Goal: Task Accomplishment & Management: Manage account settings

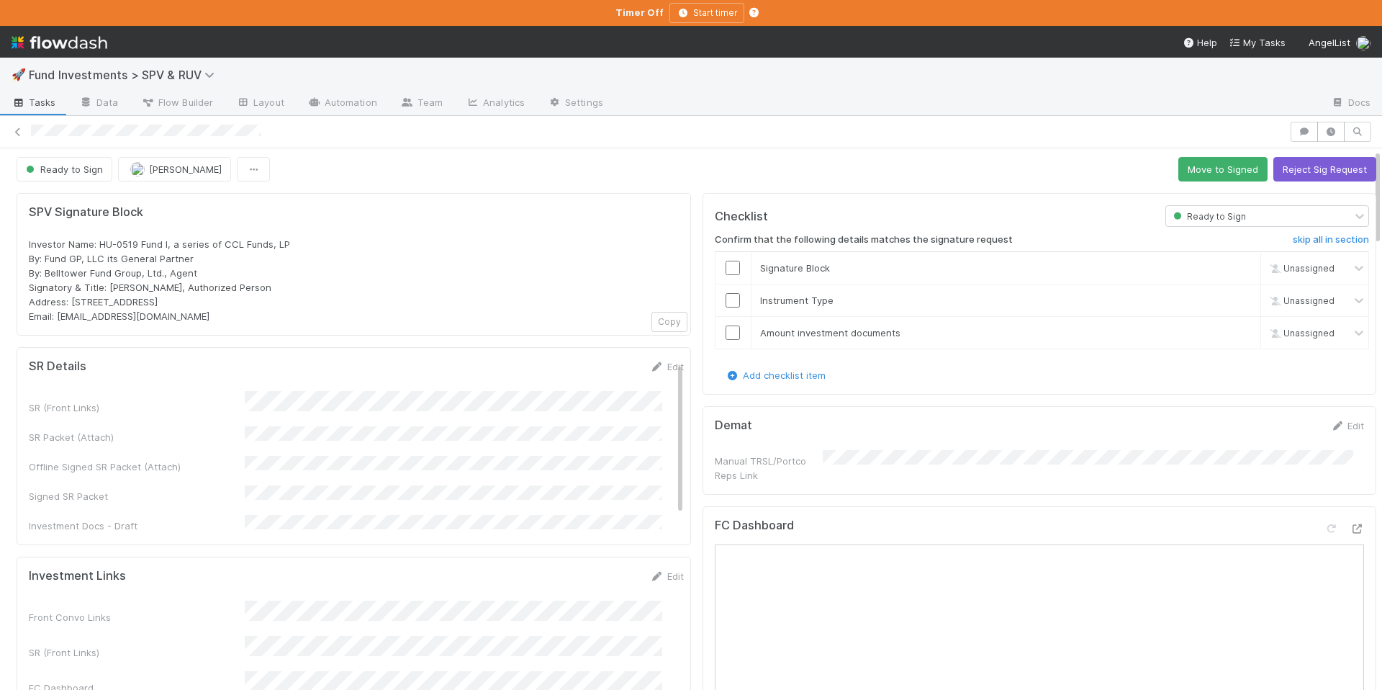
scroll to position [3, 0]
click at [1317, 164] on button "Reject Sig Request" at bounding box center [1324, 169] width 103 height 24
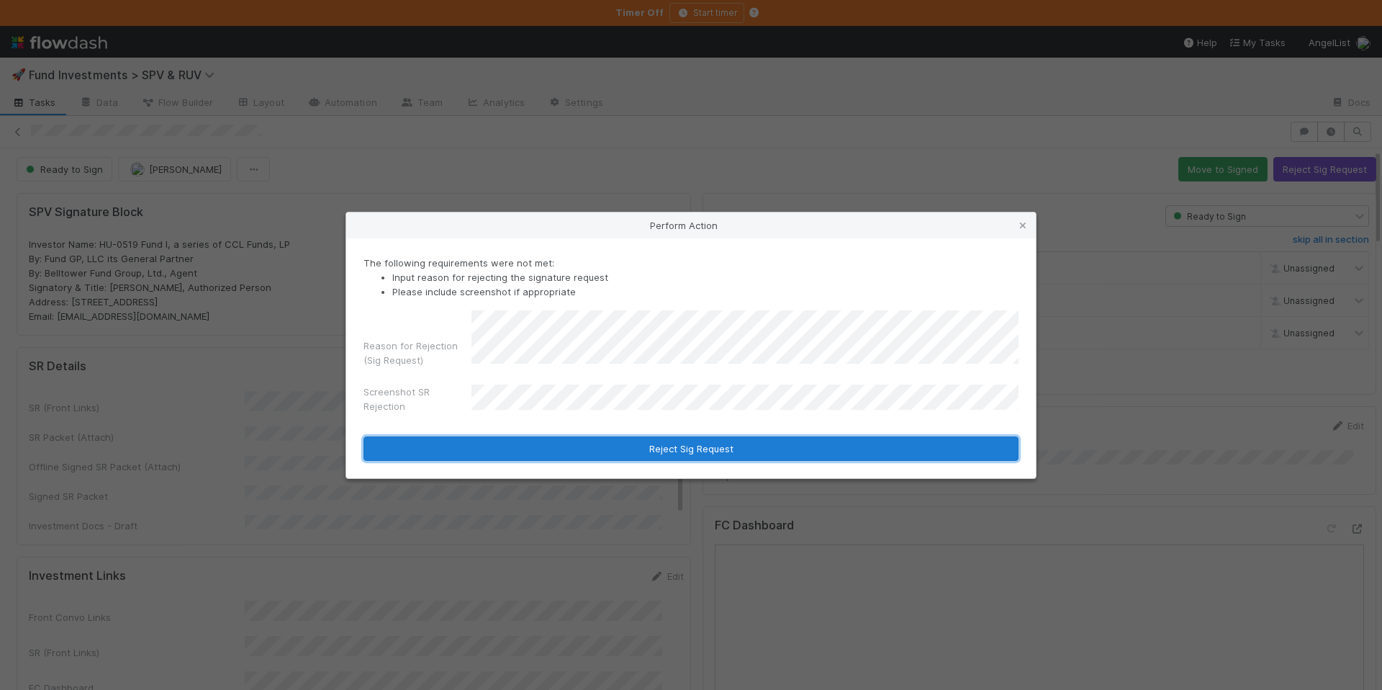
click at [715, 445] on button "Reject Sig Request" at bounding box center [690, 448] width 655 height 24
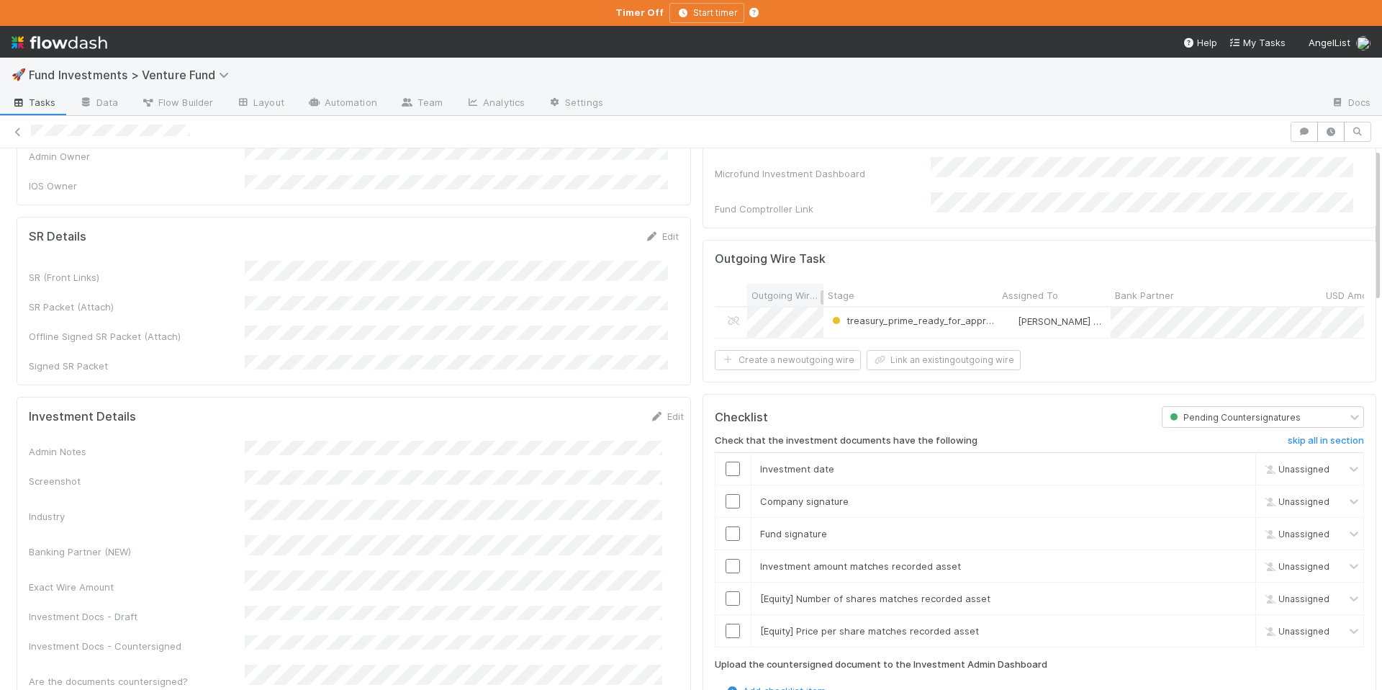
scroll to position [280, 0]
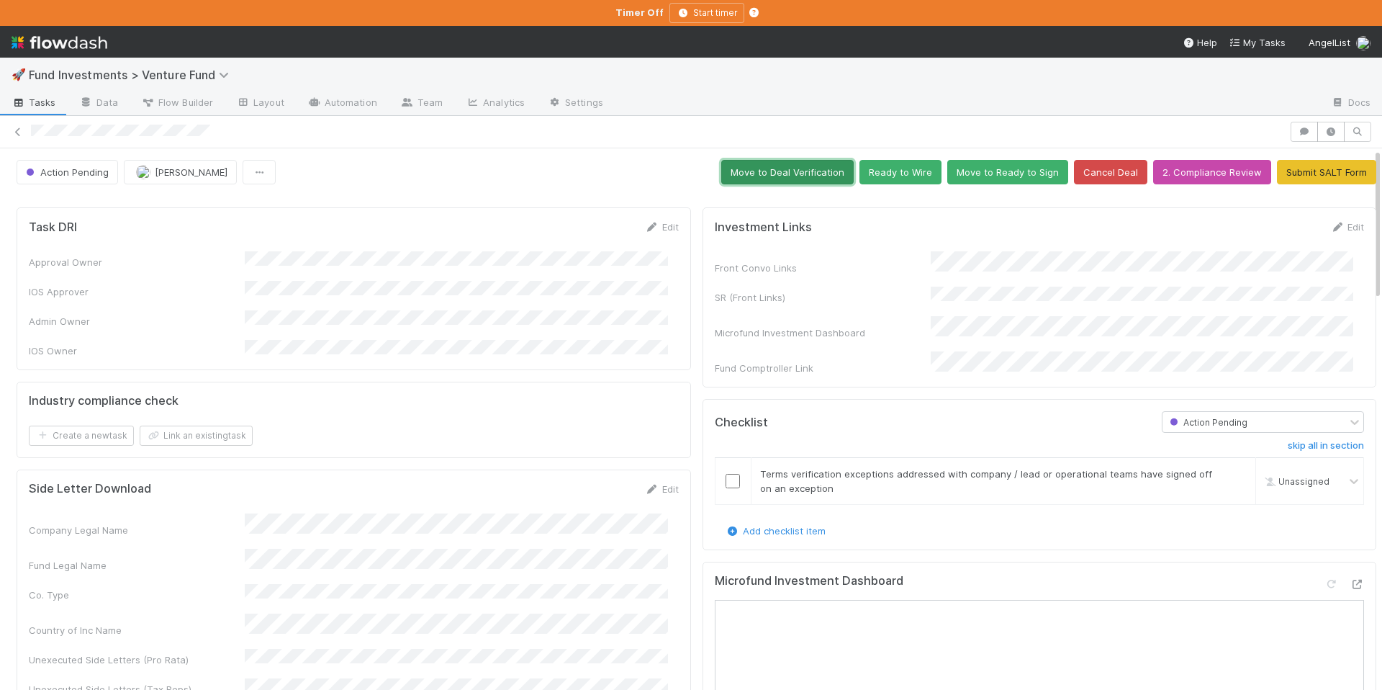
click at [782, 171] on button "Move to Deal Verification" at bounding box center [787, 172] width 132 height 24
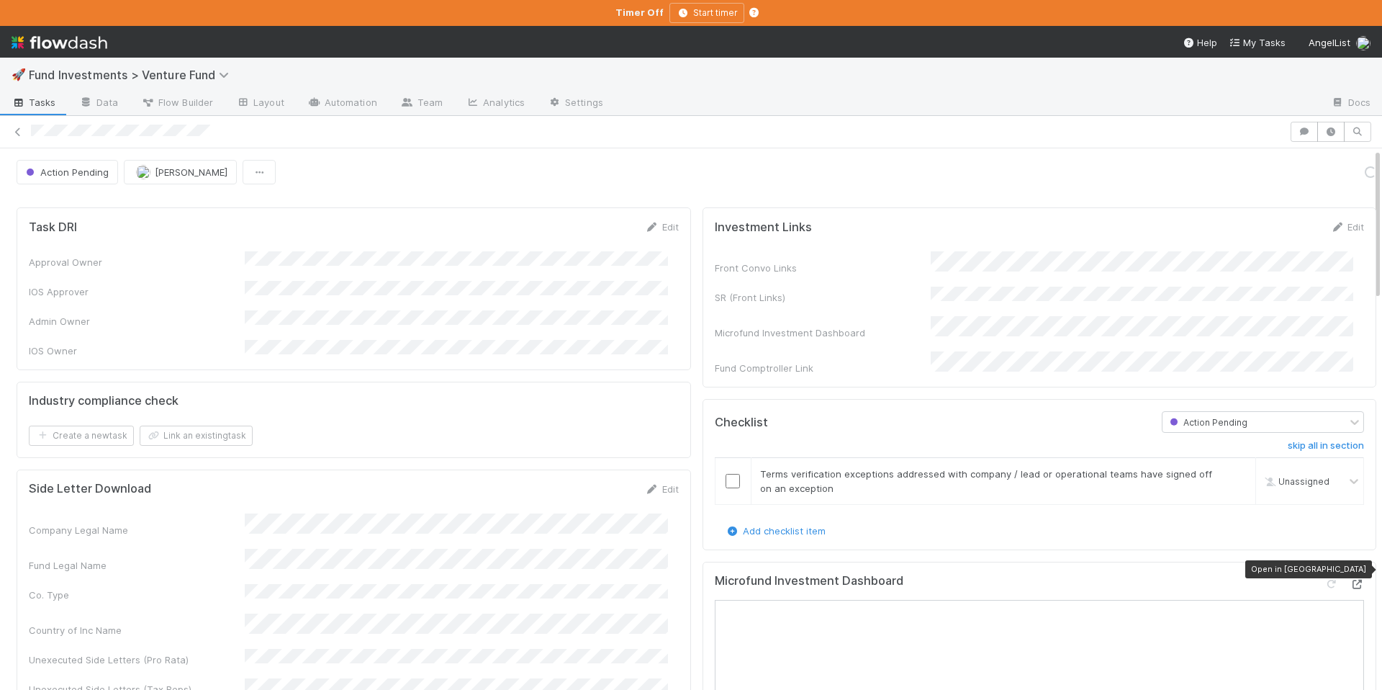
click at [1350, 577] on div at bounding box center [1357, 584] width 14 height 14
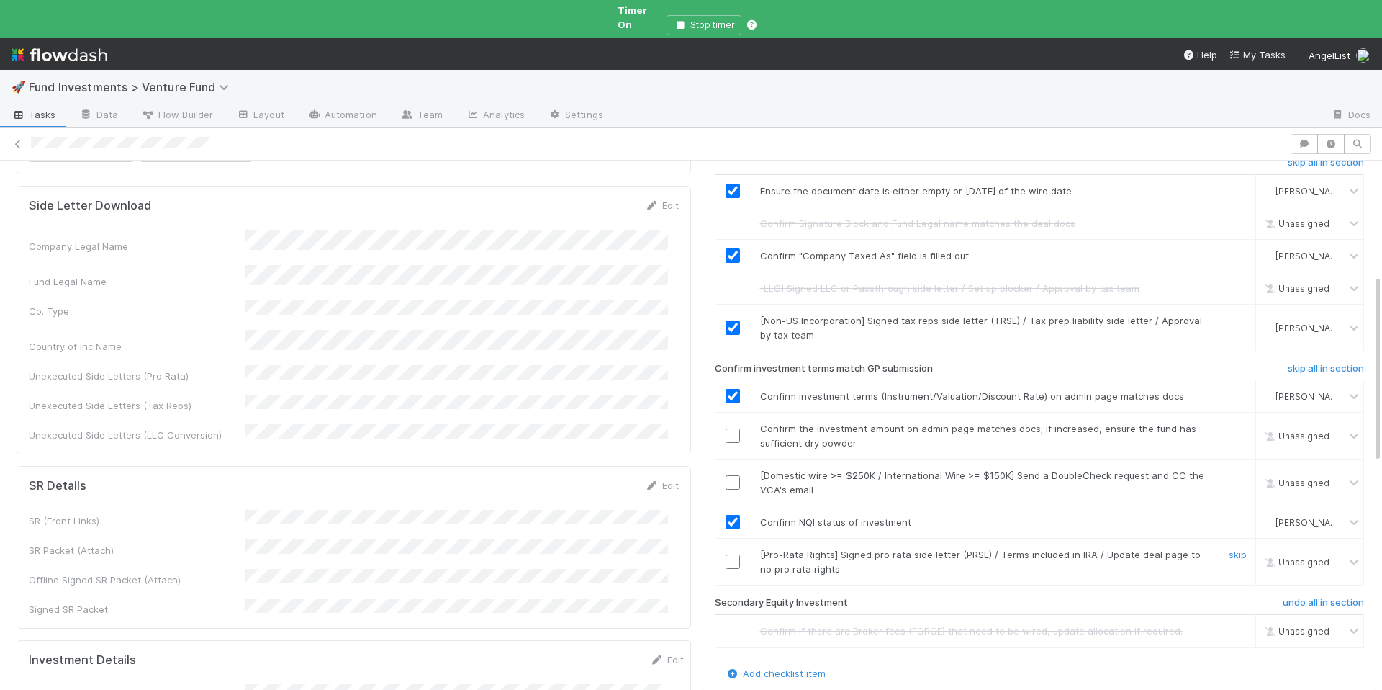
scroll to position [328, 0]
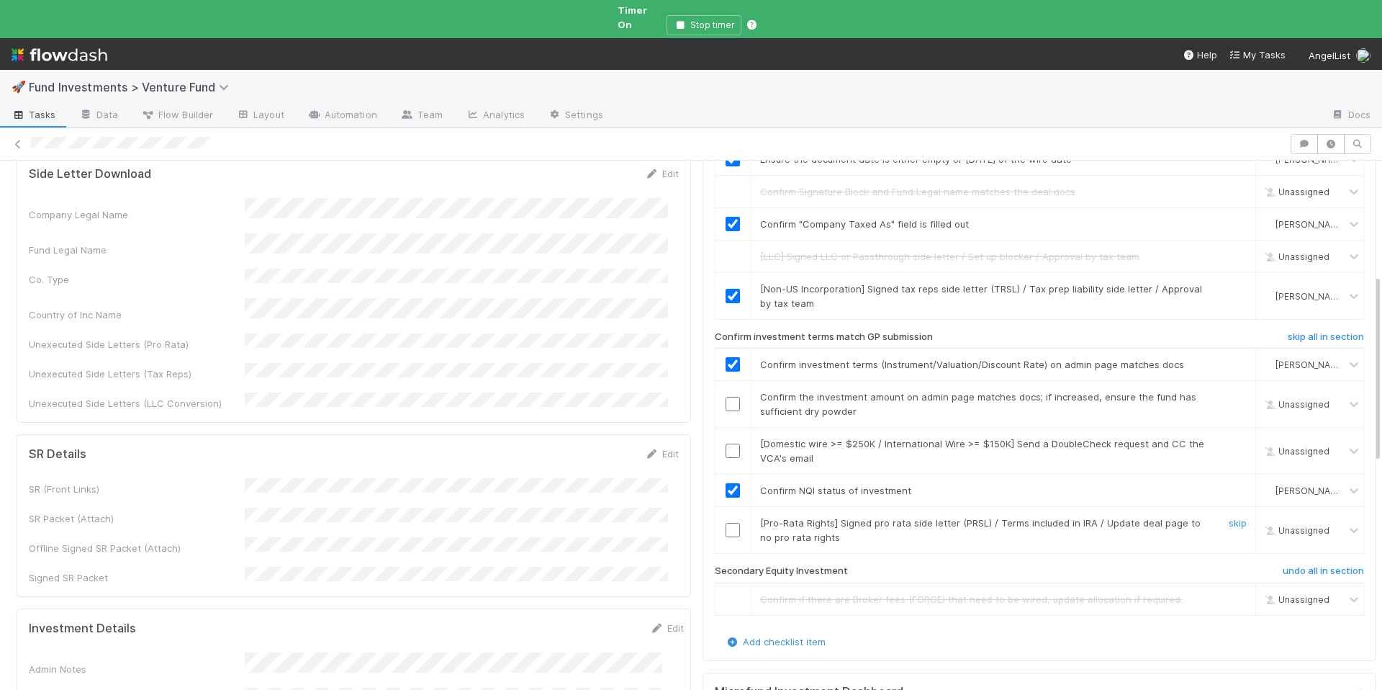
click at [726, 523] on input "checkbox" at bounding box center [733, 530] width 14 height 14
click at [726, 443] on input "checkbox" at bounding box center [733, 450] width 14 height 14
click at [726, 397] on input "checkbox" at bounding box center [733, 404] width 14 height 14
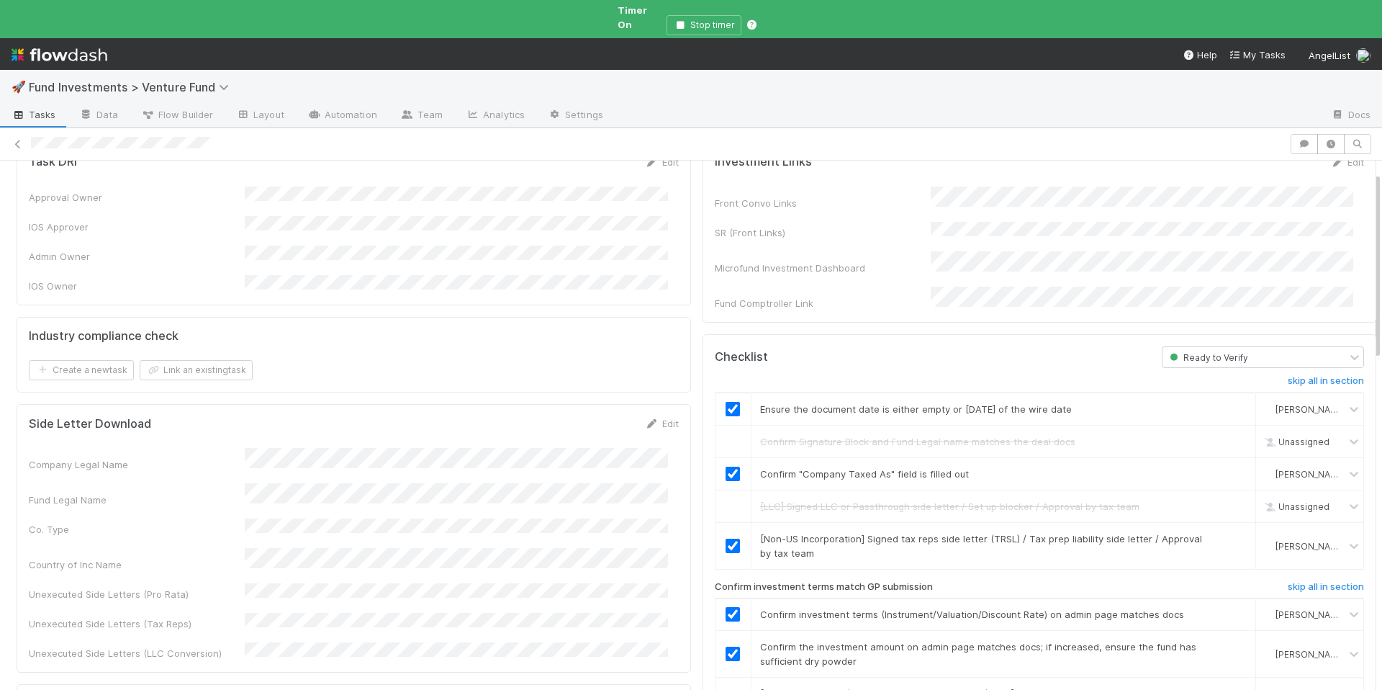
scroll to position [0, 0]
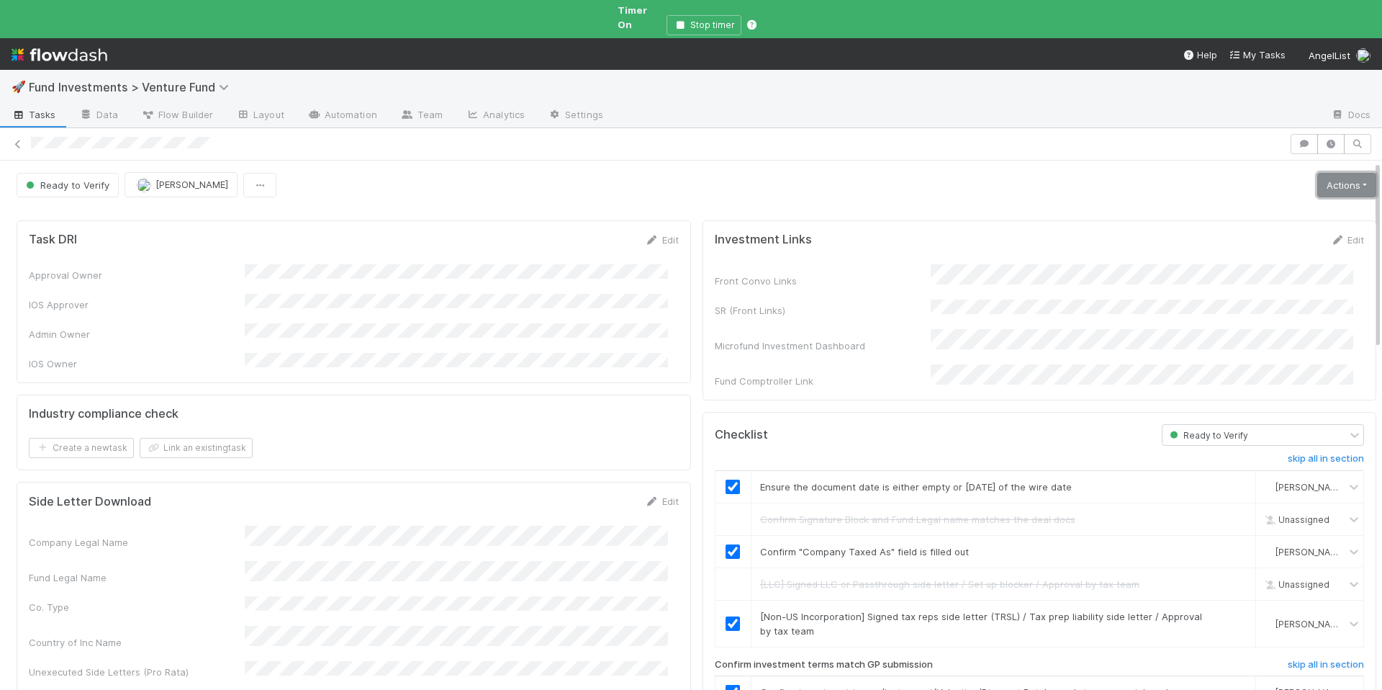
click at [1323, 173] on link "Actions" at bounding box center [1346, 185] width 59 height 24
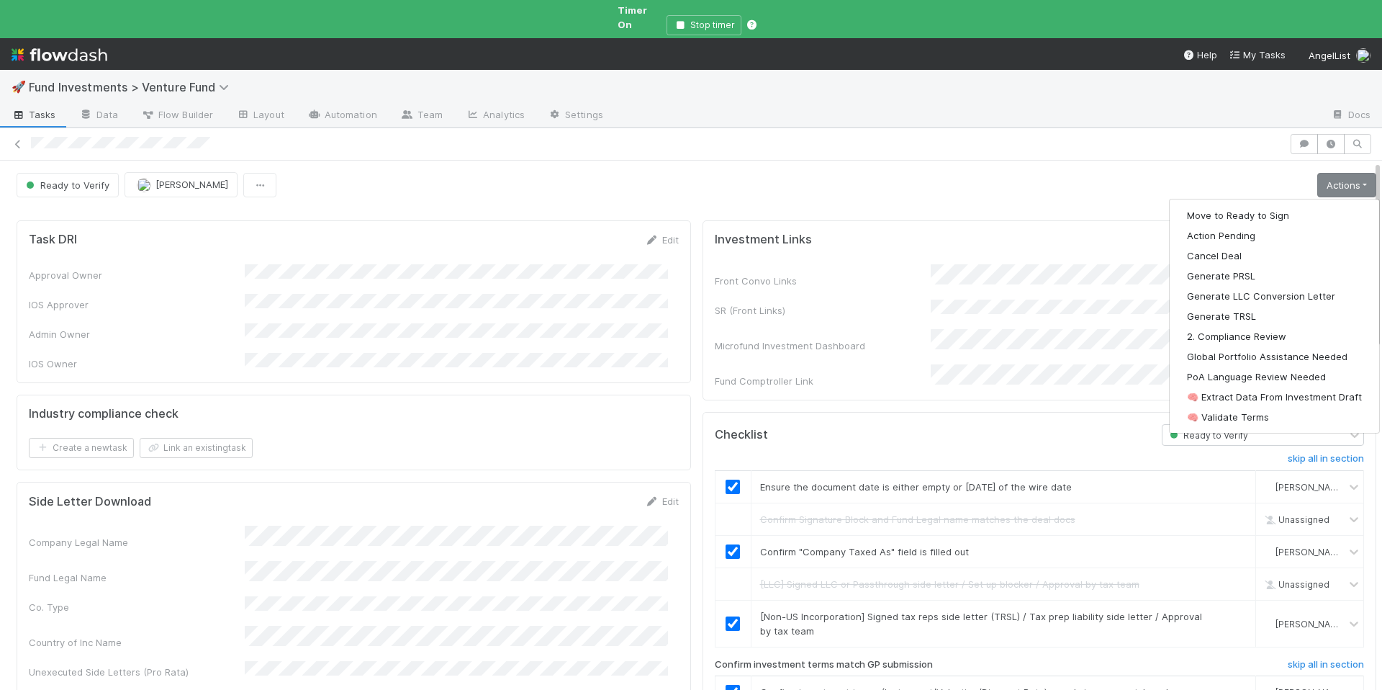
click at [824, 176] on div "Ready to Verify Jack Plank Actions Move to Ready to Sign Action Pending Cancel …" at bounding box center [697, 184] width 1360 height 24
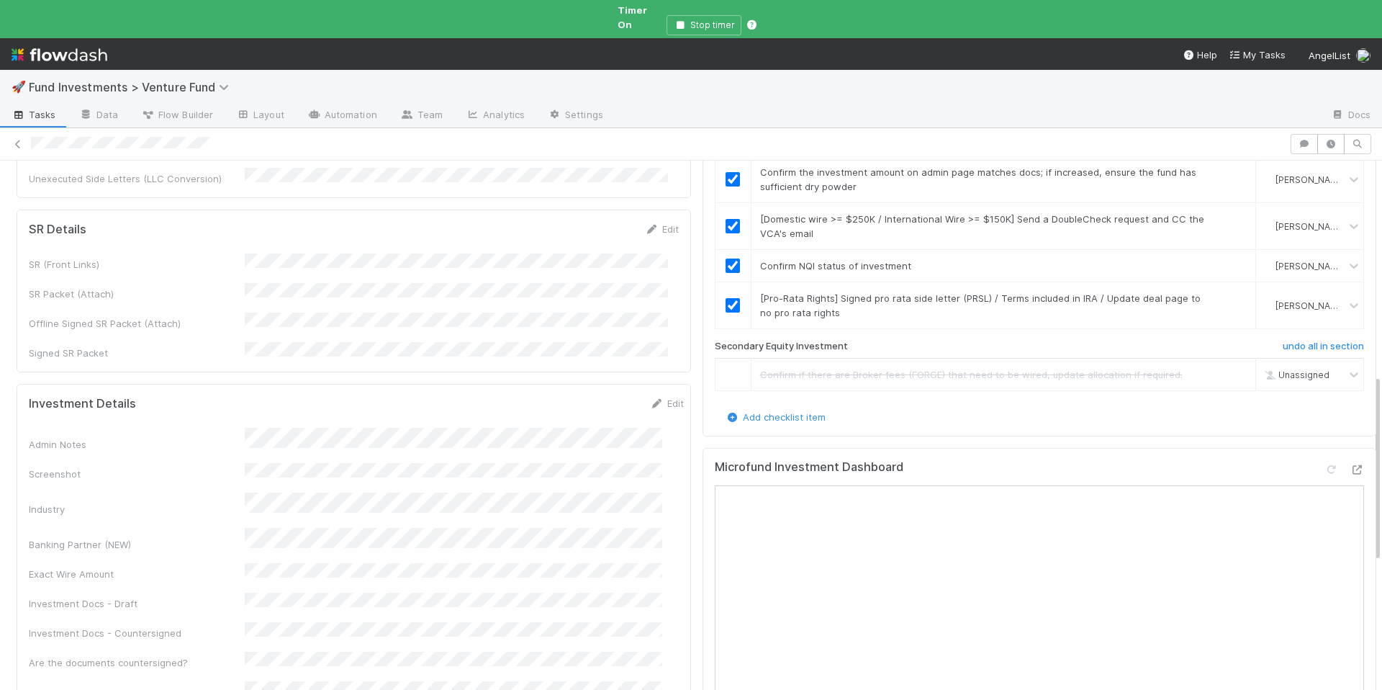
scroll to position [628, 0]
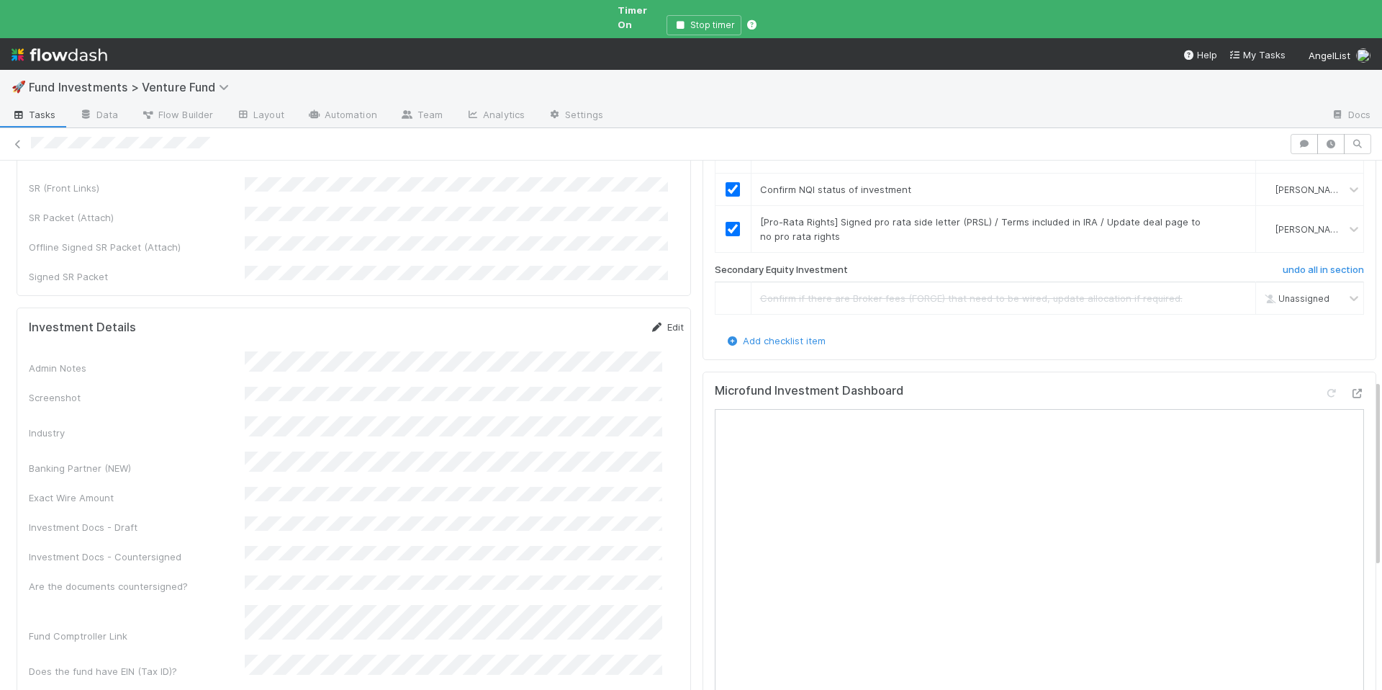
click at [651, 321] on link "Edit" at bounding box center [667, 327] width 34 height 12
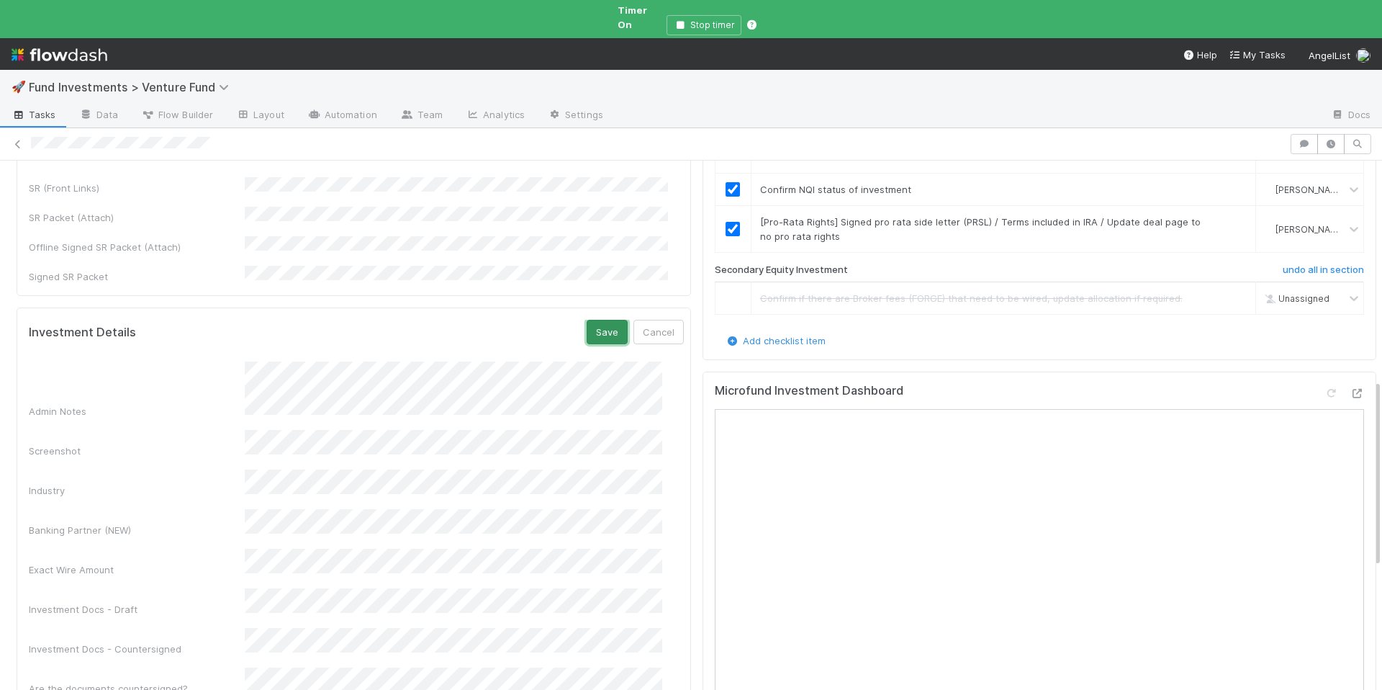
click at [595, 320] on button "Save" at bounding box center [607, 332] width 41 height 24
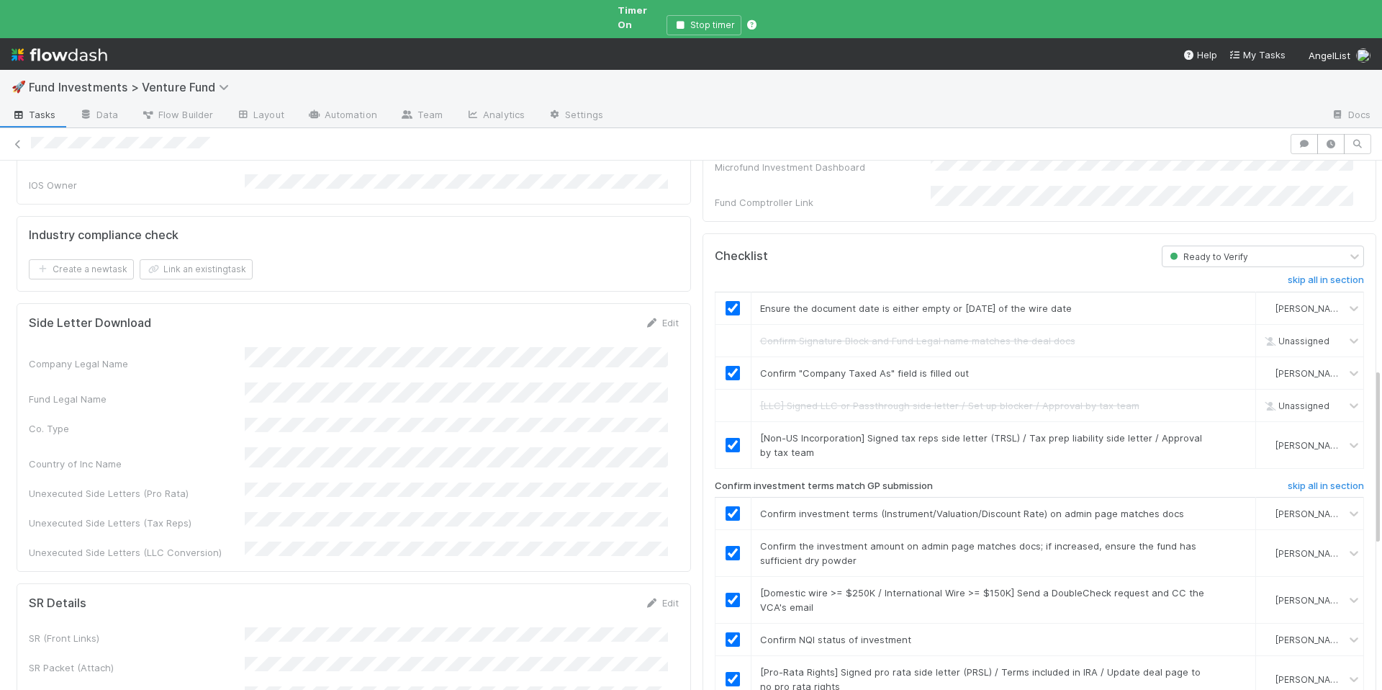
scroll to position [0, 0]
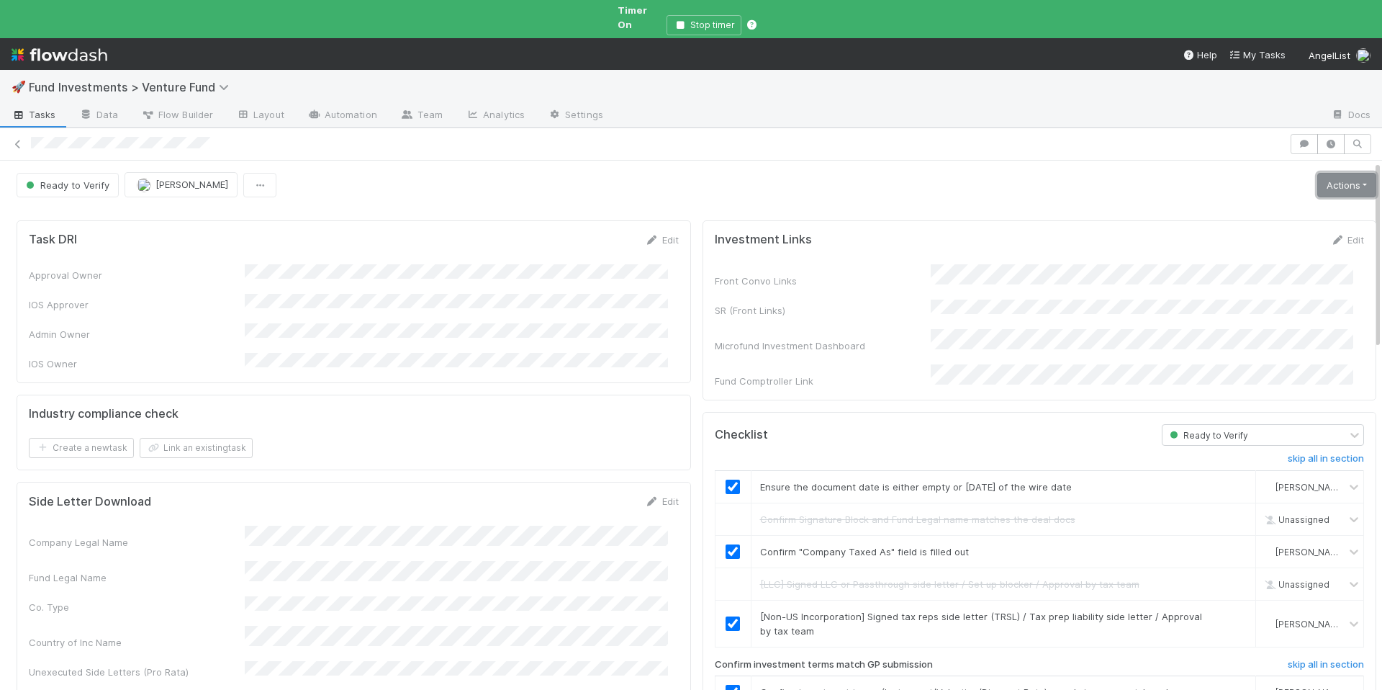
click at [1317, 176] on link "Actions" at bounding box center [1346, 185] width 59 height 24
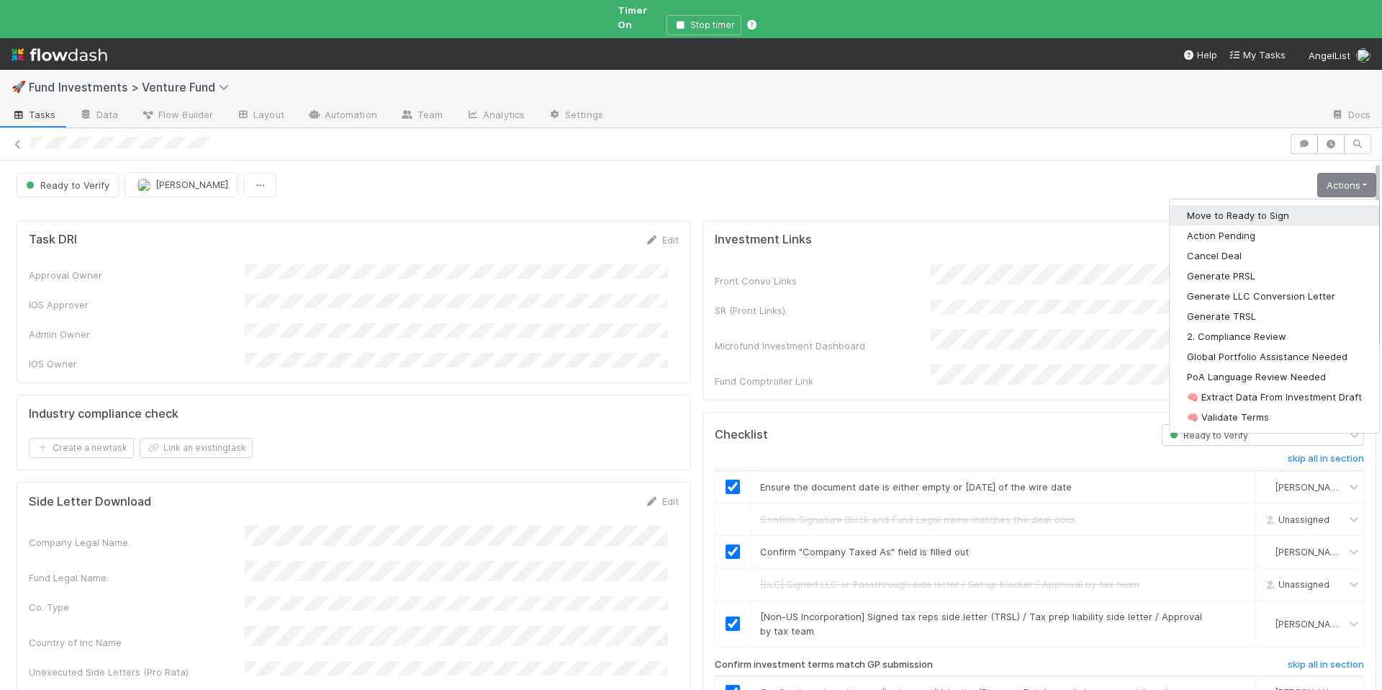
click at [1292, 205] on button "Move to Ready to Sign" at bounding box center [1274, 215] width 209 height 20
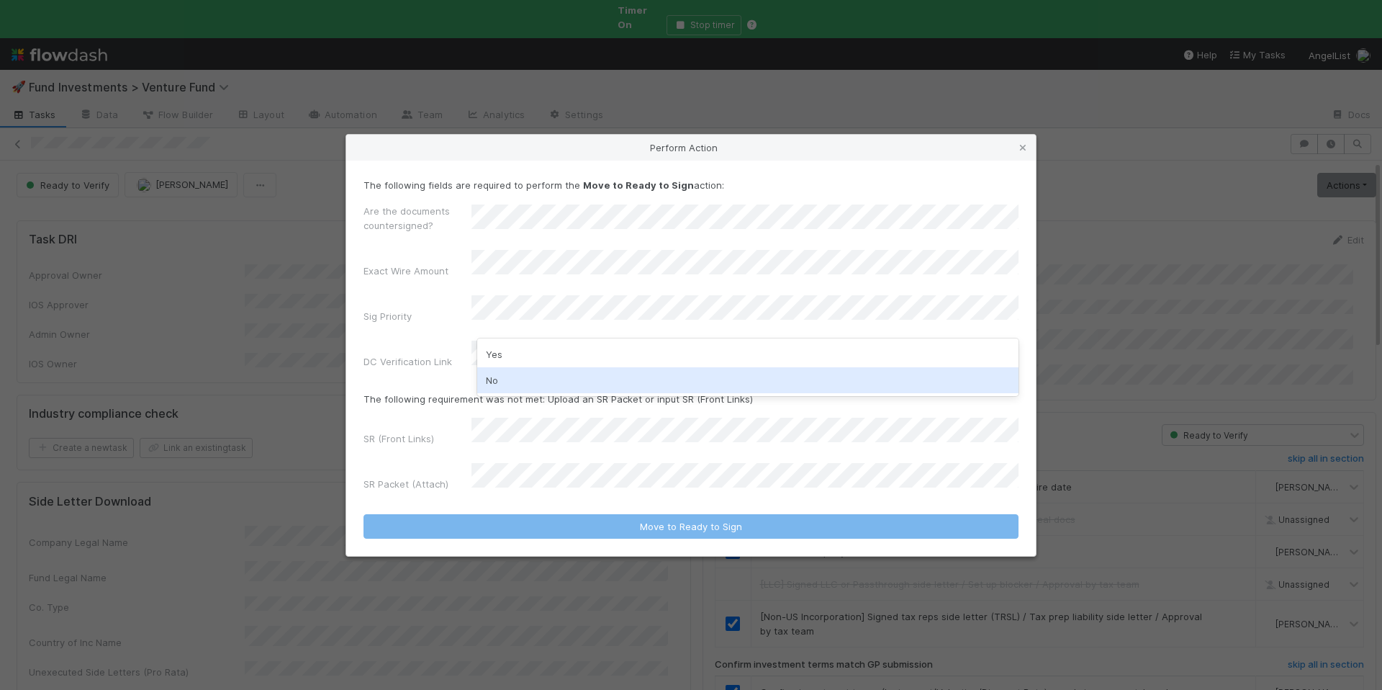
click at [597, 370] on div "No" at bounding box center [747, 380] width 541 height 26
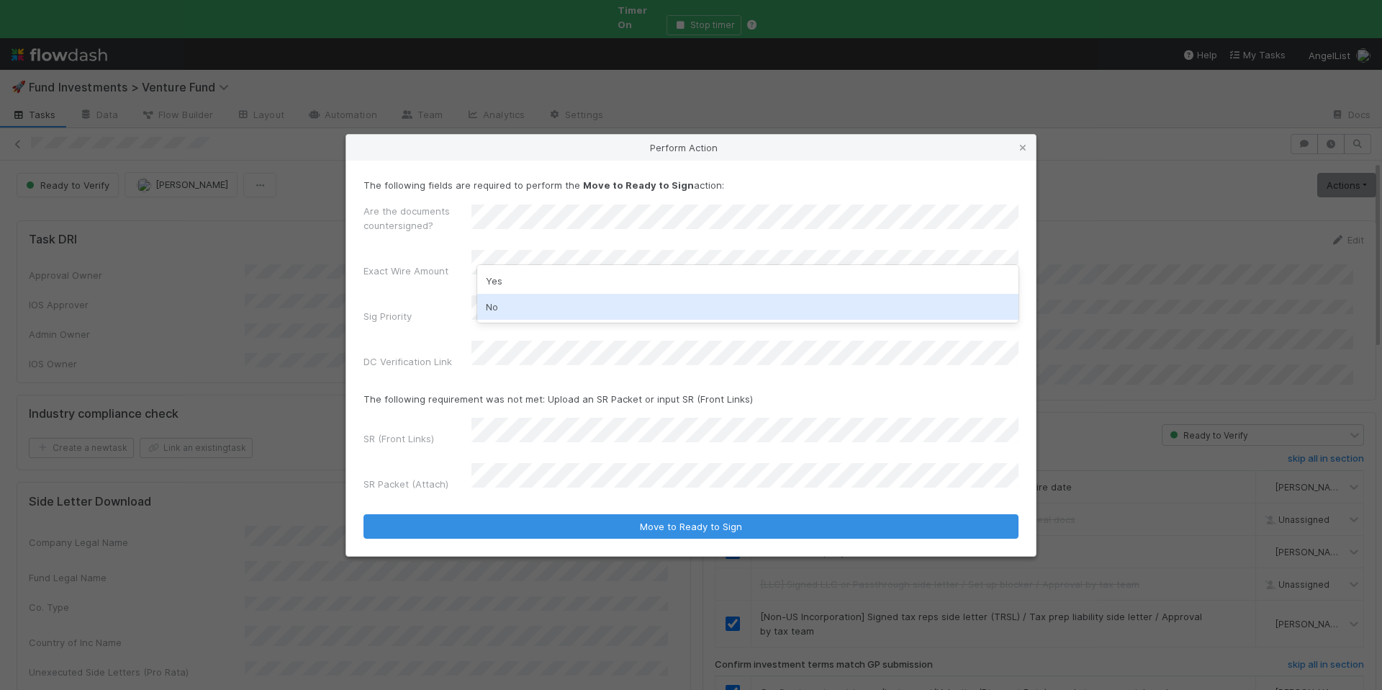
click at [523, 300] on div "No" at bounding box center [747, 307] width 541 height 26
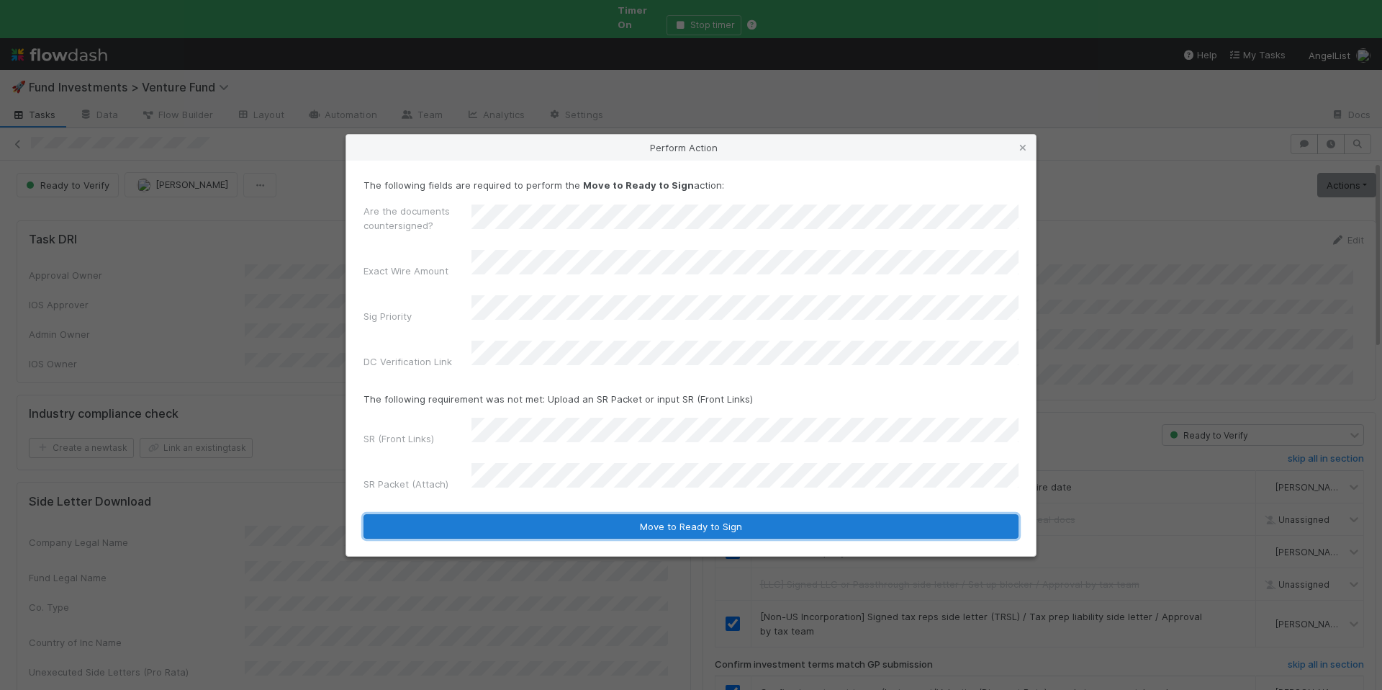
drag, startPoint x: 647, startPoint y: 500, endPoint x: 655, endPoint y: 502, distance: 8.0
click at [646, 514] on button "Move to Ready to Sign" at bounding box center [690, 526] width 655 height 24
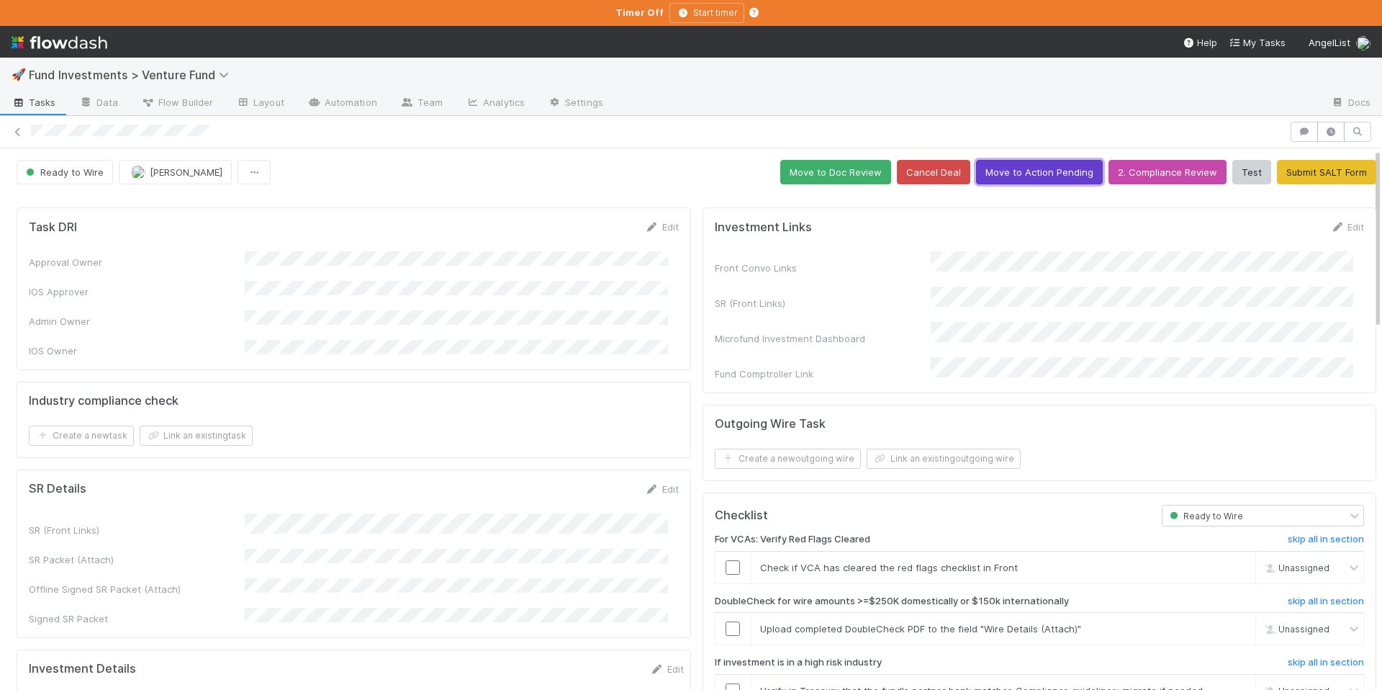
click at [1039, 176] on button "Move to Action Pending" at bounding box center [1039, 172] width 127 height 24
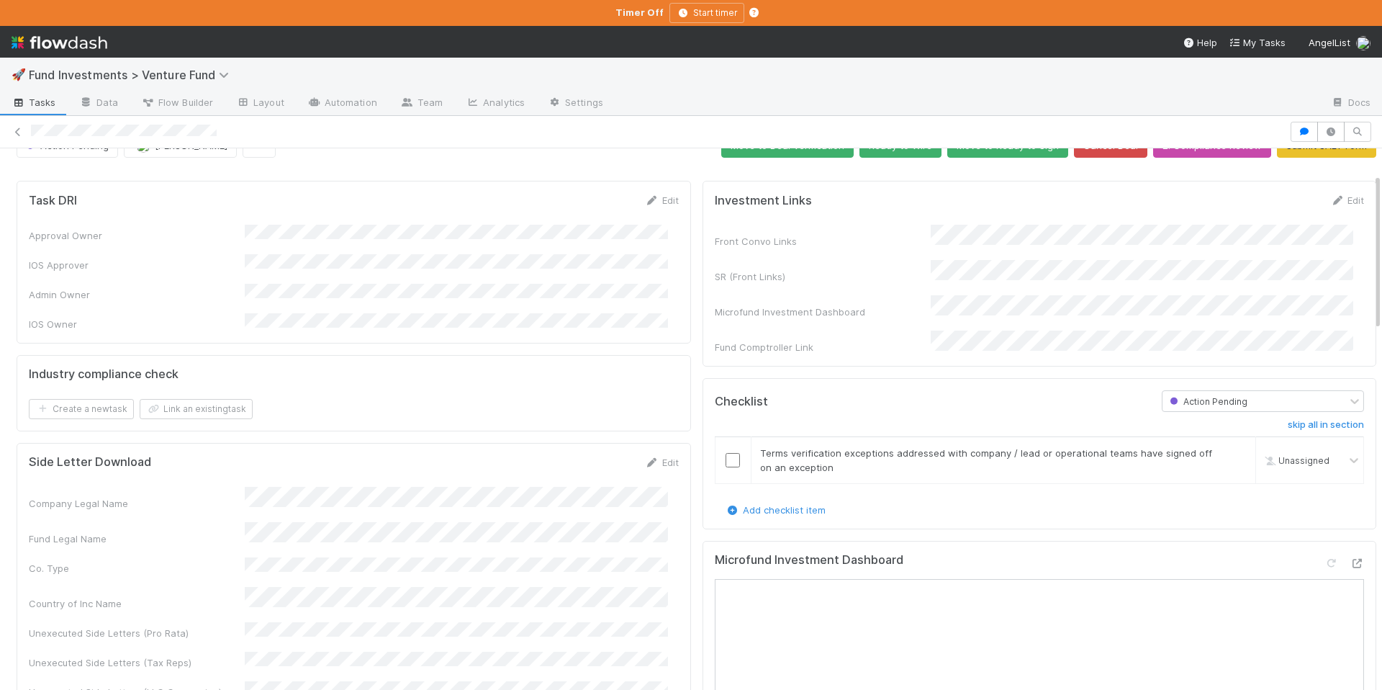
scroll to position [122, 0]
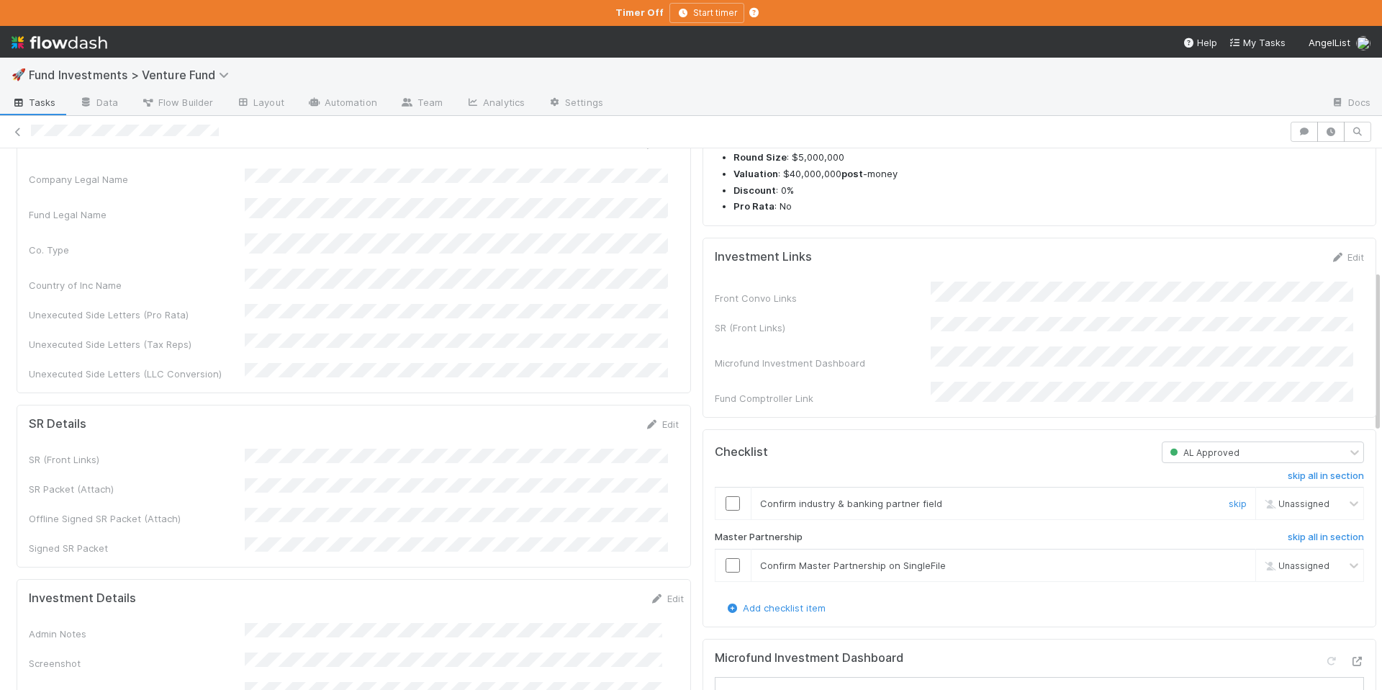
scroll to position [552, 0]
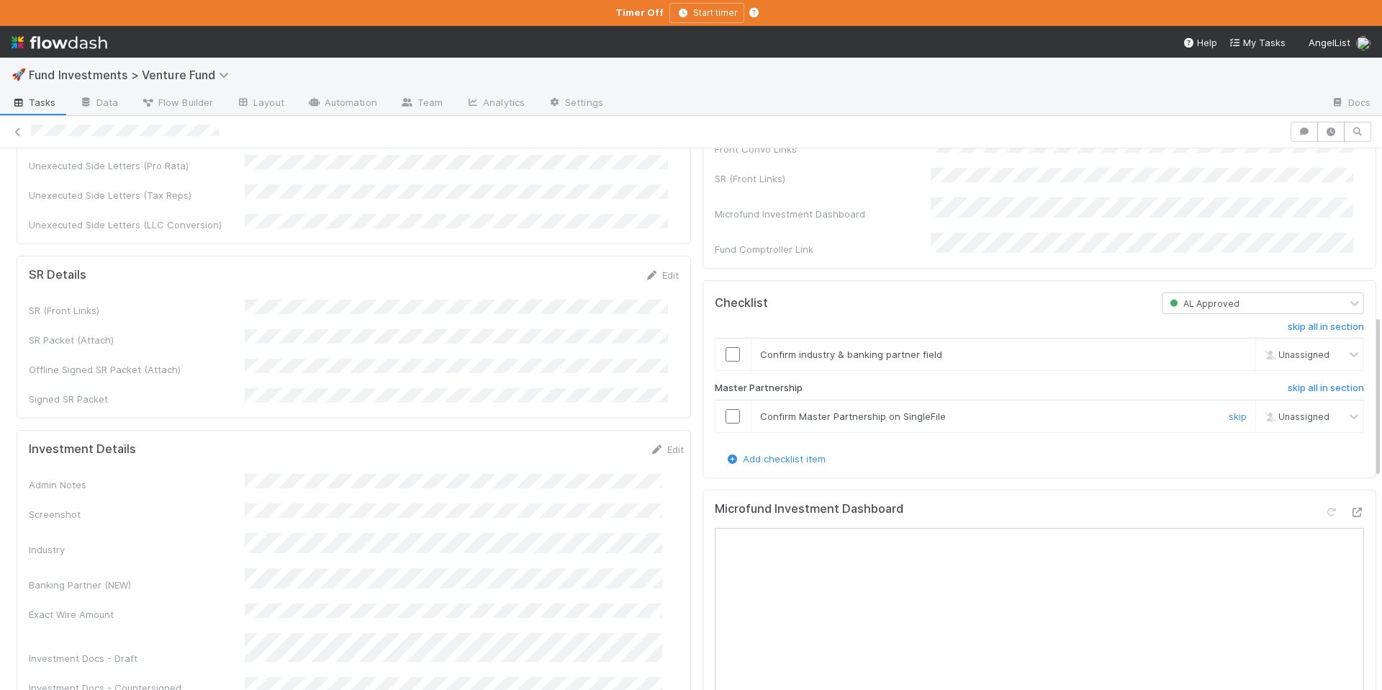
click at [726, 423] on input "checkbox" at bounding box center [733, 416] width 14 height 14
click at [726, 361] on input "checkbox" at bounding box center [733, 354] width 14 height 14
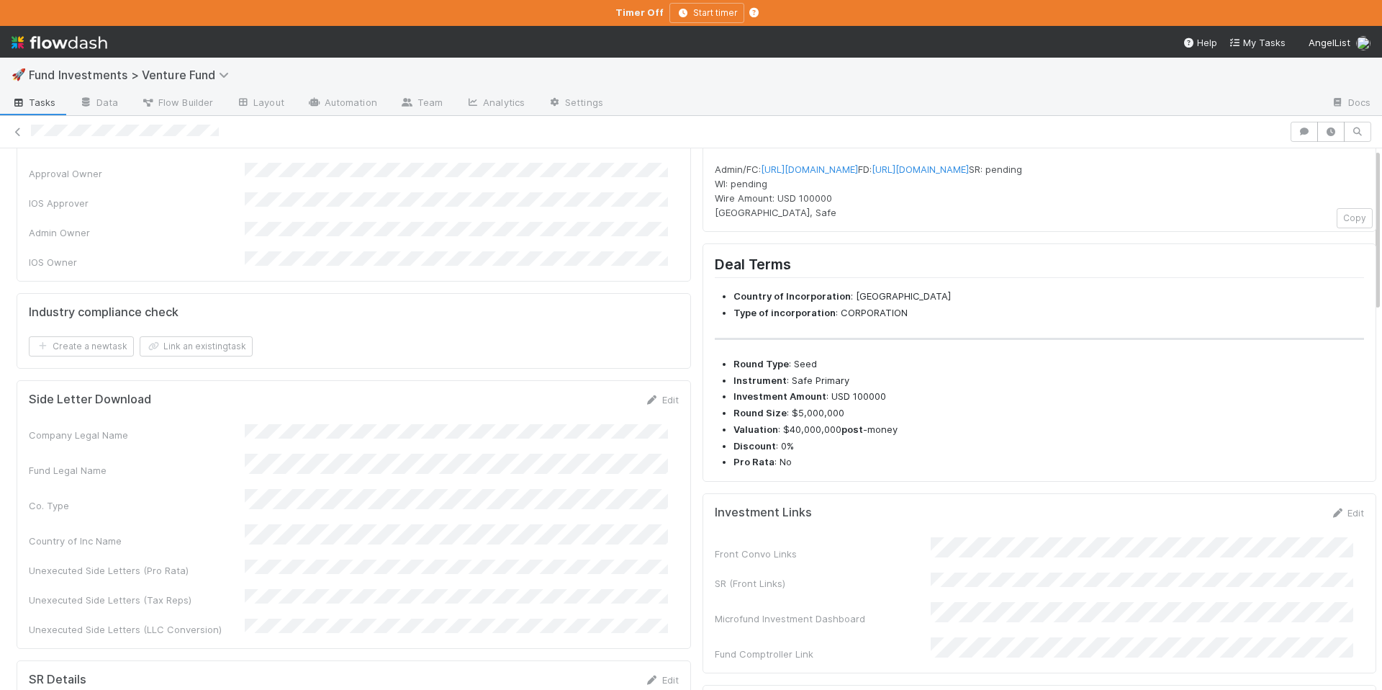
scroll to position [0, 0]
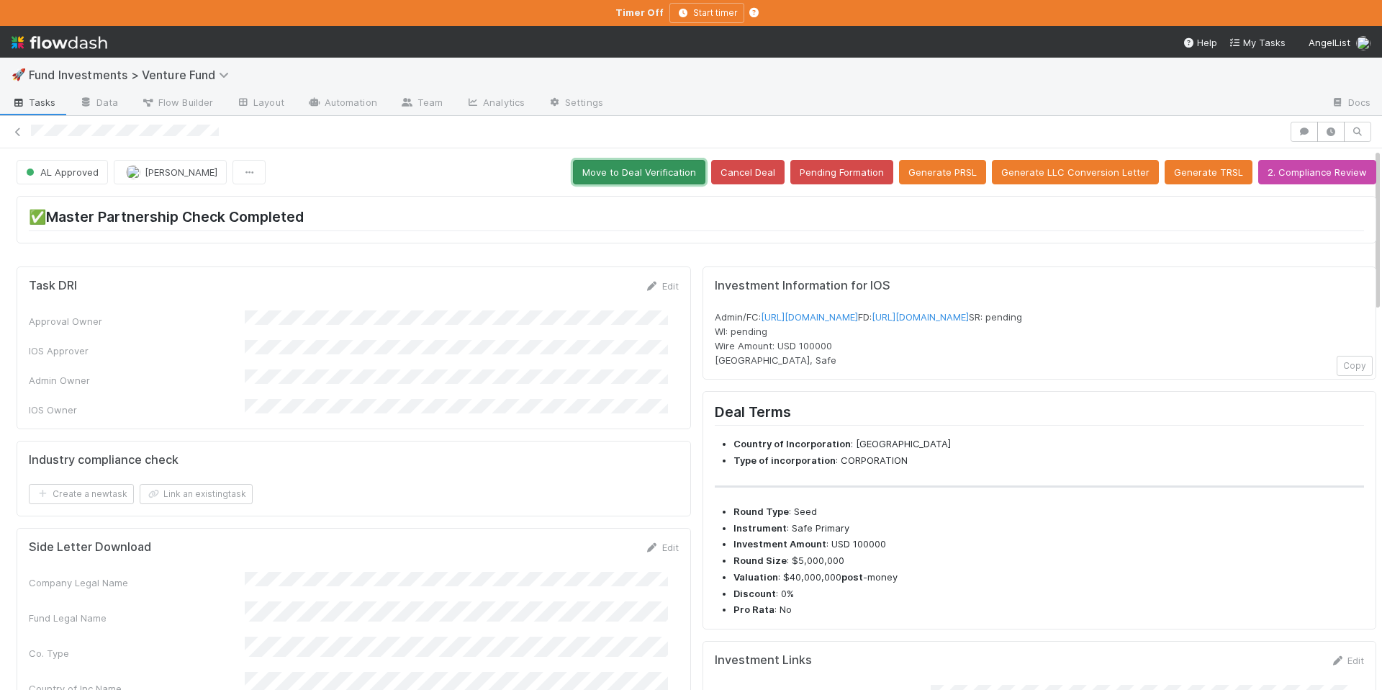
click at [605, 173] on button "Move to Deal Verification" at bounding box center [639, 172] width 132 height 24
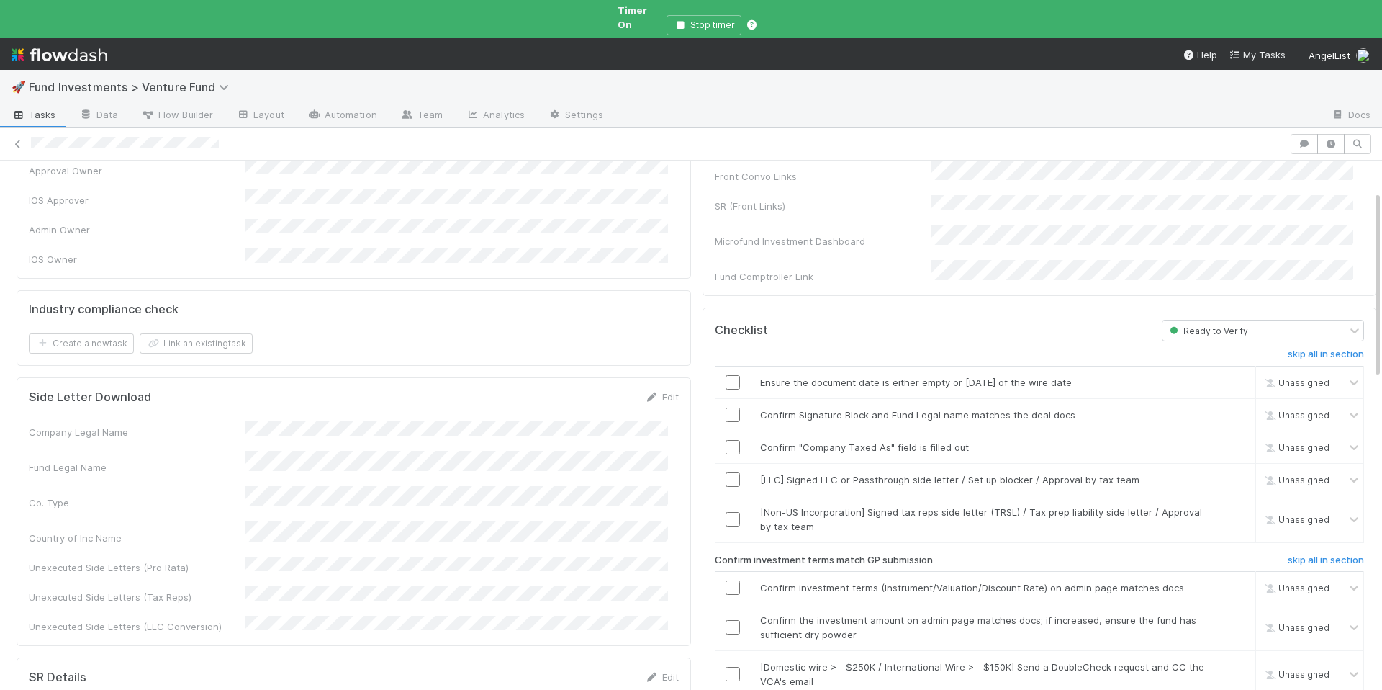
scroll to position [331, 0]
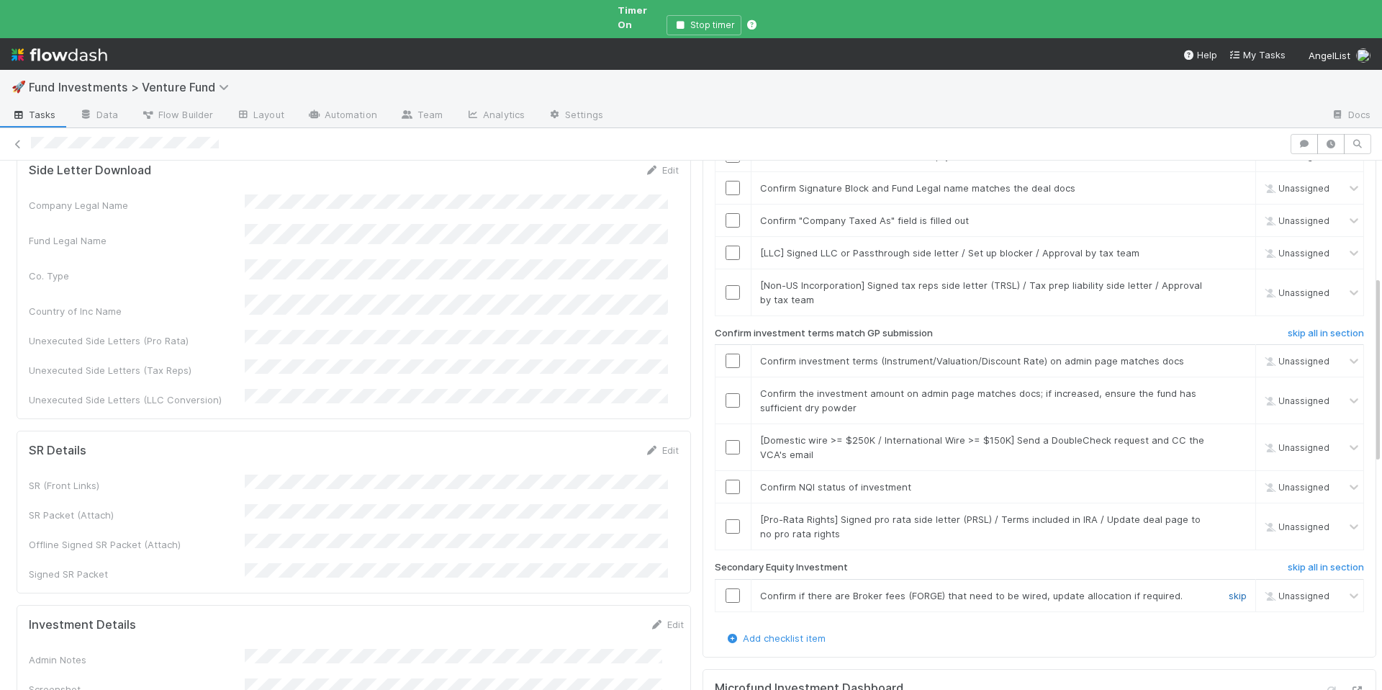
drag, startPoint x: 1206, startPoint y: 569, endPoint x: 1214, endPoint y: 566, distance: 8.7
click at [1229, 590] on link "skip" at bounding box center [1238, 596] width 18 height 12
click at [726, 479] on input "checkbox" at bounding box center [733, 486] width 14 height 14
checkbox input "true"
click at [1229, 513] on link "skip" at bounding box center [1238, 519] width 18 height 12
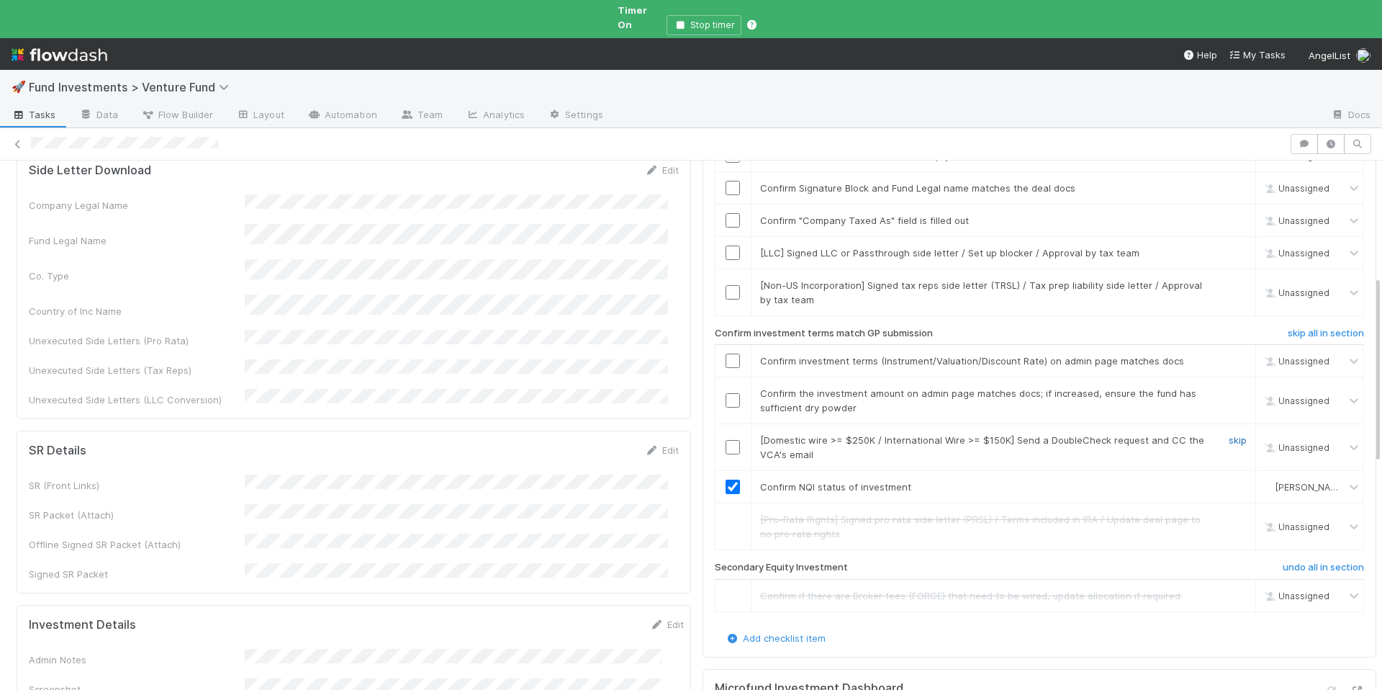
click at [1229, 434] on link "skip" at bounding box center [1238, 440] width 18 height 12
click at [726, 393] on input "checkbox" at bounding box center [733, 400] width 14 height 14
click at [726, 353] on input "checkbox" at bounding box center [733, 360] width 14 height 14
click at [1229, 279] on link "skip" at bounding box center [1238, 285] width 18 height 12
click at [1229, 247] on link "skip" at bounding box center [1238, 253] width 18 height 12
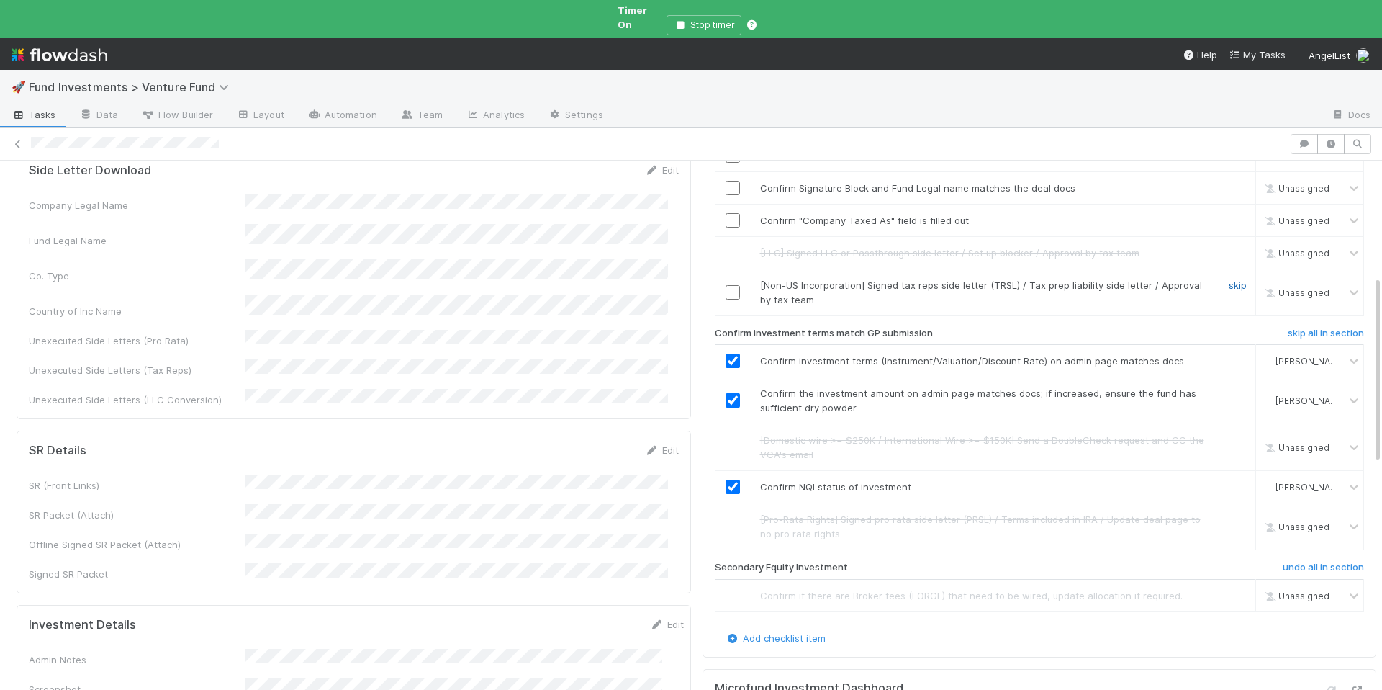
click at [1229, 279] on link "skip" at bounding box center [1238, 285] width 18 height 12
click at [726, 213] on input "checkbox" at bounding box center [733, 220] width 14 height 14
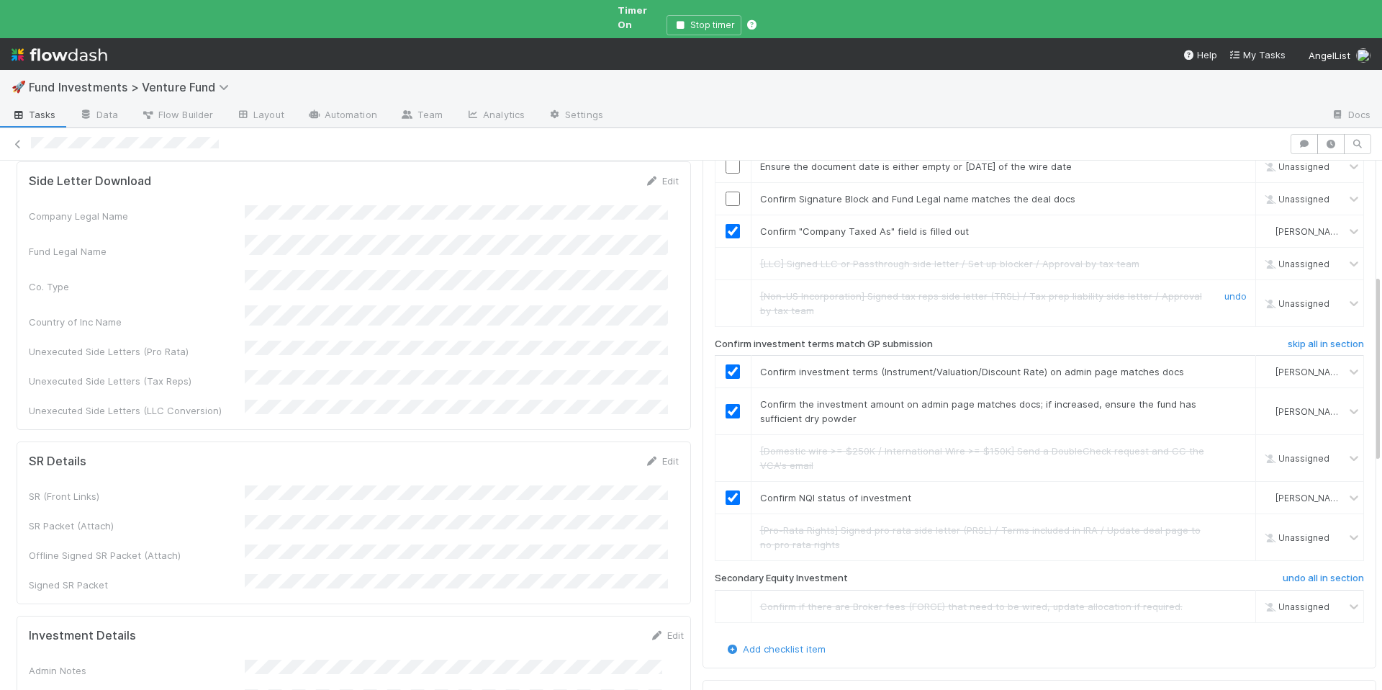
scroll to position [198, 0]
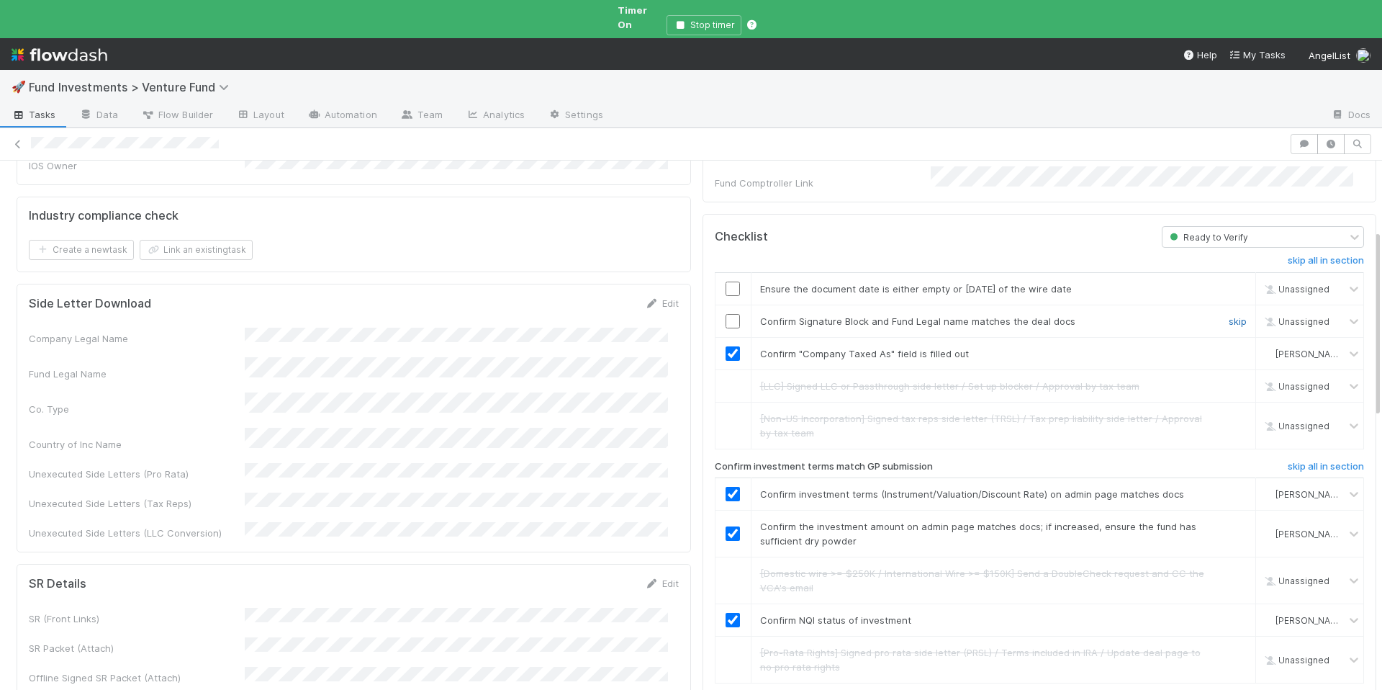
click at [1229, 315] on link "skip" at bounding box center [1238, 321] width 18 height 12
click at [726, 281] on input "checkbox" at bounding box center [733, 288] width 14 height 14
click at [731, 281] on div at bounding box center [732, 288] width 35 height 14
click at [726, 281] on input "checkbox" at bounding box center [733, 288] width 14 height 14
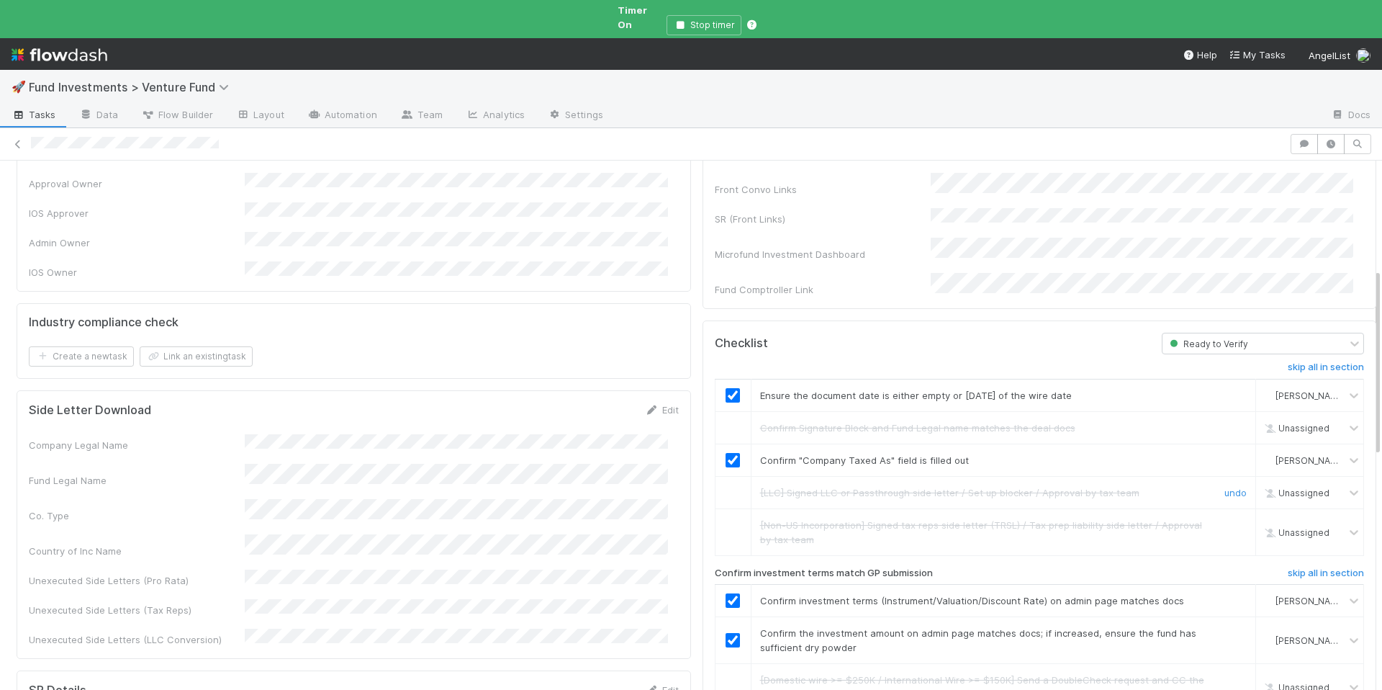
scroll to position [0, 0]
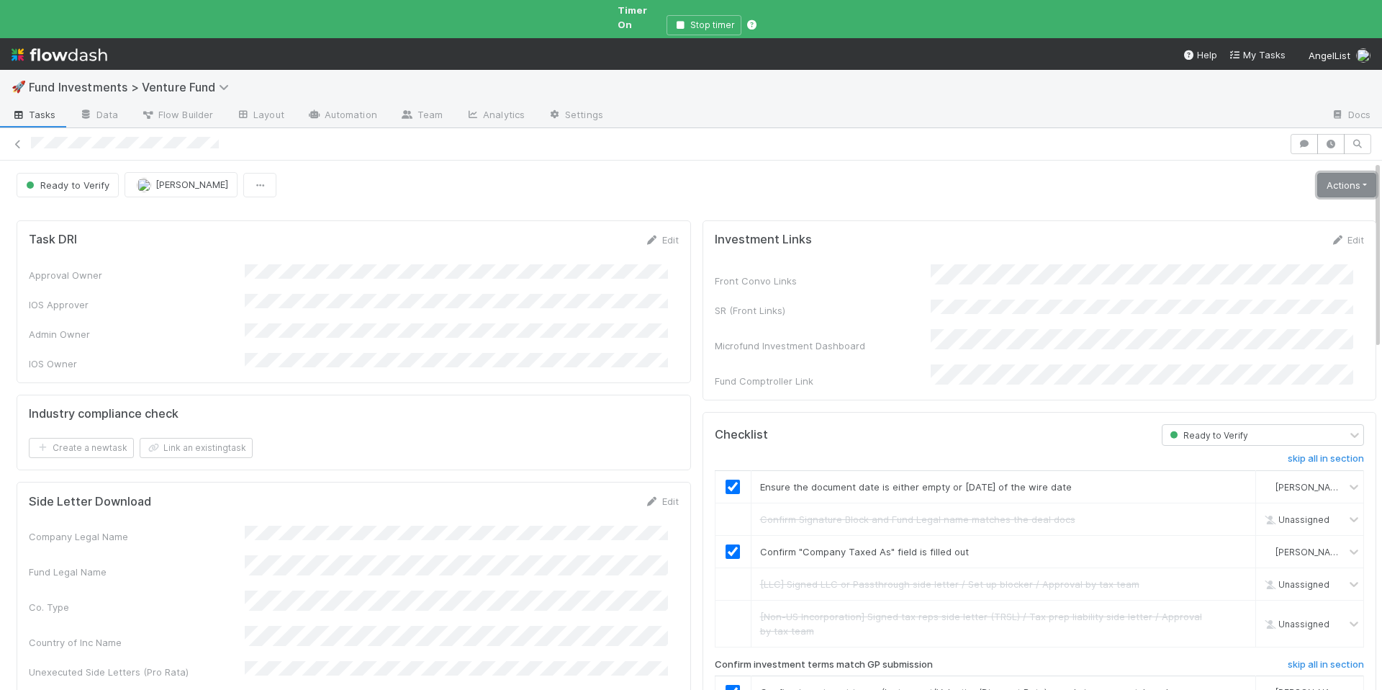
click at [1335, 173] on link "Actions" at bounding box center [1346, 185] width 59 height 24
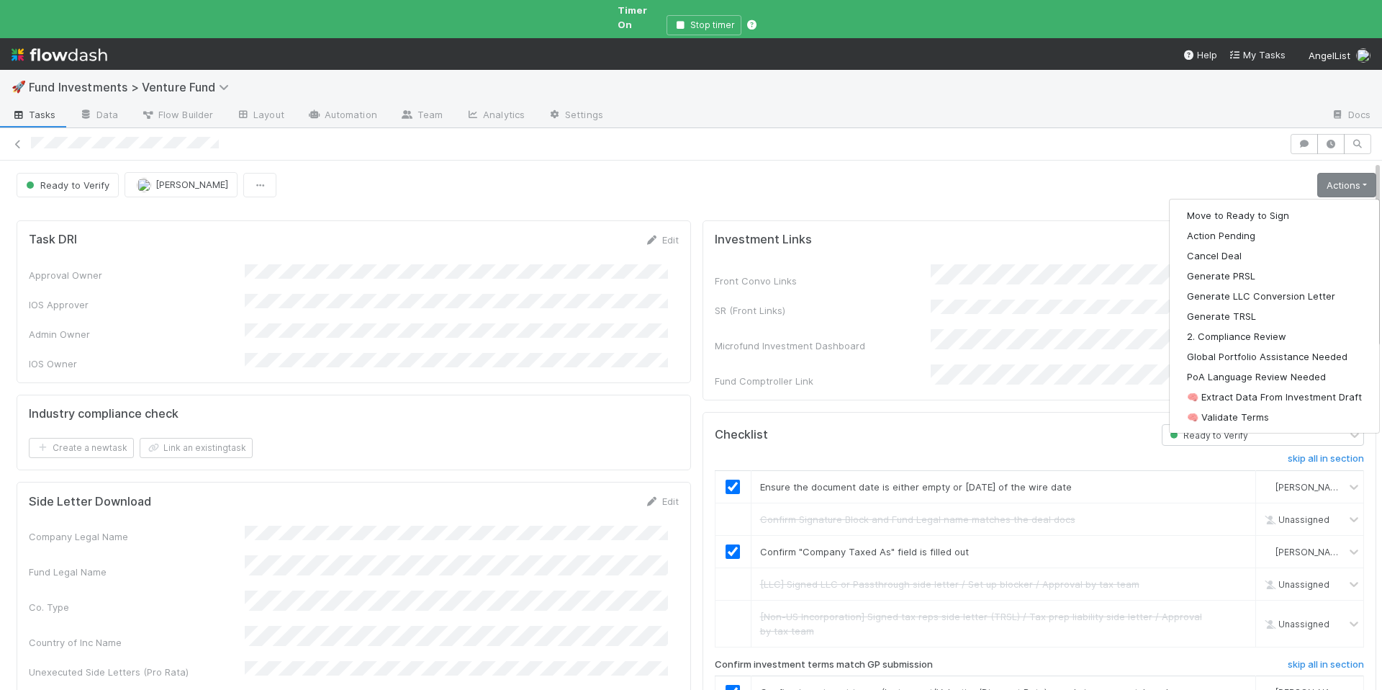
click at [562, 407] on div "Industry compliance check" at bounding box center [354, 414] width 650 height 14
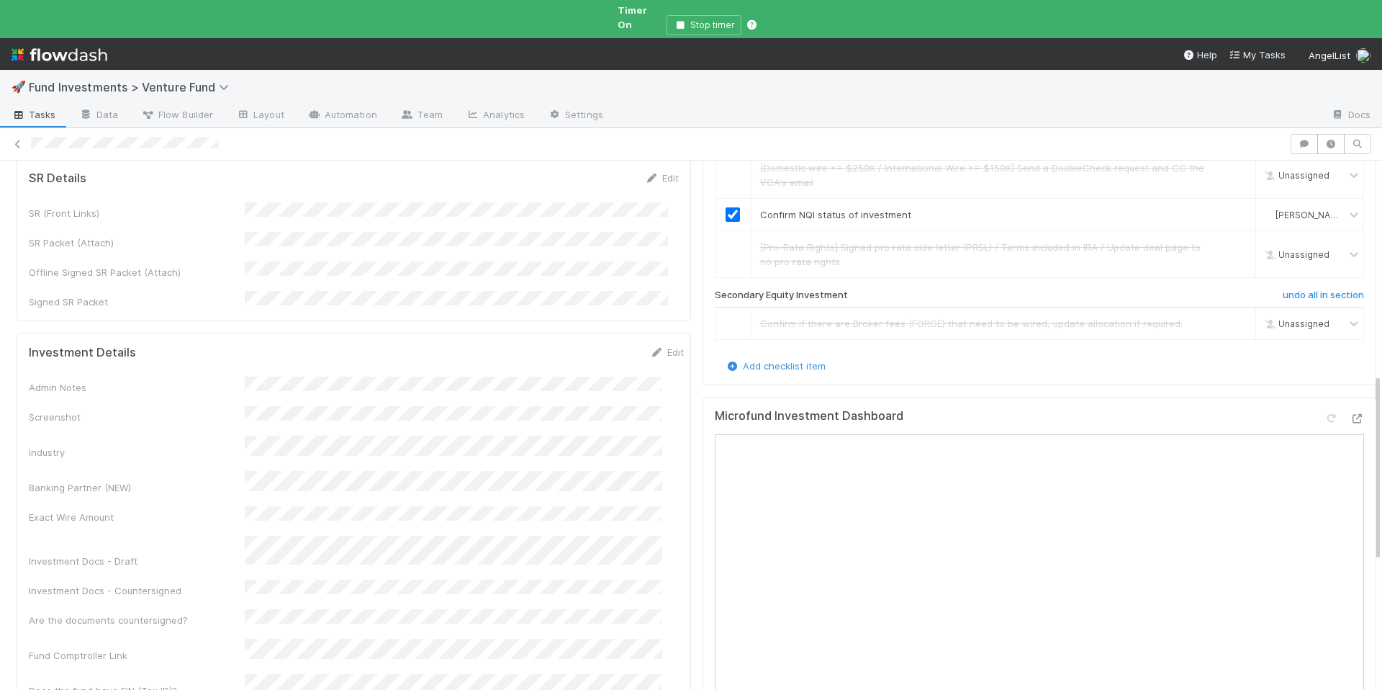
scroll to position [633, 0]
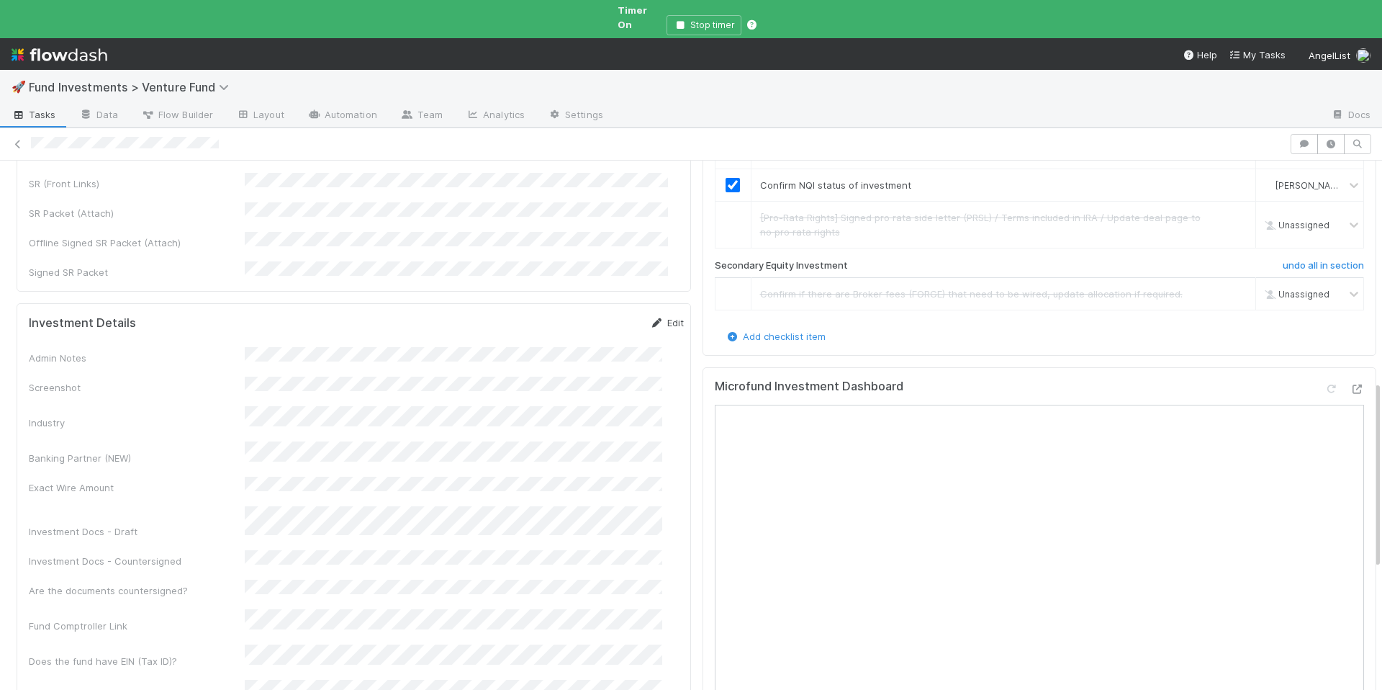
click at [660, 317] on link "Edit" at bounding box center [667, 323] width 34 height 12
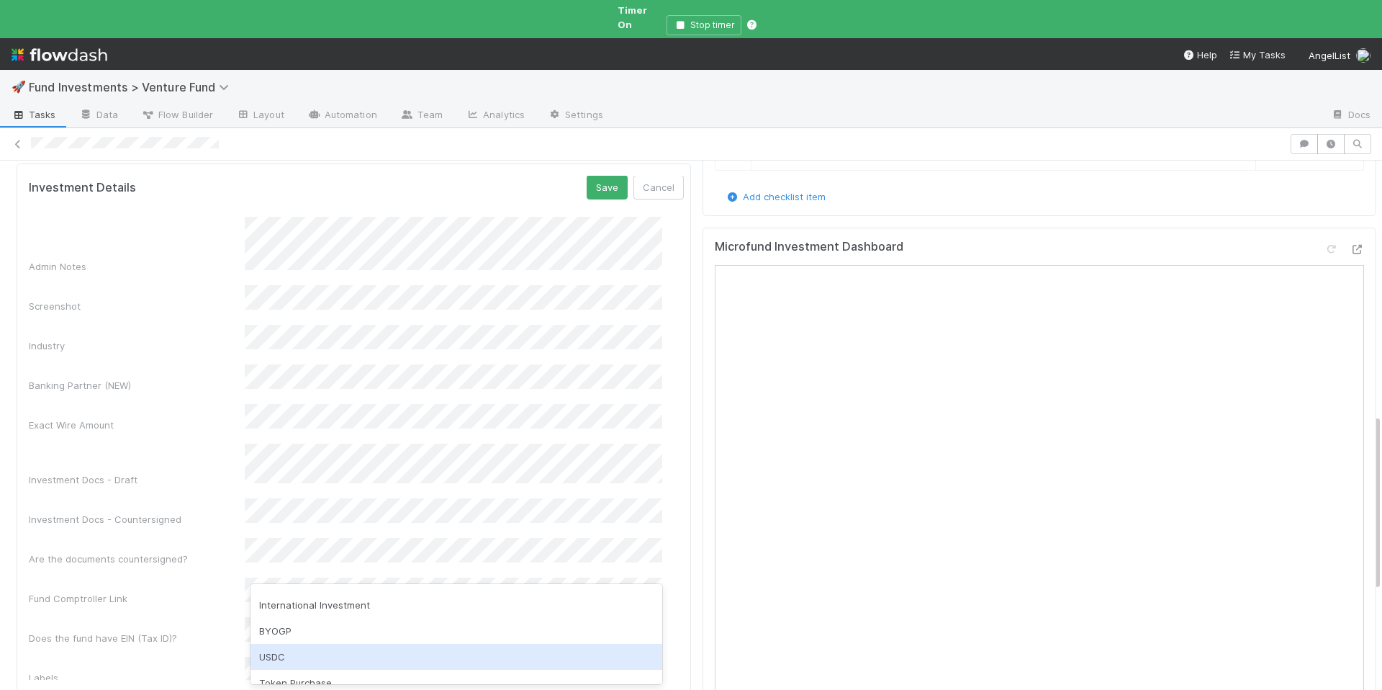
scroll to position [217, 0]
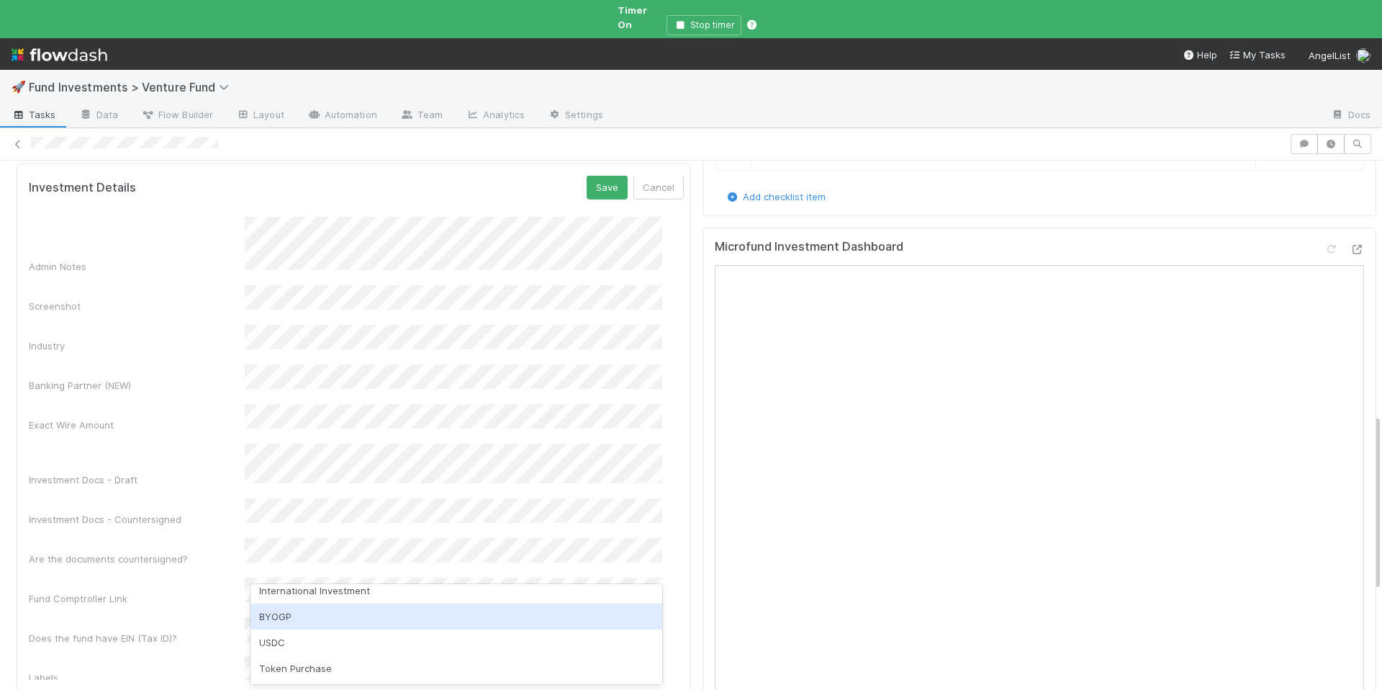
click at [372, 623] on div "BYOGP" at bounding box center [456, 616] width 412 height 26
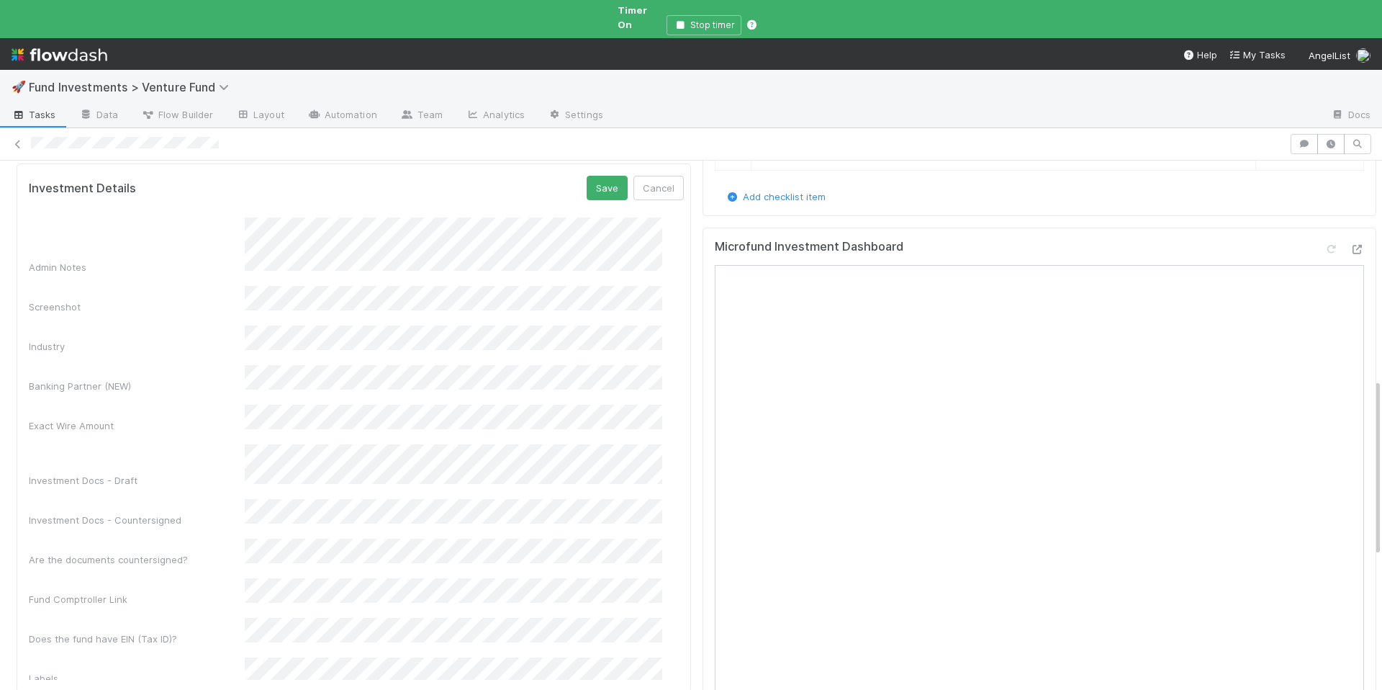
scroll to position [243, 0]
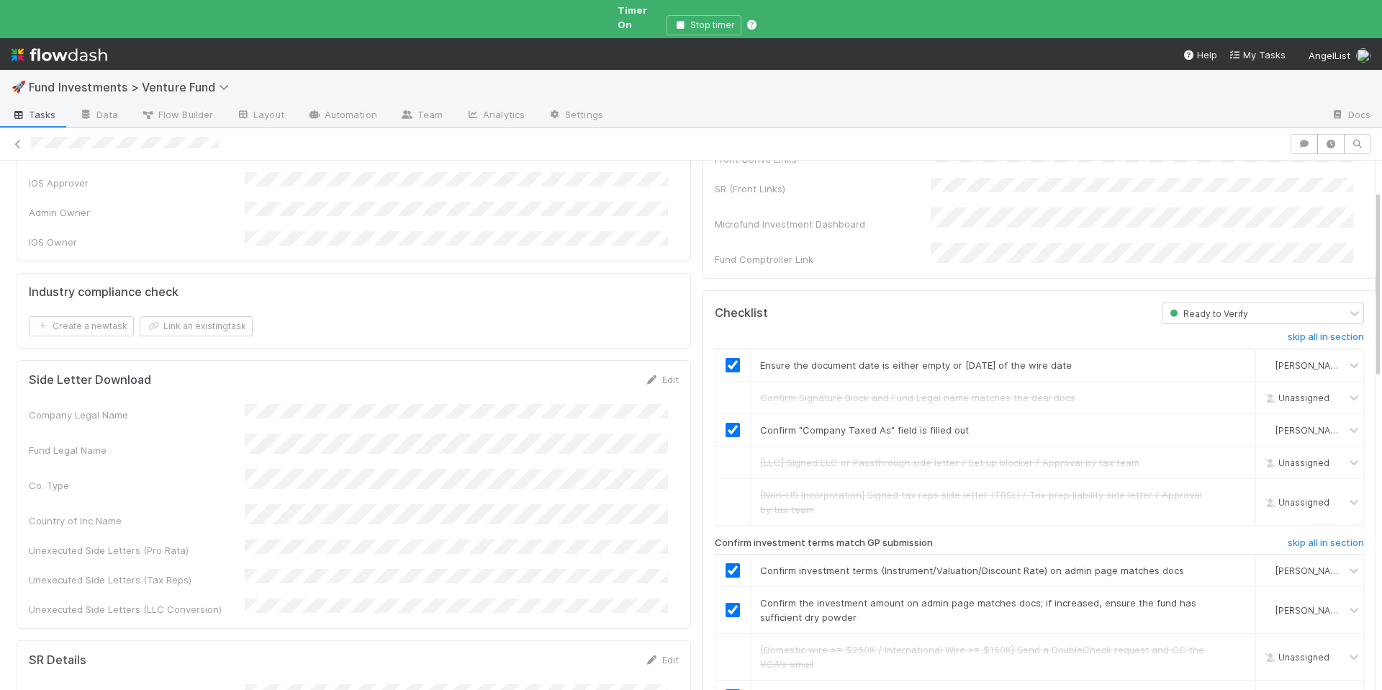
scroll to position [0, 0]
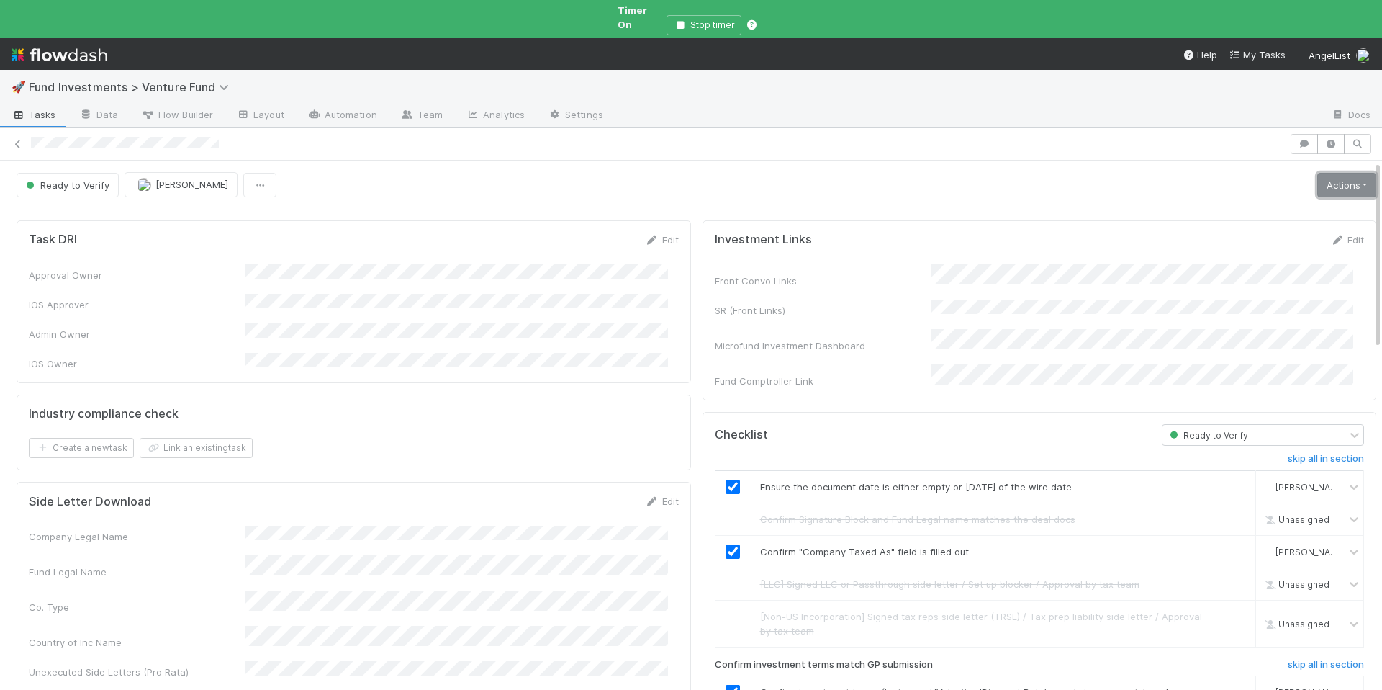
click at [1317, 173] on link "Actions" at bounding box center [1346, 185] width 59 height 24
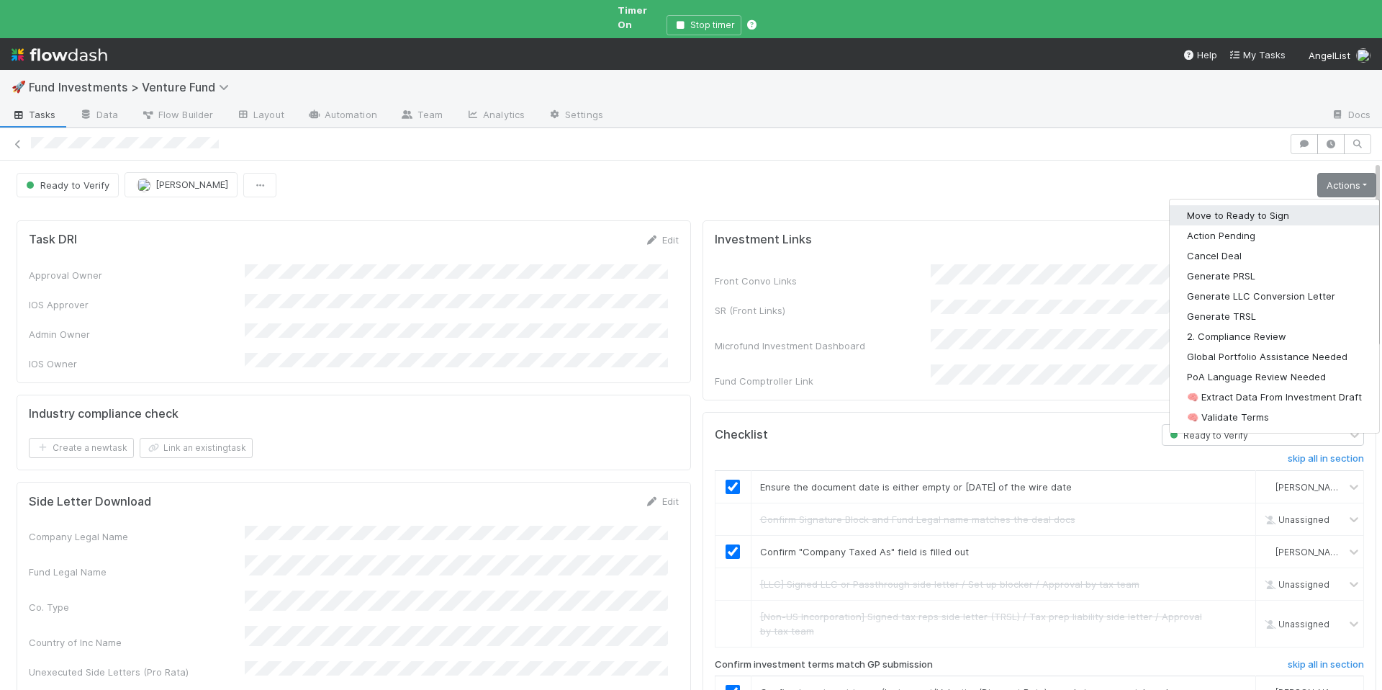
click at [1252, 205] on button "Move to Ready to Sign" at bounding box center [1274, 215] width 209 height 20
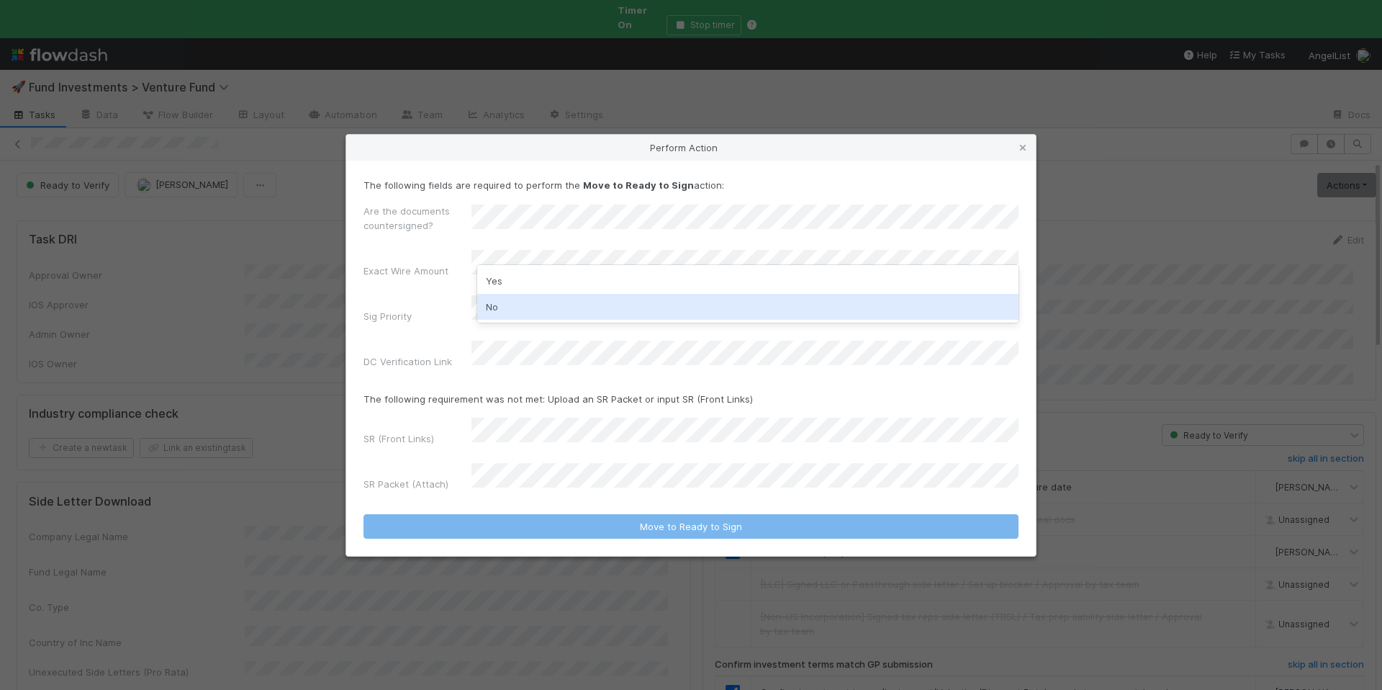
click at [519, 301] on div "No" at bounding box center [747, 307] width 541 height 26
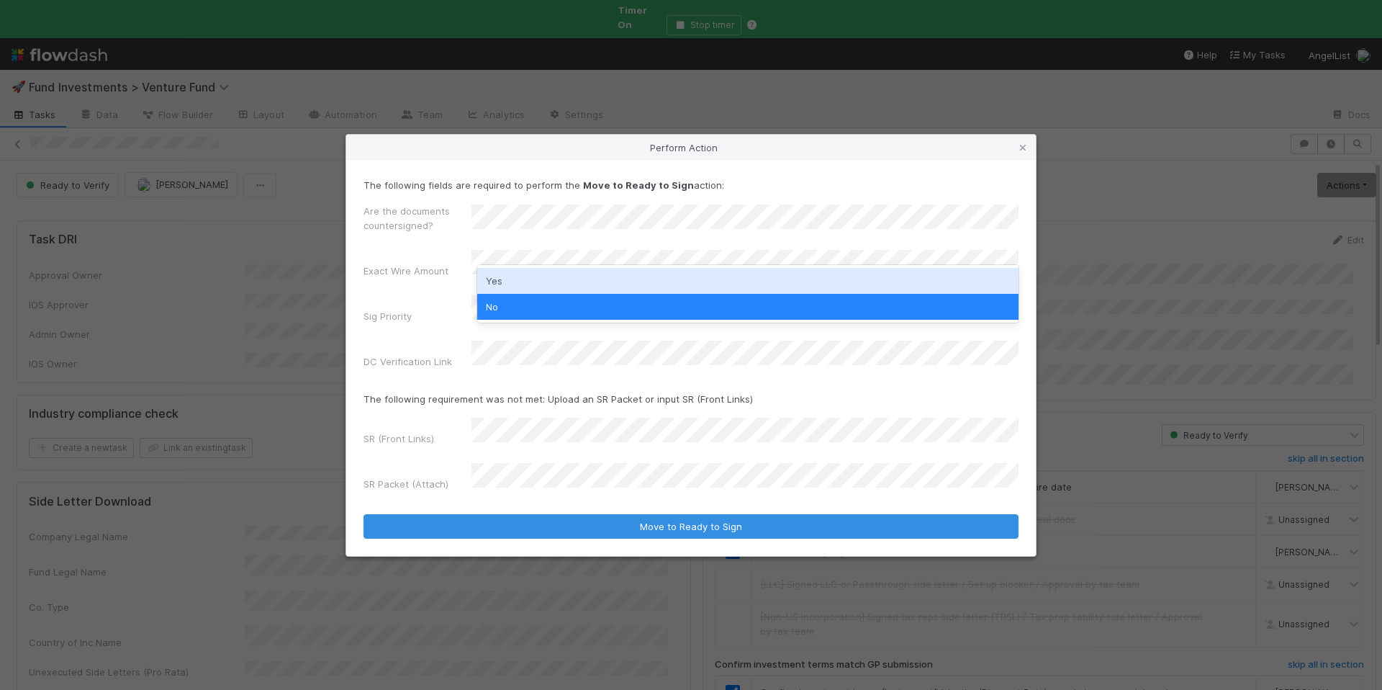
click at [514, 279] on div "Yes" at bounding box center [747, 281] width 541 height 26
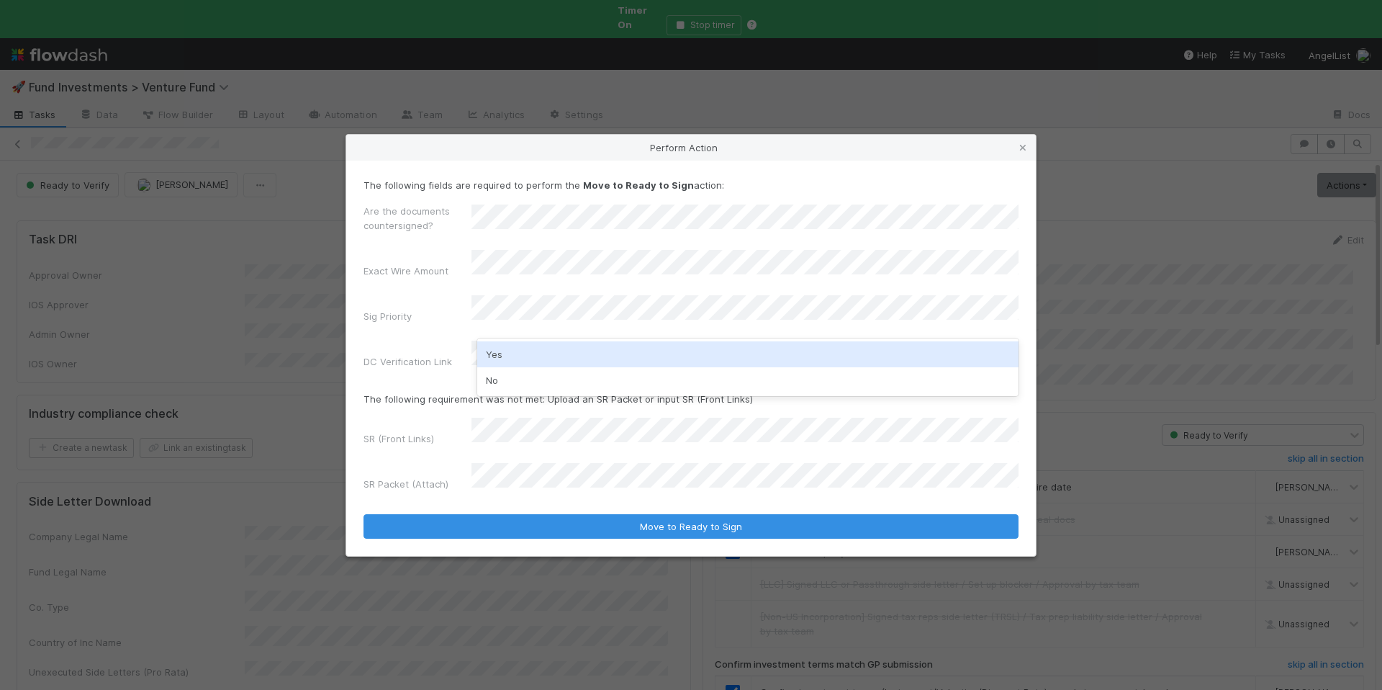
click at [507, 375] on div "No" at bounding box center [747, 380] width 541 height 26
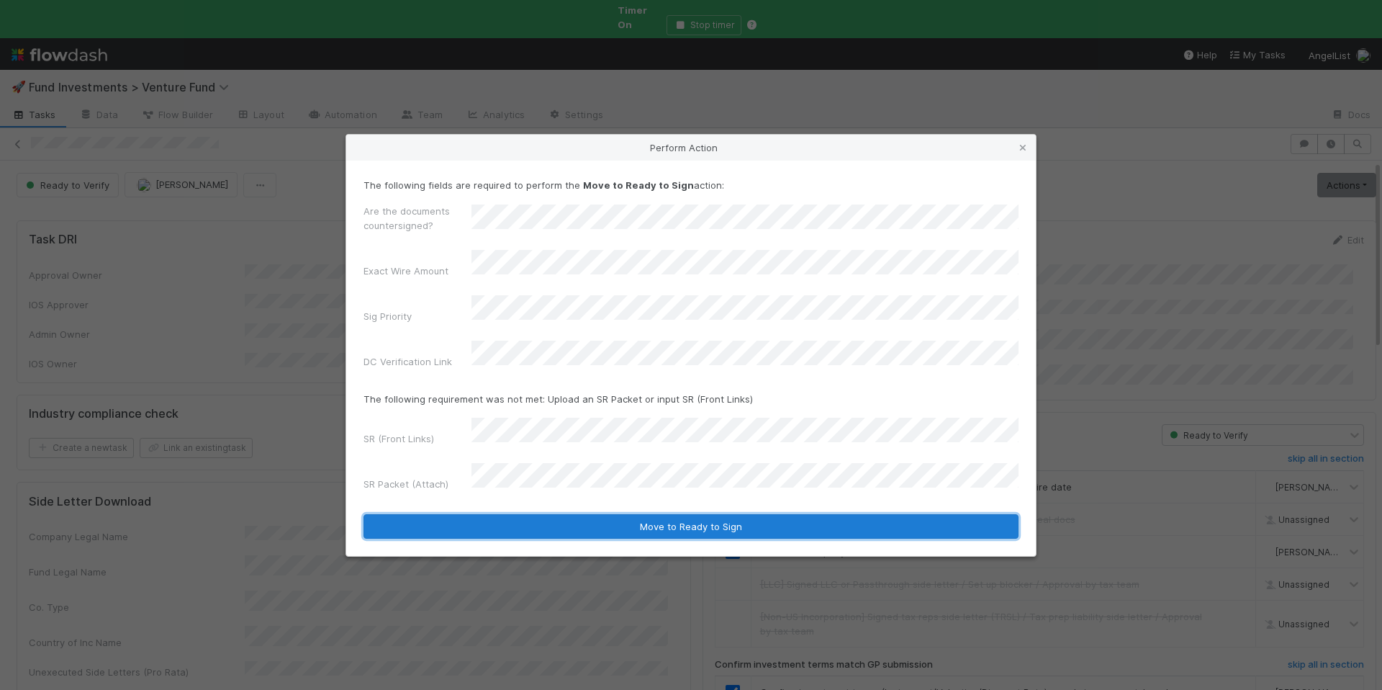
click at [713, 514] on button "Move to Ready to Sign" at bounding box center [690, 526] width 655 height 24
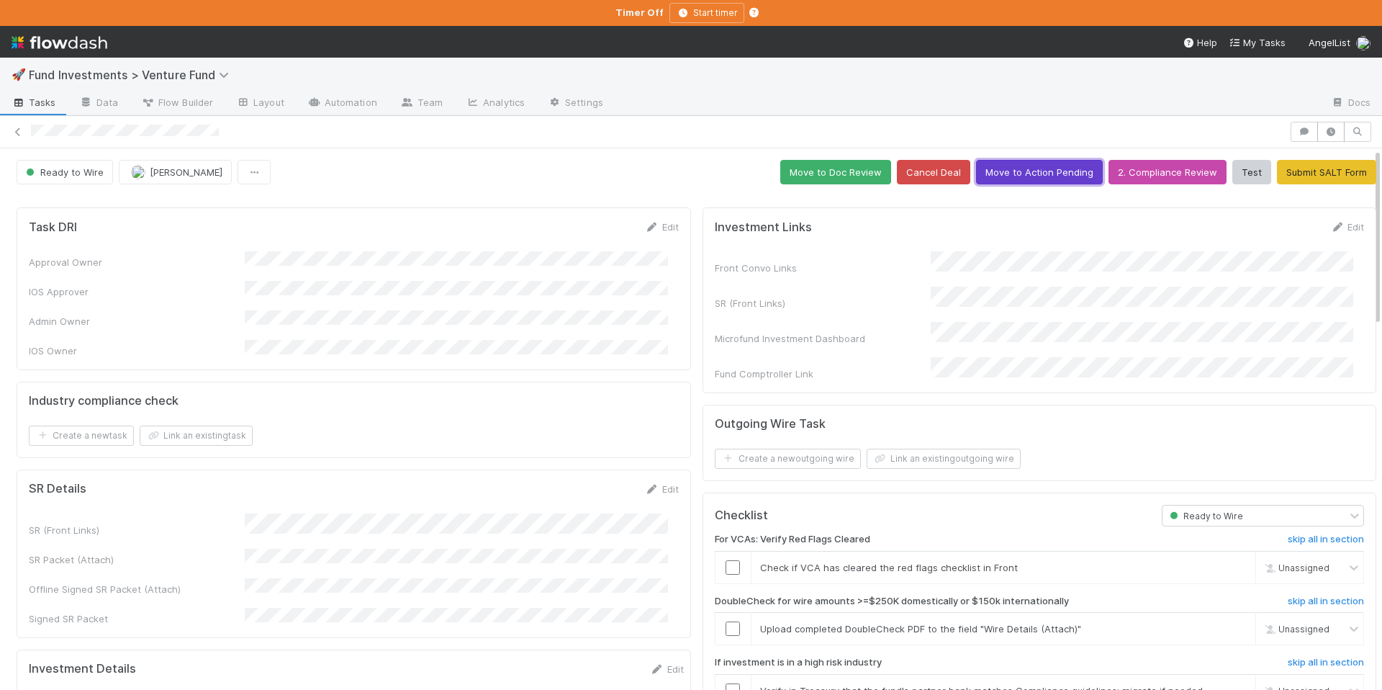
click at [1039, 179] on button "Move to Action Pending" at bounding box center [1039, 172] width 127 height 24
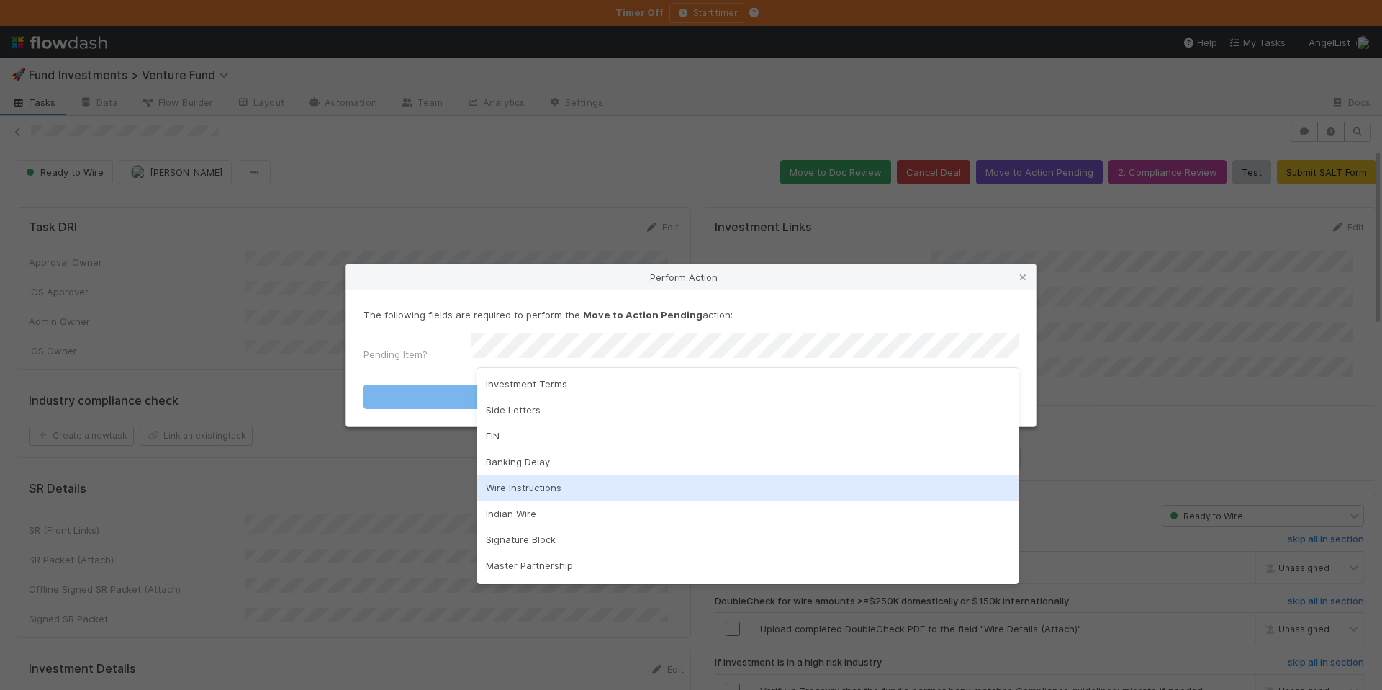
click at [612, 482] on div "Wire Instructions" at bounding box center [747, 487] width 541 height 26
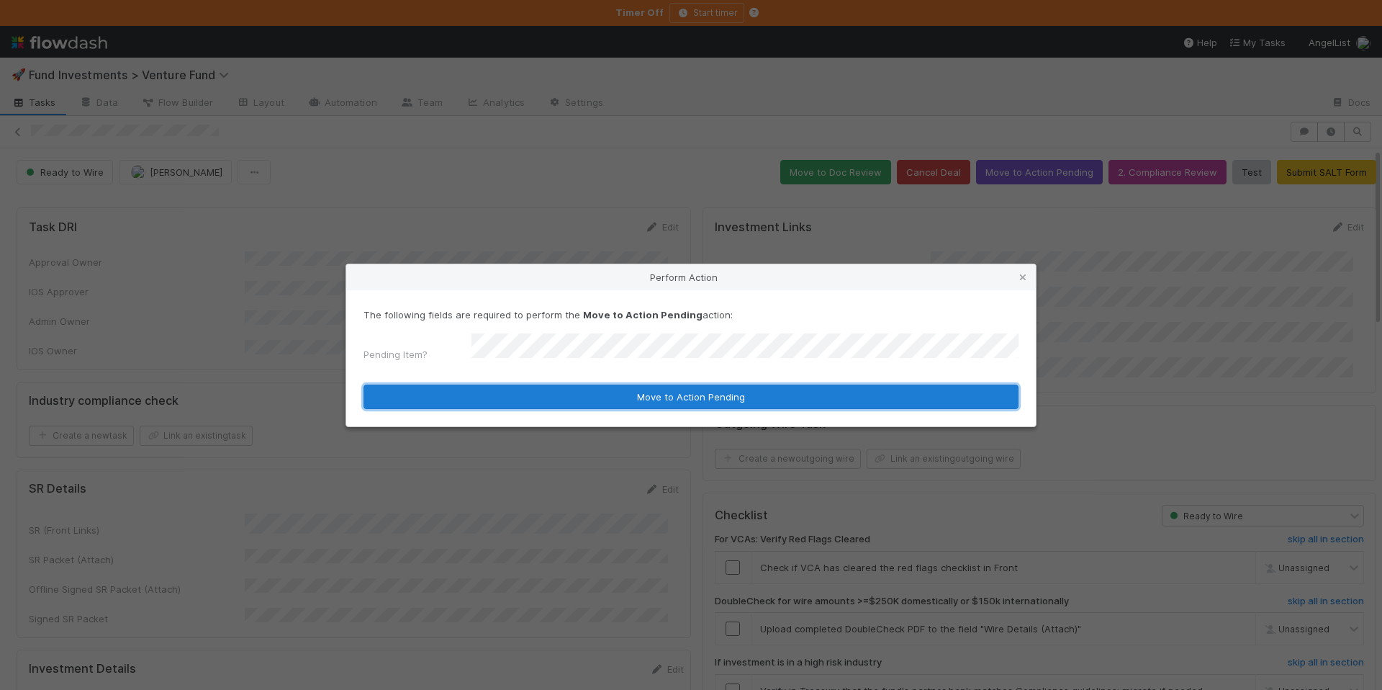
click at [642, 394] on button "Move to Action Pending" at bounding box center [690, 396] width 655 height 24
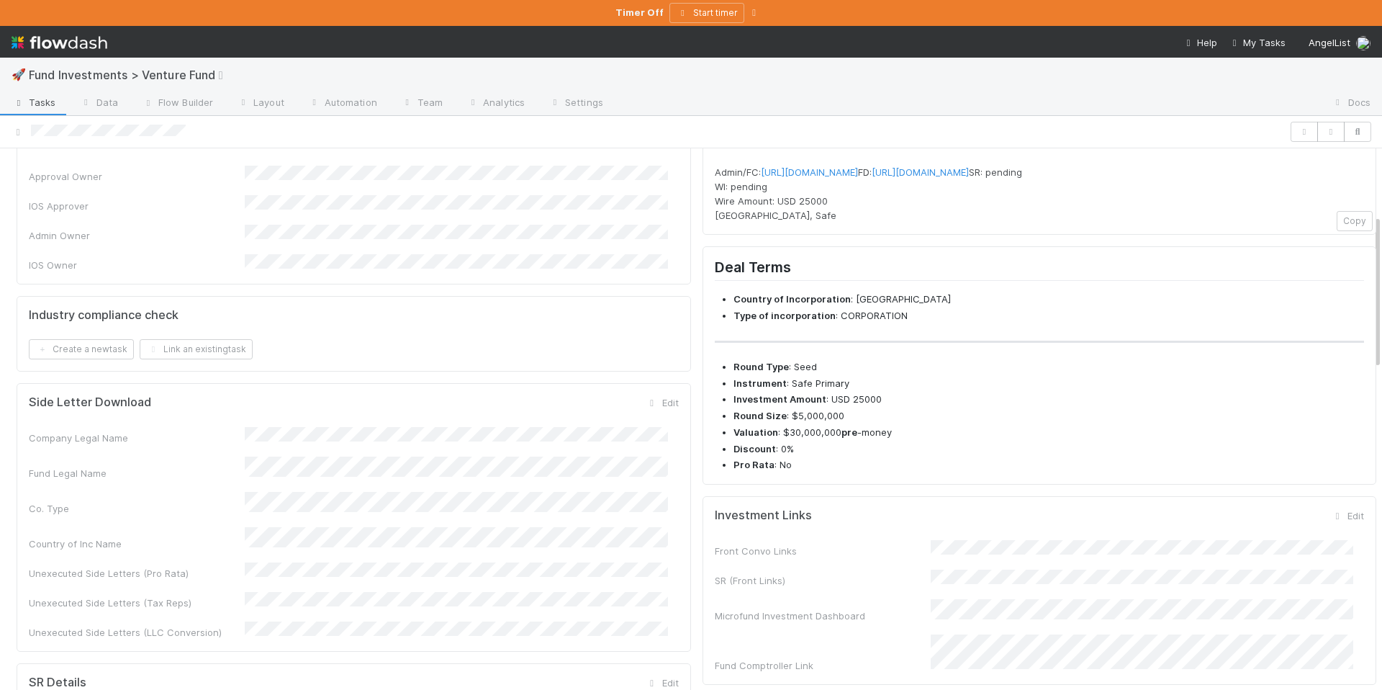
scroll to position [617, 0]
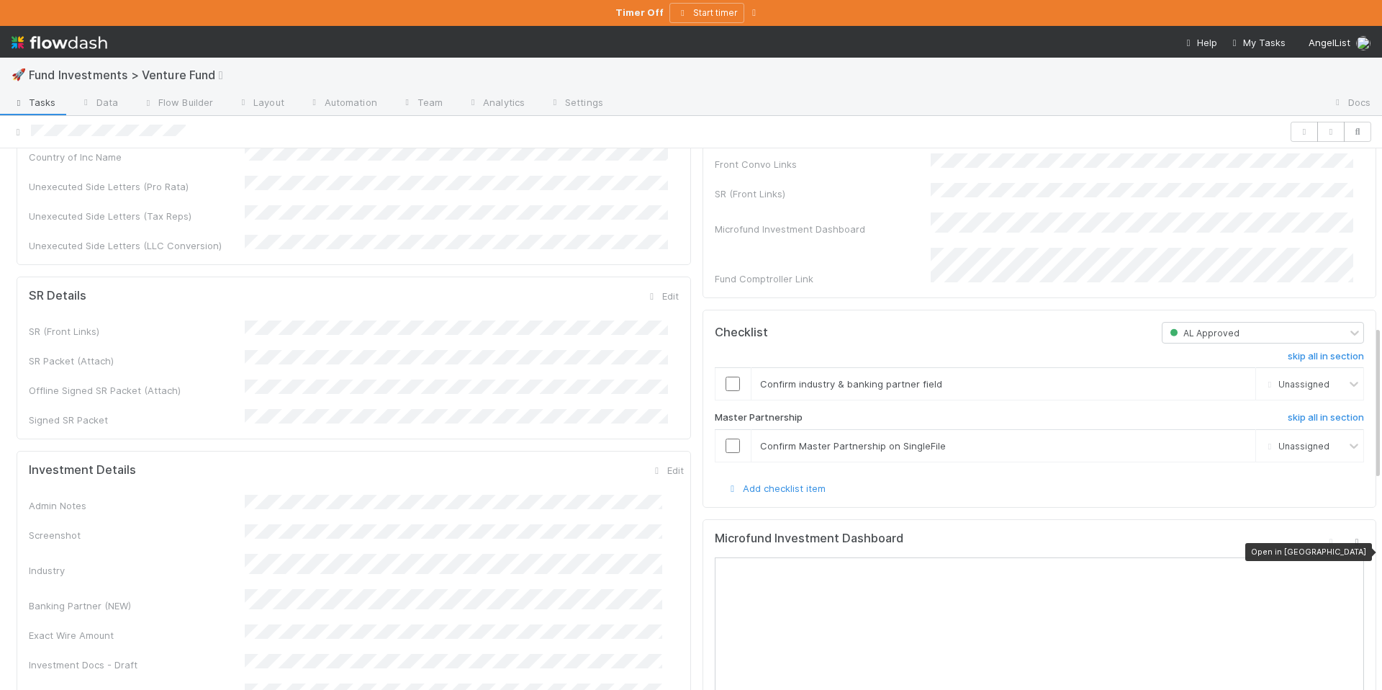
click at [1350, 546] on icon at bounding box center [1357, 541] width 14 height 9
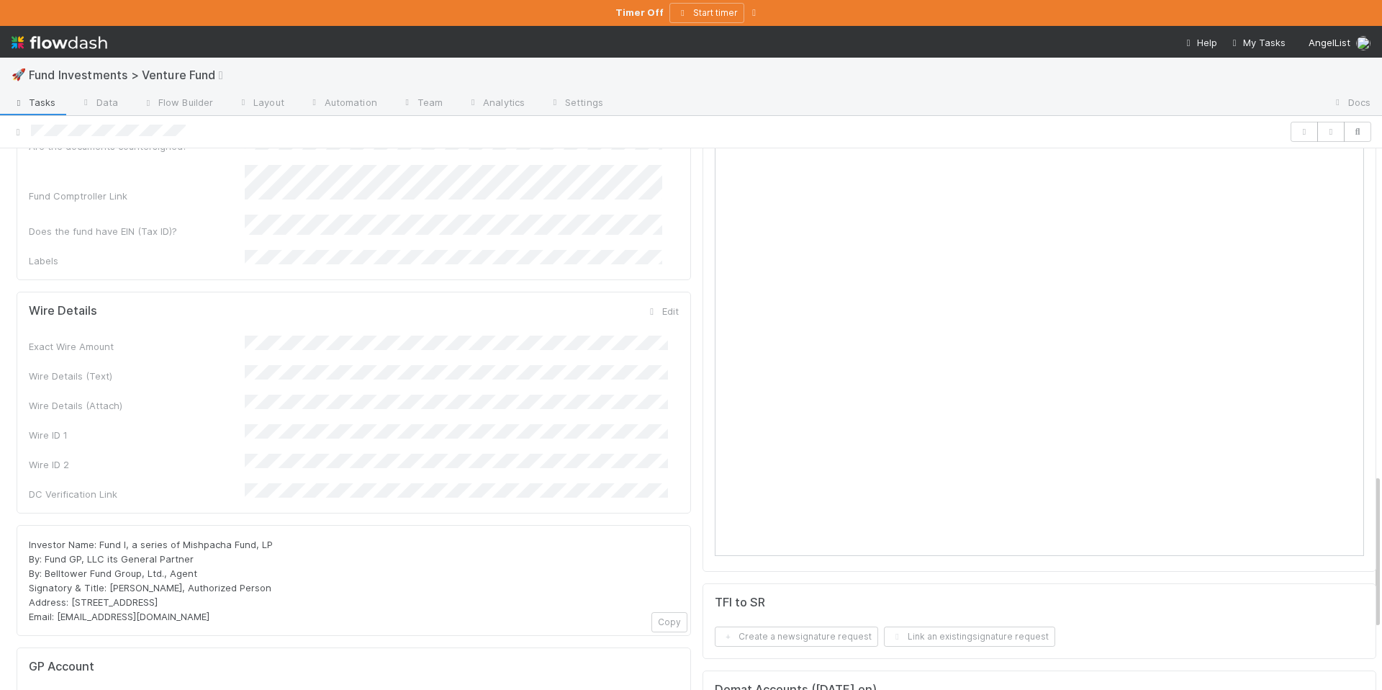
scroll to position [1240, 0]
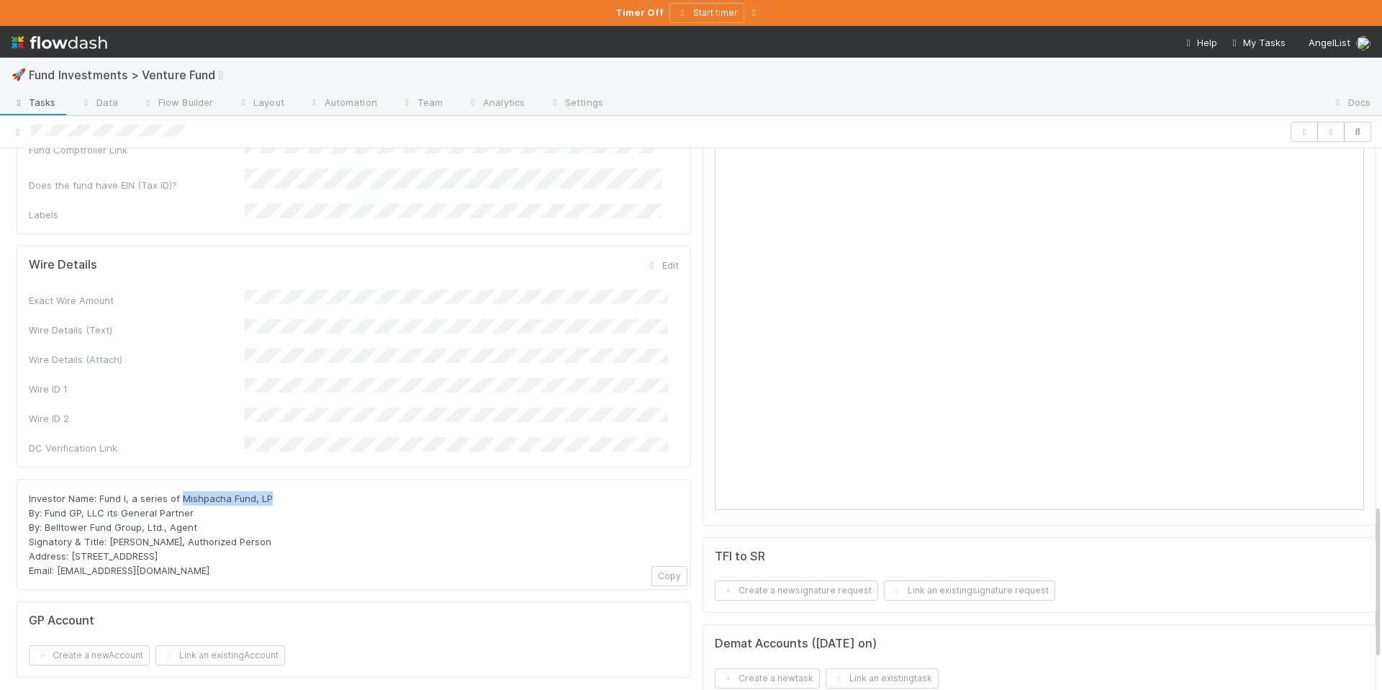
drag, startPoint x: 279, startPoint y: 380, endPoint x: 180, endPoint y: 374, distance: 99.5
click at [180, 491] on div "Investor Name: Fund I, a series of Mishpacha Fund, LP By: Fund GP, LLC its Gene…" at bounding box center [354, 534] width 650 height 86
copy span "Mishpacha Fund, LP"
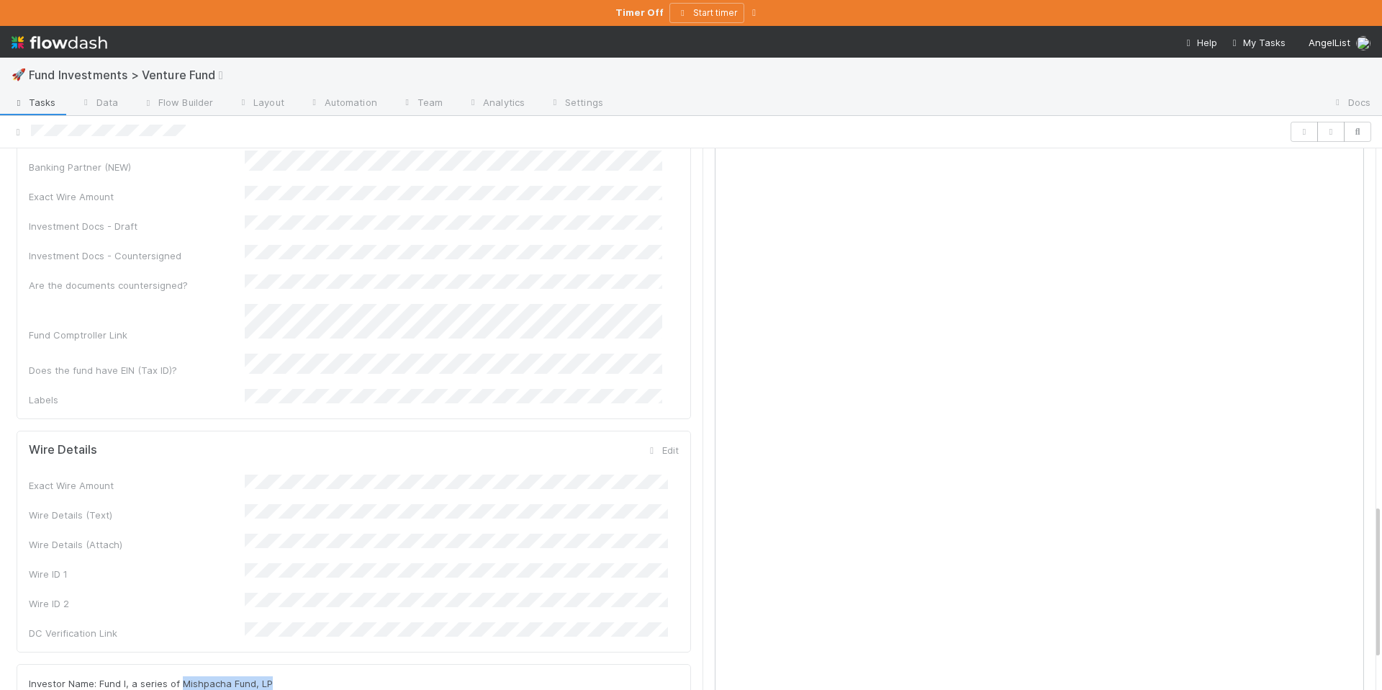
scroll to position [739, 0]
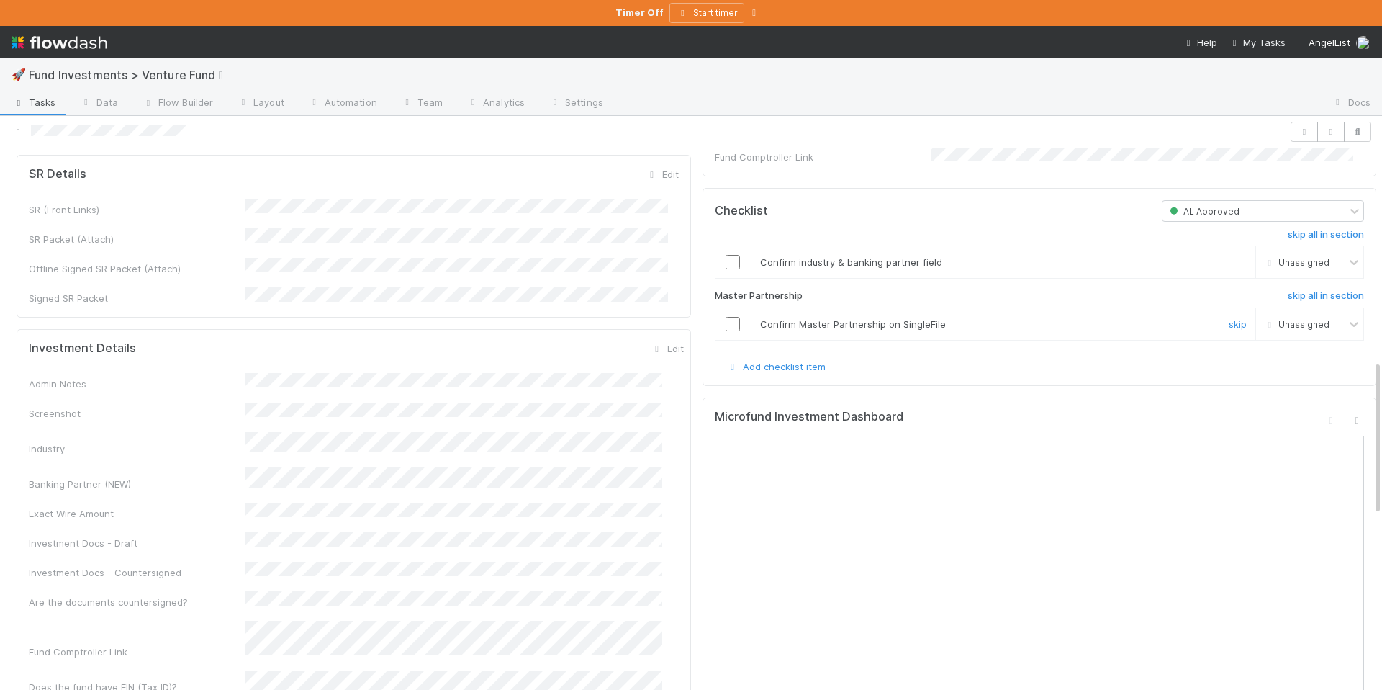
click at [726, 331] on input "checkbox" at bounding box center [733, 324] width 14 height 14
click at [726, 268] on input "checkbox" at bounding box center [733, 262] width 14 height 14
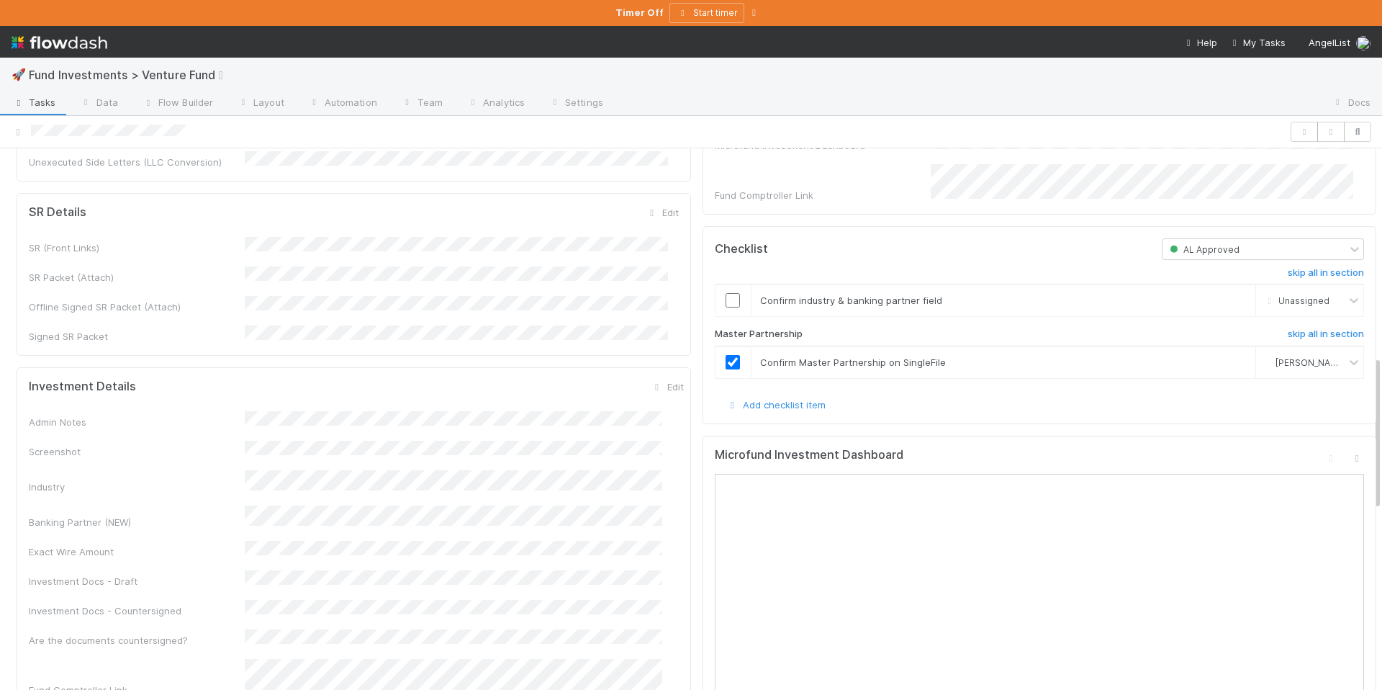
scroll to position [572, 0]
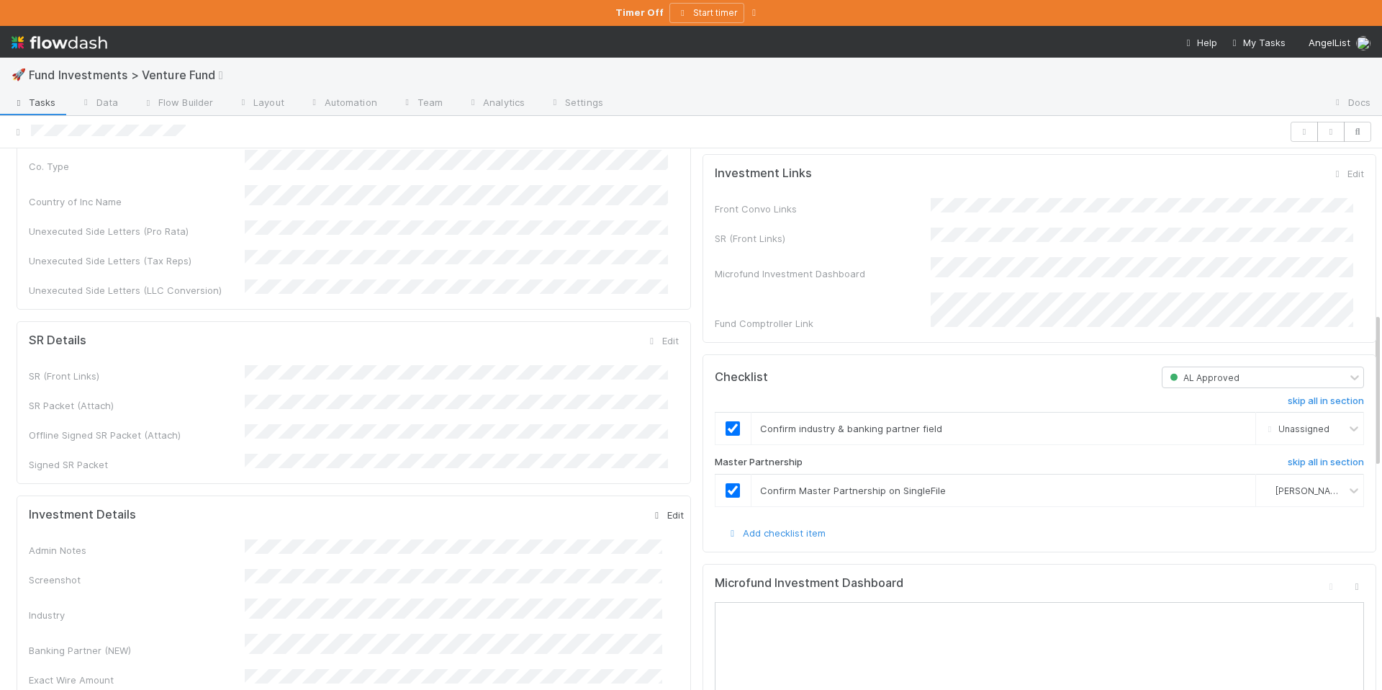
checkbox input "true"
click at [651, 509] on link "Edit" at bounding box center [667, 515] width 34 height 12
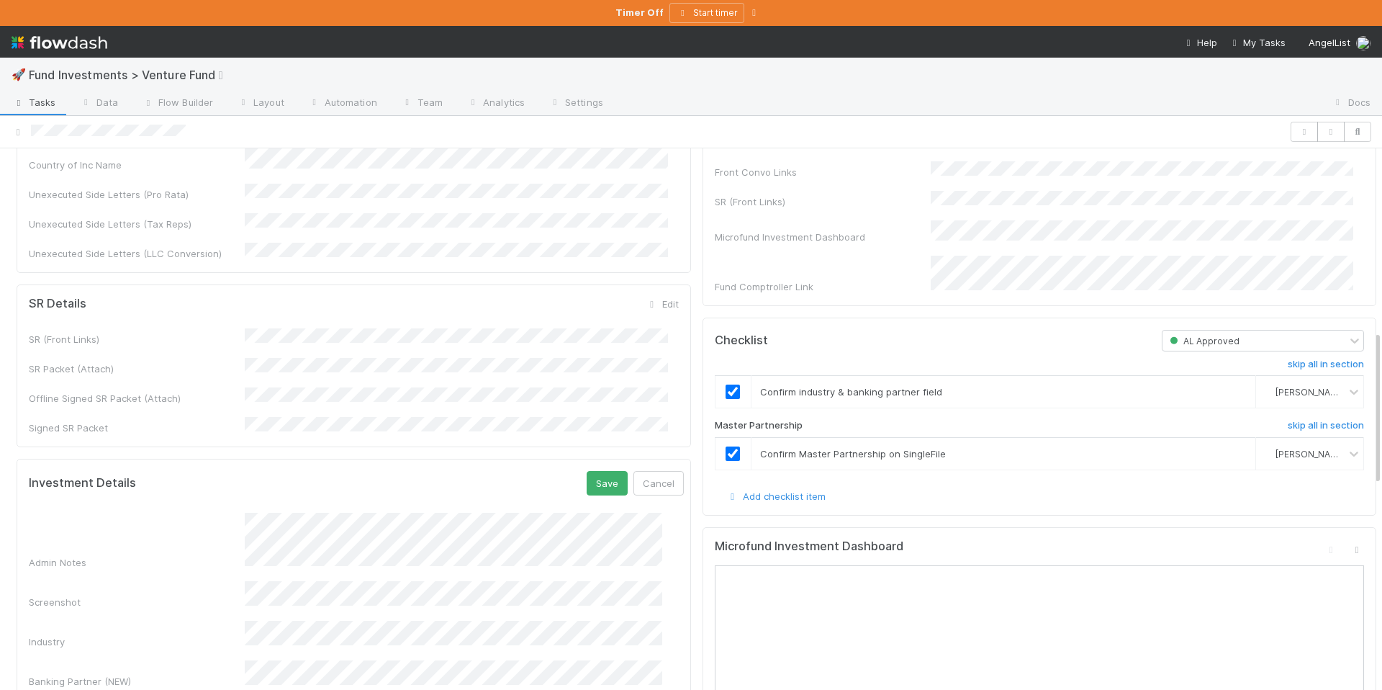
scroll to position [636, 0]
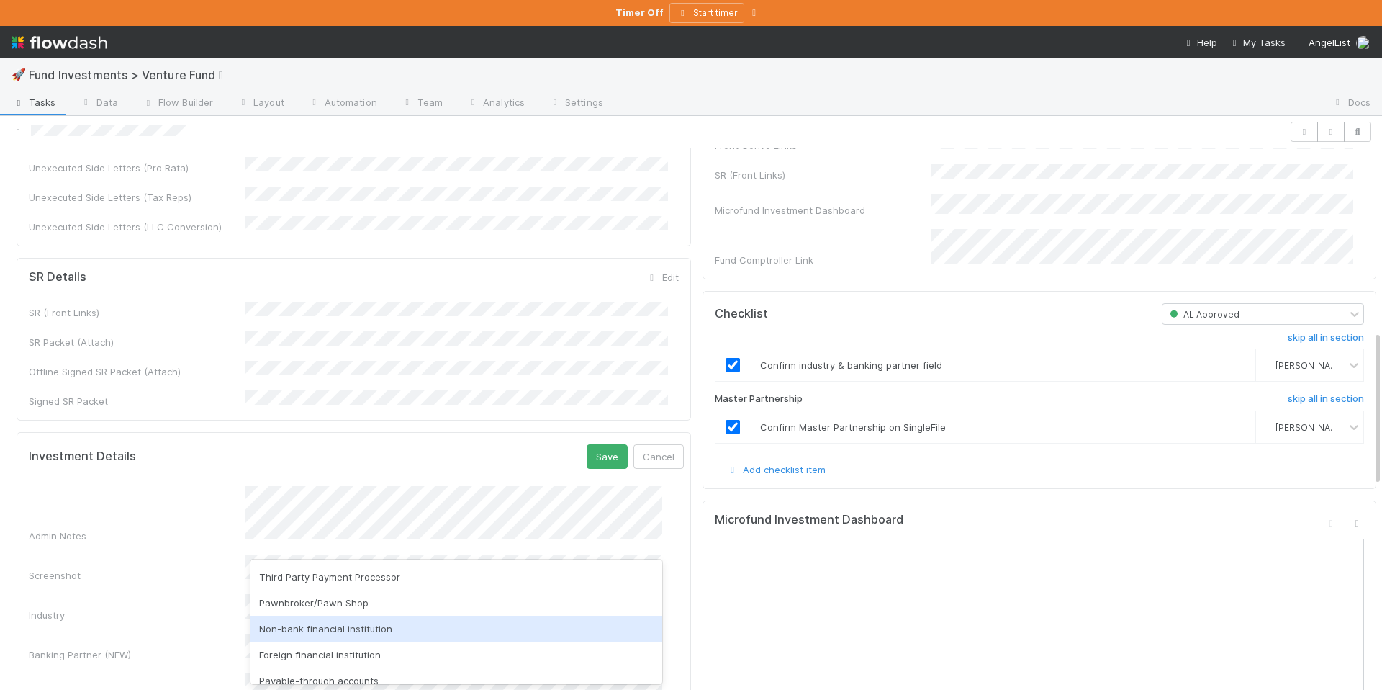
scroll to position [157, 0]
click at [412, 628] on div "Non-bank financial institution" at bounding box center [456, 626] width 412 height 26
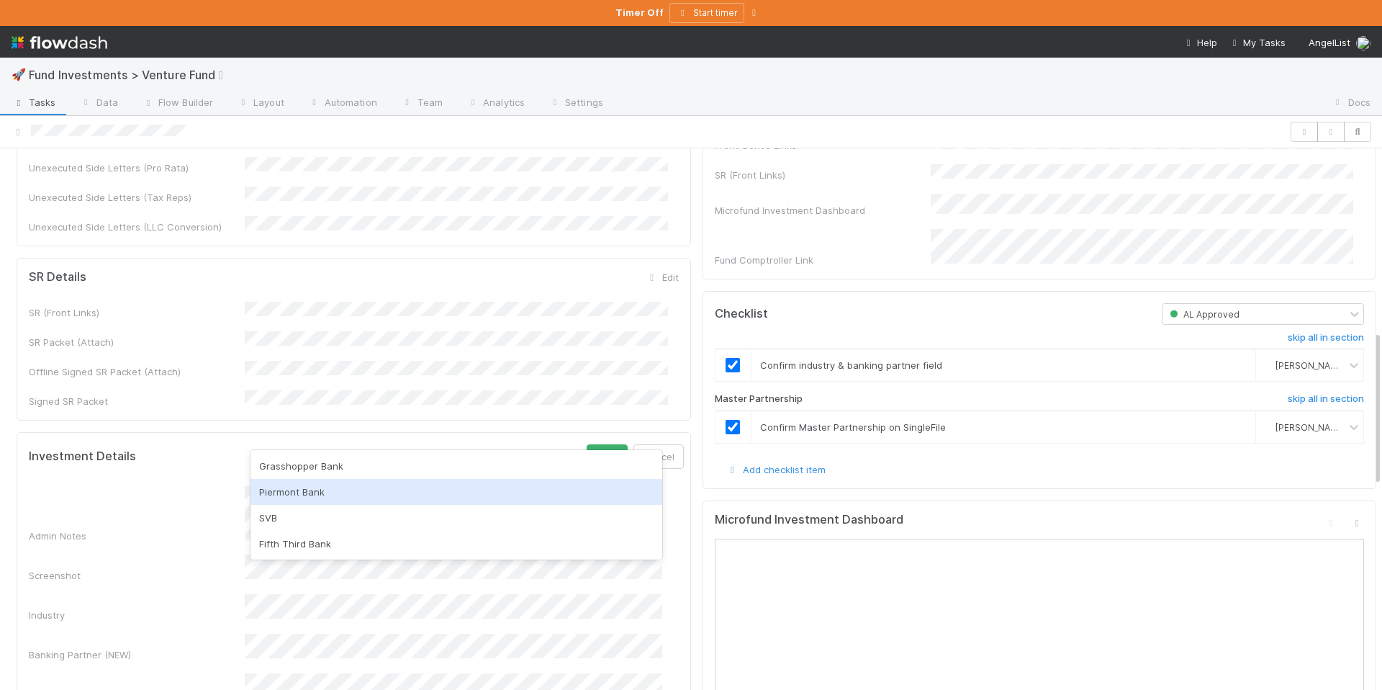
click at [326, 499] on div "Piermont Bank" at bounding box center [456, 492] width 412 height 26
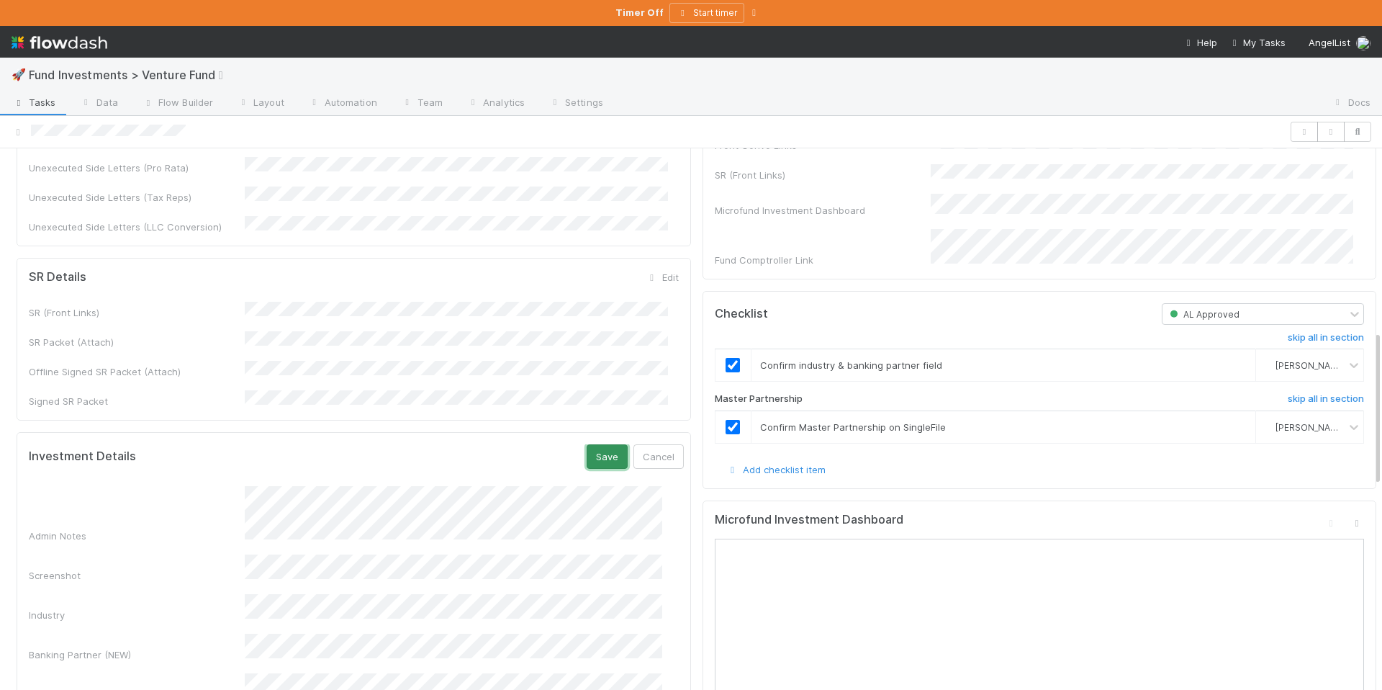
click at [587, 444] on button "Save" at bounding box center [607, 456] width 41 height 24
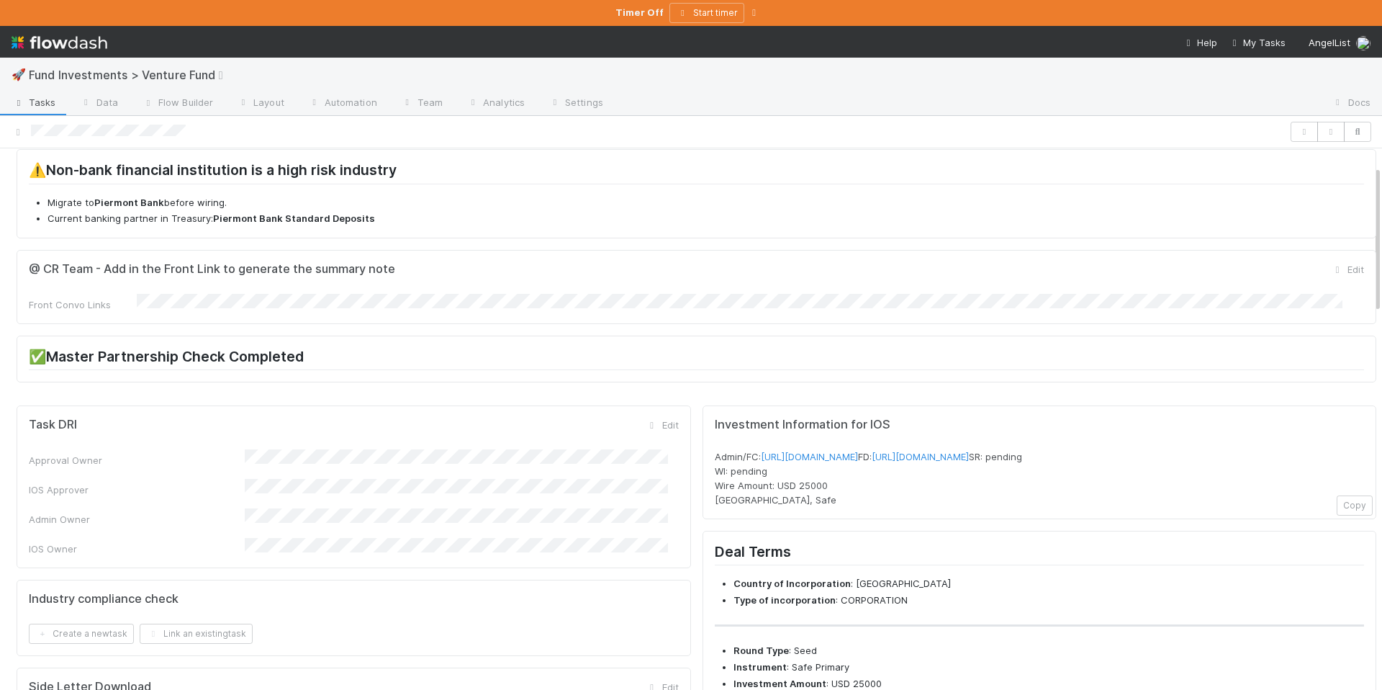
scroll to position [0, 0]
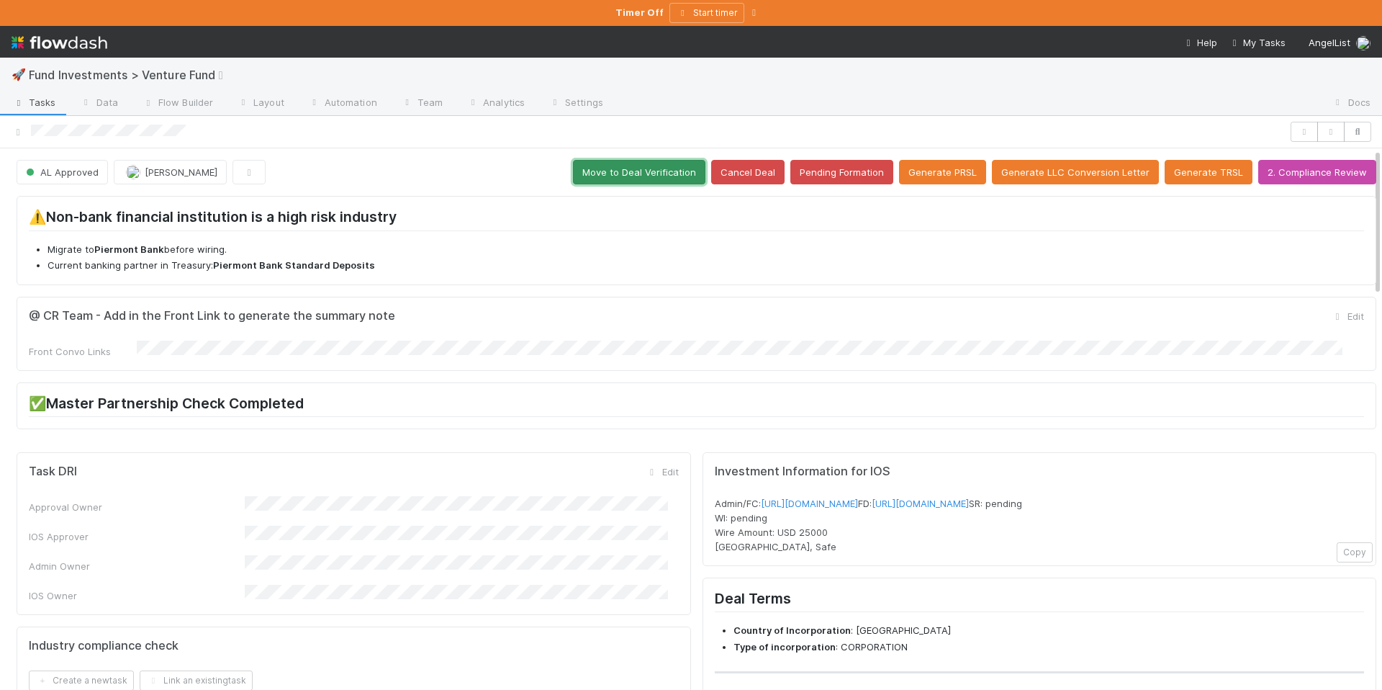
click at [643, 167] on button "Move to Deal Verification" at bounding box center [639, 172] width 132 height 24
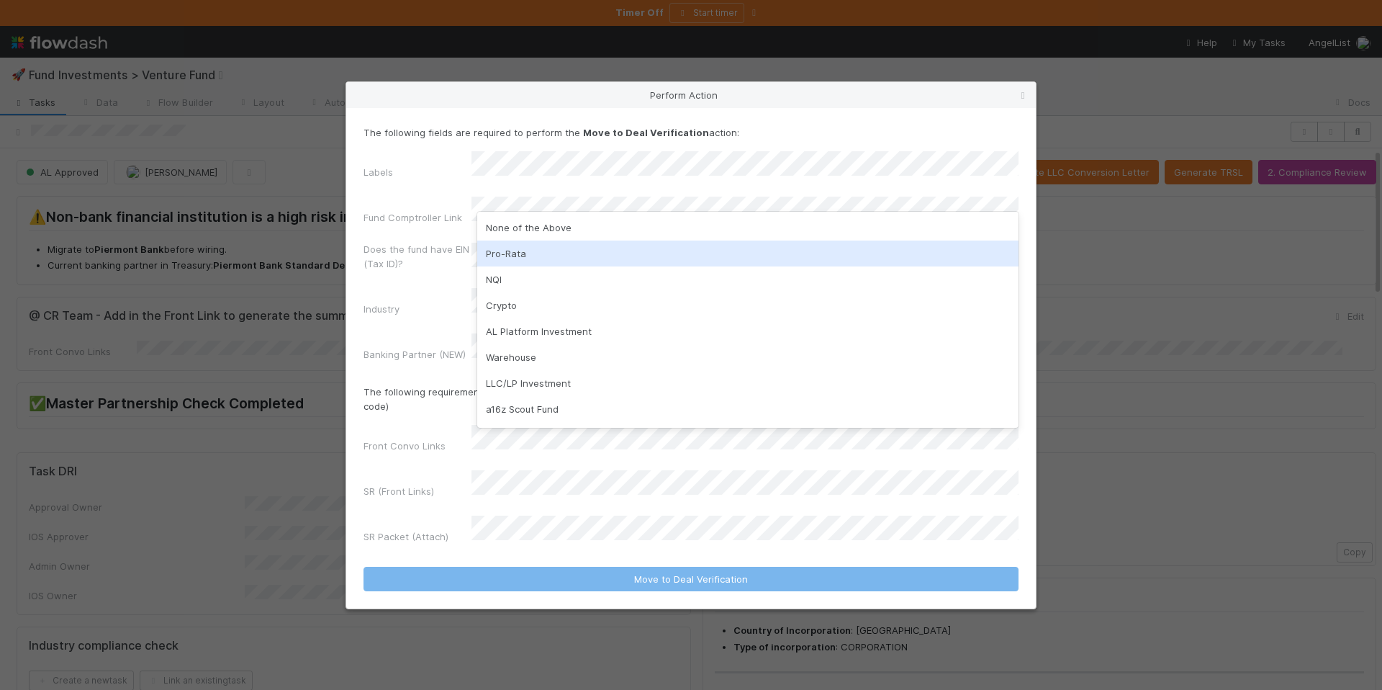
click at [577, 243] on div "Pro-Rata" at bounding box center [747, 253] width 541 height 26
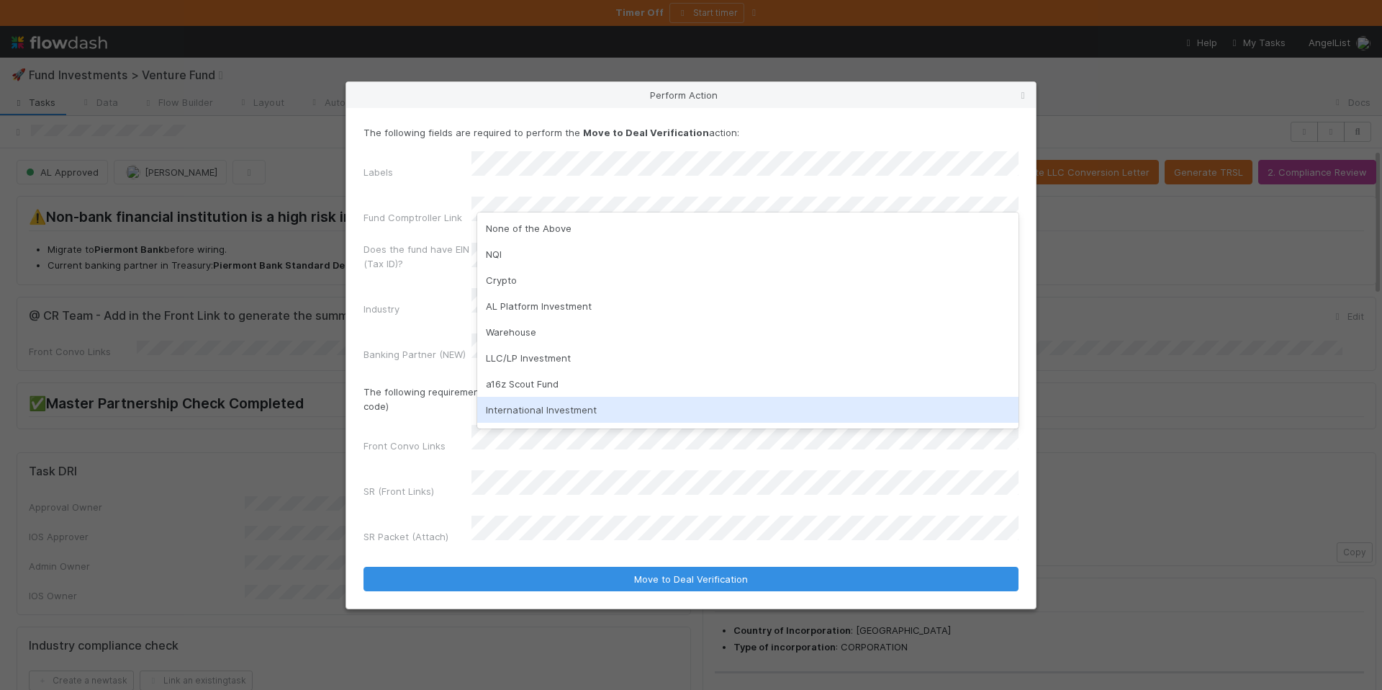
drag, startPoint x: 415, startPoint y: 437, endPoint x: 443, endPoint y: 432, distance: 28.5
click at [416, 438] on label"] "Front Convo Links" at bounding box center [404, 445] width 82 height 14
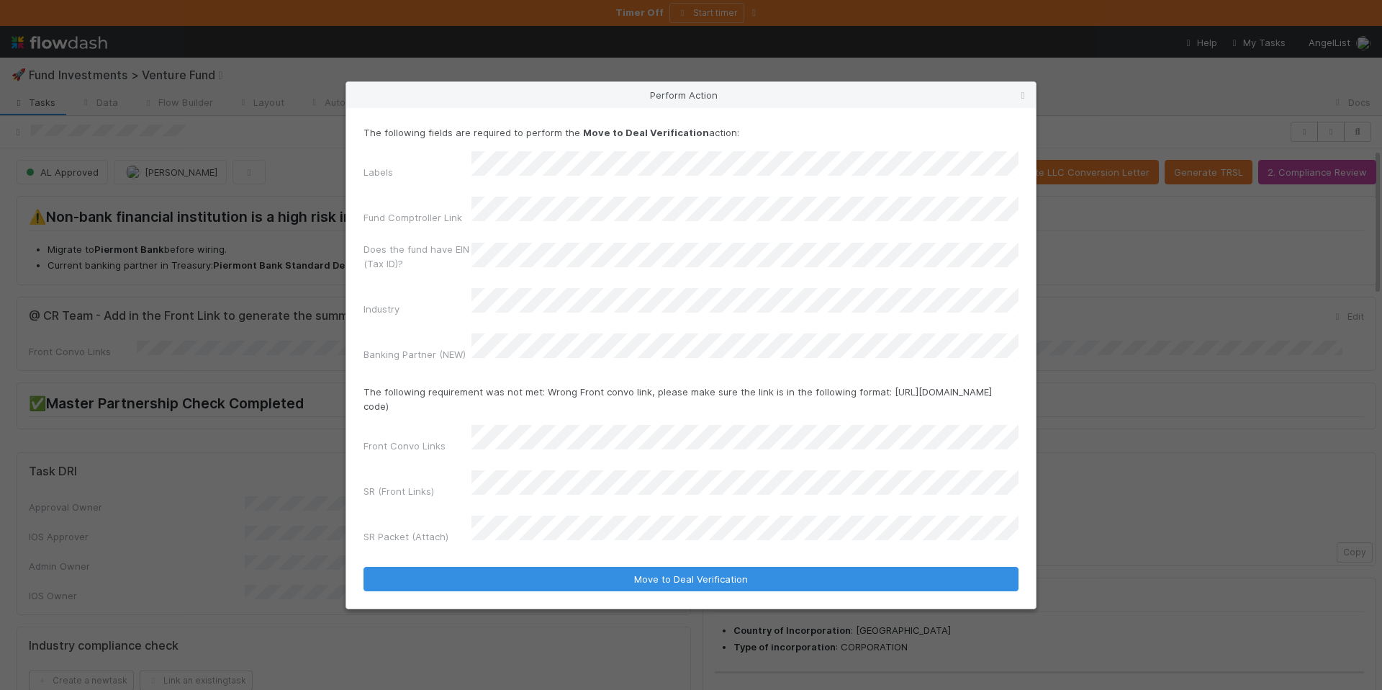
click at [0, 0] on div "Perform Action The following fields are required to perform the Move to Deal Ve…" at bounding box center [691, 345] width 1382 height 690
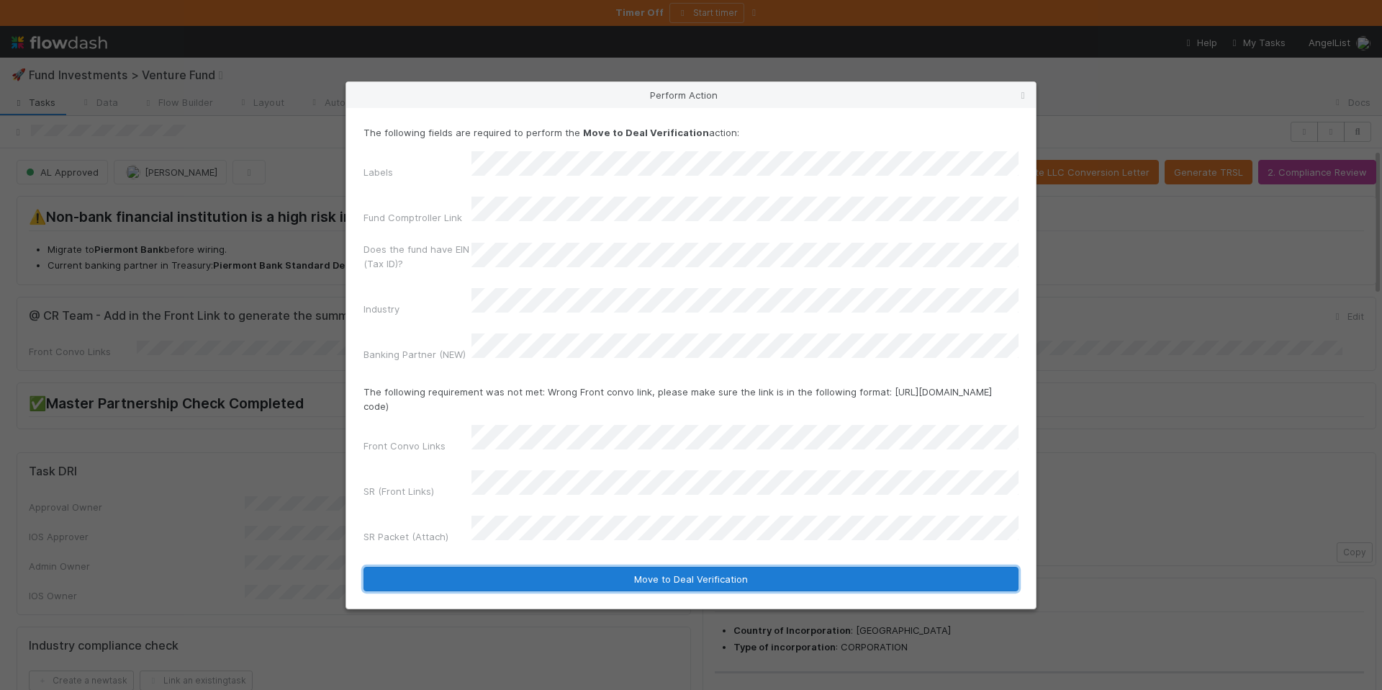
click at [669, 566] on button "Move to Deal Verification" at bounding box center [690, 578] width 655 height 24
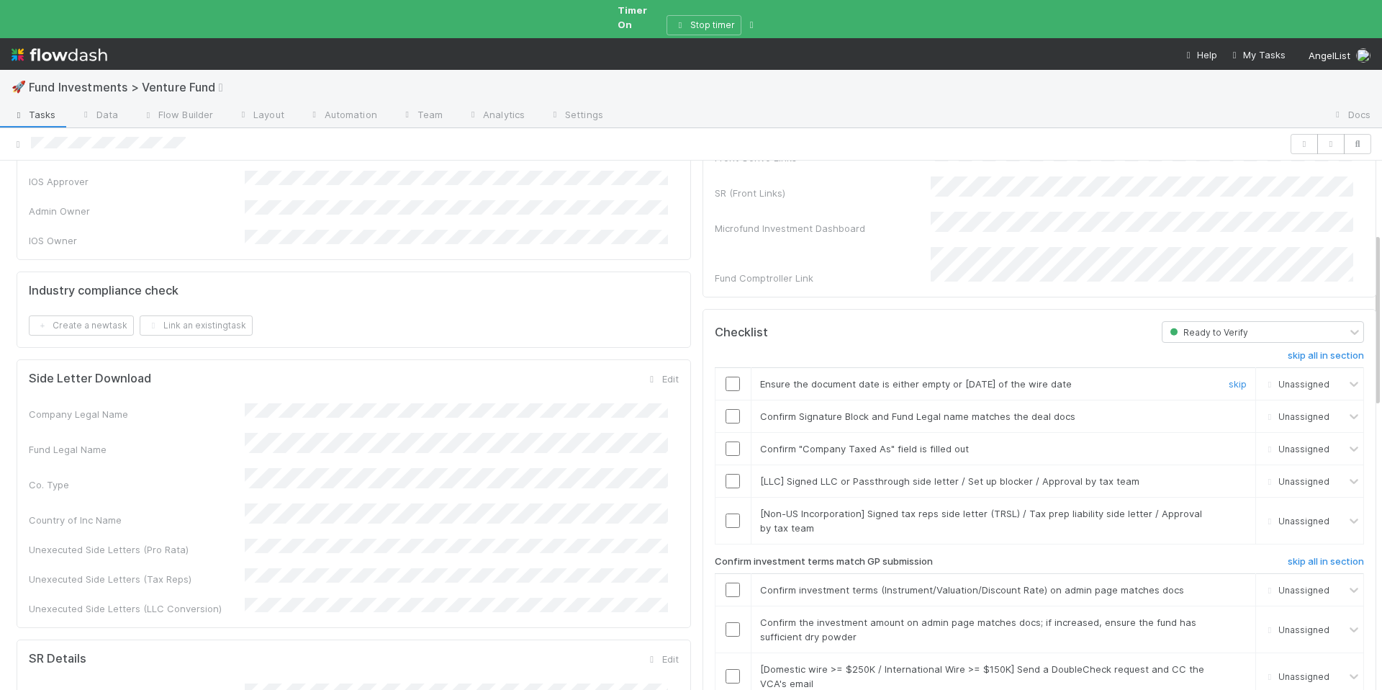
scroll to position [454, 0]
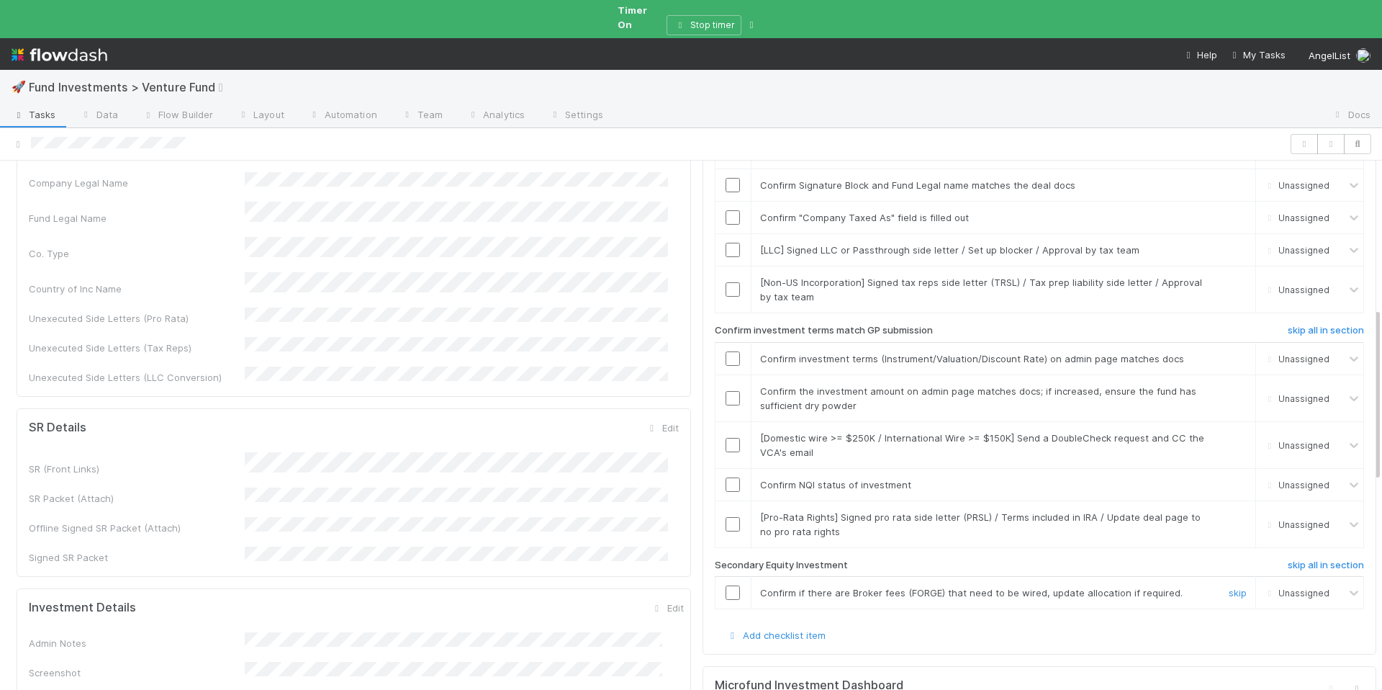
click at [1229, 587] on link "skip" at bounding box center [1238, 593] width 18 height 12
click at [1229, 276] on link "skip" at bounding box center [1238, 282] width 18 height 12
click at [1229, 244] on link "skip" at bounding box center [1238, 250] width 18 height 12
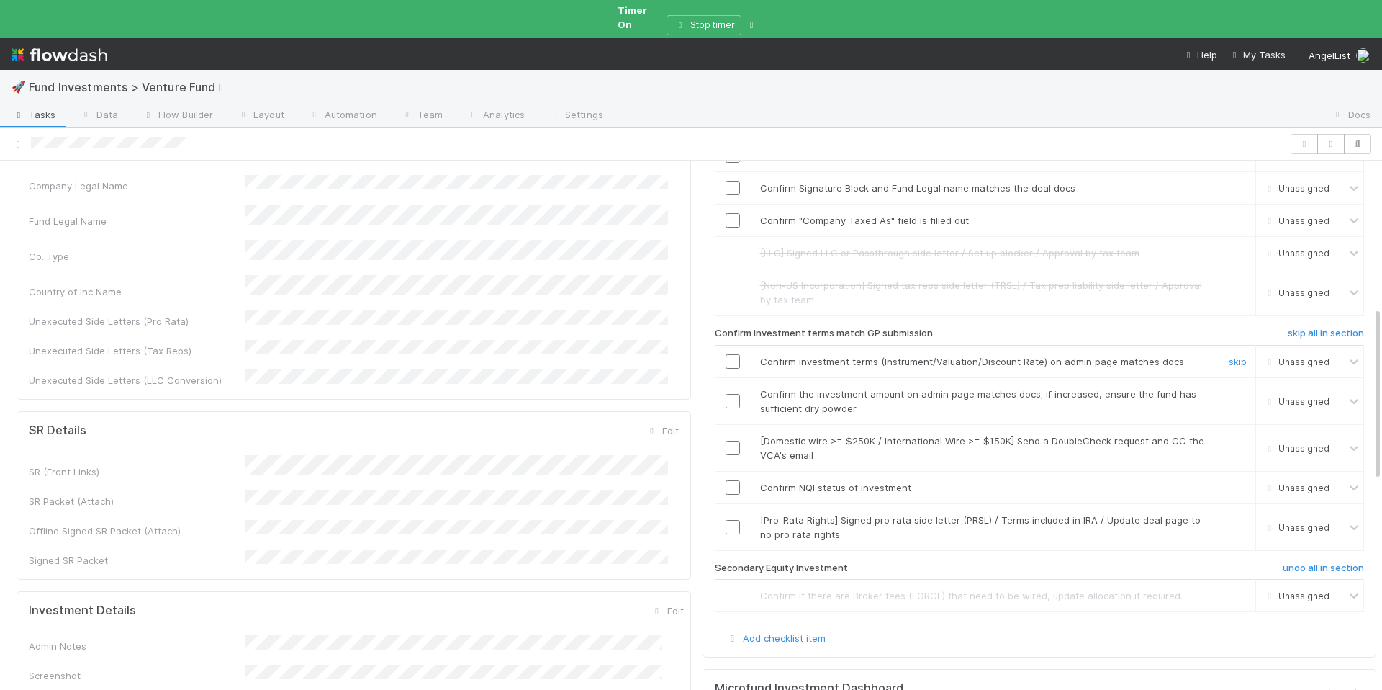
scroll to position [421, 0]
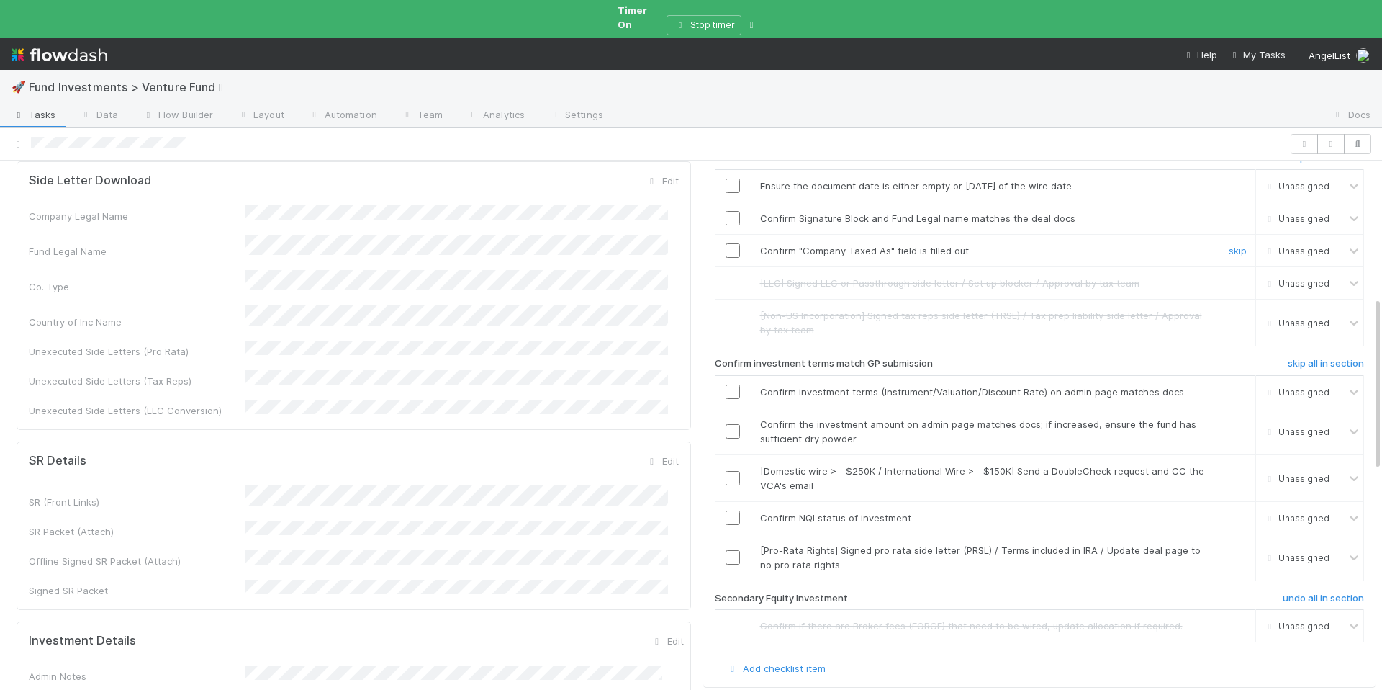
click at [726, 243] on input "checkbox" at bounding box center [733, 250] width 14 height 14
click at [1229, 544] on link "skip" at bounding box center [1238, 550] width 18 height 12
click at [726, 510] on input "checkbox" at bounding box center [733, 517] width 14 height 14
click at [1229, 465] on link "skip" at bounding box center [1238, 471] width 18 height 12
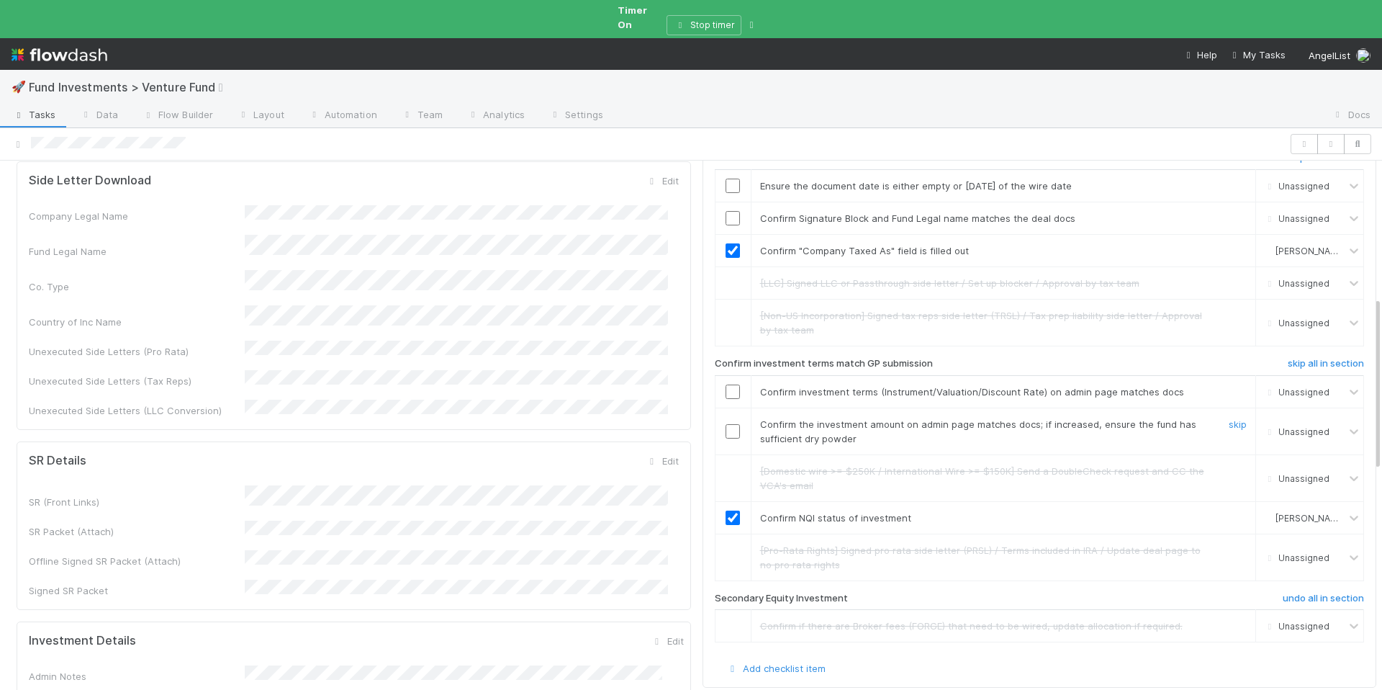
click at [726, 424] on input "checkbox" at bounding box center [733, 431] width 14 height 14
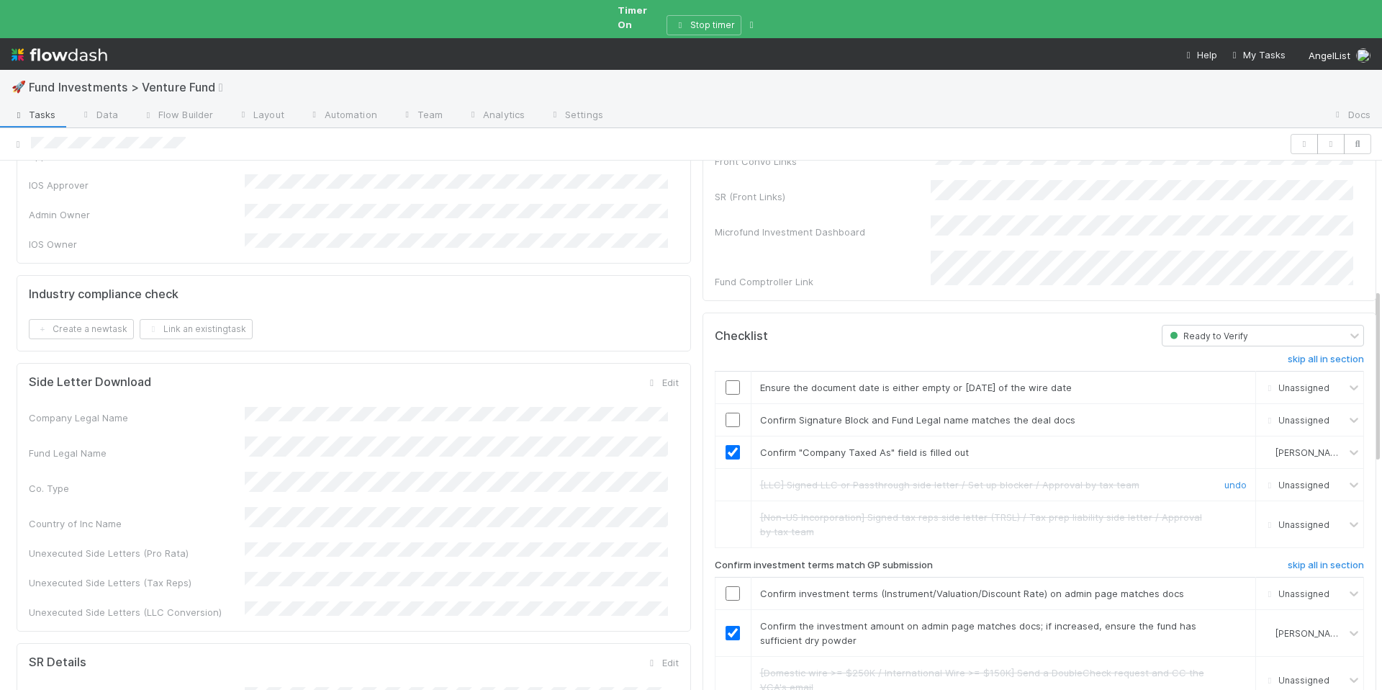
scroll to position [0, 0]
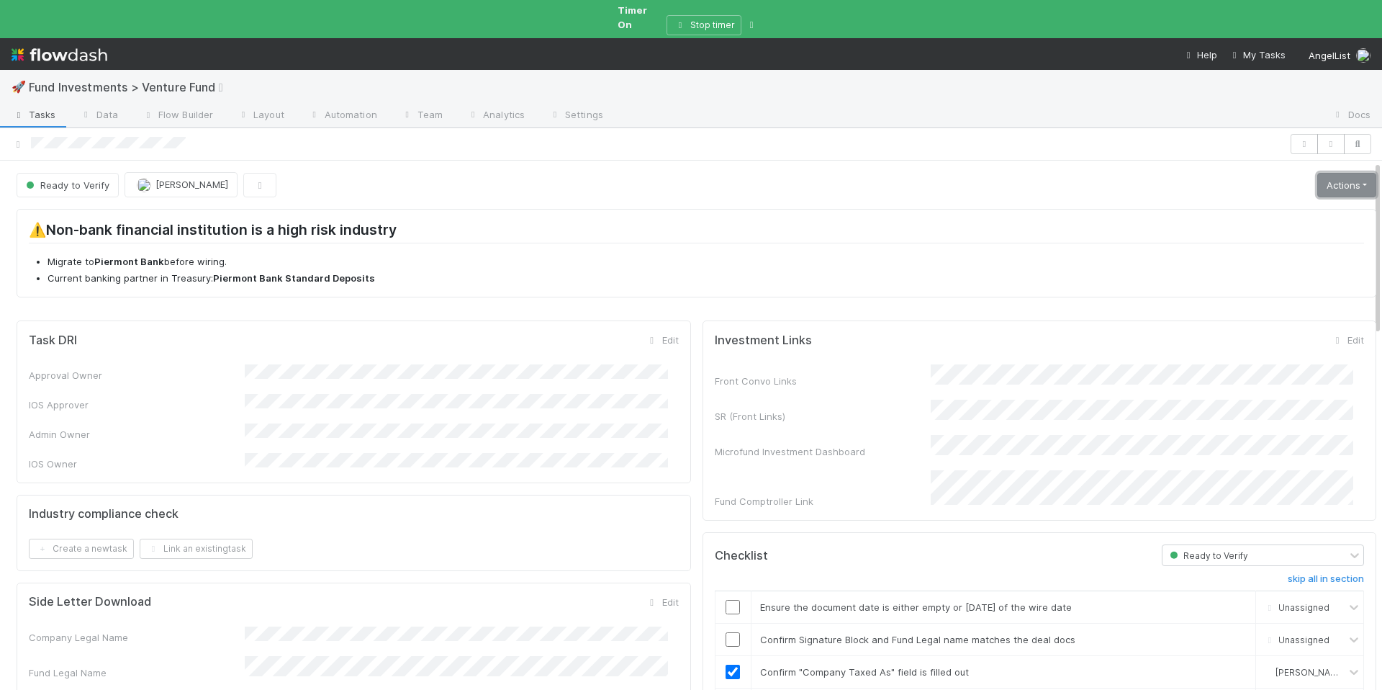
click at [1338, 173] on link "Actions" at bounding box center [1346, 185] width 59 height 24
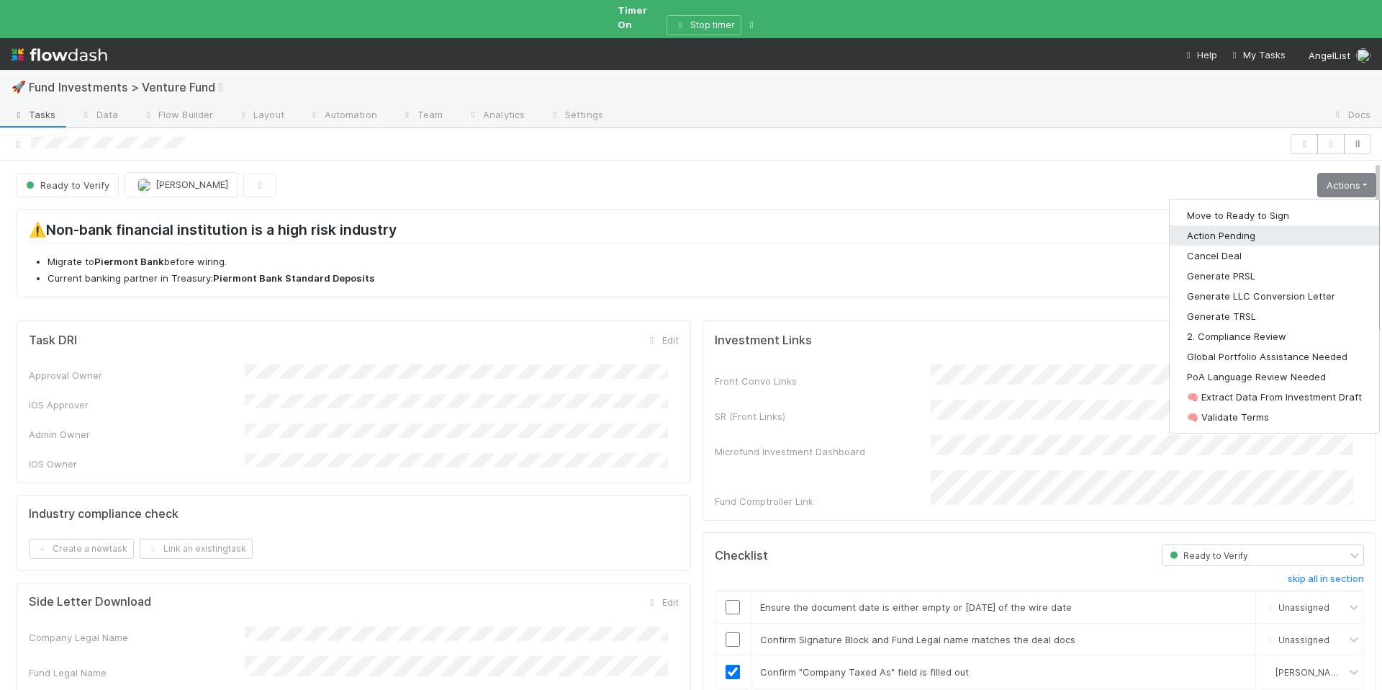
click at [1265, 227] on button "Action Pending" at bounding box center [1274, 235] width 209 height 20
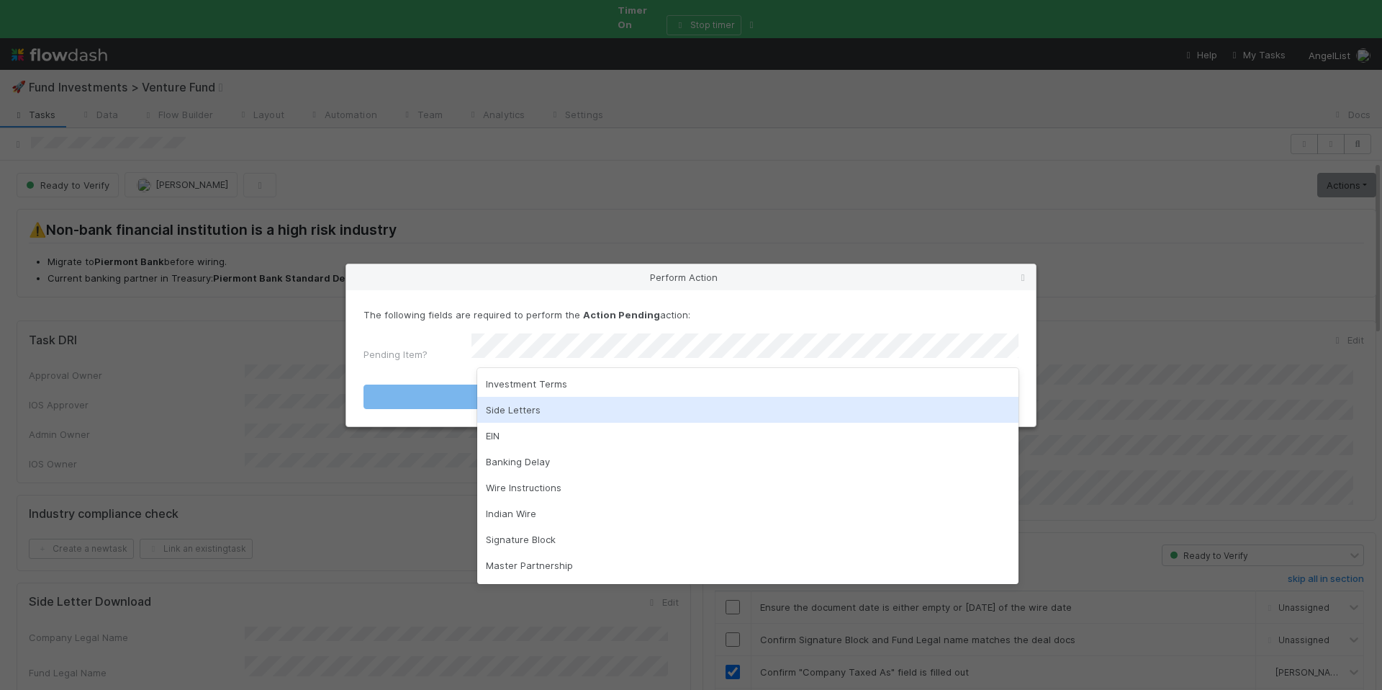
click at [684, 397] on div "Side Letters" at bounding box center [747, 410] width 541 height 26
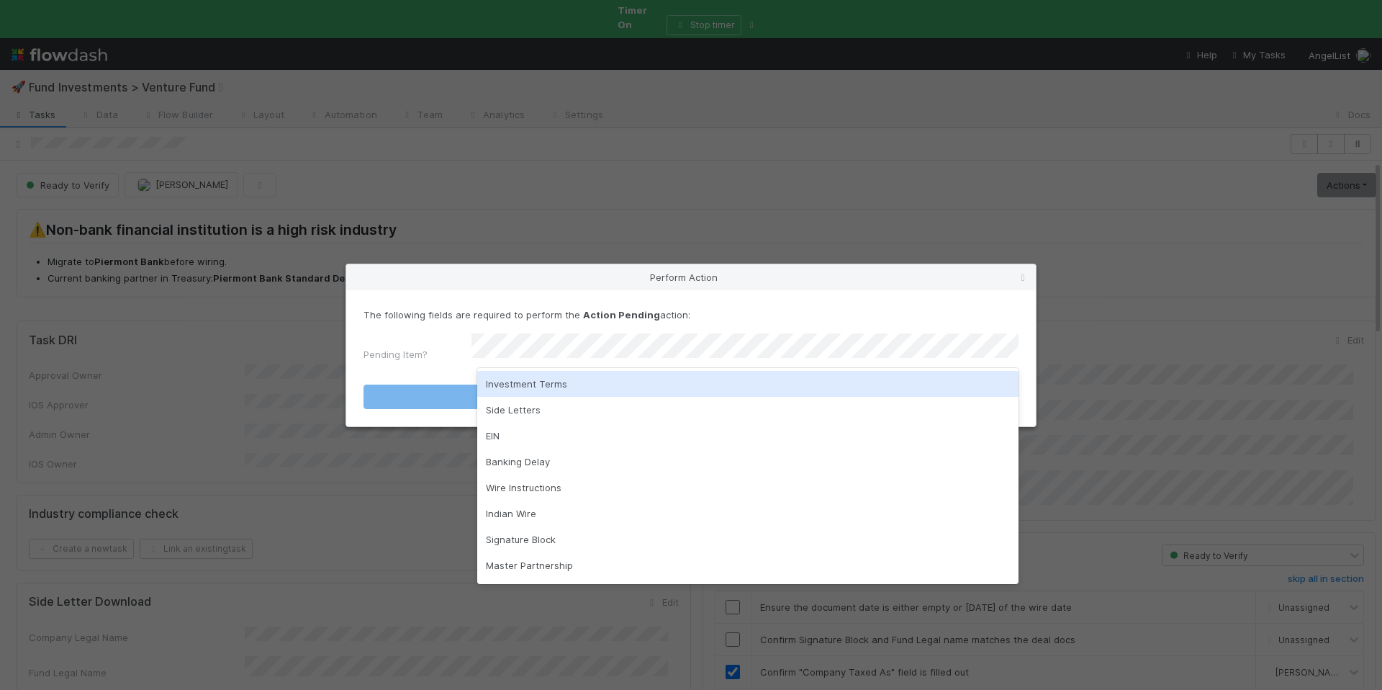
click at [542, 383] on div "Investment Terms" at bounding box center [747, 384] width 541 height 26
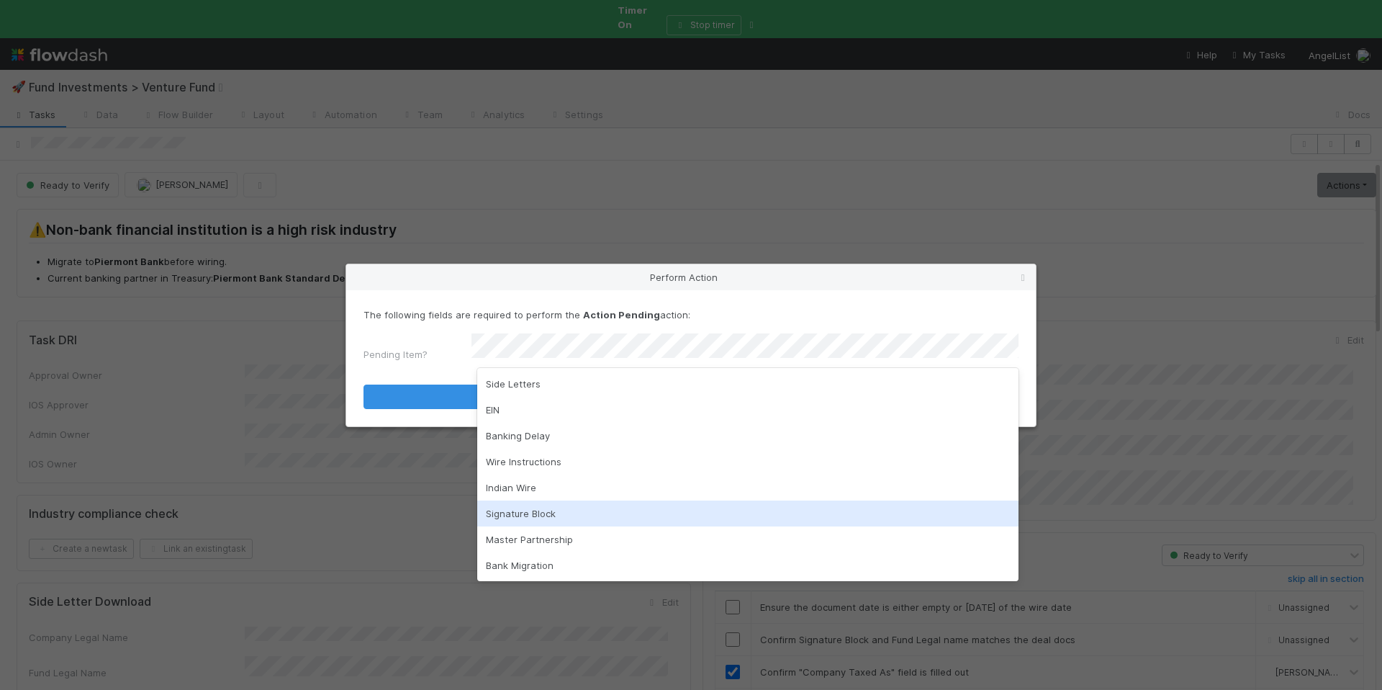
drag, startPoint x: 563, startPoint y: 508, endPoint x: 599, endPoint y: 462, distance: 58.5
click at [563, 507] on div "Signature Block" at bounding box center [747, 513] width 541 height 26
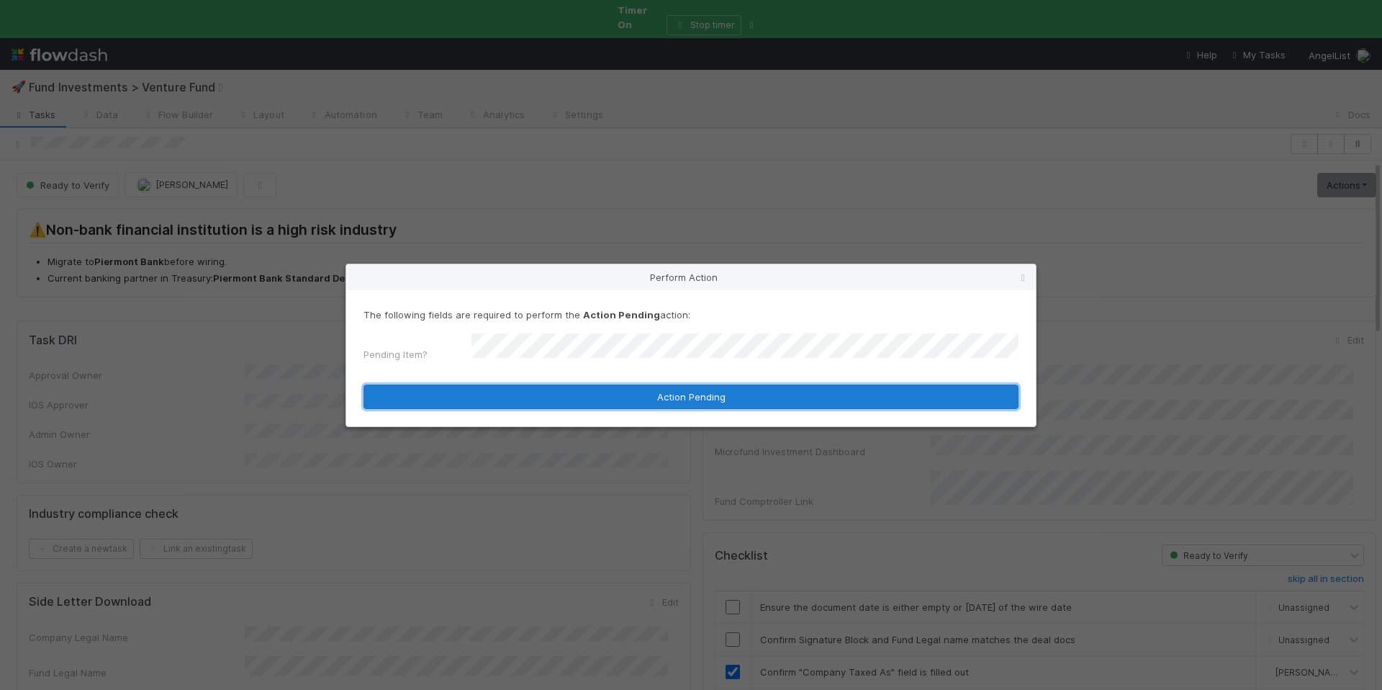
click at [655, 397] on button "Action Pending" at bounding box center [690, 396] width 655 height 24
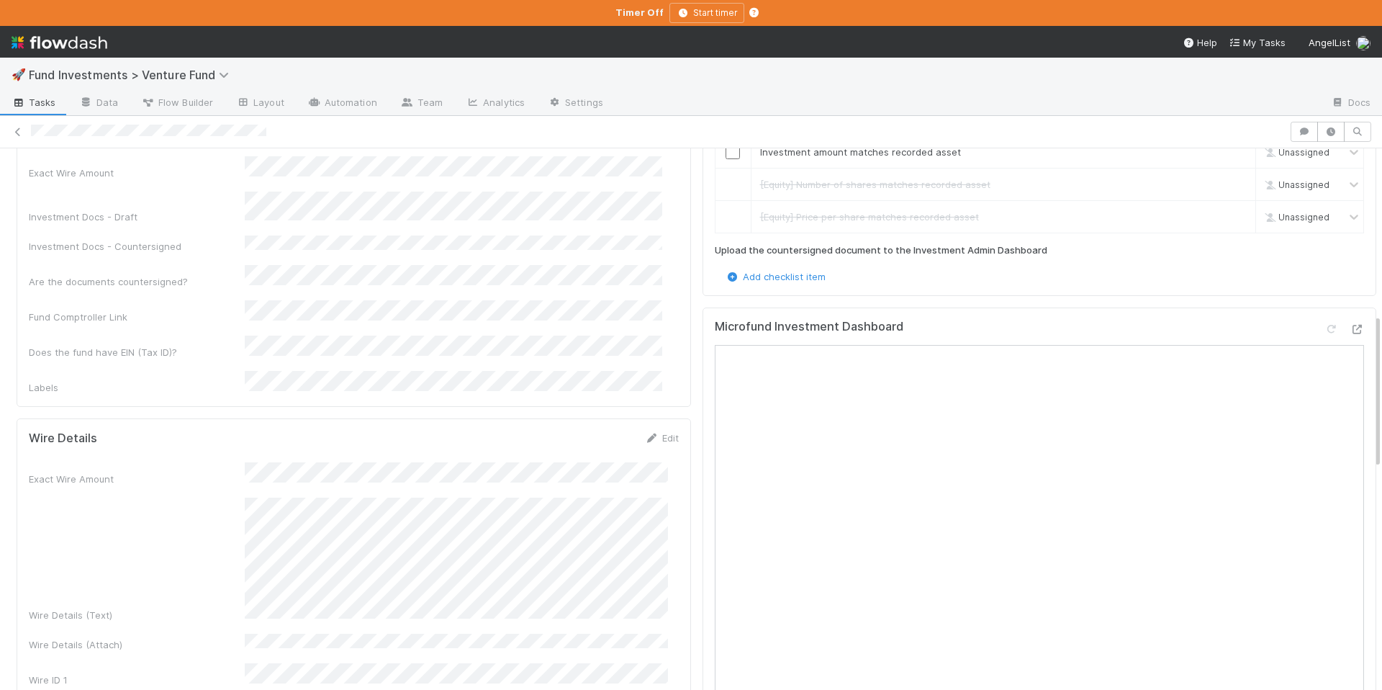
scroll to position [721, 0]
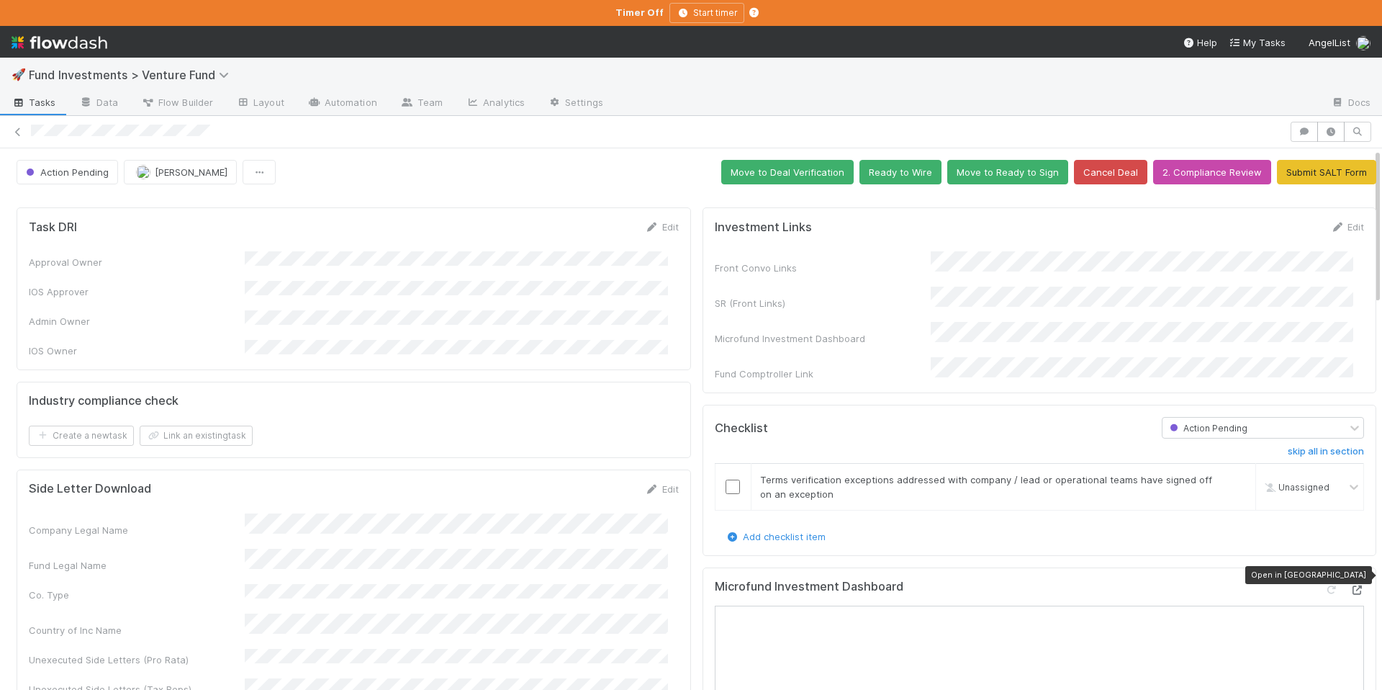
click at [1350, 585] on icon at bounding box center [1357, 589] width 14 height 9
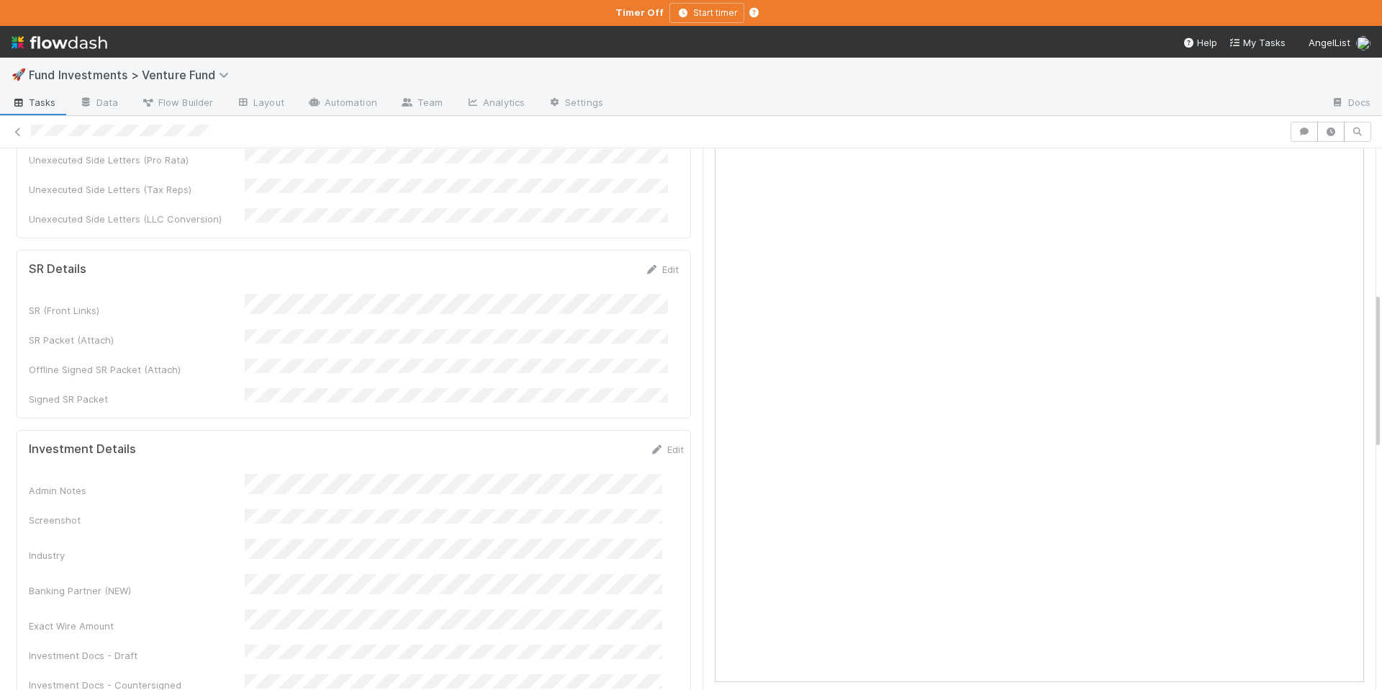
scroll to position [500, 0]
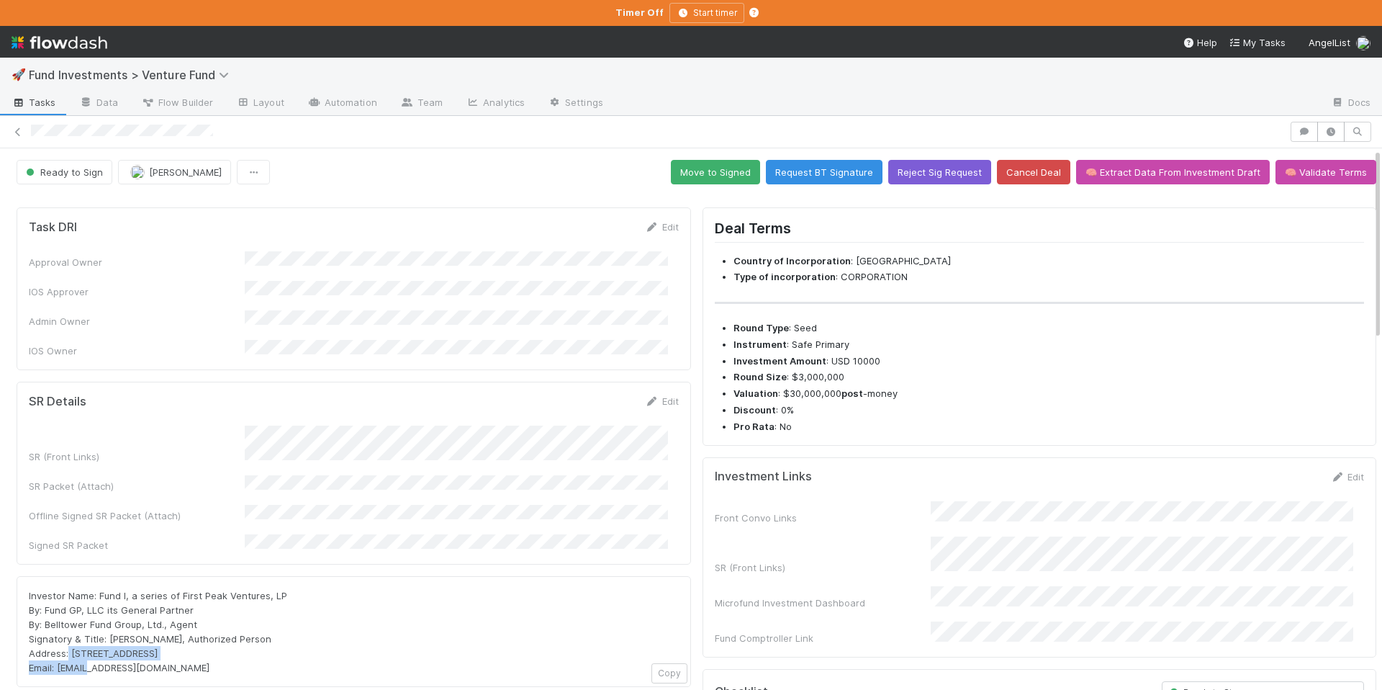
drag, startPoint x: 130, startPoint y: 626, endPoint x: 87, endPoint y: 626, distance: 43.2
click at [68, 623] on div "Investor Name: Fund I, a series of First Peak Ventures, LP By: Fund GP, LLC its…" at bounding box center [354, 631] width 650 height 86
copy span "[STREET_ADDRESS]"
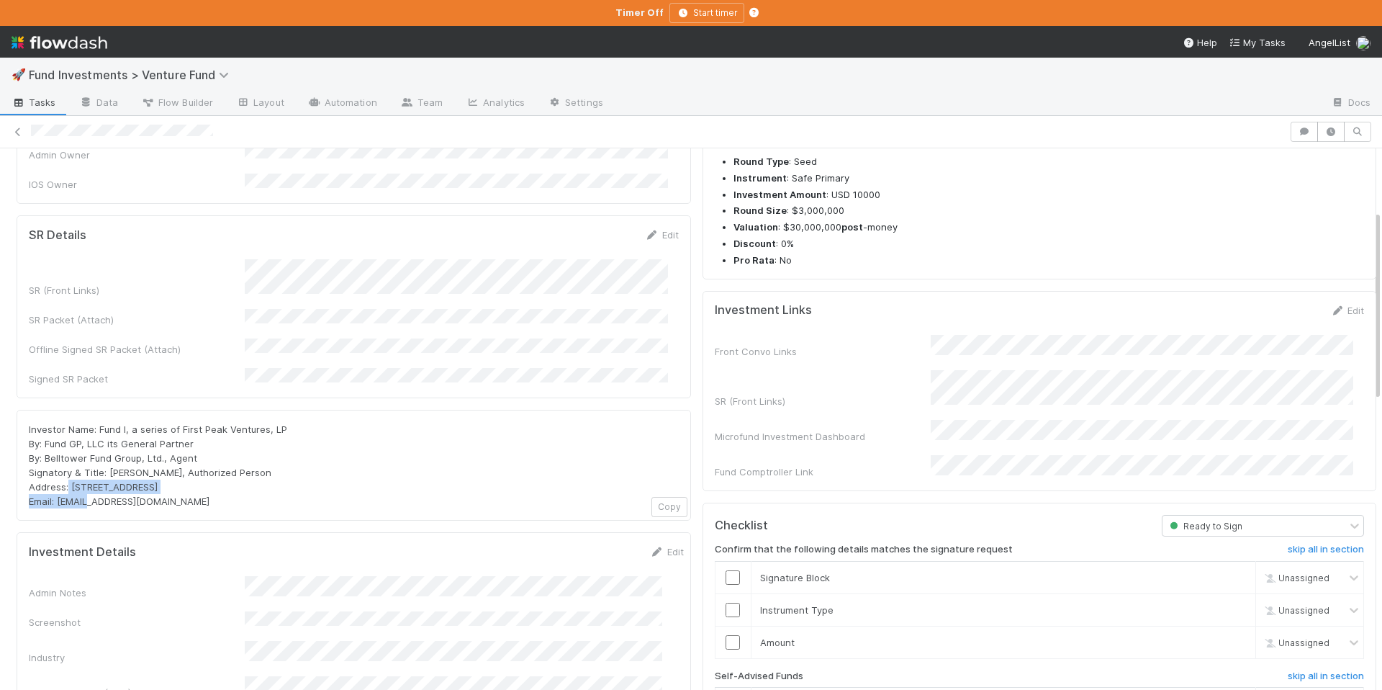
scroll to position [661, 0]
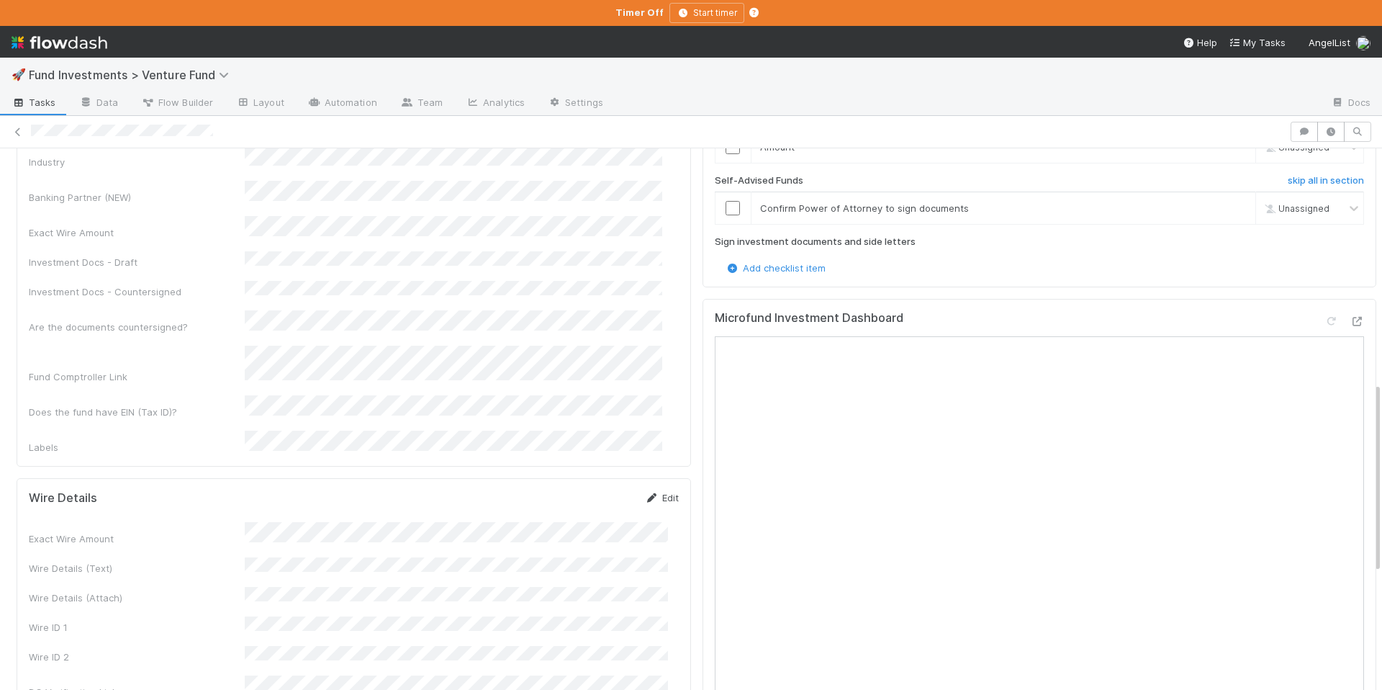
click at [651, 492] on link "Edit" at bounding box center [662, 498] width 34 height 12
click at [597, 490] on button "Save" at bounding box center [602, 502] width 41 height 24
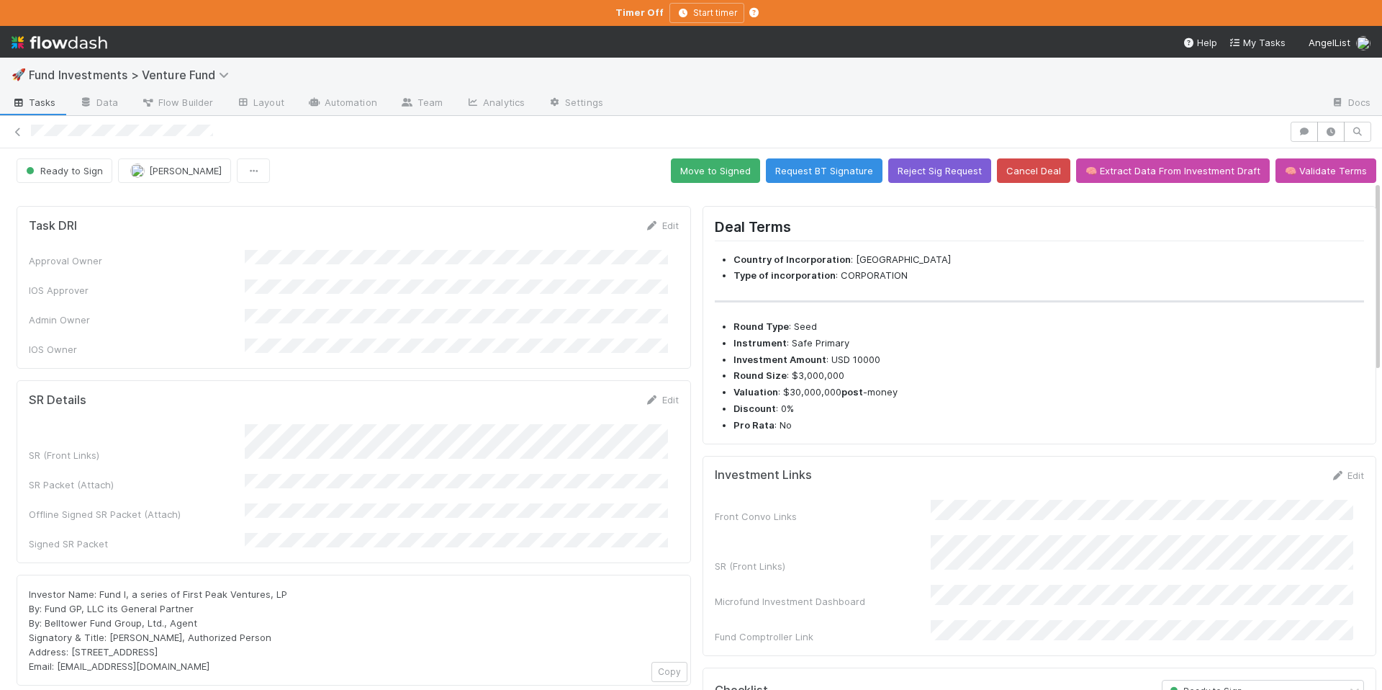
scroll to position [0, 0]
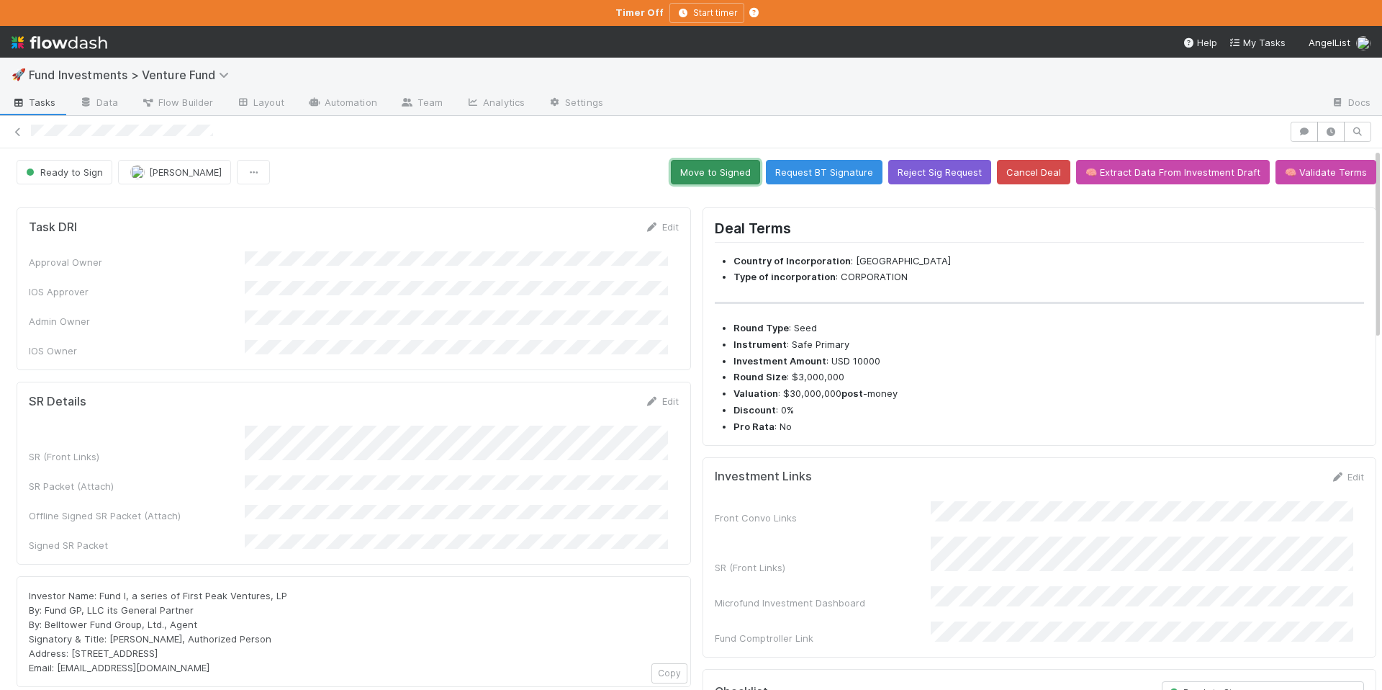
drag, startPoint x: 721, startPoint y: 166, endPoint x: 869, endPoint y: 109, distance: 158.1
click at [721, 166] on button "Move to Signed" at bounding box center [715, 172] width 89 height 24
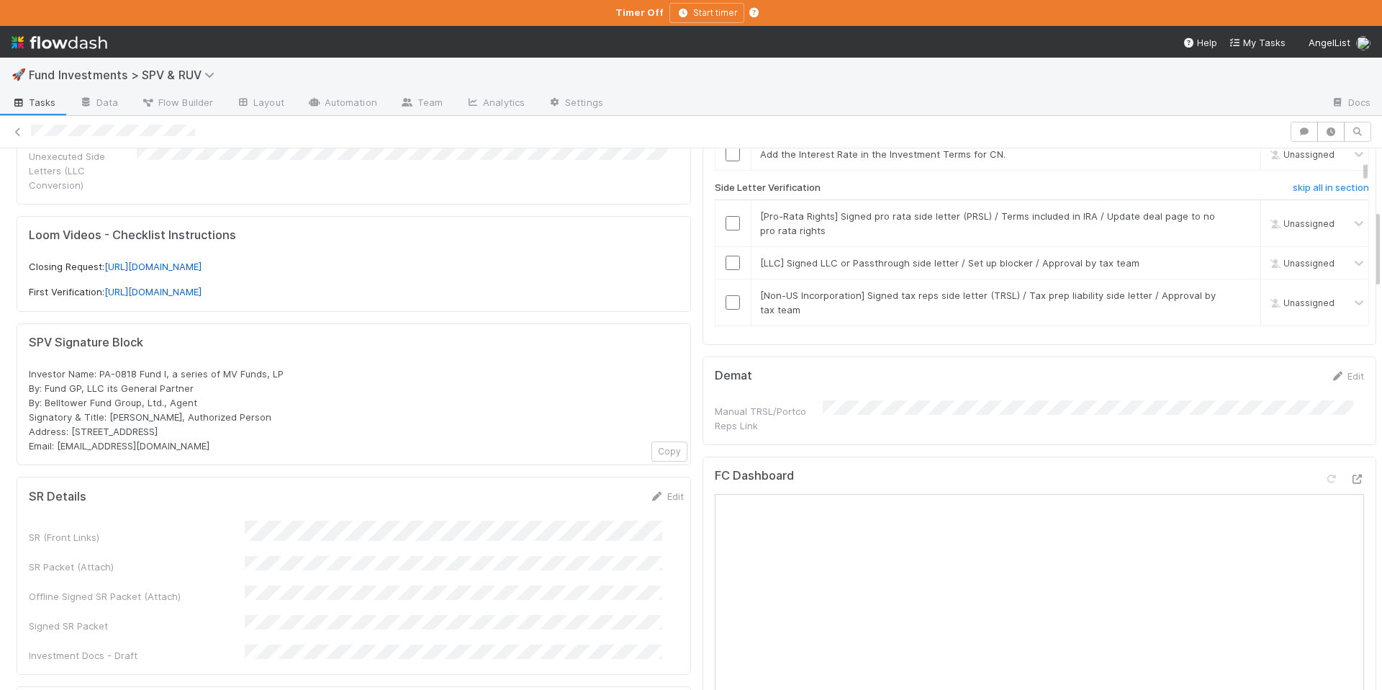
scroll to position [392, 0]
click at [1293, 186] on h6 "skip all in section" at bounding box center [1331, 191] width 76 height 12
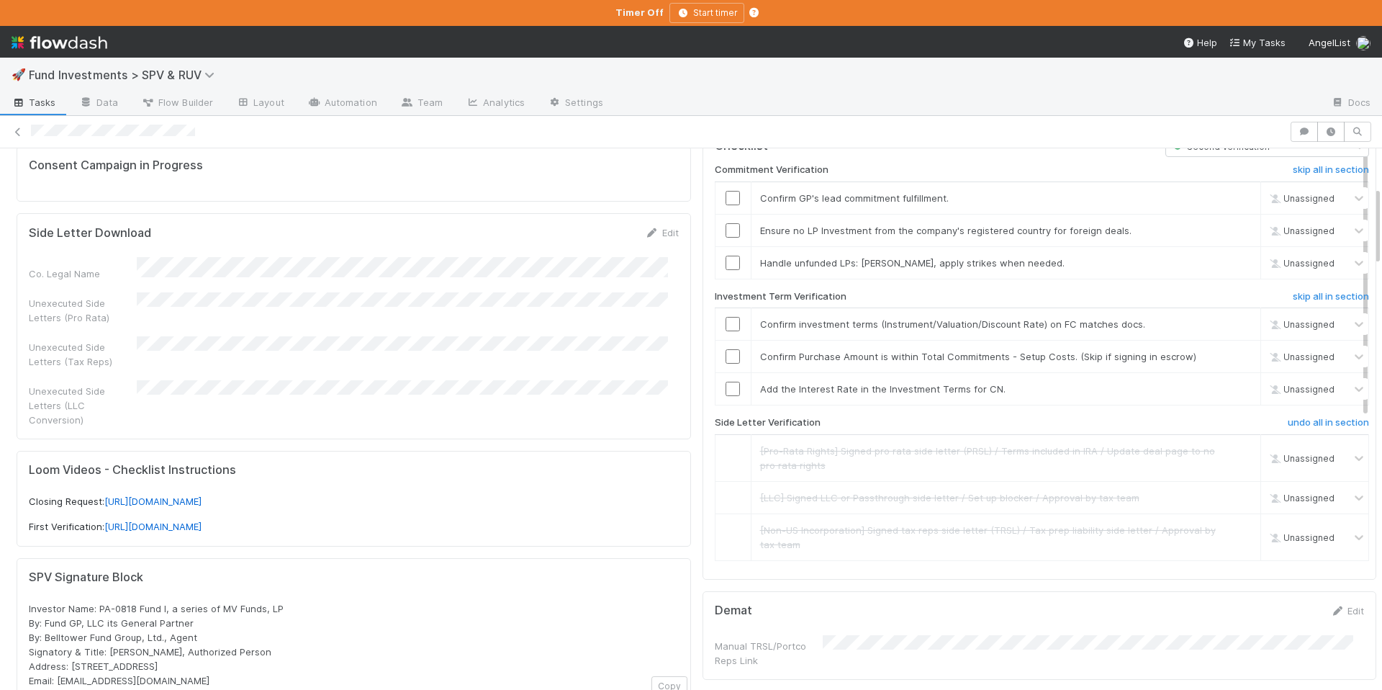
scroll to position [0, 0]
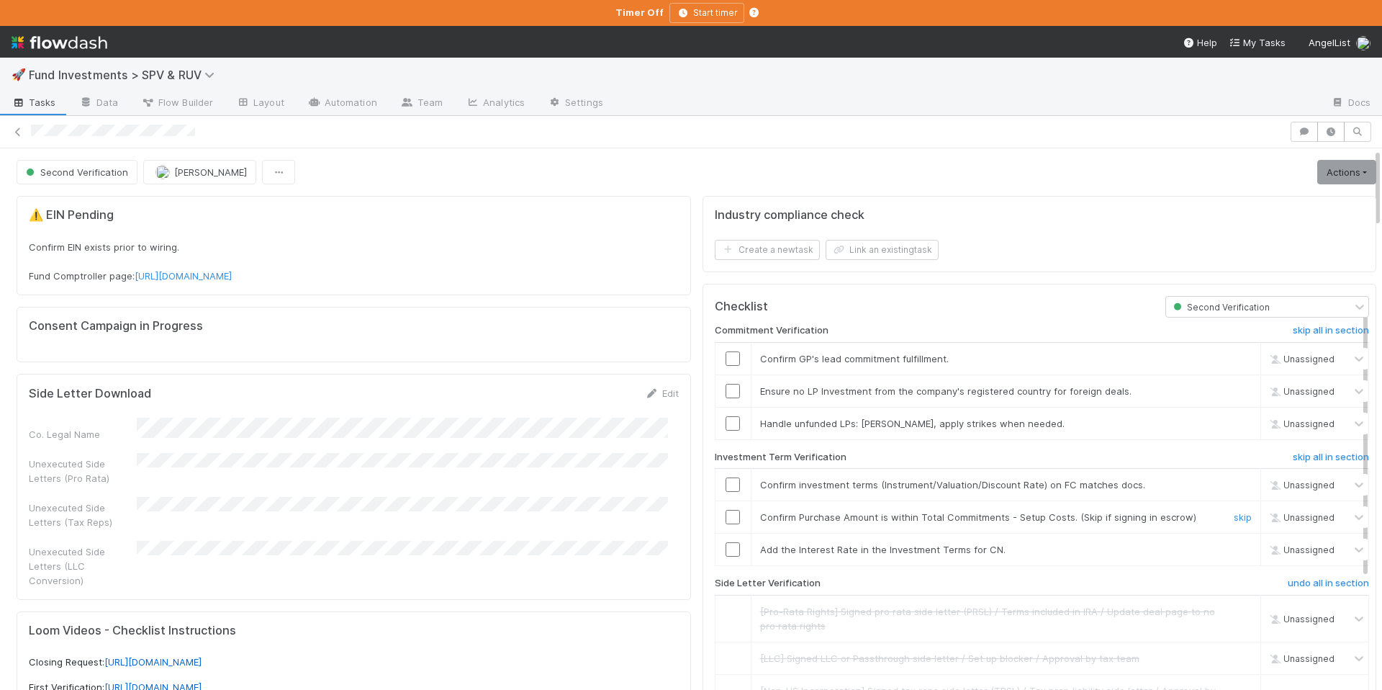
click at [726, 518] on input "checkbox" at bounding box center [733, 517] width 14 height 14
click at [1234, 549] on link "skip" at bounding box center [1243, 549] width 18 height 12
click at [726, 518] on input "checkbox" at bounding box center [733, 517] width 14 height 14
click at [726, 485] on input "checkbox" at bounding box center [733, 484] width 14 height 14
click at [1234, 422] on link "skip" at bounding box center [1243, 423] width 18 height 12
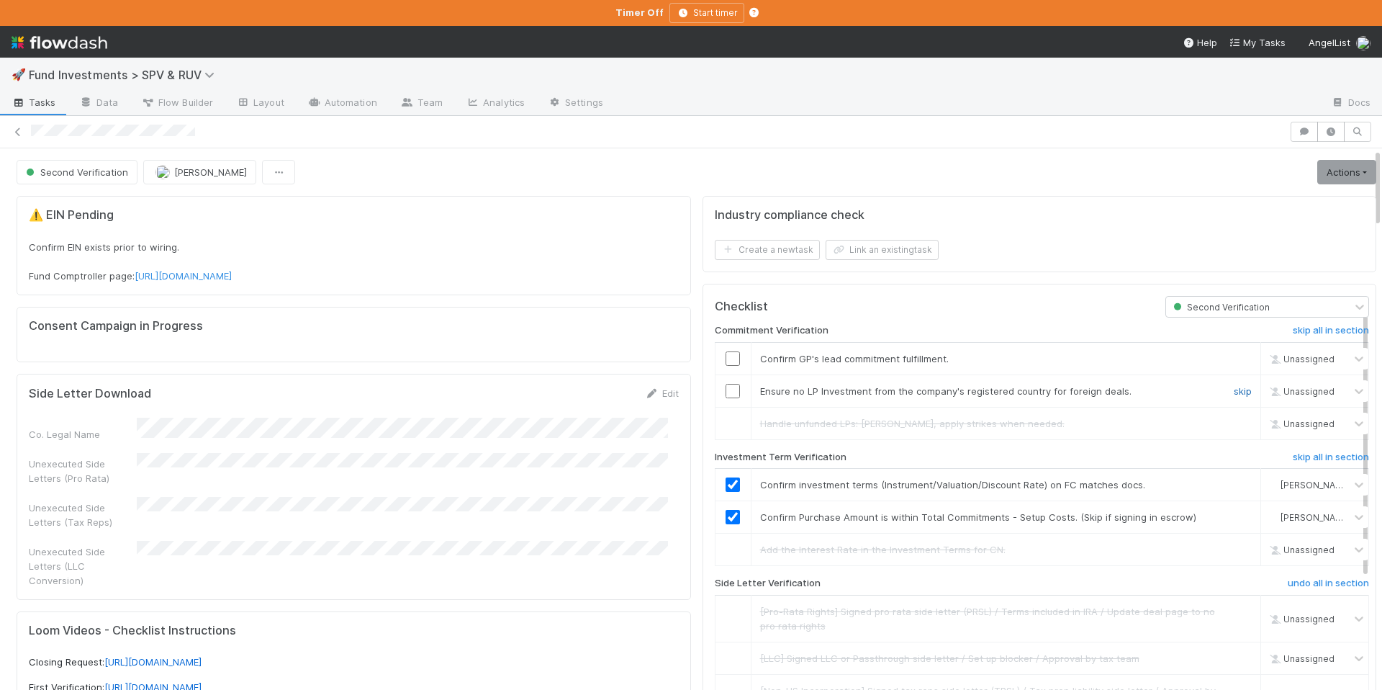
click at [1234, 387] on link "skip" at bounding box center [1243, 391] width 18 height 12
click at [726, 359] on input "checkbox" at bounding box center [733, 358] width 14 height 14
click at [1317, 175] on link "Actions" at bounding box center [1346, 172] width 59 height 24
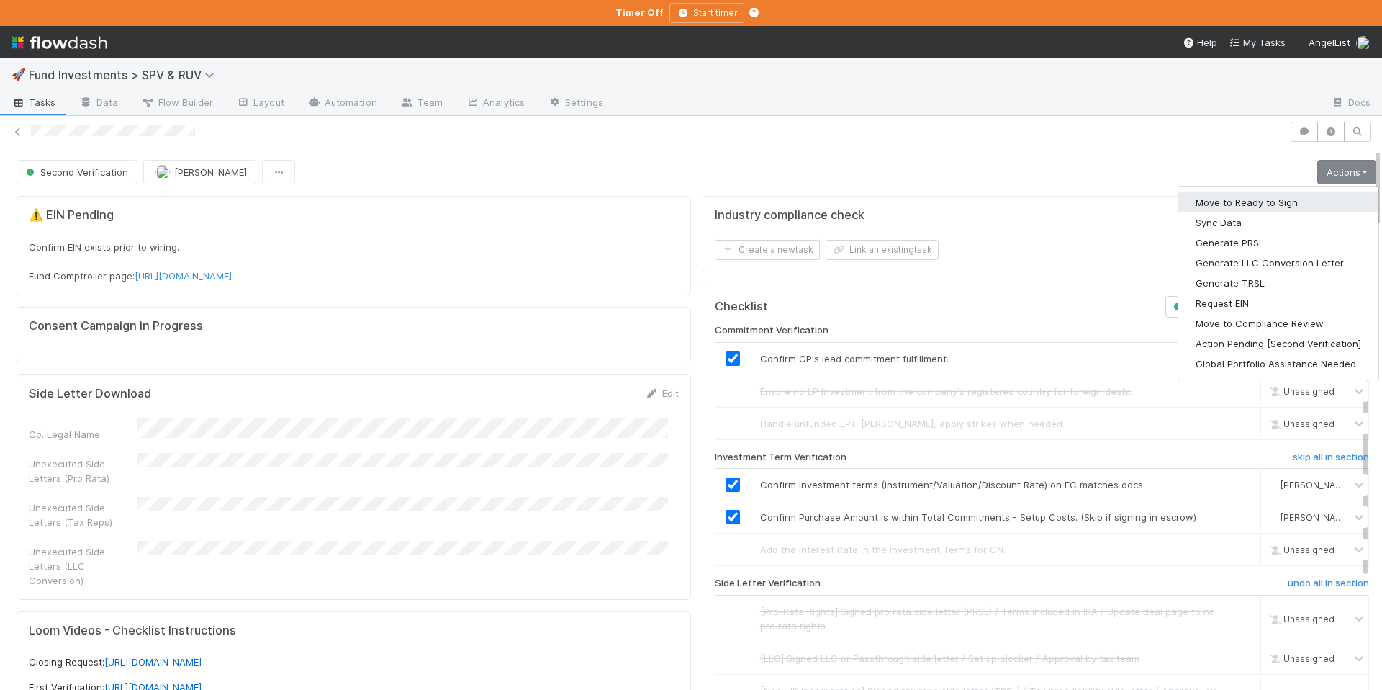
click at [1273, 204] on button "Move to Ready to Sign" at bounding box center [1278, 202] width 200 height 20
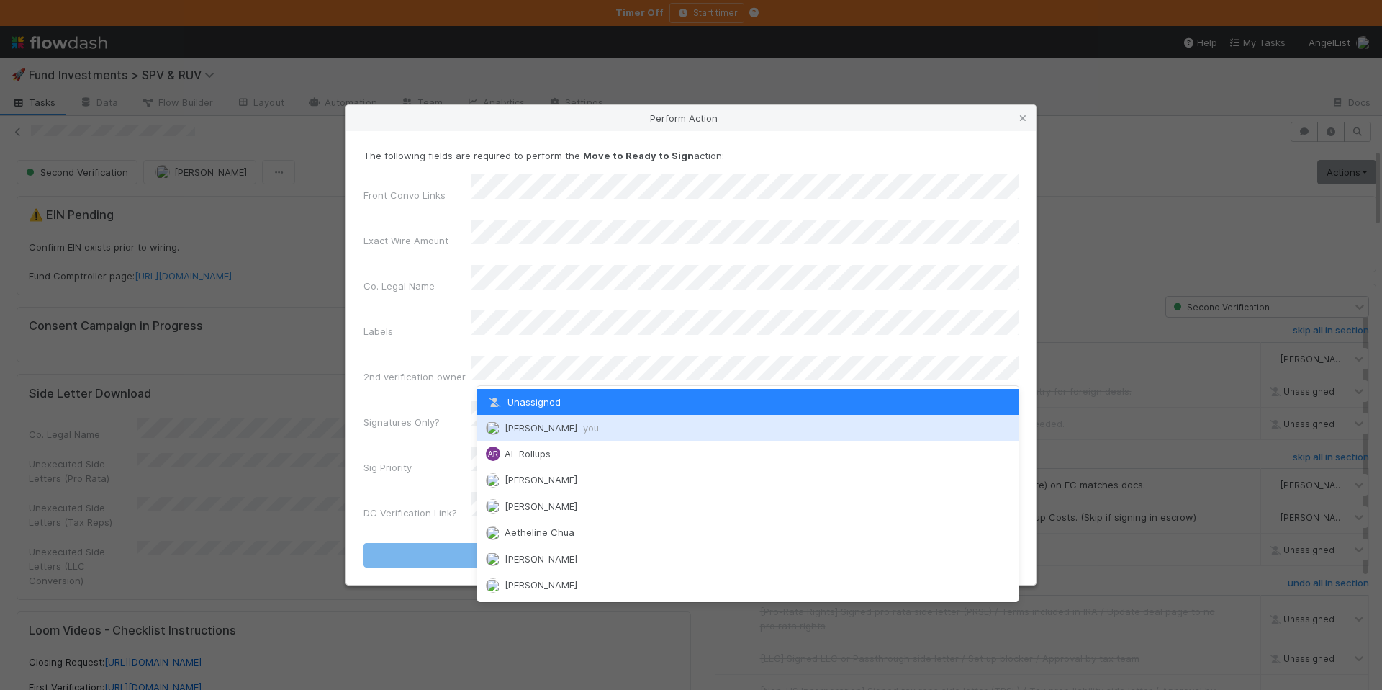
drag, startPoint x: 567, startPoint y: 427, endPoint x: 548, endPoint y: 416, distance: 22.2
click at [567, 427] on span "Chloe Hammett you" at bounding box center [552, 428] width 94 height 12
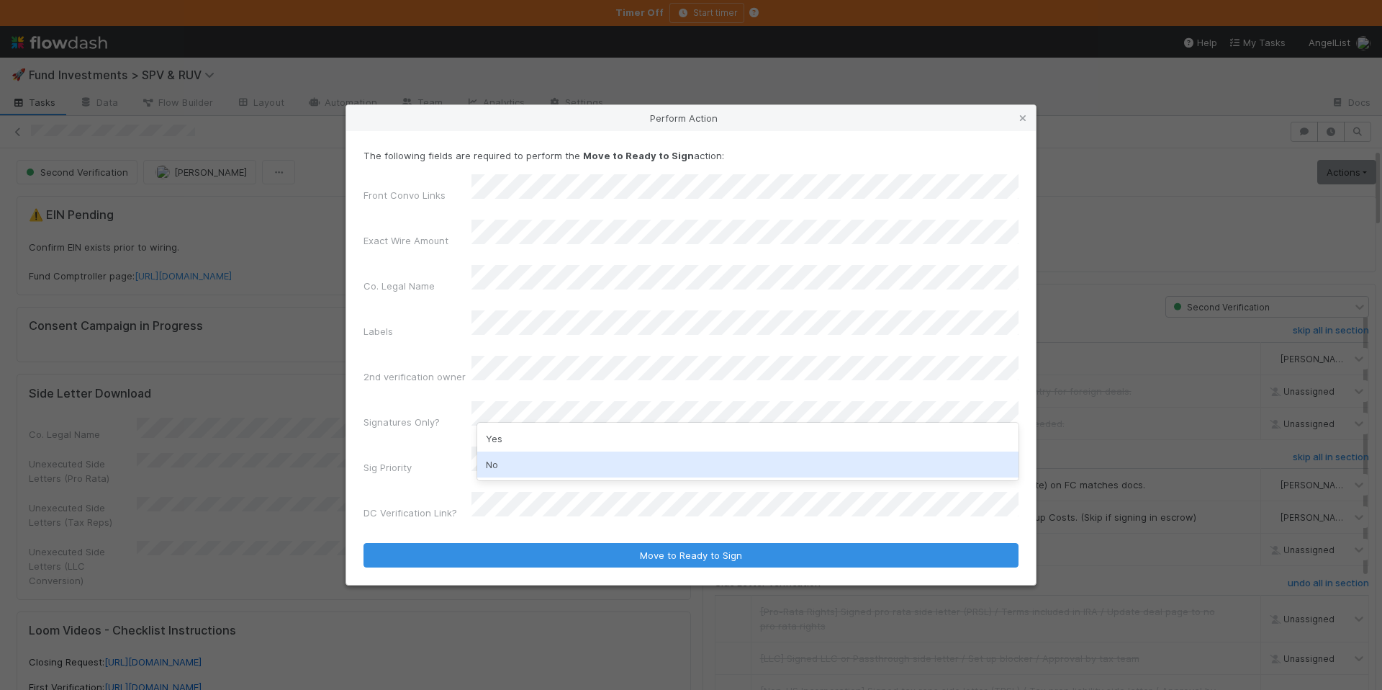
click at [529, 461] on div "No" at bounding box center [747, 464] width 541 height 26
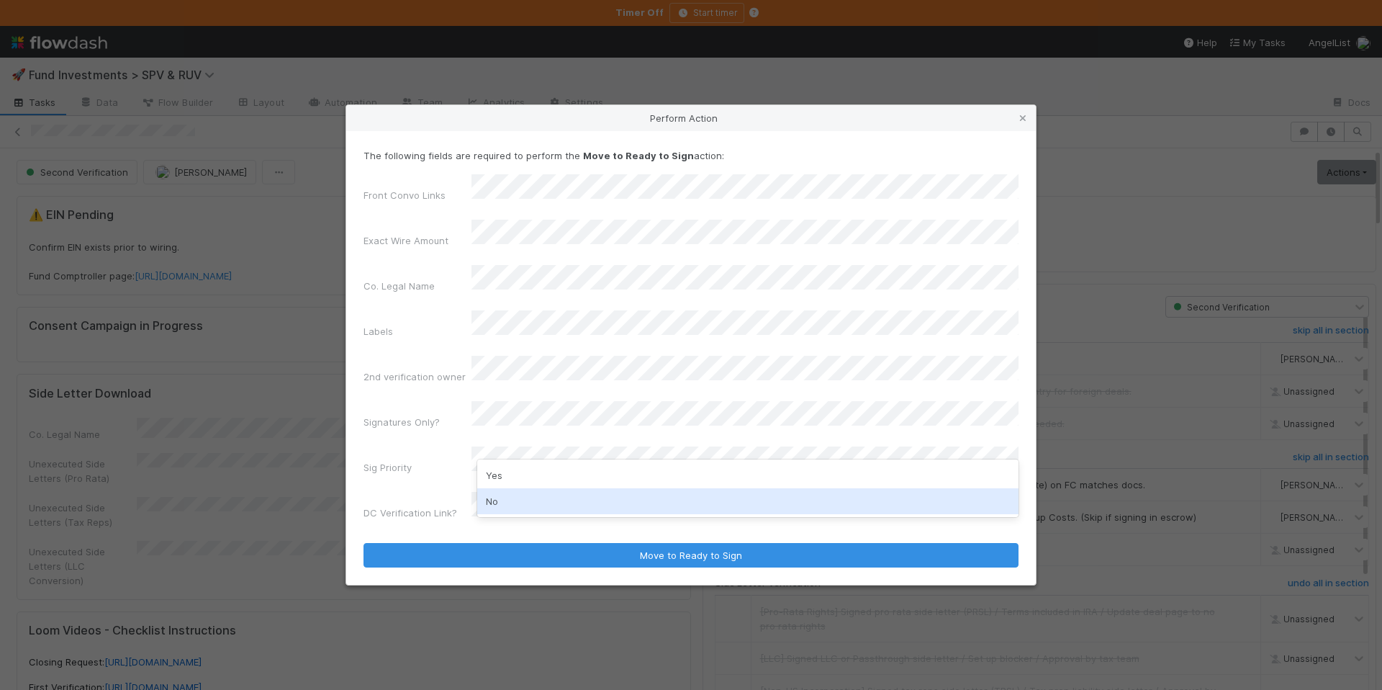
click at [522, 494] on div "No" at bounding box center [747, 501] width 541 height 26
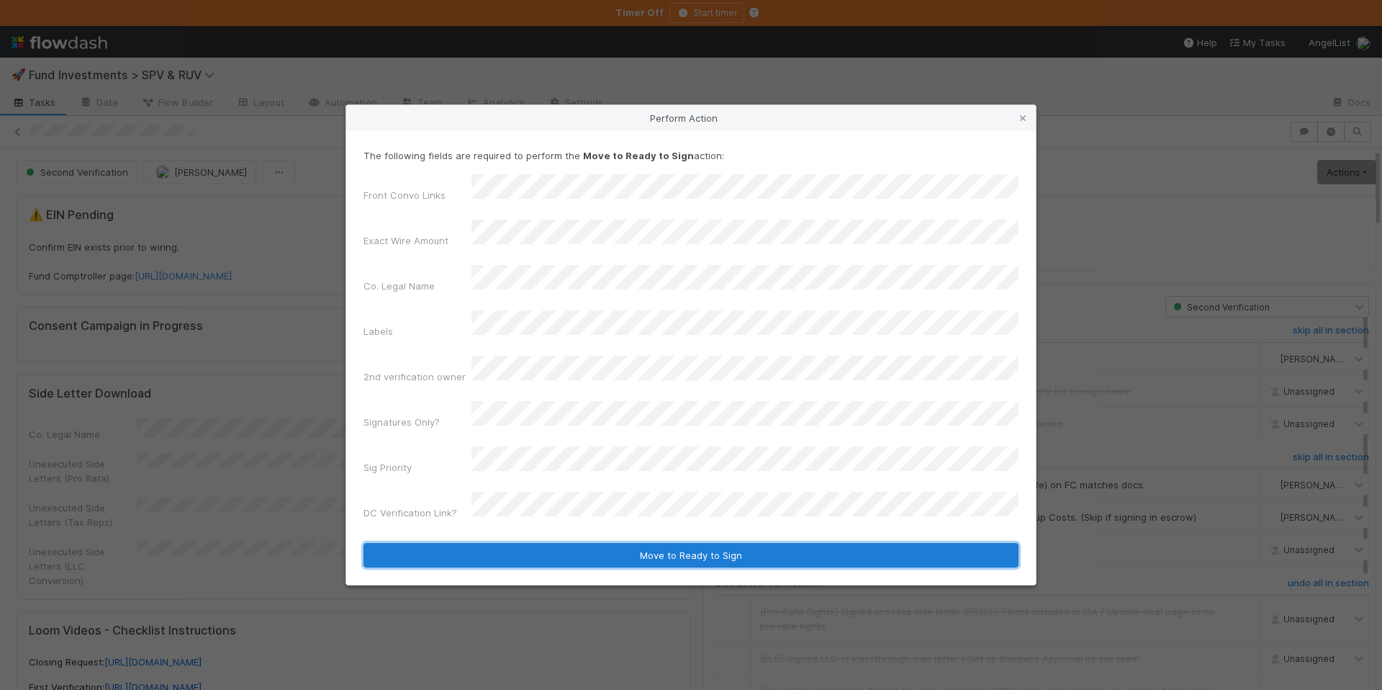
click at [565, 543] on button "Move to Ready to Sign" at bounding box center [690, 555] width 655 height 24
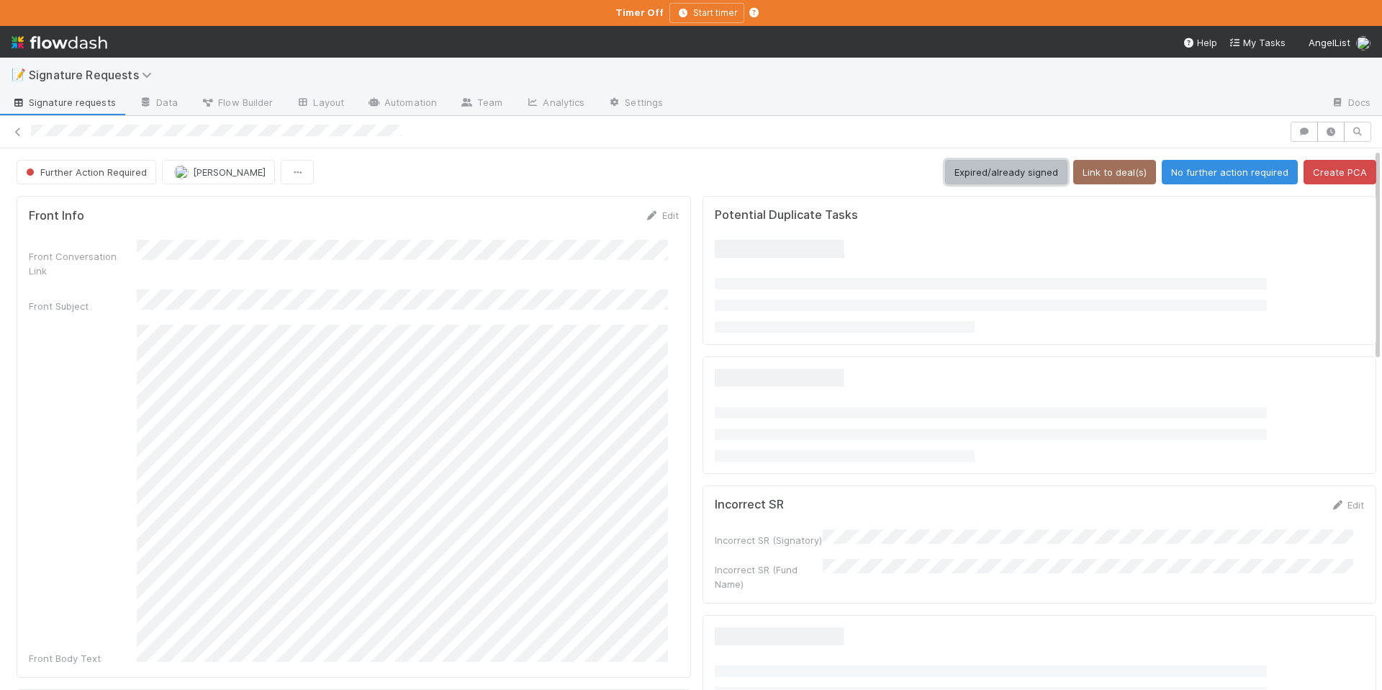
drag, startPoint x: 994, startPoint y: 173, endPoint x: 991, endPoint y: 195, distance: 22.5
click at [994, 173] on button "Expired/already signed" at bounding box center [1006, 172] width 122 height 24
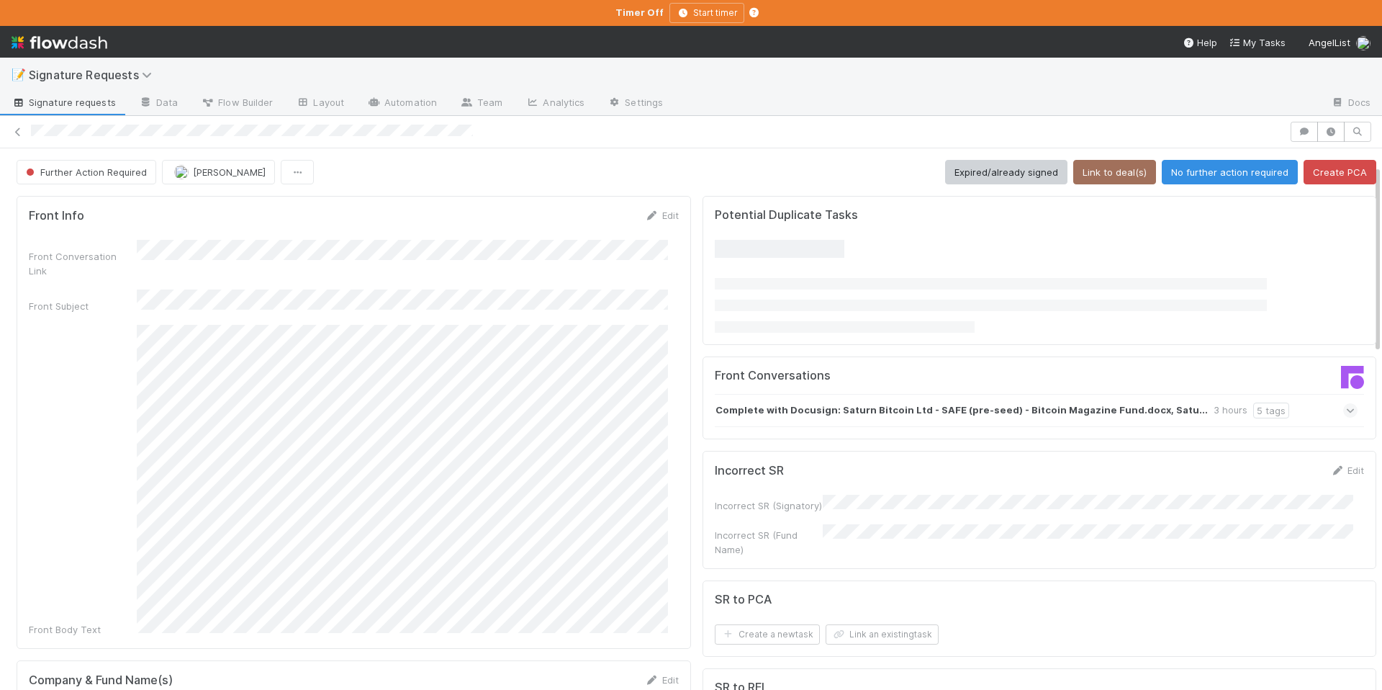
scroll to position [300, 0]
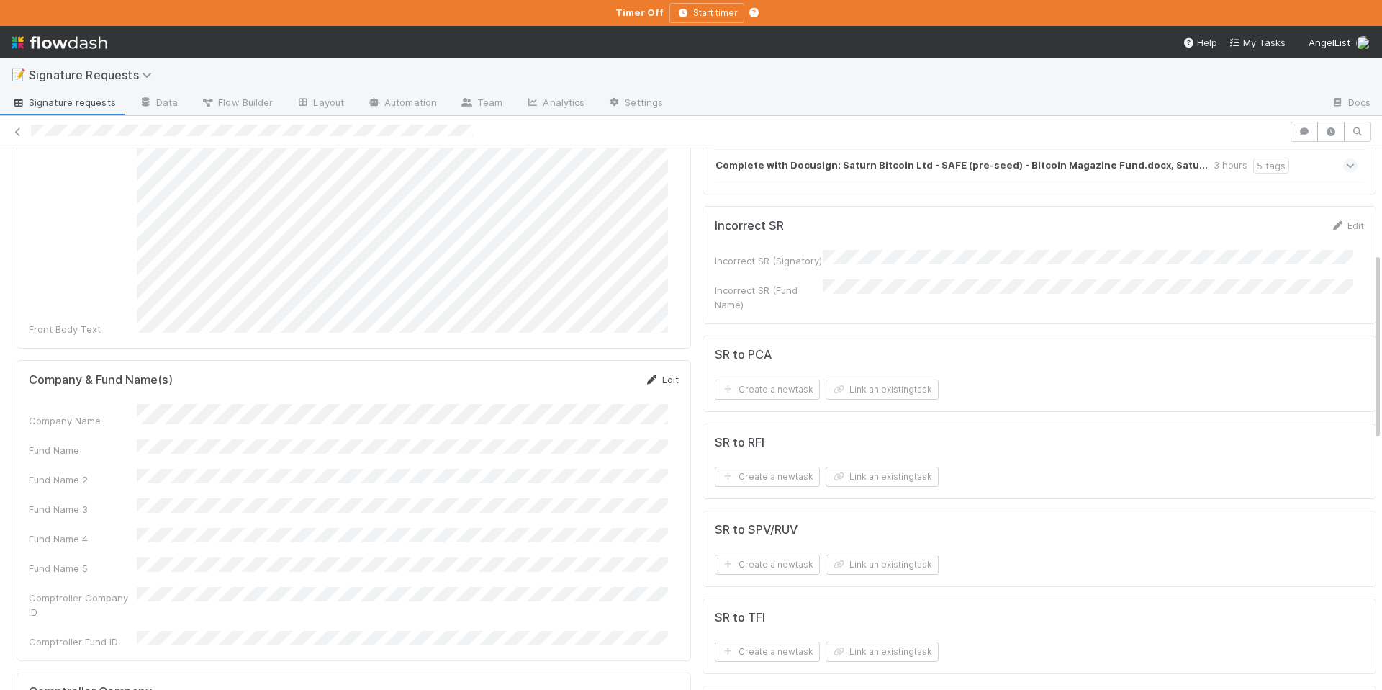
click at [659, 374] on link "Edit" at bounding box center [662, 380] width 34 height 12
click at [584, 372] on button "Save" at bounding box center [602, 384] width 41 height 24
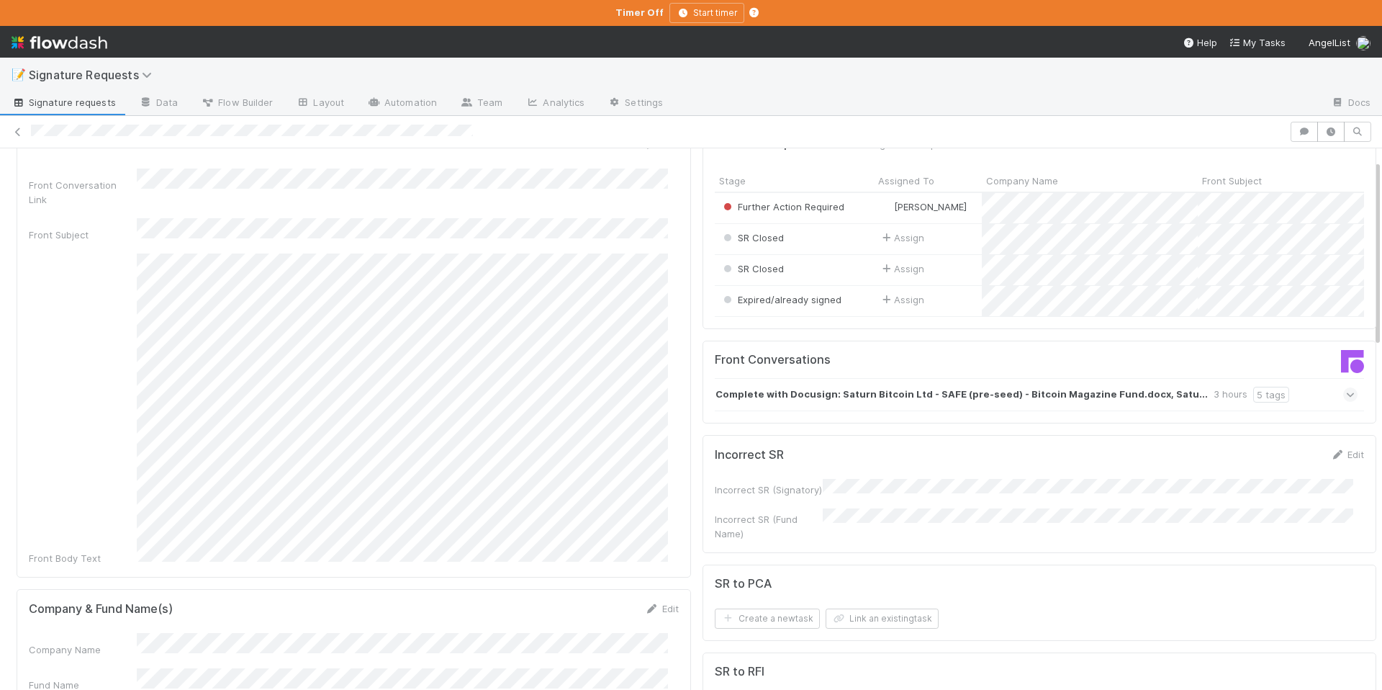
scroll to position [0, 0]
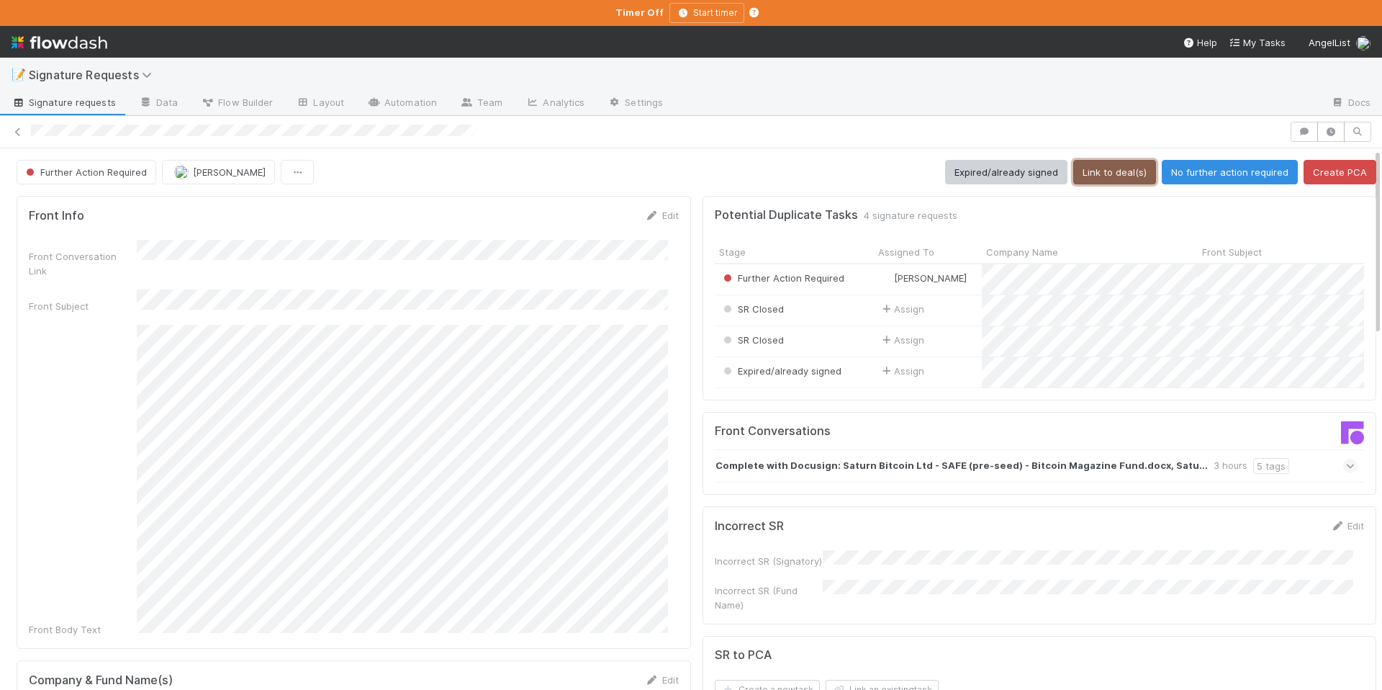
click at [1084, 175] on button "Link to deal(s)" at bounding box center [1114, 172] width 83 height 24
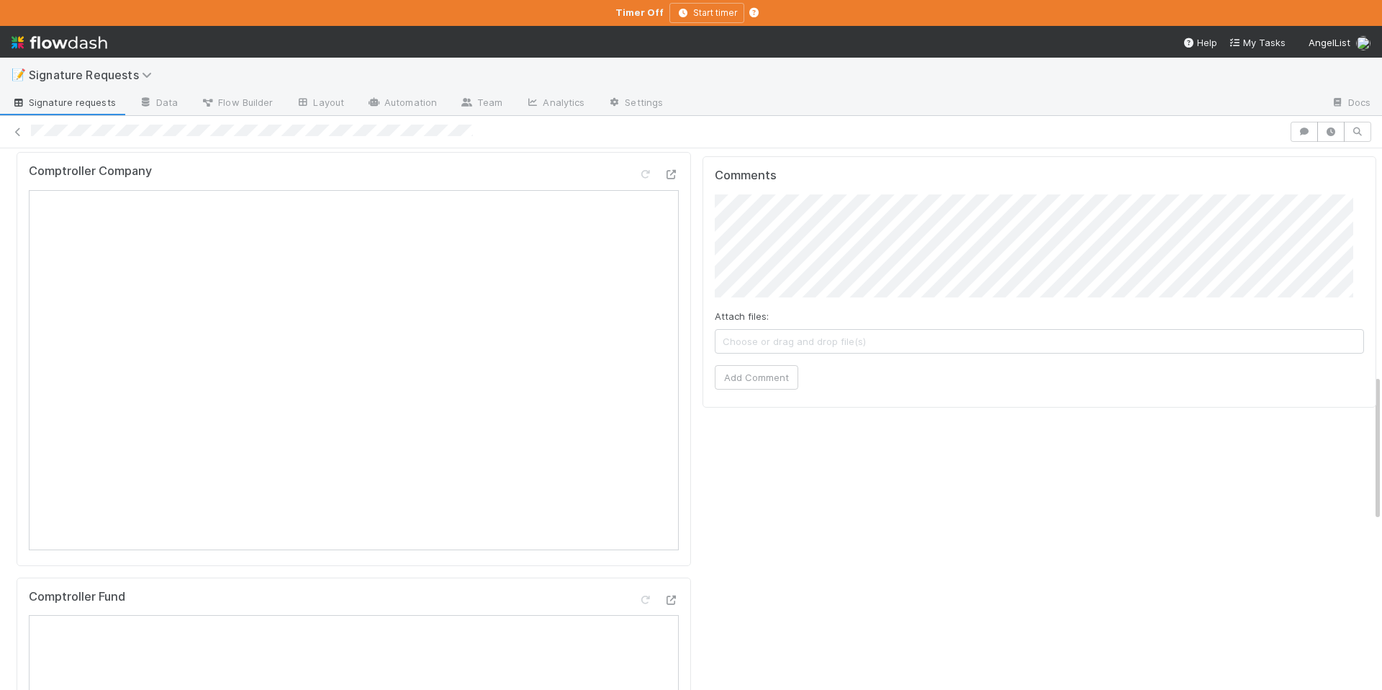
scroll to position [835, 0]
click at [664, 592] on icon at bounding box center [671, 596] width 14 height 9
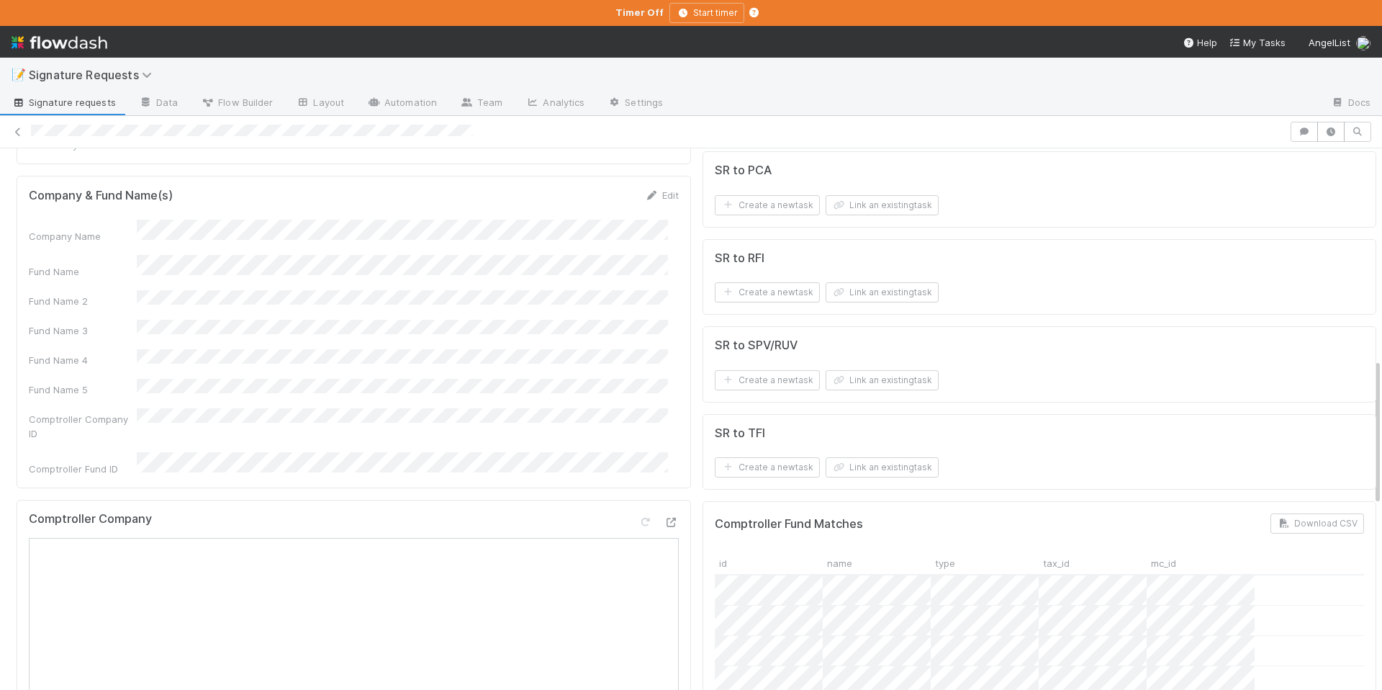
scroll to position [0, 0]
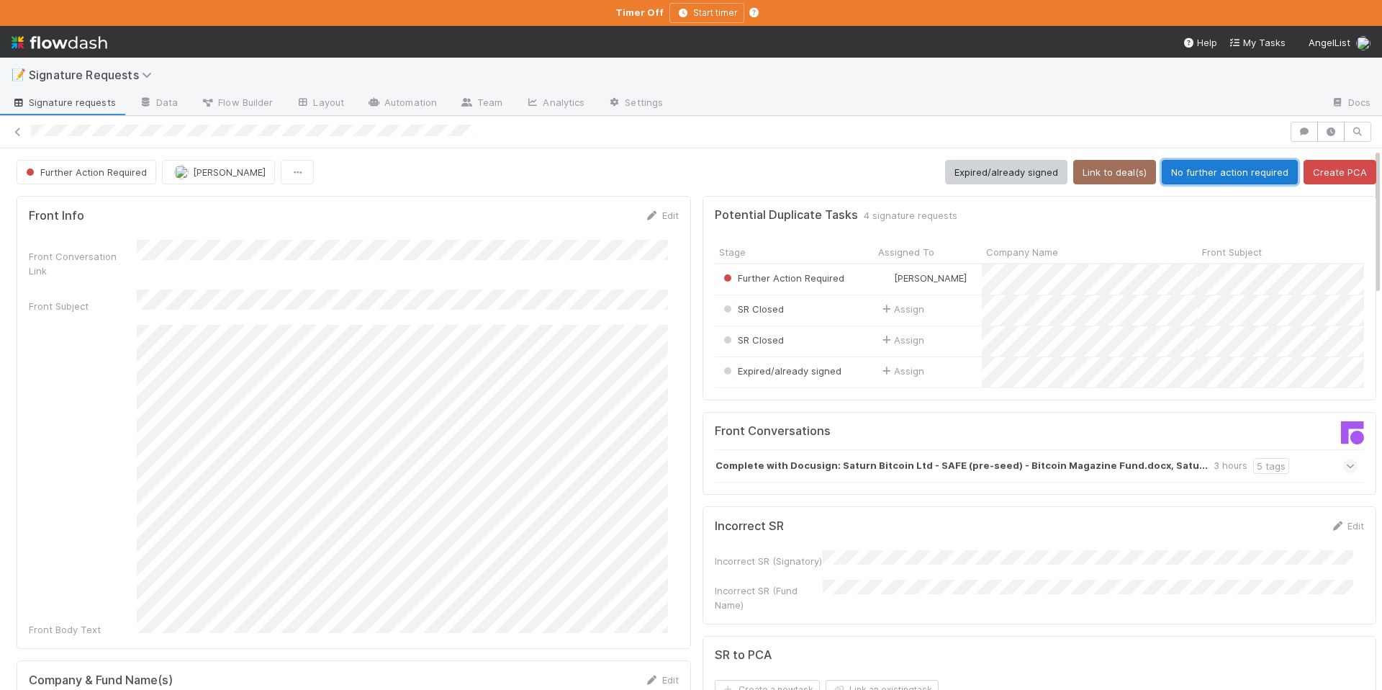
click at [1199, 170] on button "No further action required" at bounding box center [1230, 172] width 136 height 24
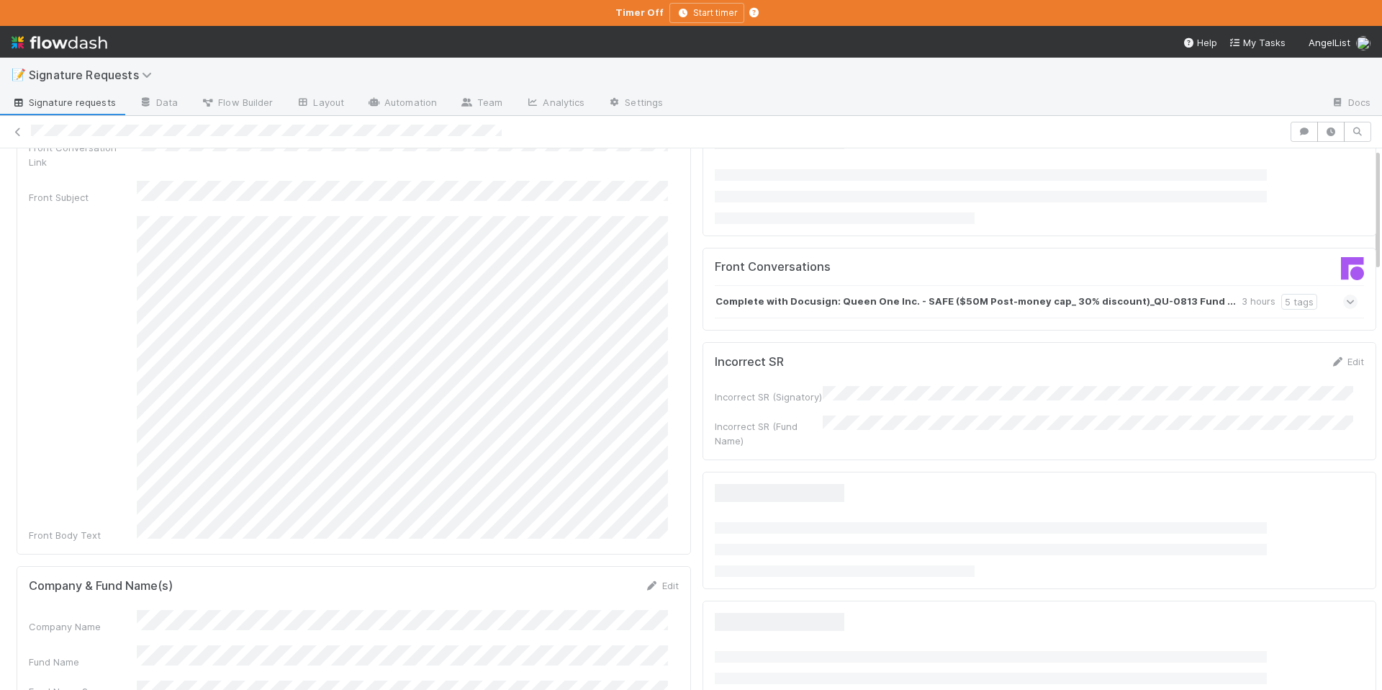
scroll to position [297, 0]
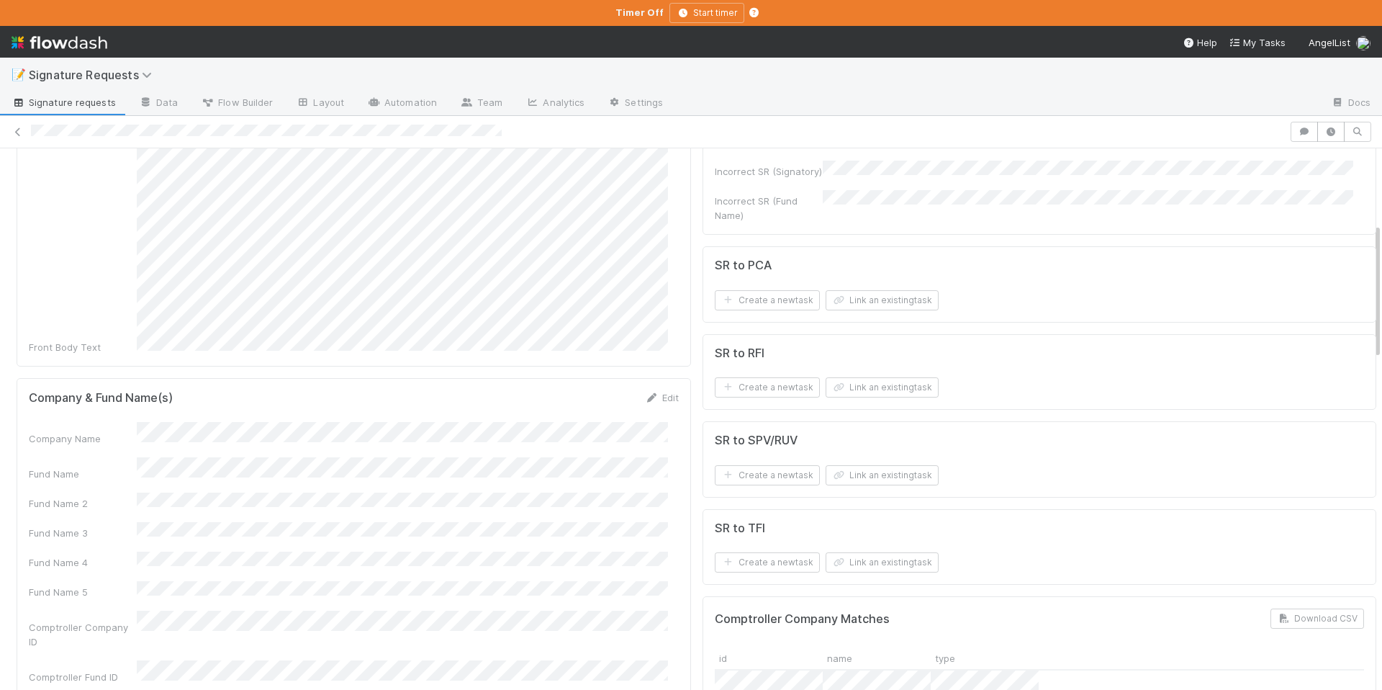
drag, startPoint x: 667, startPoint y: 369, endPoint x: 617, endPoint y: 387, distance: 53.5
click at [667, 390] on div "Company & Fund Name(s) Edit" at bounding box center [354, 397] width 672 height 14
click at [661, 392] on link "Edit" at bounding box center [662, 398] width 34 height 12
click at [291, 471] on div "Company Name Fund Name Fund Name 2 Fund Name 3 Fund Name 4 Fund Name 5 Comptrol…" at bounding box center [354, 592] width 650 height 320
click at [605, 390] on button "Save" at bounding box center [602, 402] width 41 height 24
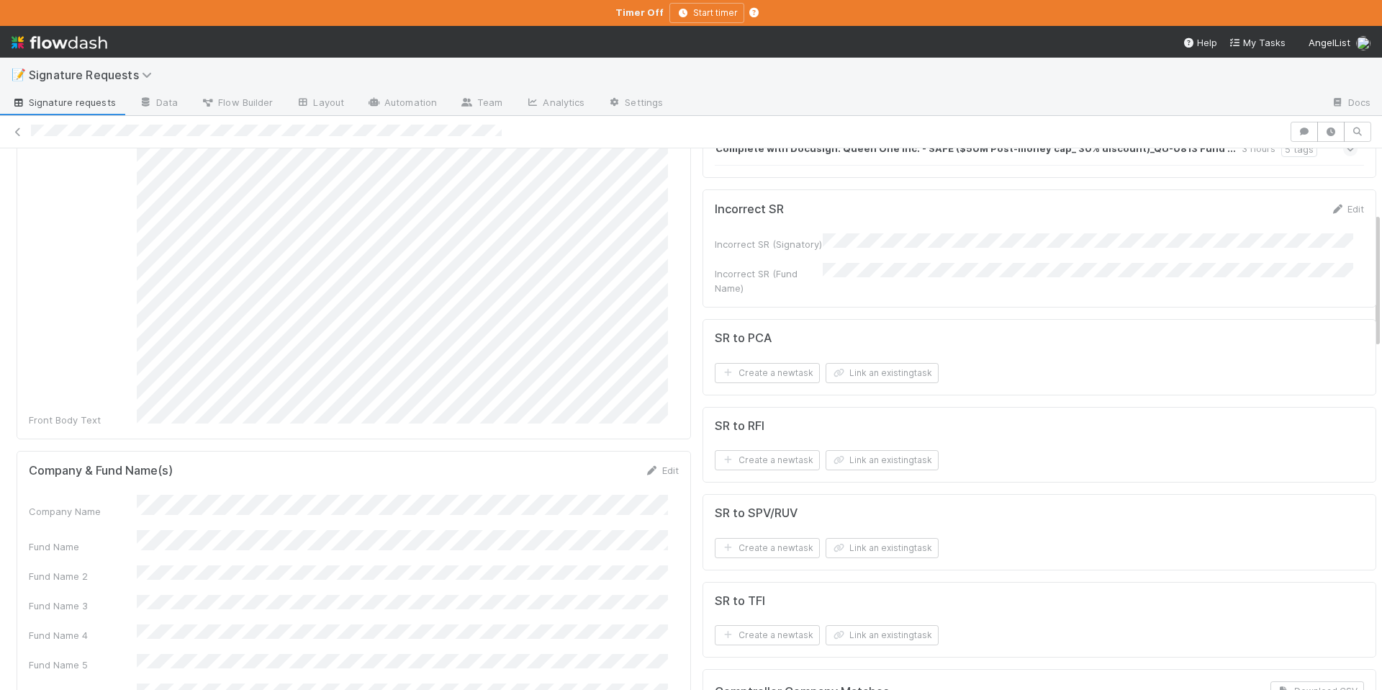
scroll to position [0, 0]
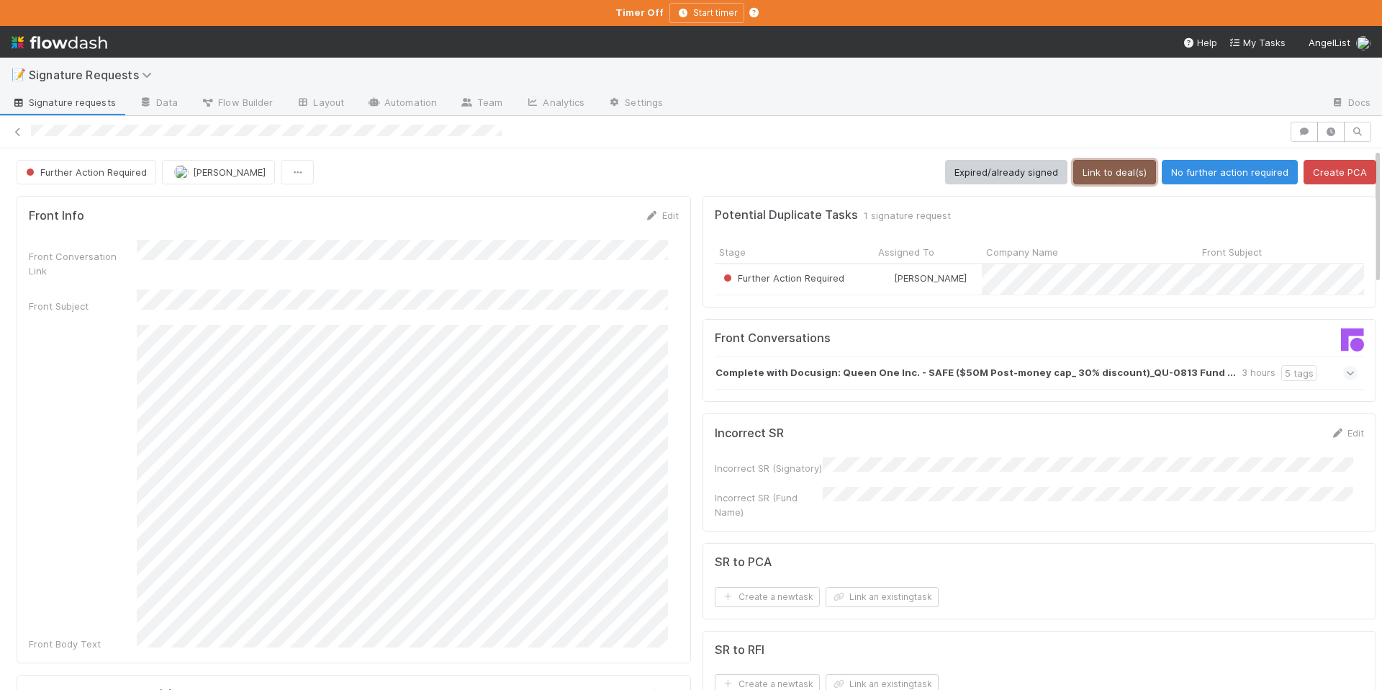
click at [1087, 179] on button "Link to deal(s)" at bounding box center [1114, 172] width 83 height 24
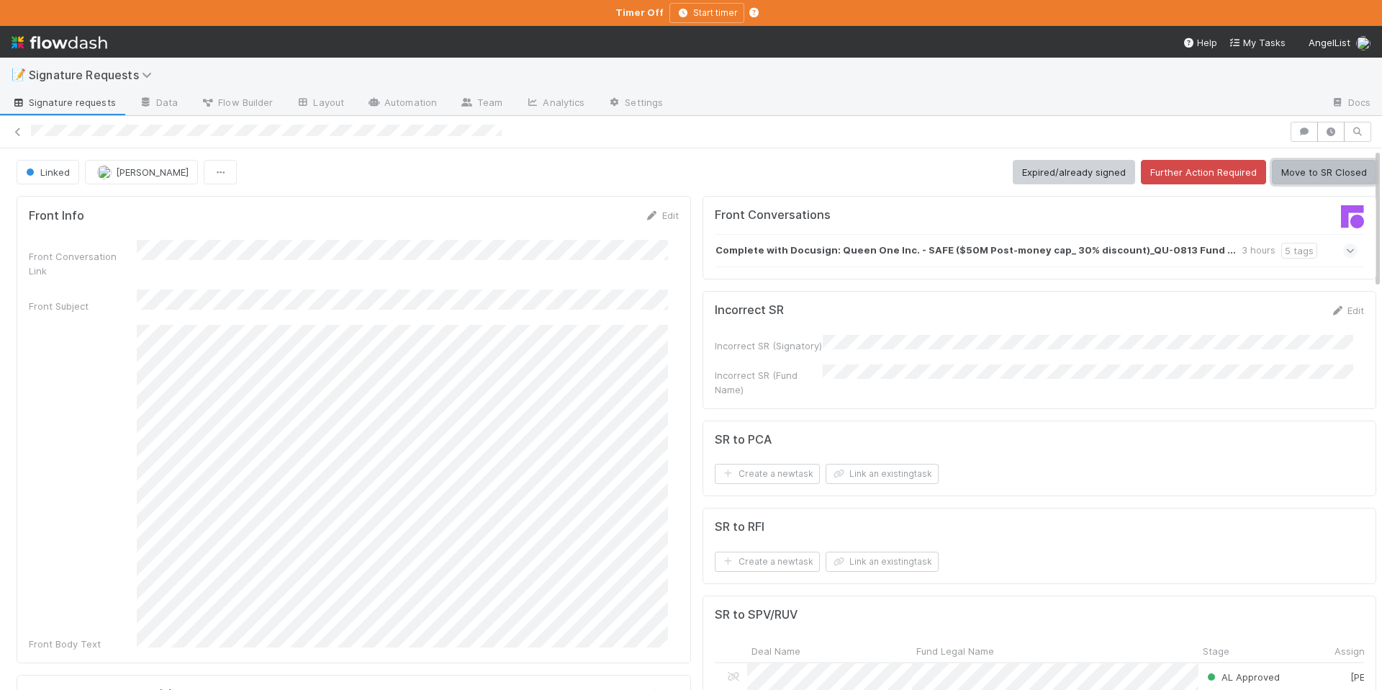
click at [1301, 161] on button "Move to SR Closed" at bounding box center [1324, 172] width 104 height 24
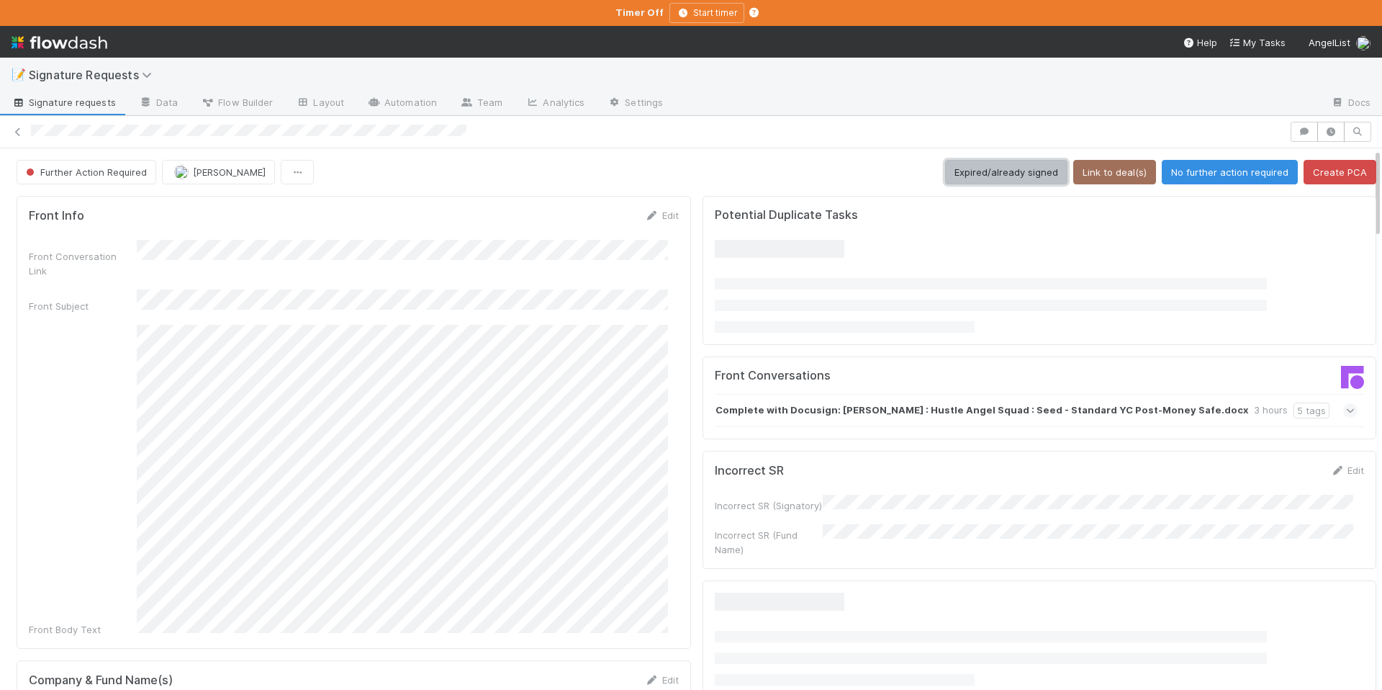
click at [1015, 167] on button "Expired/already signed" at bounding box center [1006, 172] width 122 height 24
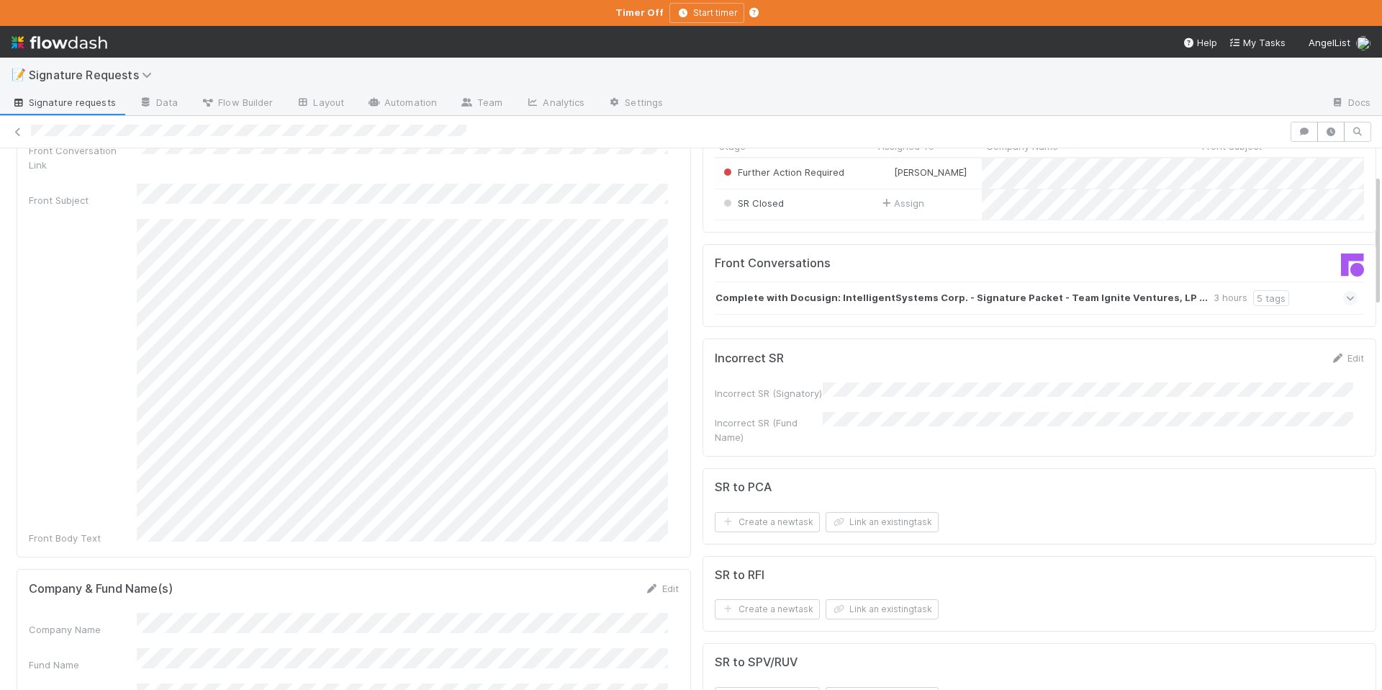
scroll to position [210, 0]
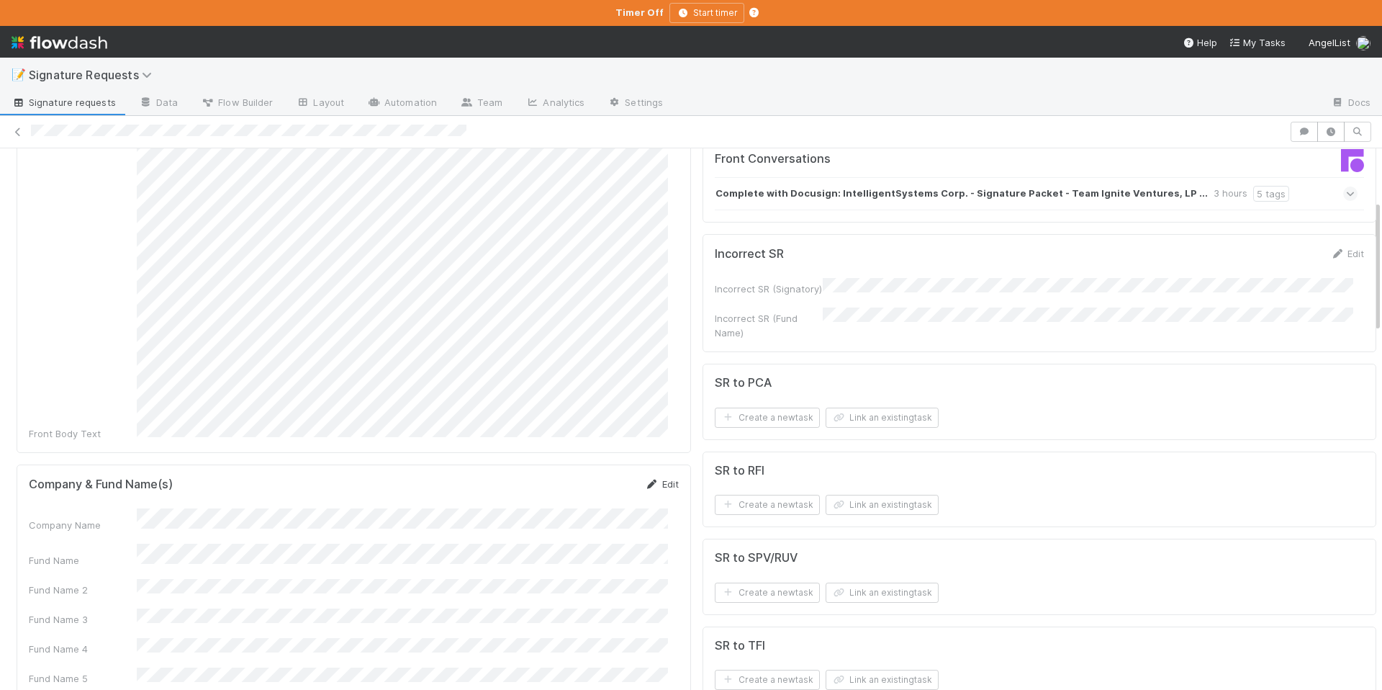
click at [645, 479] on icon at bounding box center [652, 483] width 14 height 9
click at [582, 477] on button "Save" at bounding box center [602, 489] width 41 height 24
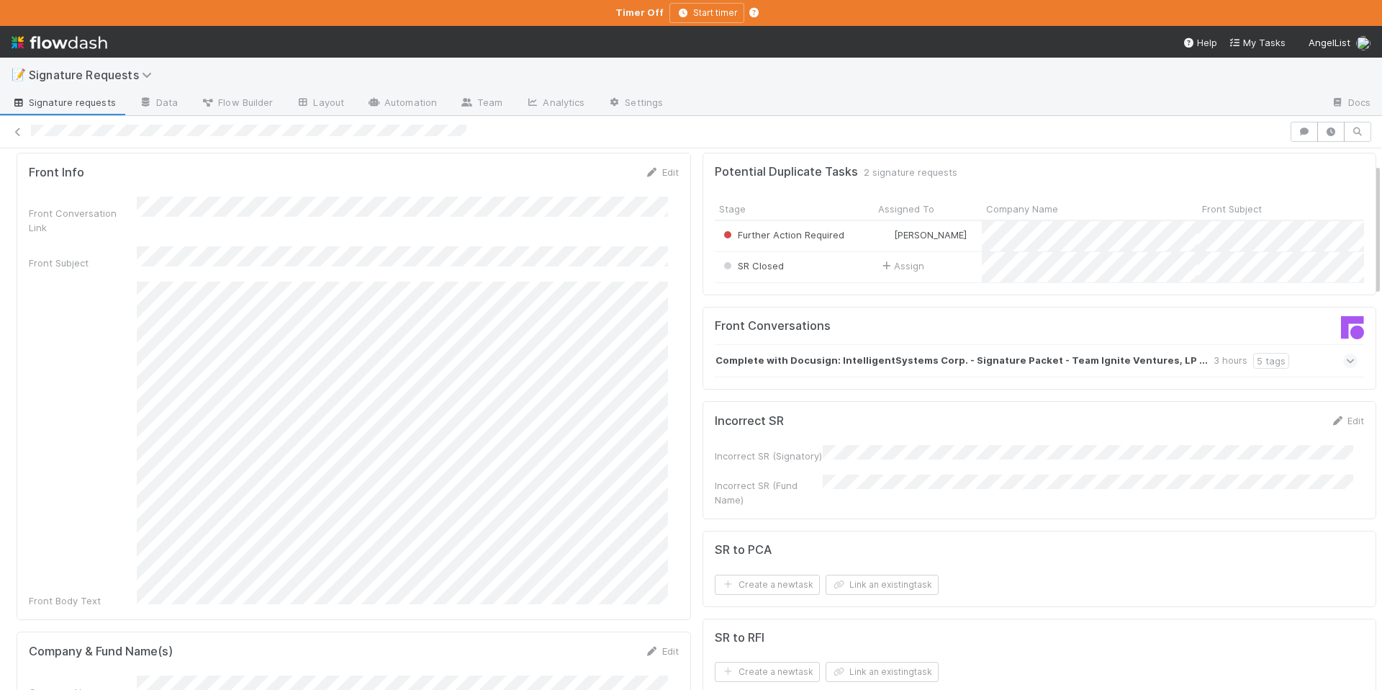
scroll to position [0, 0]
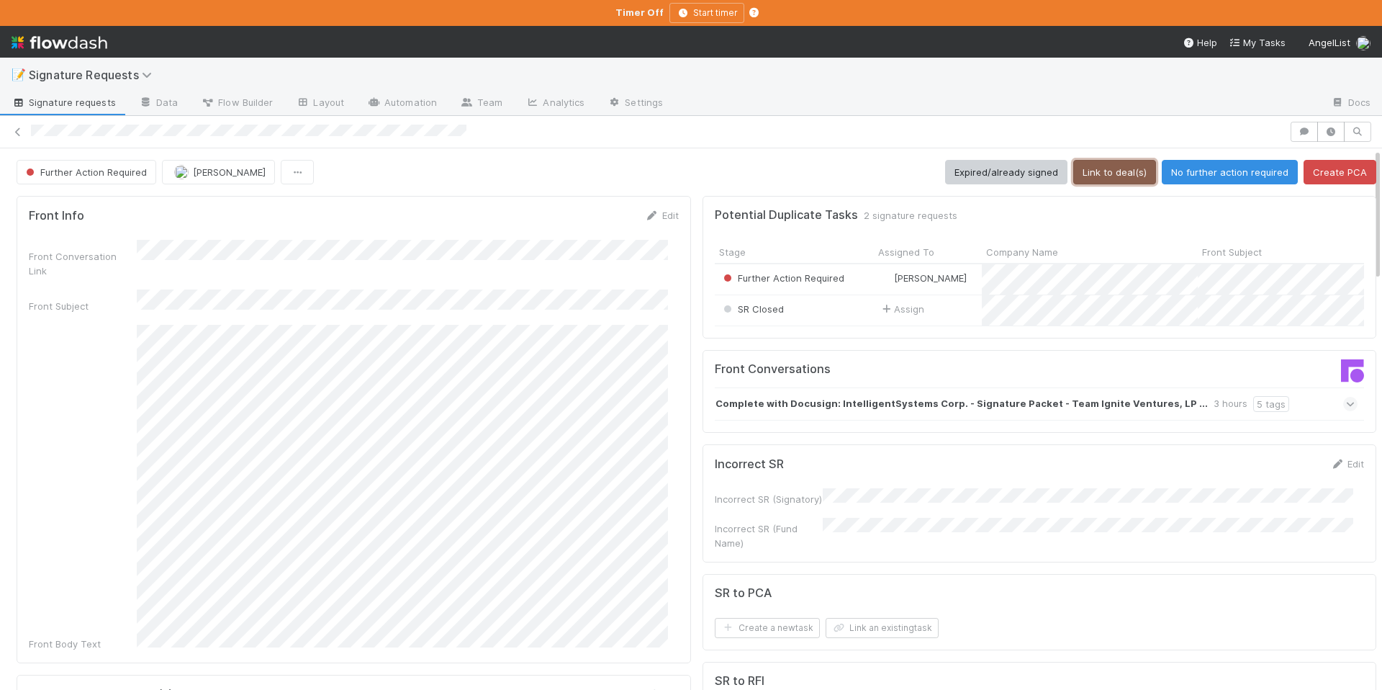
click at [1092, 175] on button "Link to deal(s)" at bounding box center [1114, 172] width 83 height 24
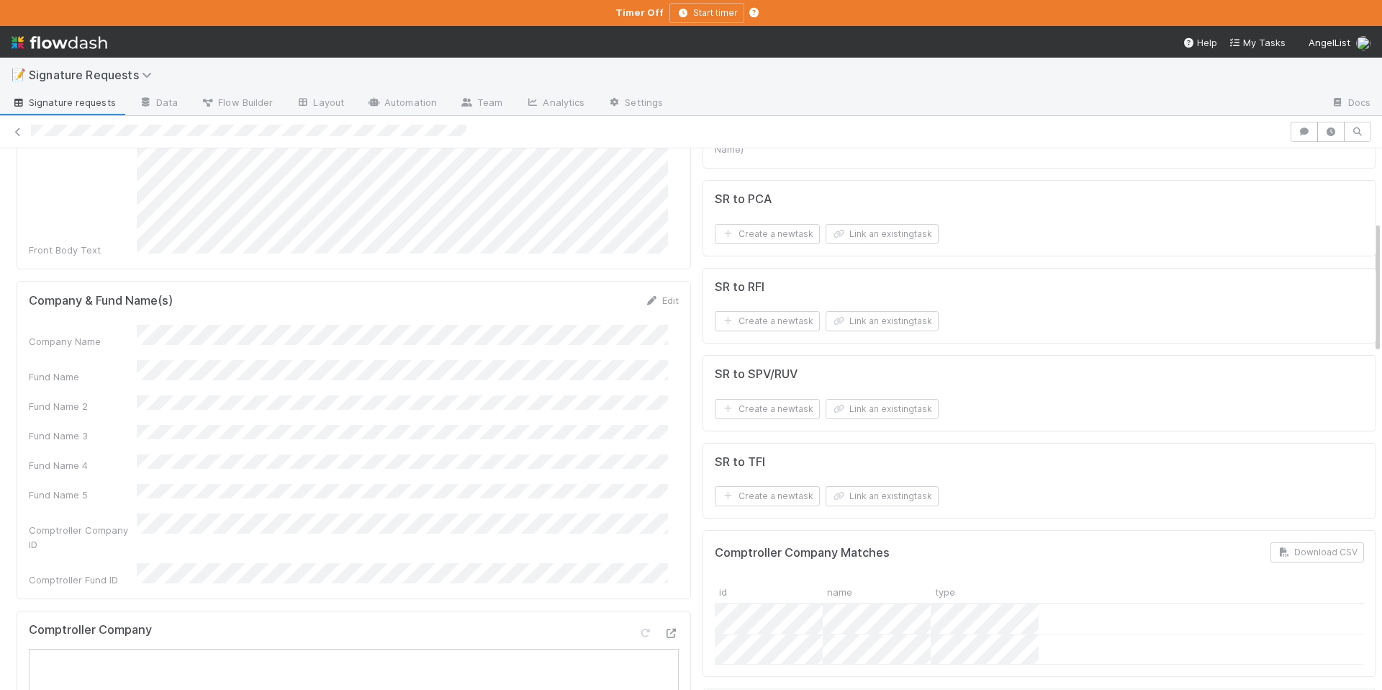
scroll to position [177, 0]
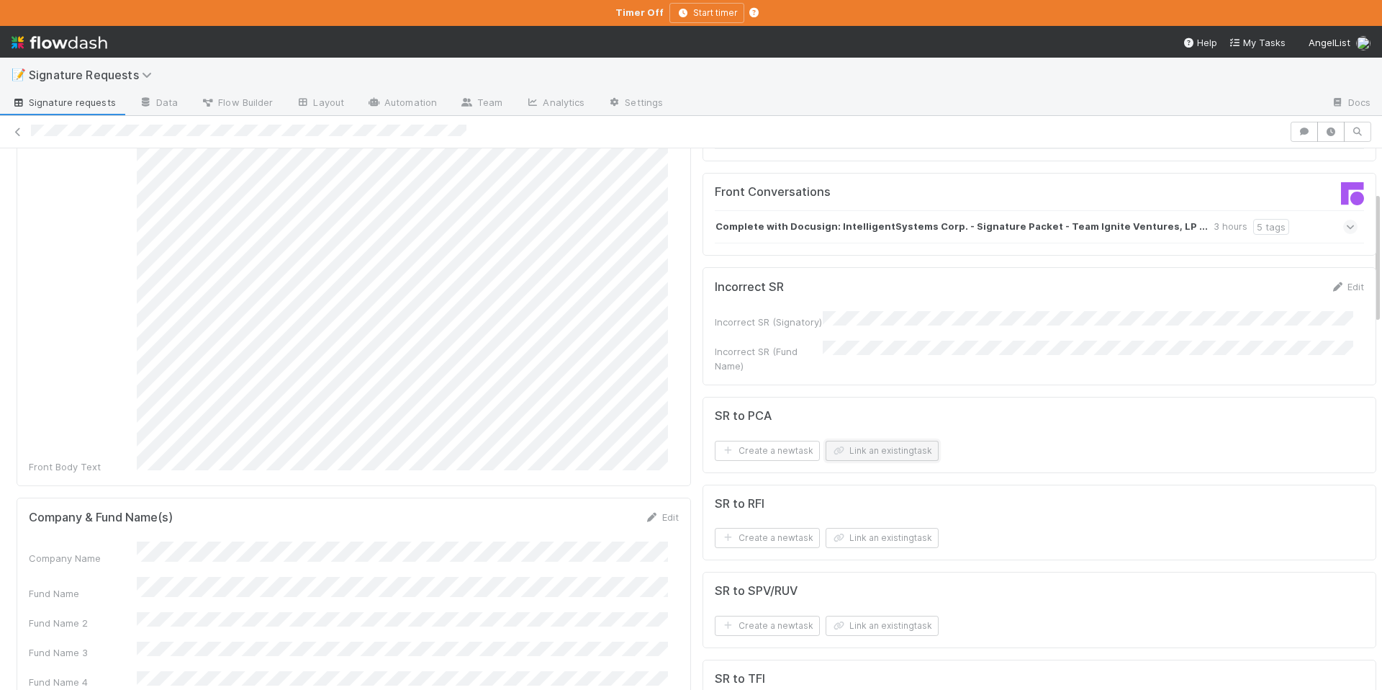
click at [874, 446] on button "Link an existing task" at bounding box center [882, 451] width 113 height 20
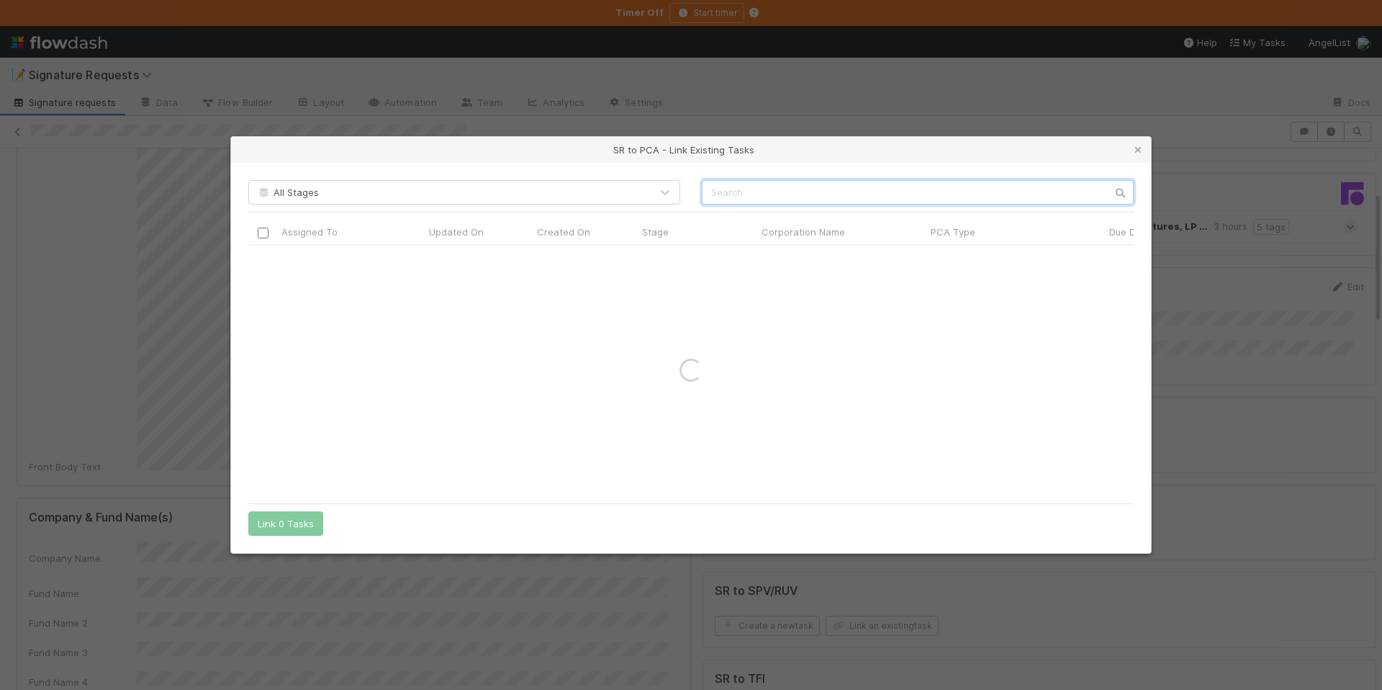
paste input "IntelligentSystems Corp"
click at [712, 197] on input "IntelligentSystems Corp" at bounding box center [918, 192] width 432 height 24
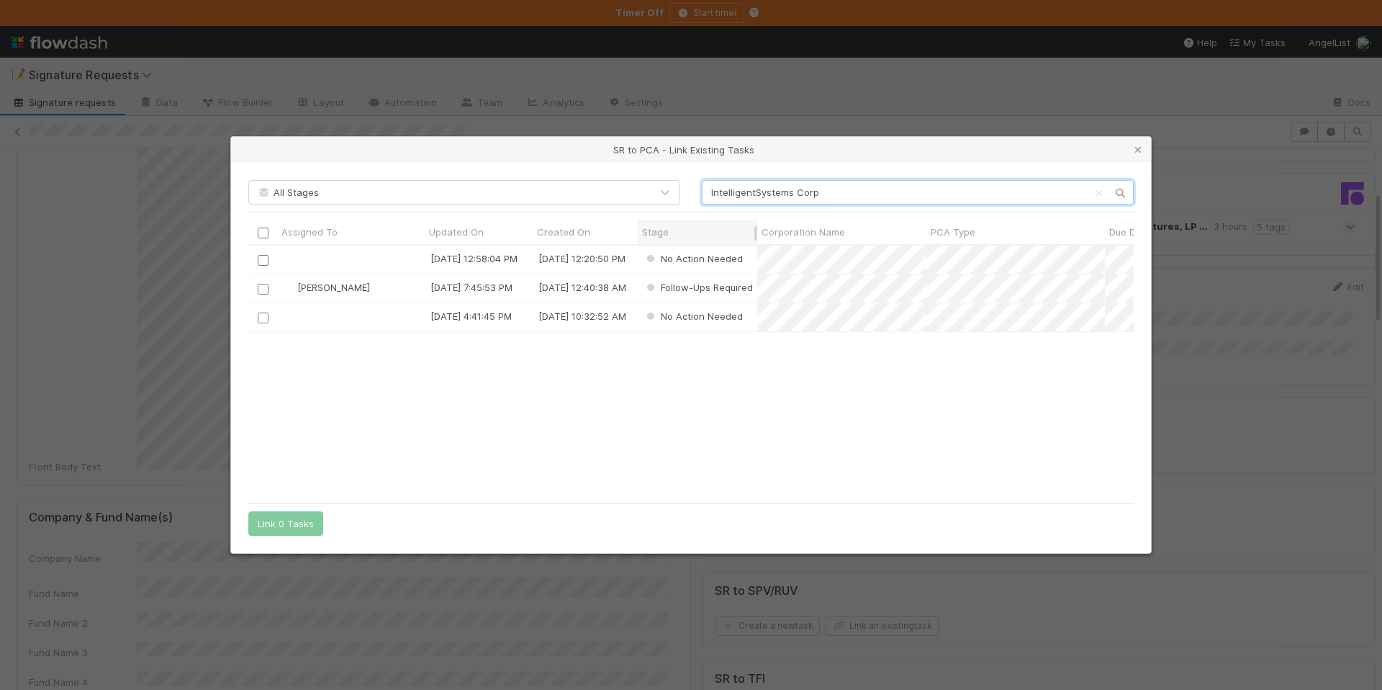
scroll to position [240, 875]
type input "IntelligentSystems Corp"
click at [258, 286] on input "checkbox" at bounding box center [263, 288] width 11 height 11
drag, startPoint x: 279, startPoint y: 526, endPoint x: 641, endPoint y: 518, distance: 362.9
click at [279, 526] on button "Link 1 Task" at bounding box center [282, 523] width 68 height 24
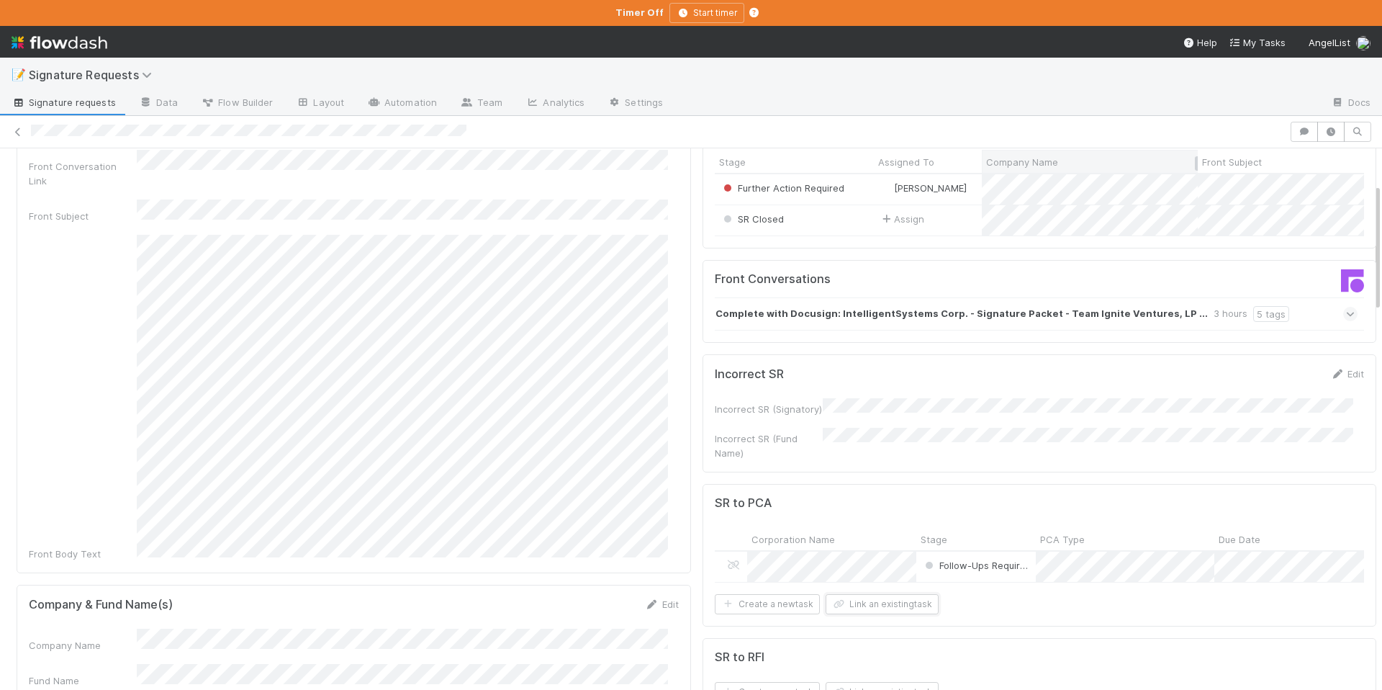
scroll to position [0, 0]
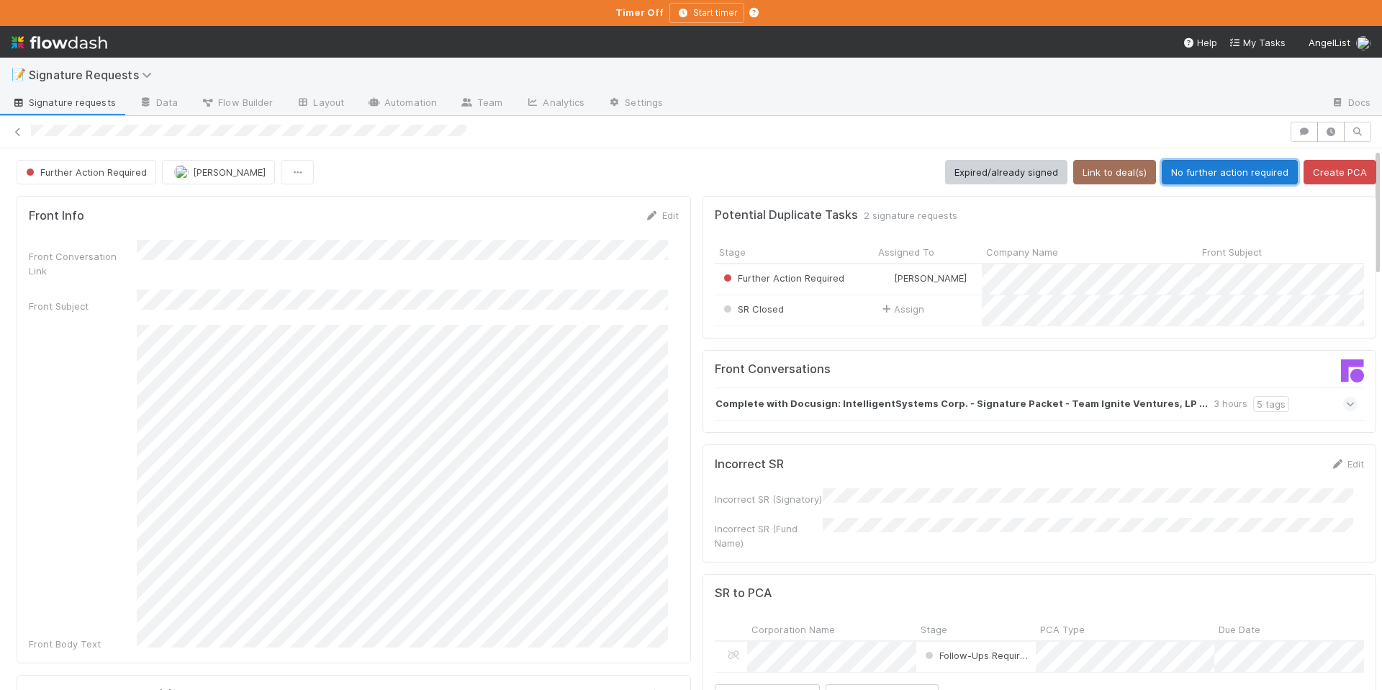
click at [1198, 160] on button "No further action required" at bounding box center [1230, 172] width 136 height 24
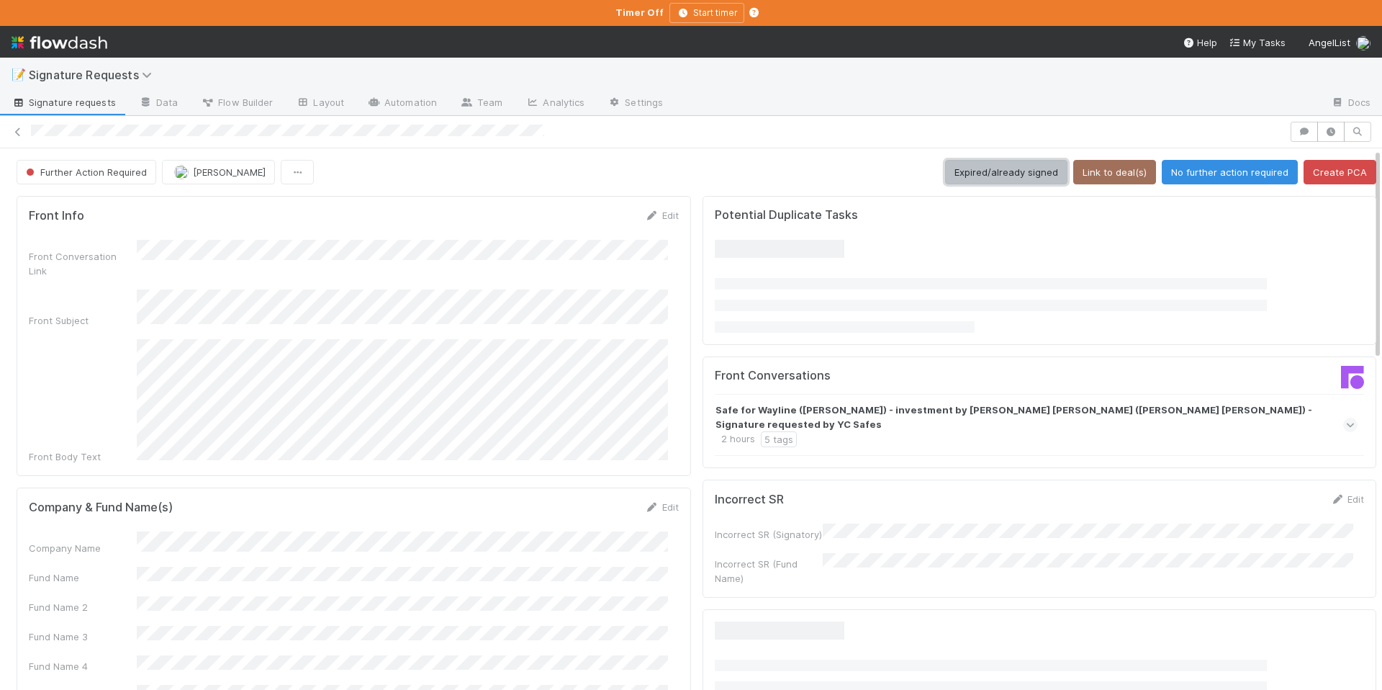
click at [1011, 173] on button "Expired/already signed" at bounding box center [1006, 172] width 122 height 24
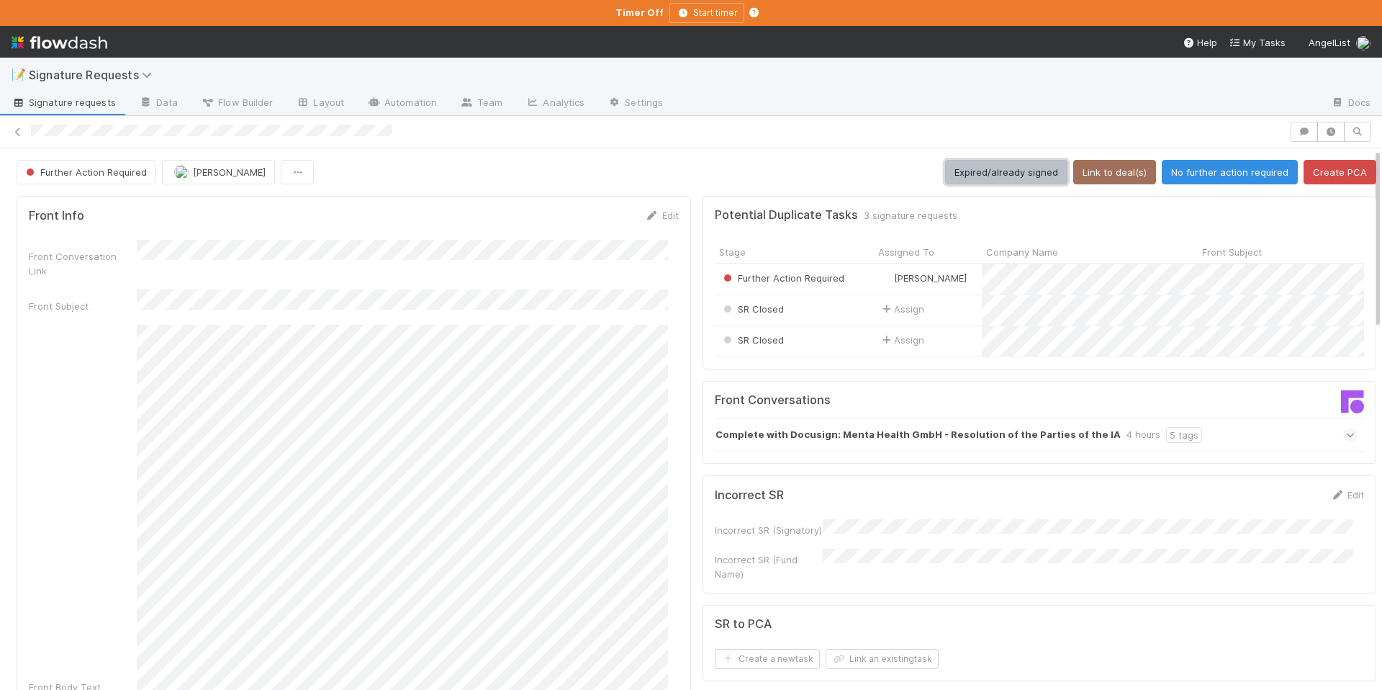
click at [977, 163] on button "Expired/already signed" at bounding box center [1006, 172] width 122 height 24
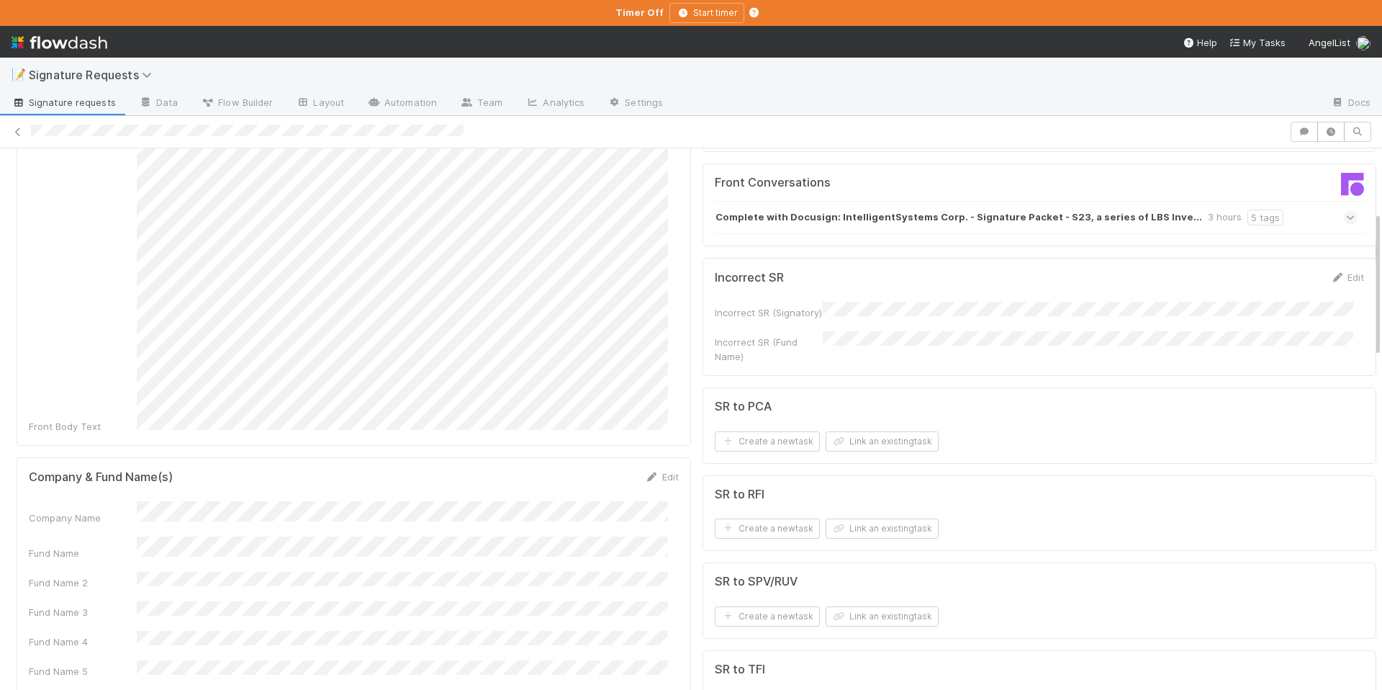
scroll to position [235, 0]
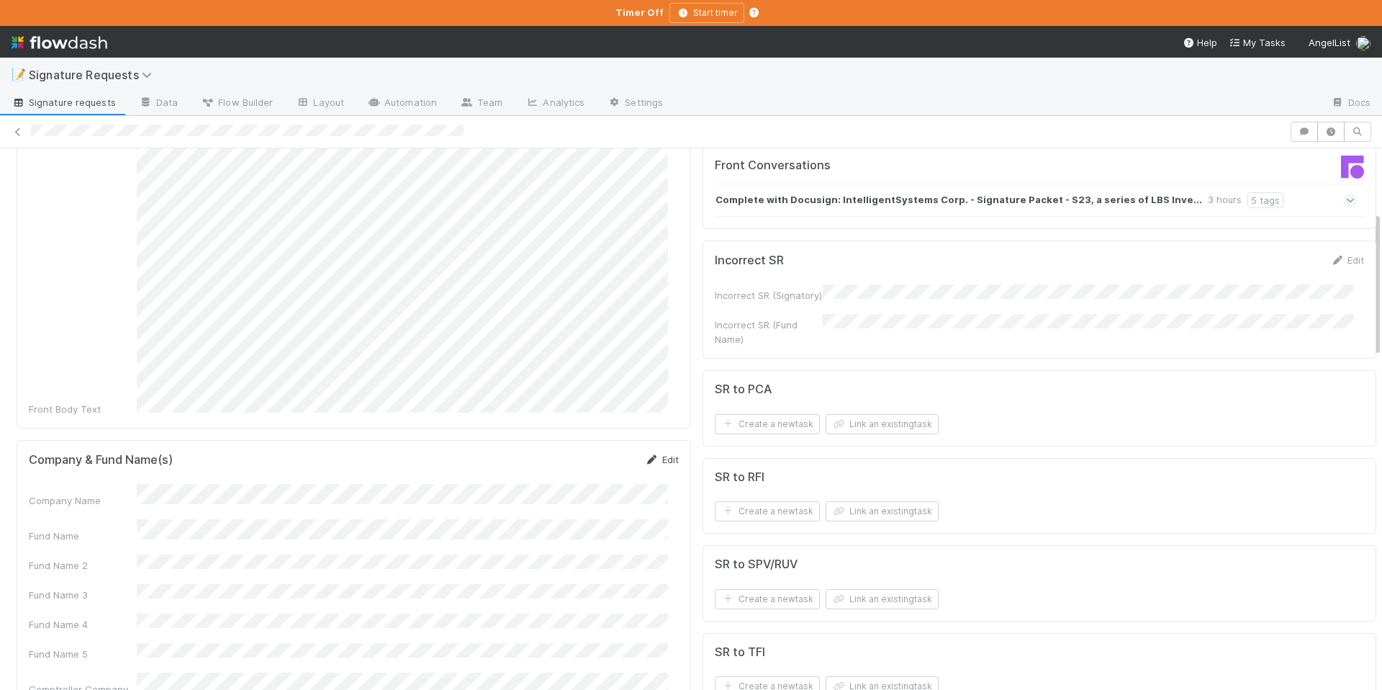
click at [645, 455] on icon at bounding box center [652, 459] width 14 height 9
click at [589, 452] on button "Save" at bounding box center [602, 464] width 41 height 24
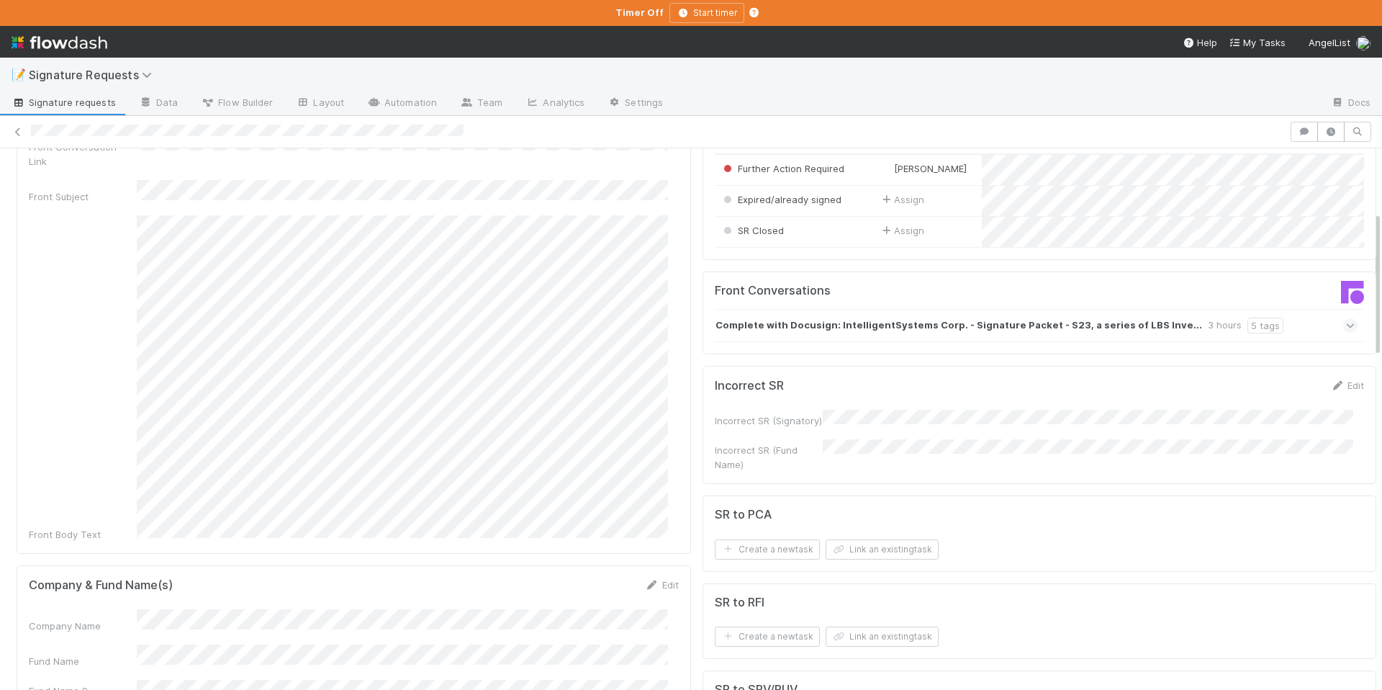
scroll to position [0, 0]
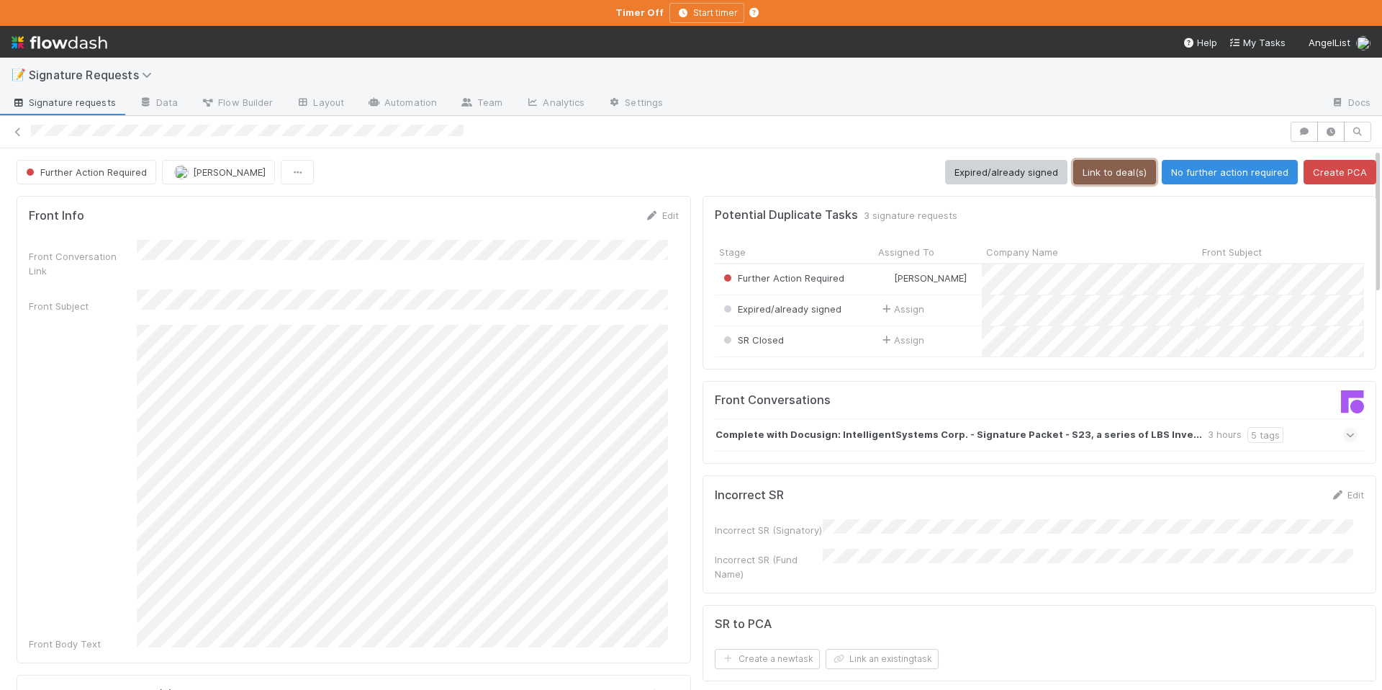
click at [1100, 176] on button "Link to deal(s)" at bounding box center [1114, 172] width 83 height 24
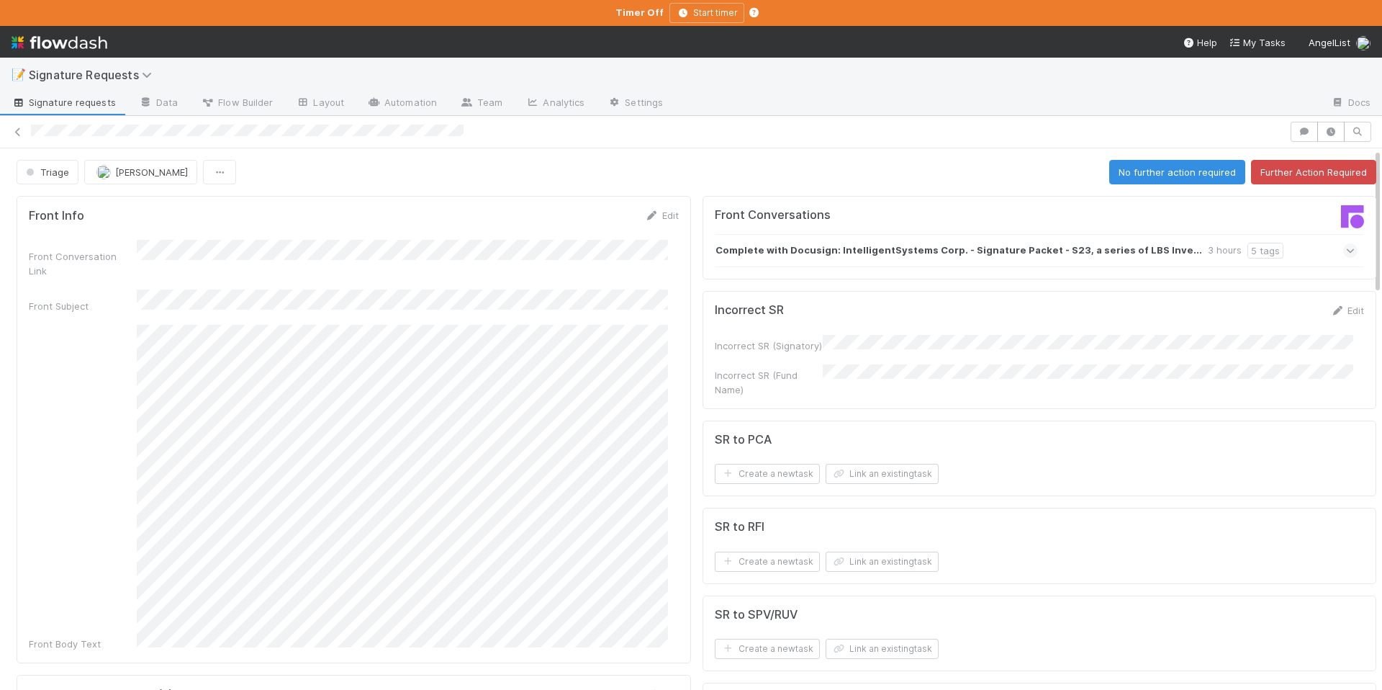
scroll to position [143, 0]
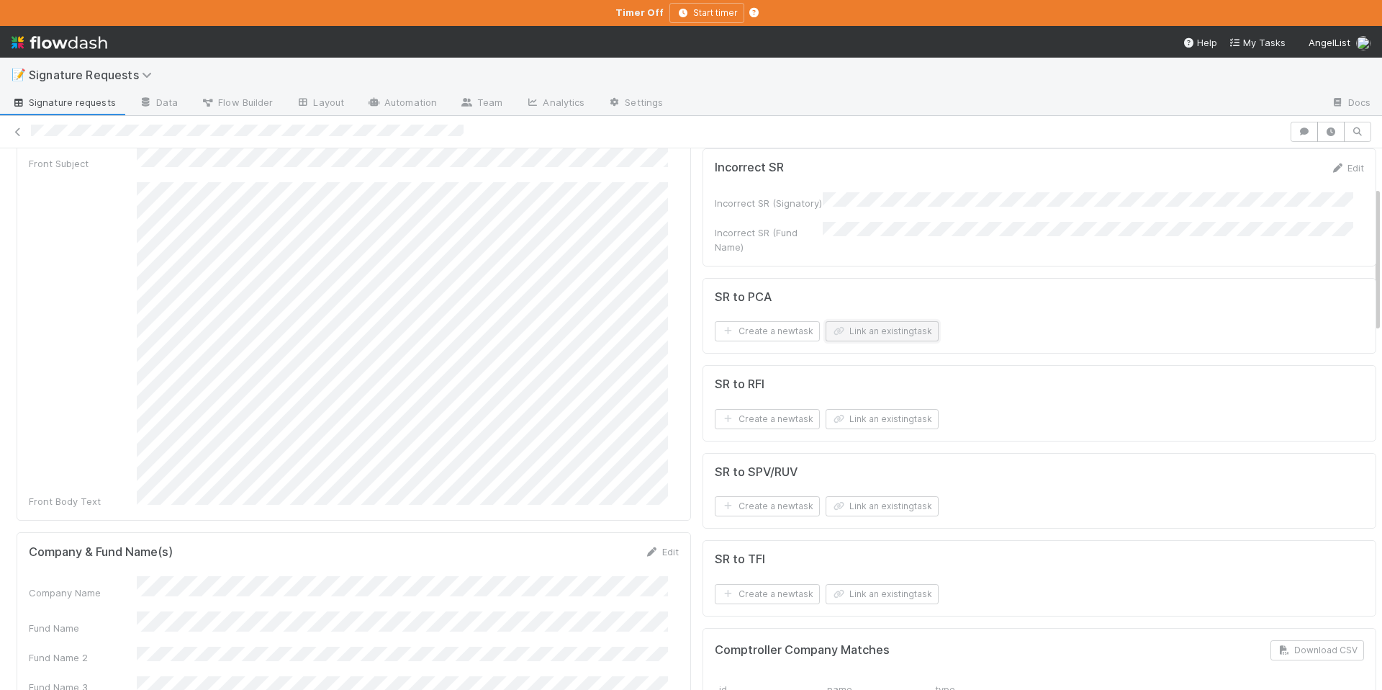
click at [843, 322] on button "Link an existing task" at bounding box center [882, 331] width 113 height 20
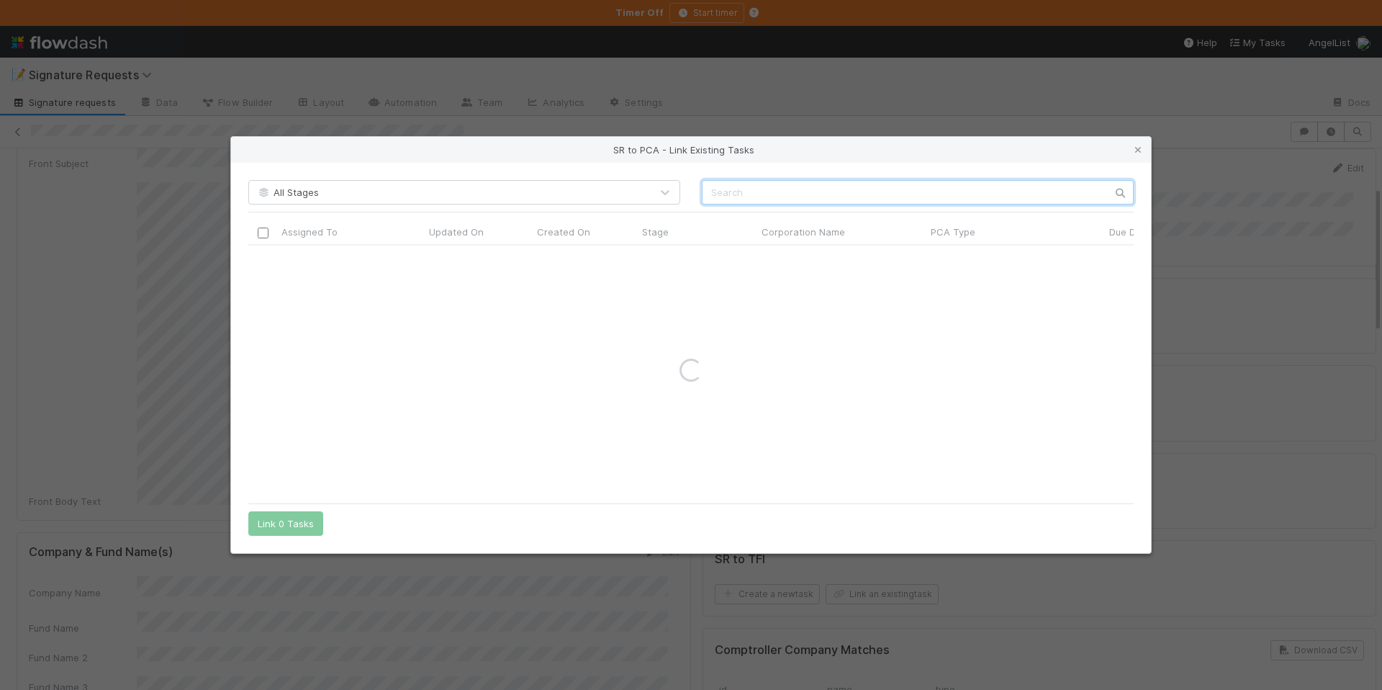
click at [714, 189] on input "text" at bounding box center [918, 192] width 432 height 24
paste input "IntelligentSystems Corp"
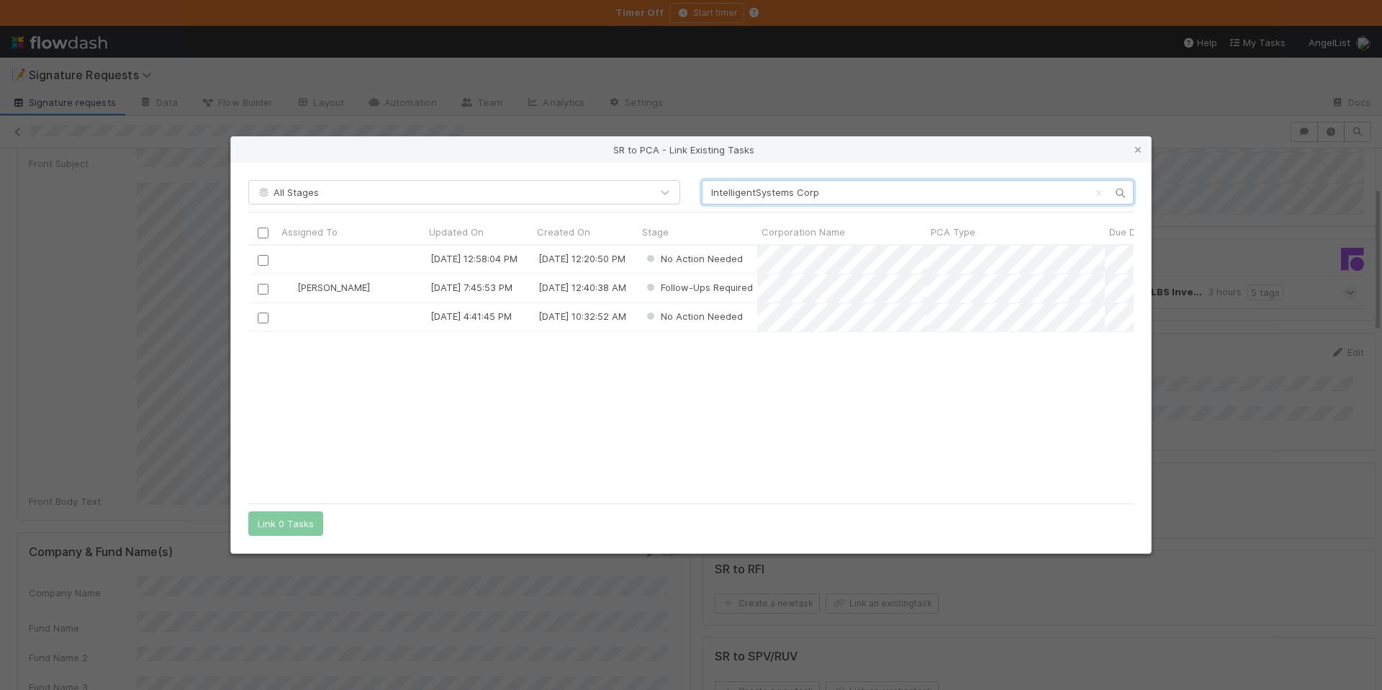
scroll to position [240, 875]
type input "IntelligentSystems Corp"
click at [256, 288] on div at bounding box center [262, 288] width 17 height 16
click at [261, 292] on input "checkbox" at bounding box center [263, 288] width 11 height 11
click at [304, 525] on button "Link 1 Task" at bounding box center [282, 523] width 68 height 24
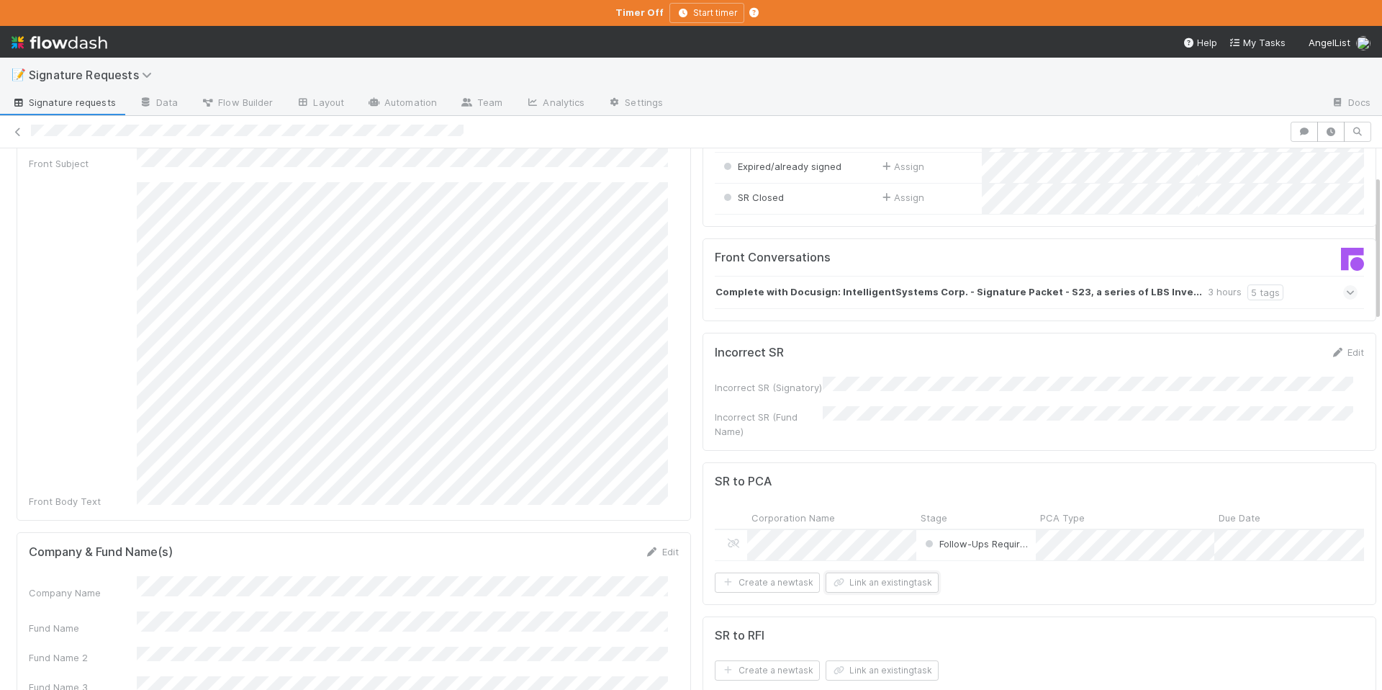
scroll to position [0, 0]
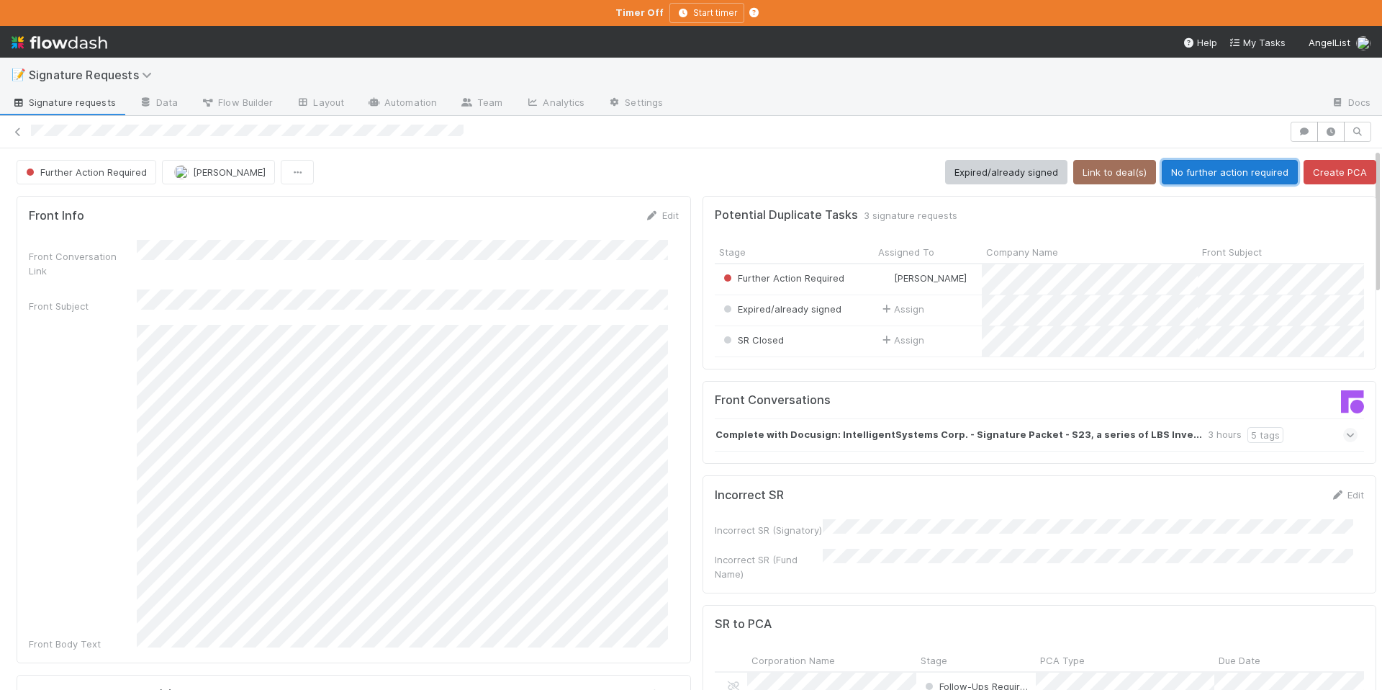
click at [1180, 173] on button "No further action required" at bounding box center [1230, 172] width 136 height 24
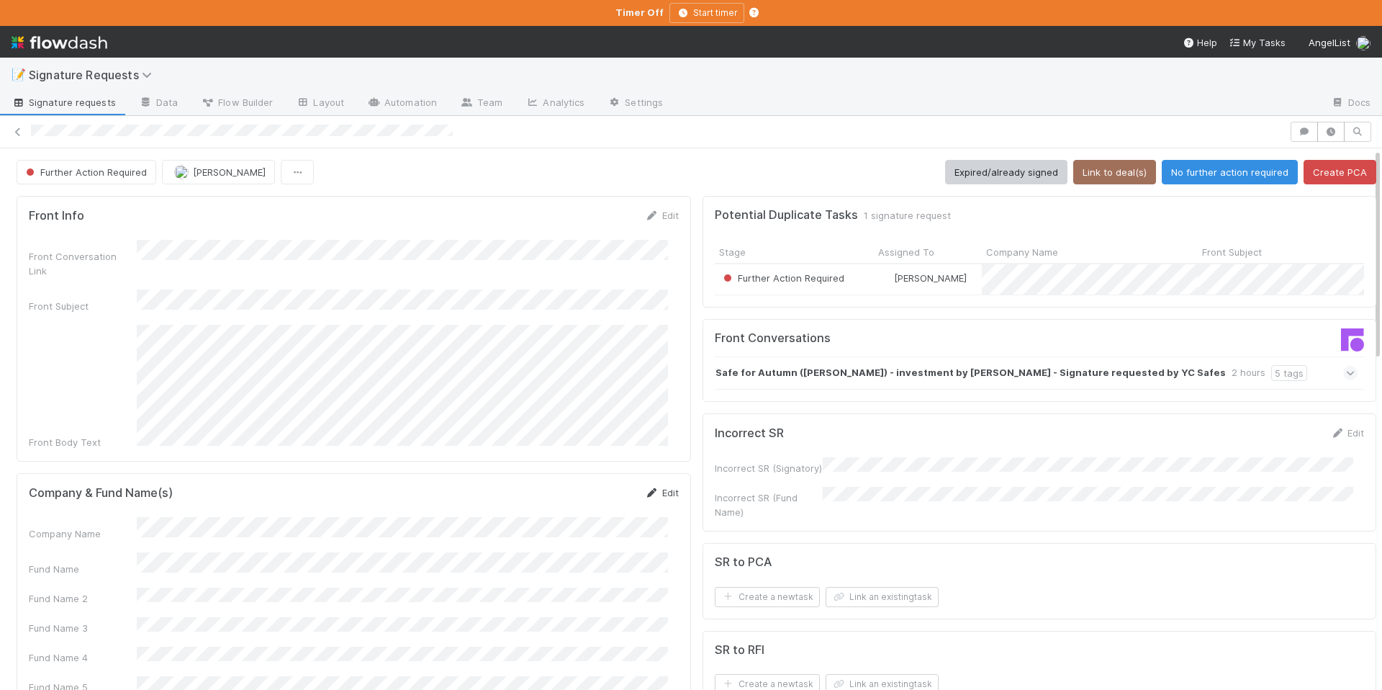
click at [653, 487] on link "Edit" at bounding box center [662, 493] width 34 height 12
click at [590, 485] on button "Save" at bounding box center [602, 497] width 41 height 24
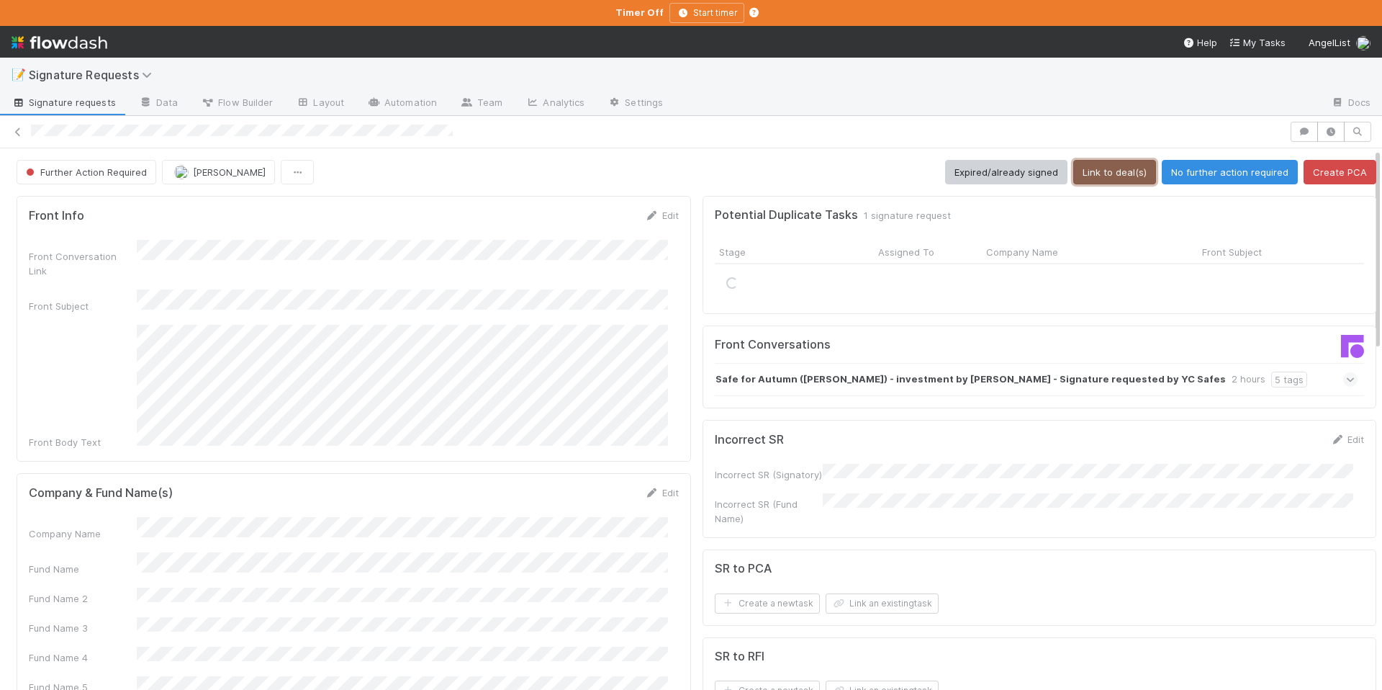
click at [1083, 176] on button "Link to deal(s)" at bounding box center [1114, 172] width 83 height 24
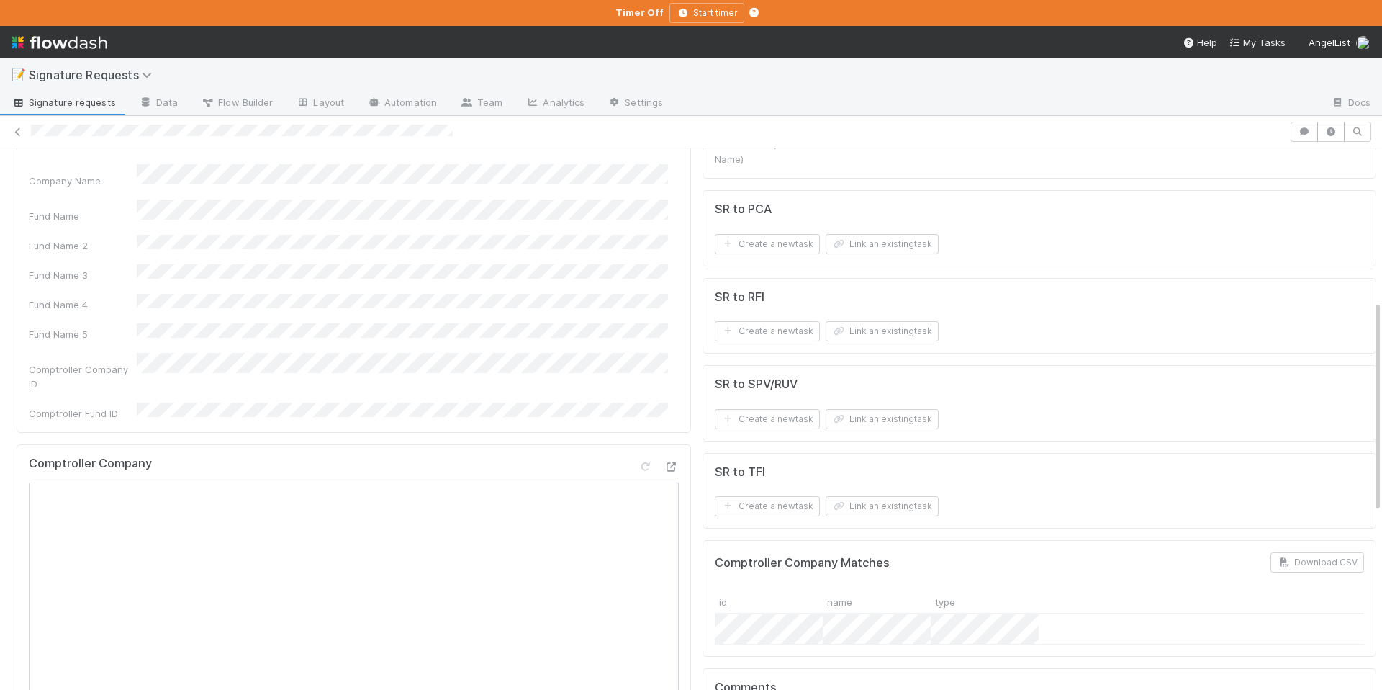
scroll to position [270, 0]
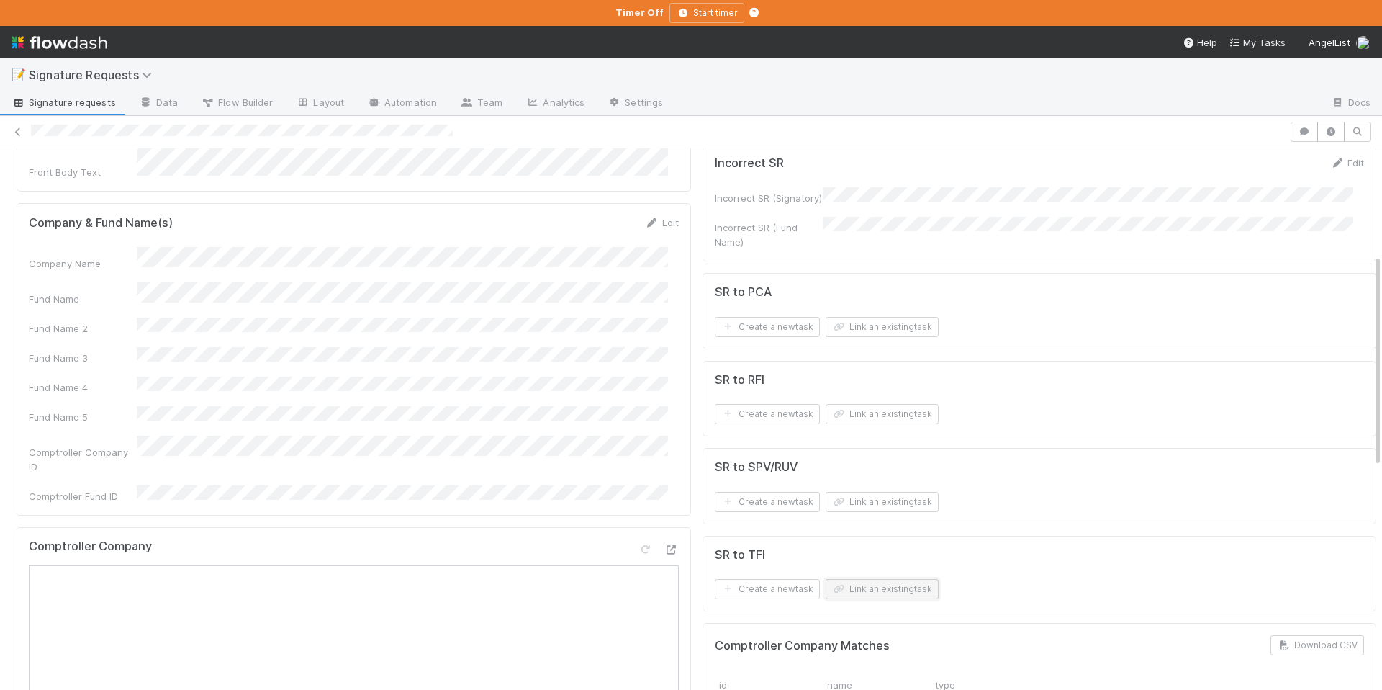
click at [880, 588] on button "Link an existing task" at bounding box center [882, 589] width 113 height 20
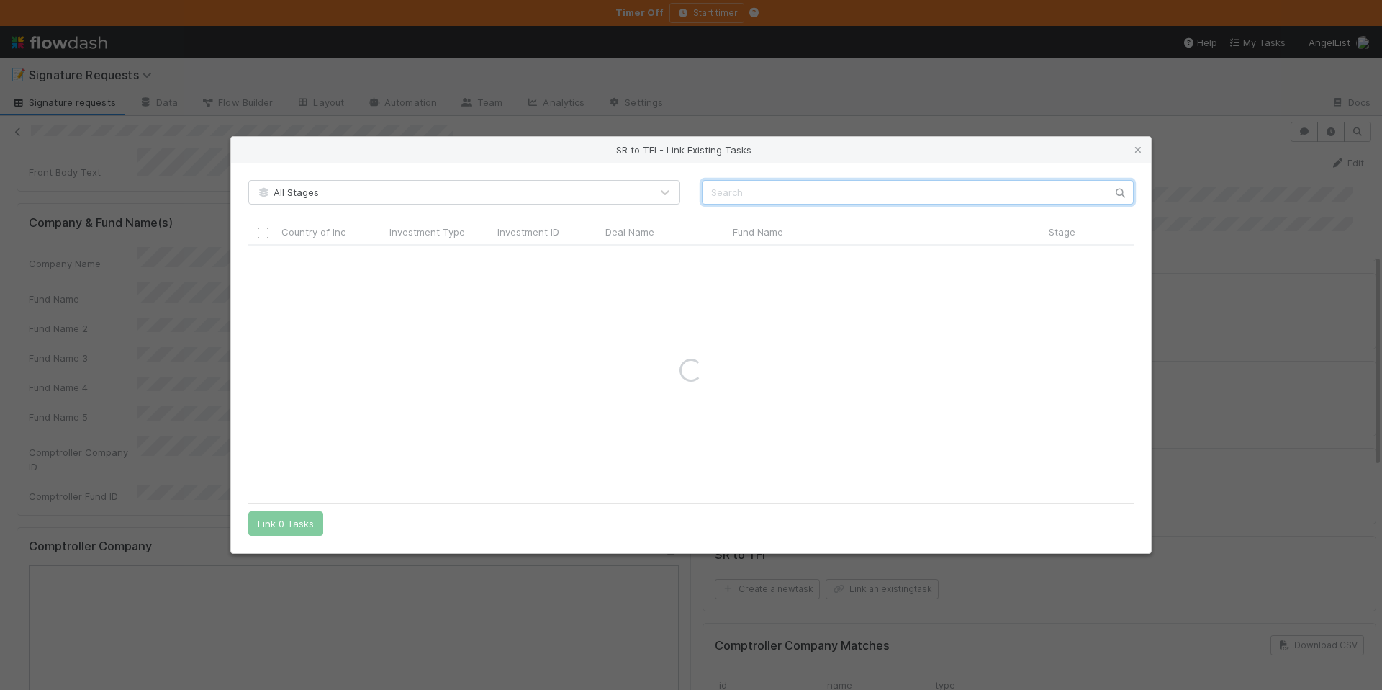
click at [723, 186] on input "text" at bounding box center [918, 192] width 432 height 24
paste input "Recase"
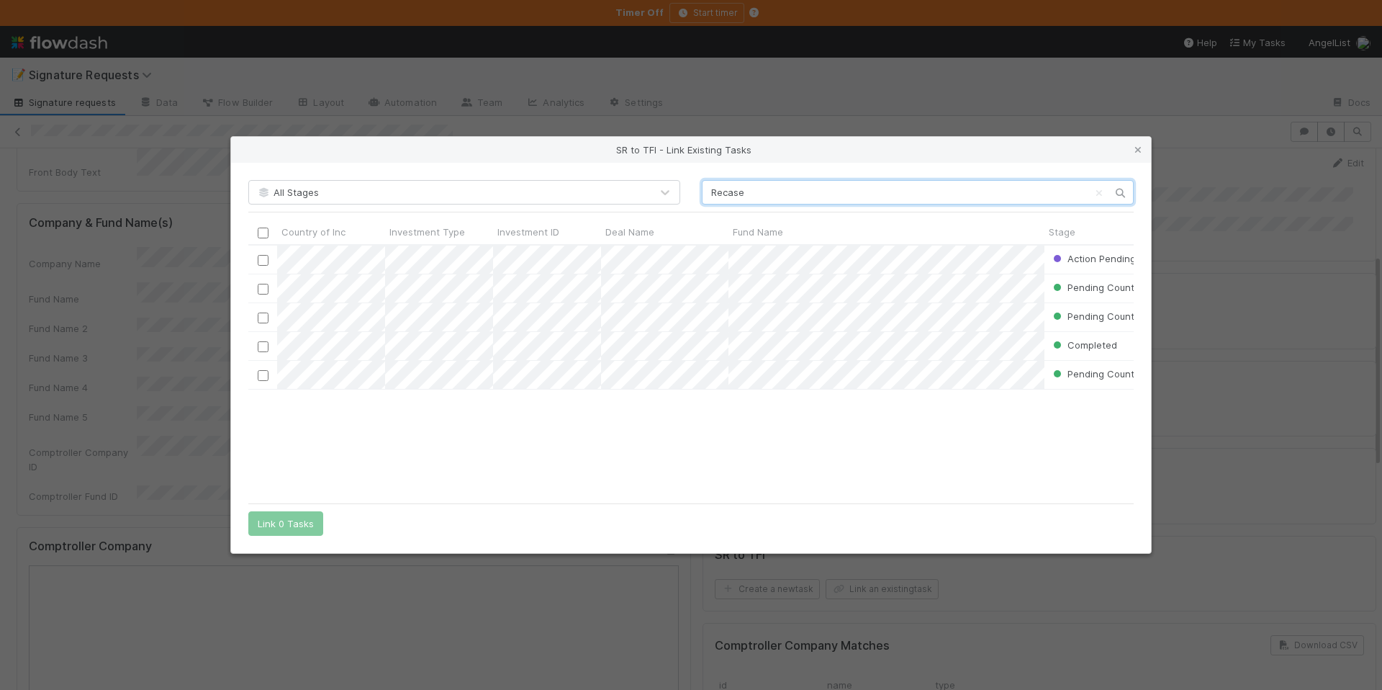
scroll to position [240, 875]
type input "Recase"
click at [261, 256] on input "checkbox" at bounding box center [263, 259] width 11 height 11
click at [284, 518] on button "Link 1 Task" at bounding box center [282, 523] width 68 height 24
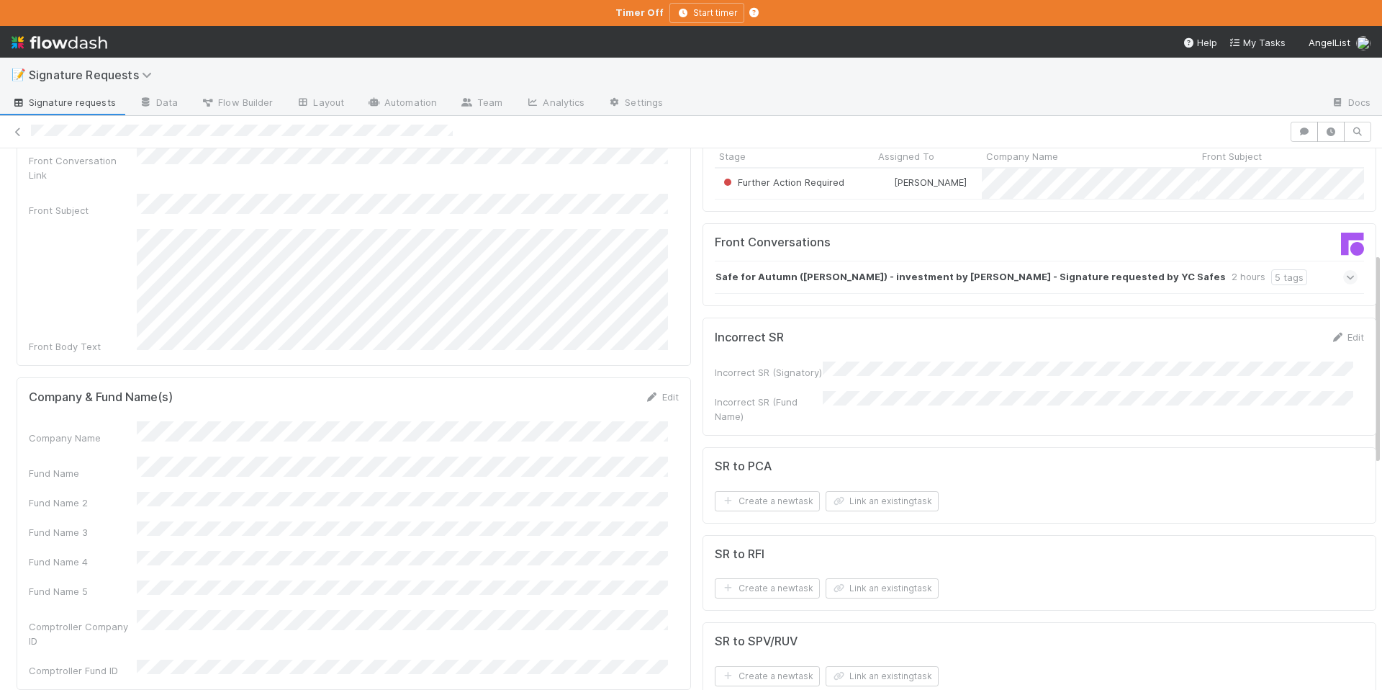
scroll to position [0, 0]
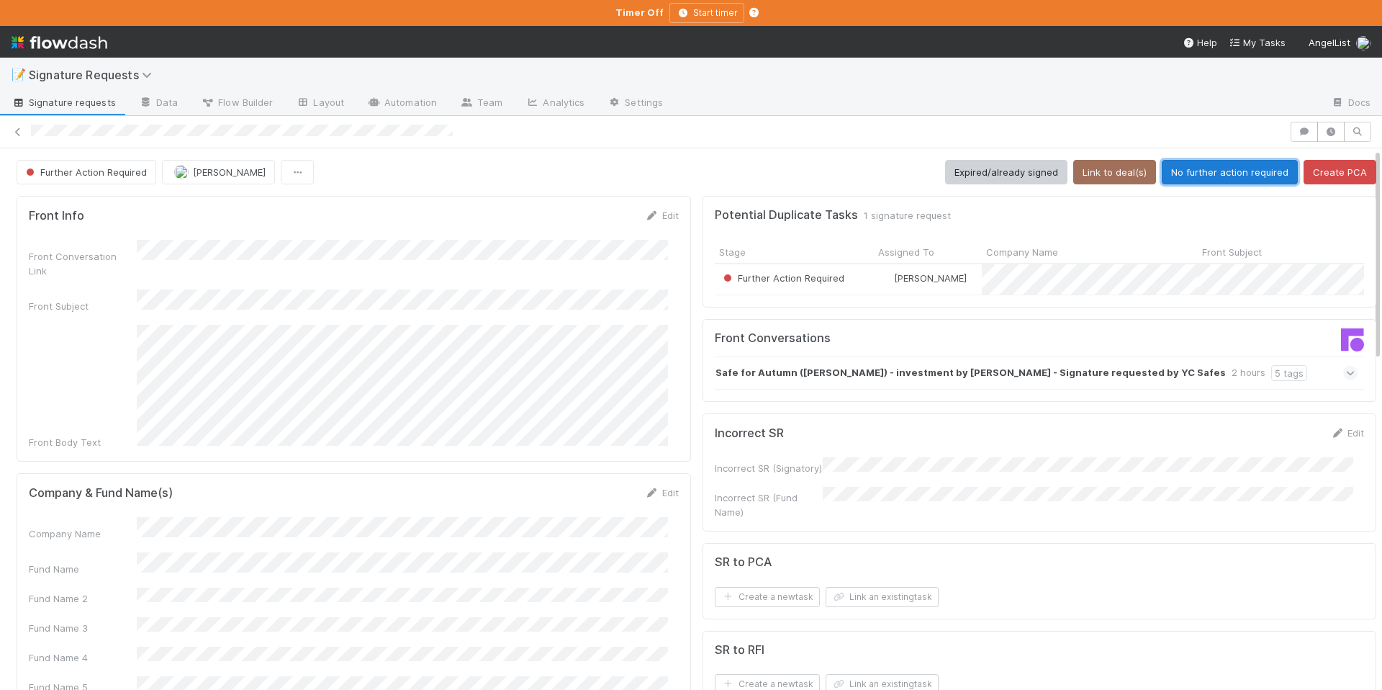
click at [1216, 160] on button "No further action required" at bounding box center [1230, 172] width 136 height 24
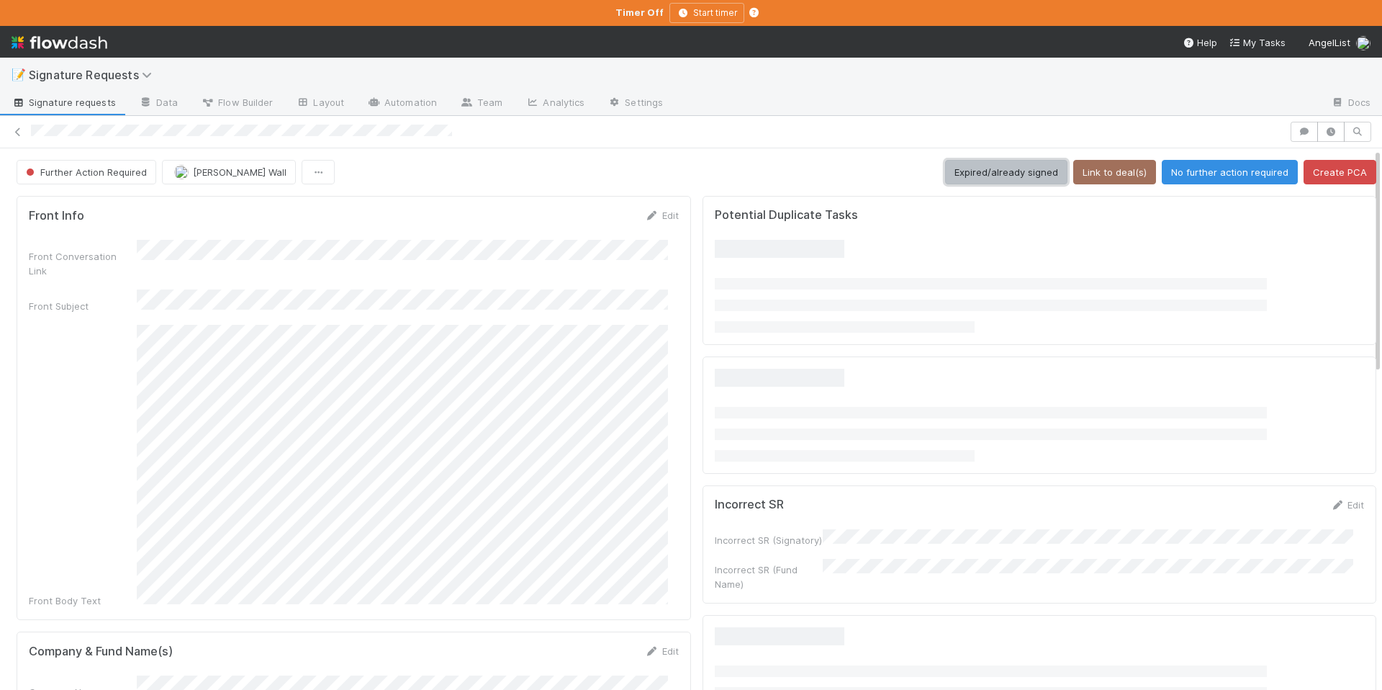
click at [961, 181] on button "Expired/already signed" at bounding box center [1006, 172] width 122 height 24
click at [985, 174] on button "Expired/already signed" at bounding box center [1006, 172] width 122 height 24
click at [952, 170] on button "Expired/already signed" at bounding box center [1006, 172] width 122 height 24
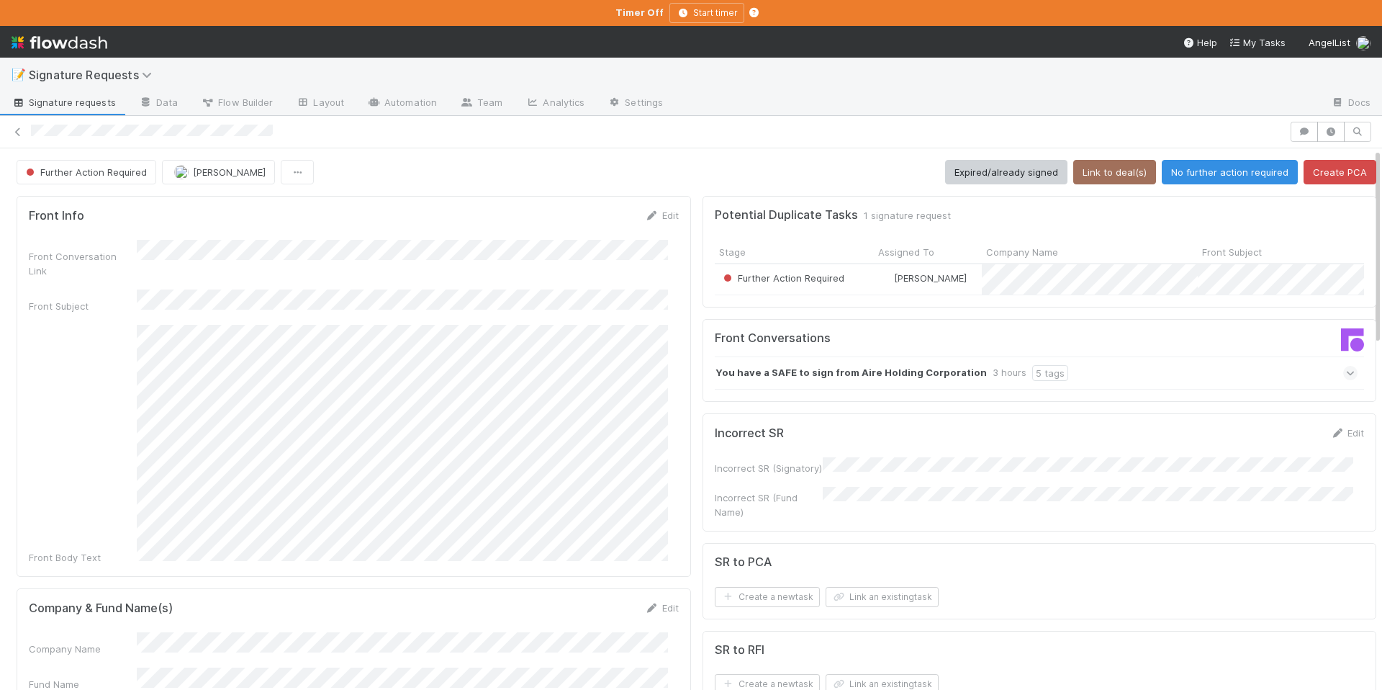
scroll to position [51, 0]
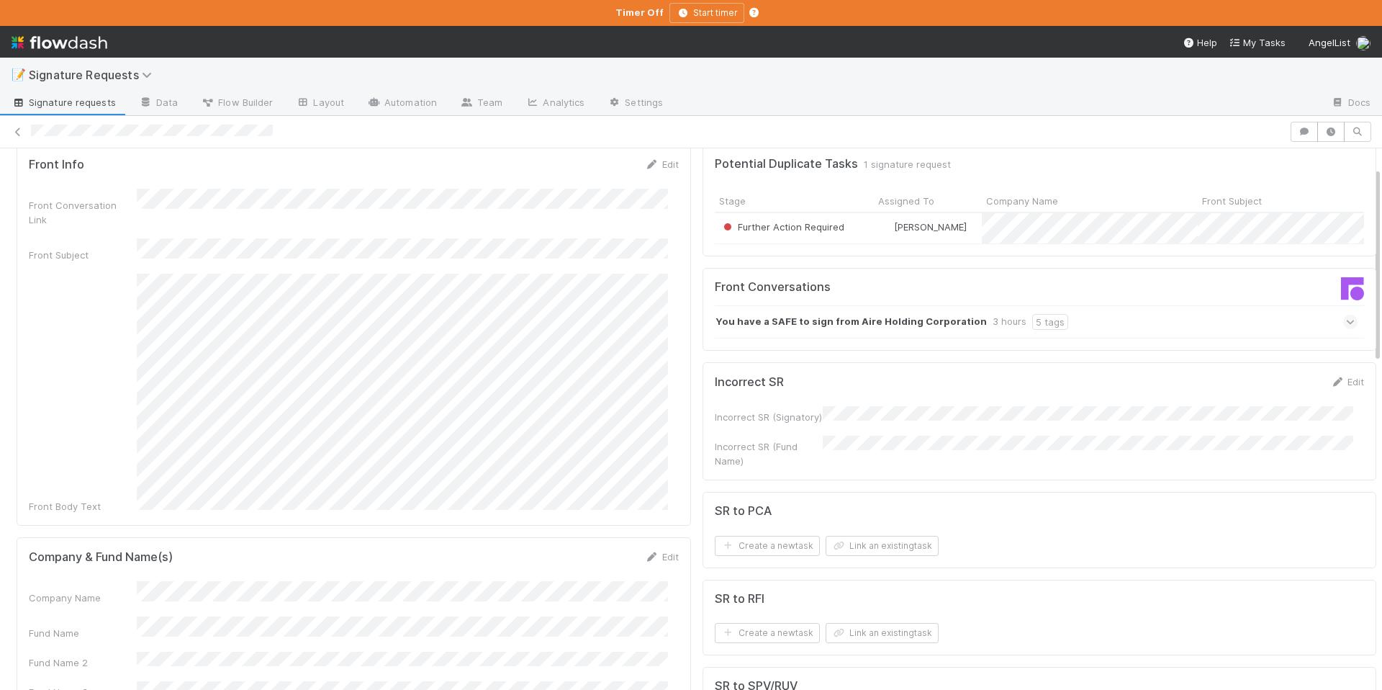
drag, startPoint x: 643, startPoint y: 530, endPoint x: 607, endPoint y: 552, distance: 42.0
click at [645, 552] on icon at bounding box center [652, 556] width 14 height 9
click at [588, 549] on button "Save" at bounding box center [602, 561] width 41 height 24
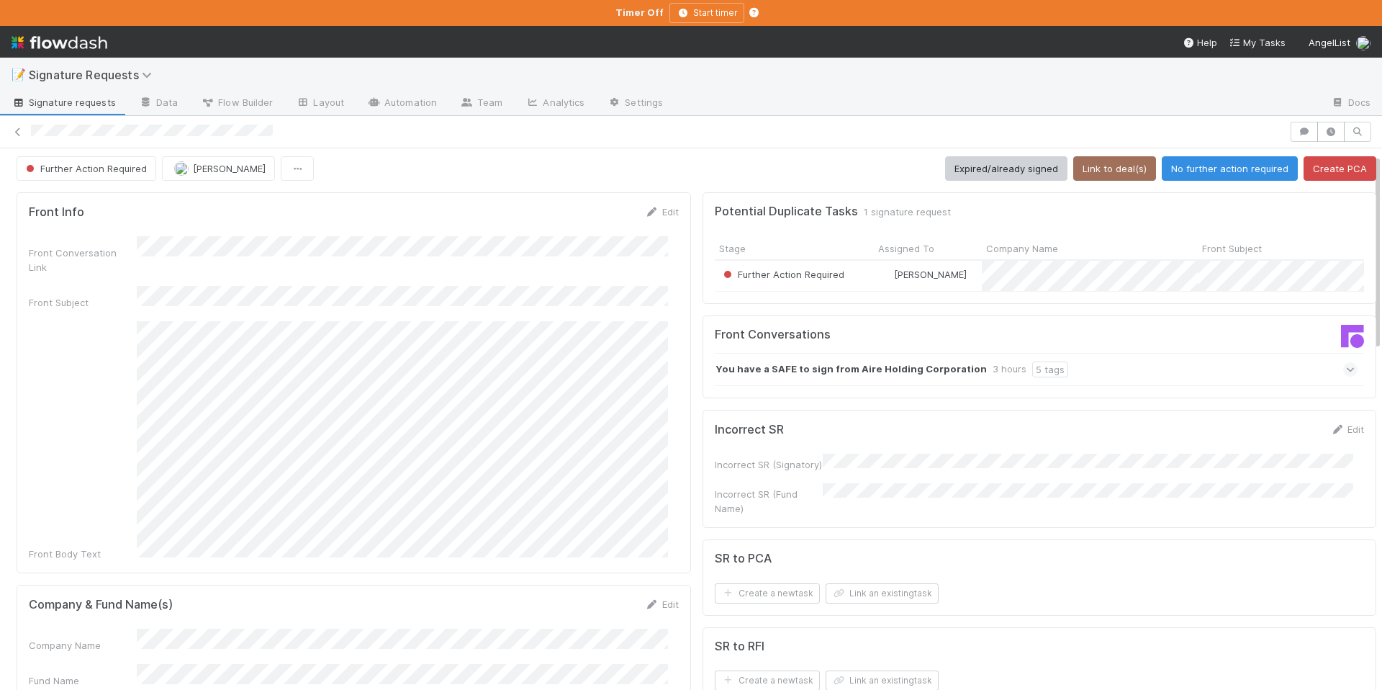
scroll to position [0, 0]
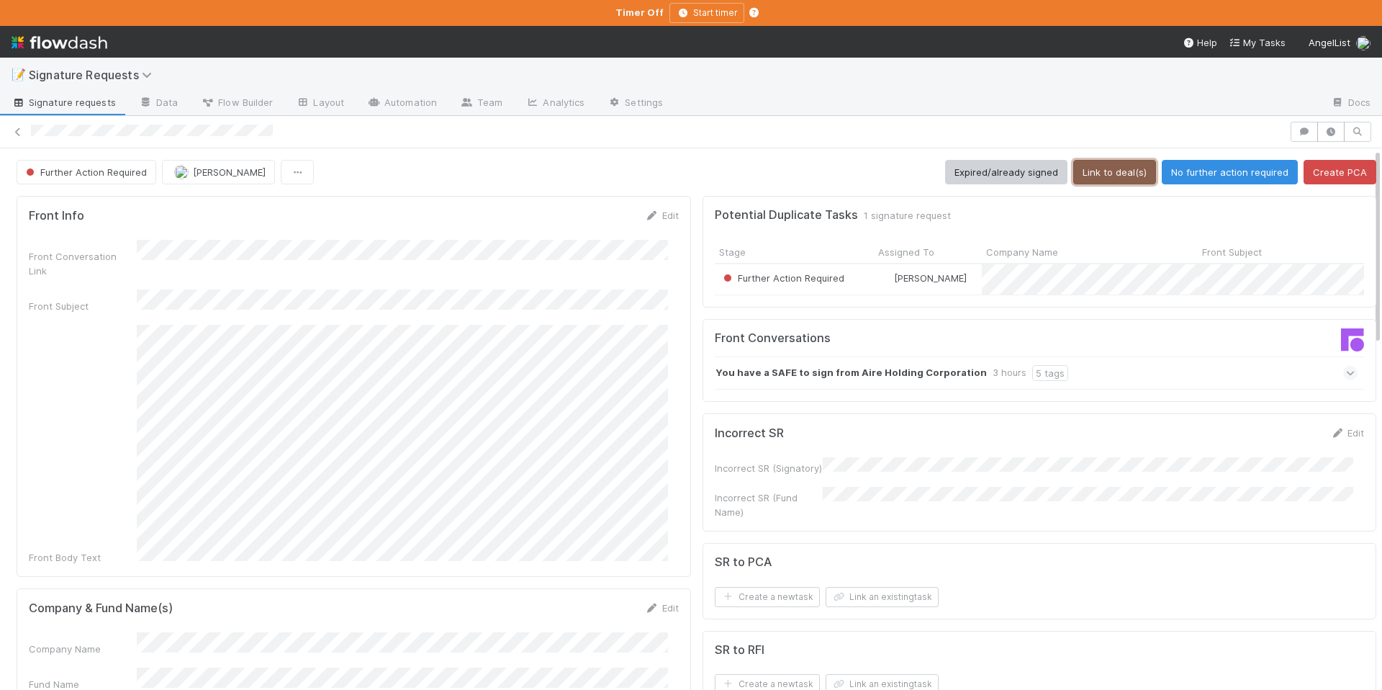
click at [1073, 173] on button "Link to deal(s)" at bounding box center [1114, 172] width 83 height 24
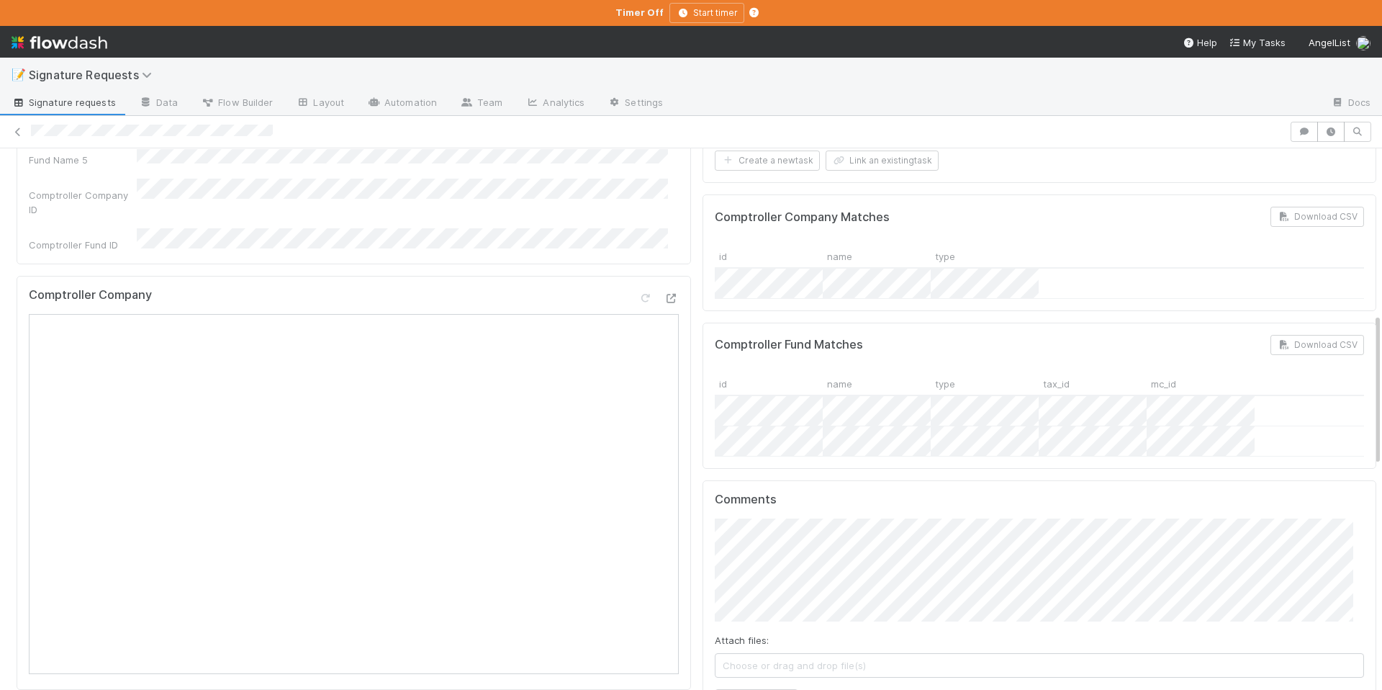
scroll to position [252, 0]
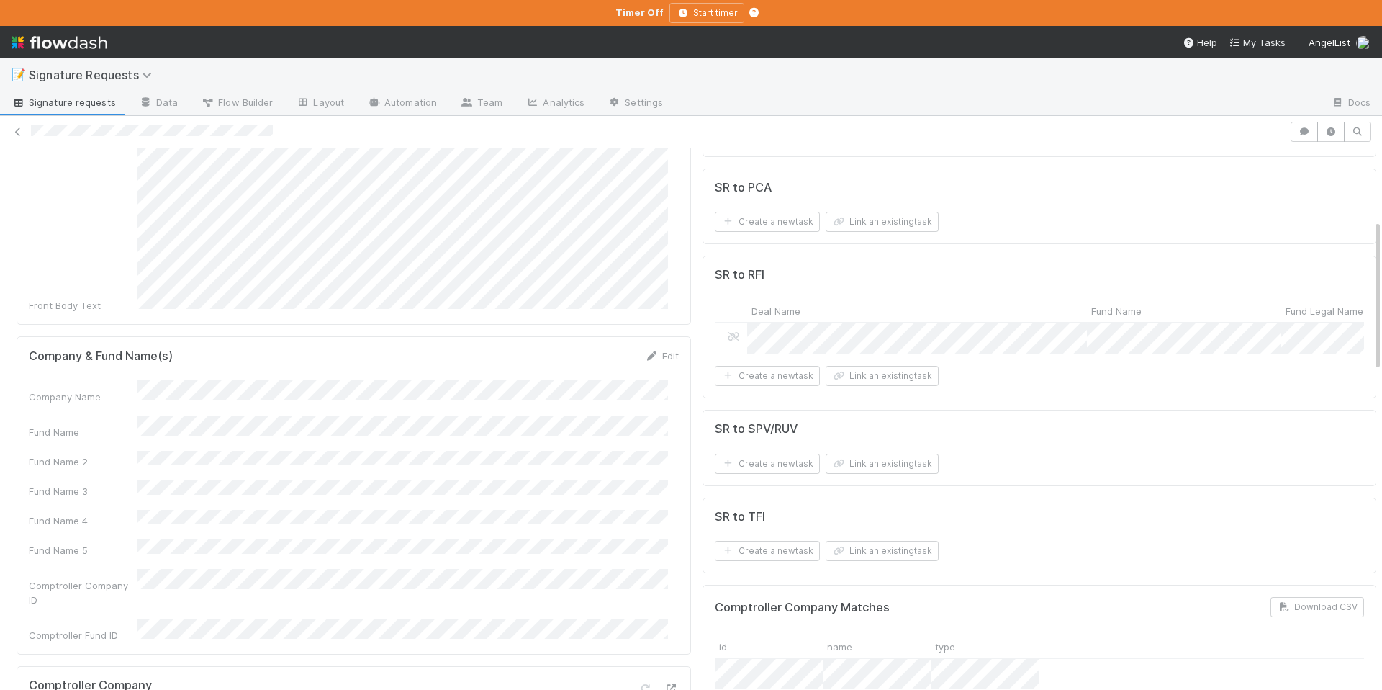
click at [135, 380] on div "Company Name" at bounding box center [354, 392] width 650 height 24
click at [852, 376] on button "Link an existing task" at bounding box center [882, 376] width 113 height 20
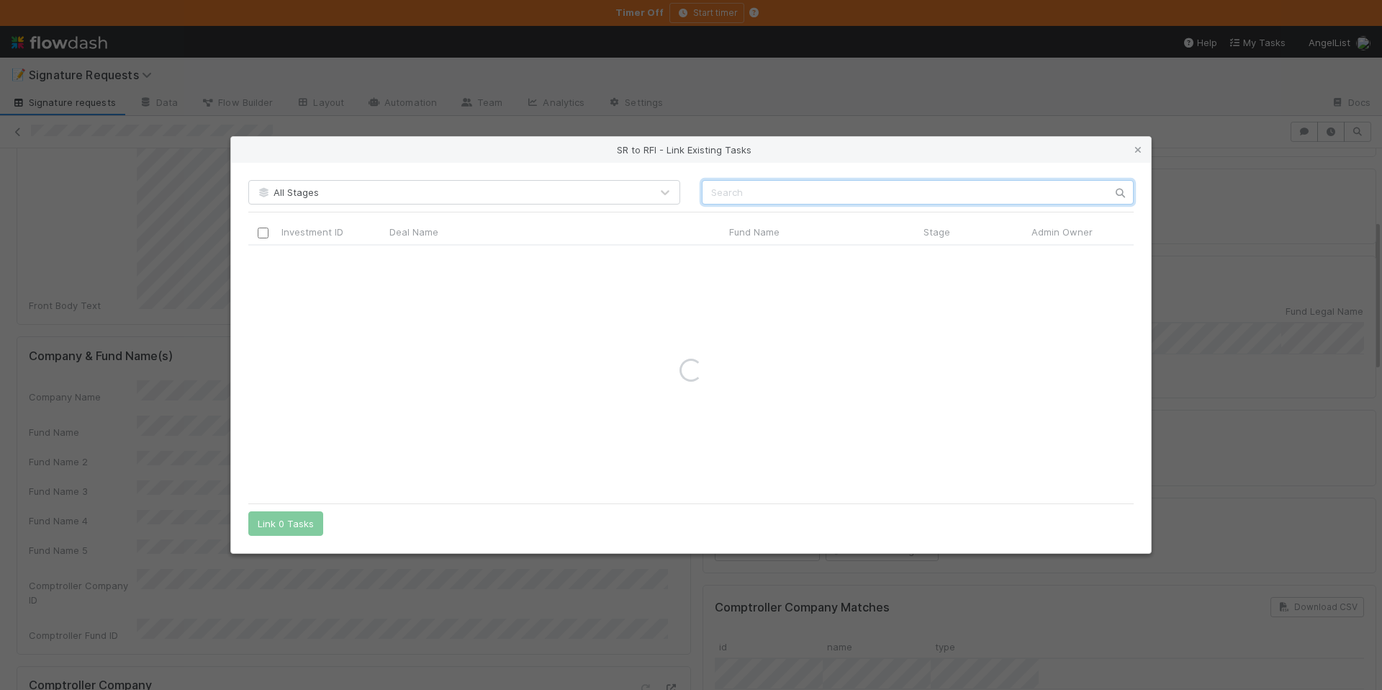
click at [741, 191] on input "text" at bounding box center [918, 192] width 432 height 24
paste input "Aire Holding"
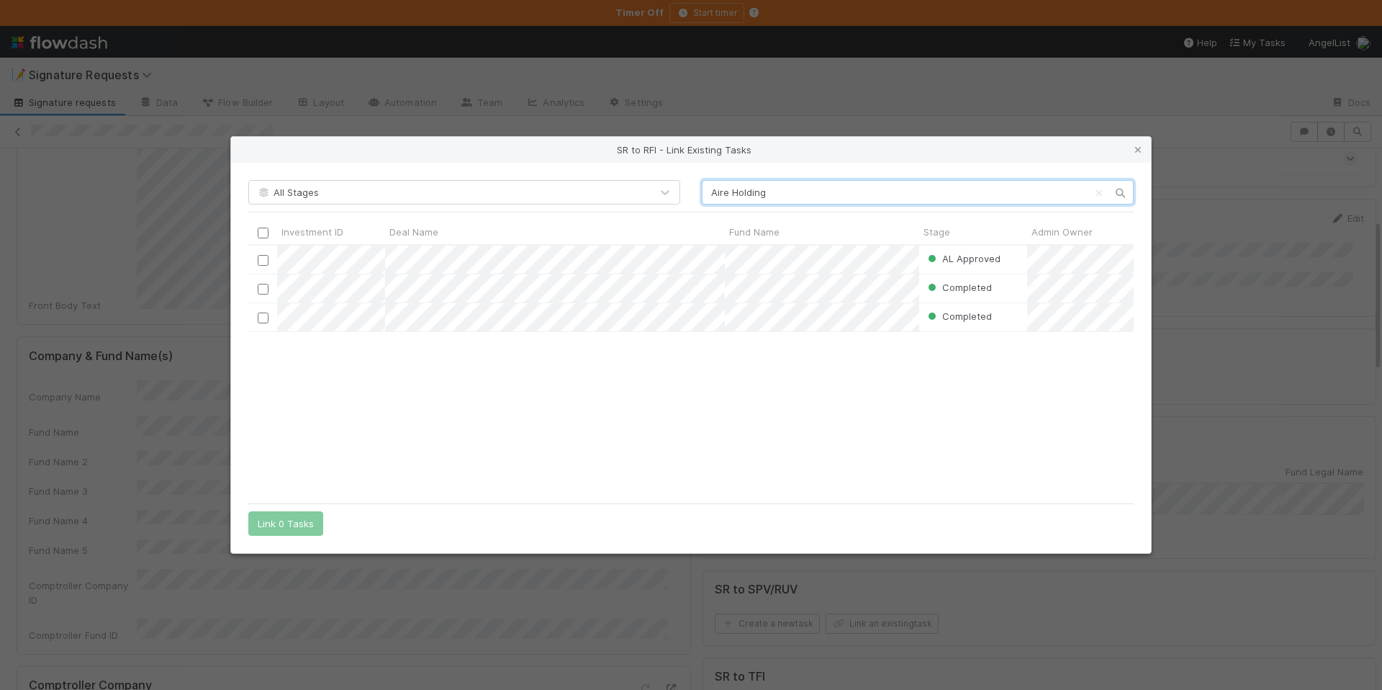
scroll to position [240, 875]
drag, startPoint x: 715, startPoint y: 195, endPoint x: 718, endPoint y: 229, distance: 34.0
click at [715, 196] on input "Aire Holding" at bounding box center [918, 192] width 432 height 24
type input "Aire Holding"
click at [258, 261] on input "checkbox" at bounding box center [263, 259] width 11 height 11
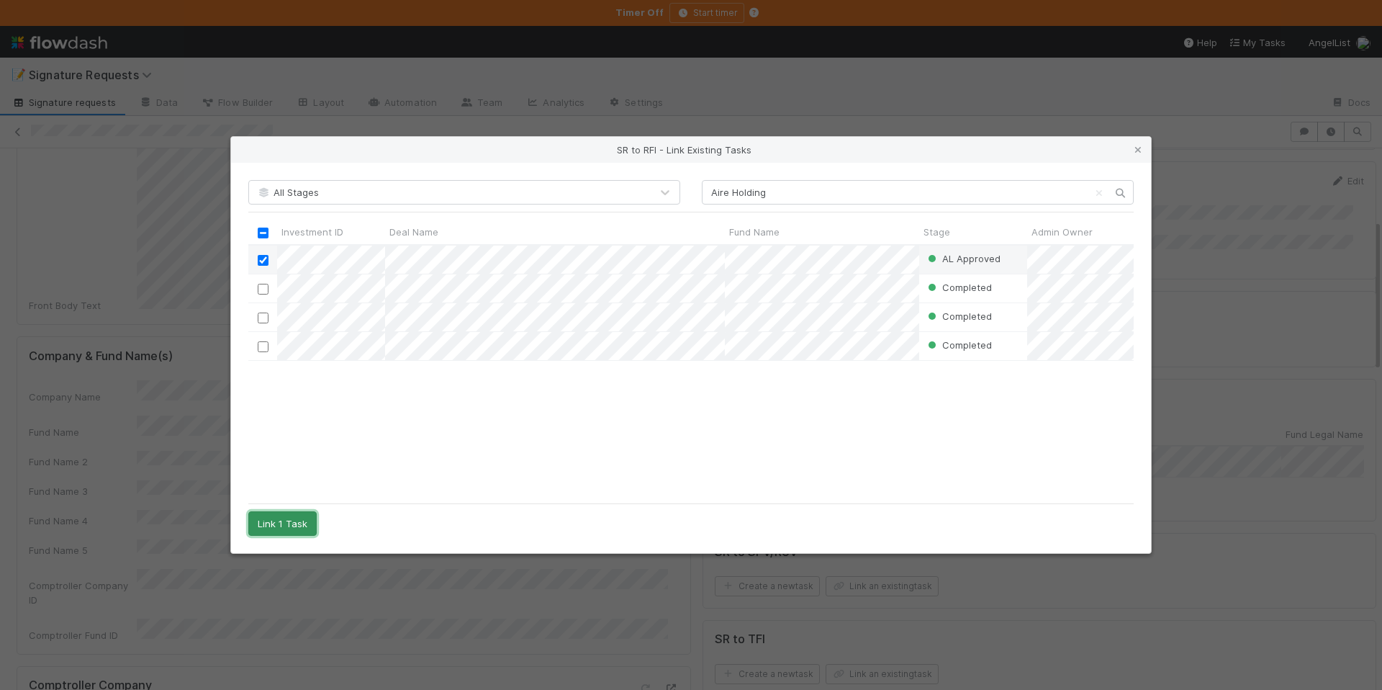
click at [281, 515] on button "Link 1 Task" at bounding box center [282, 523] width 68 height 24
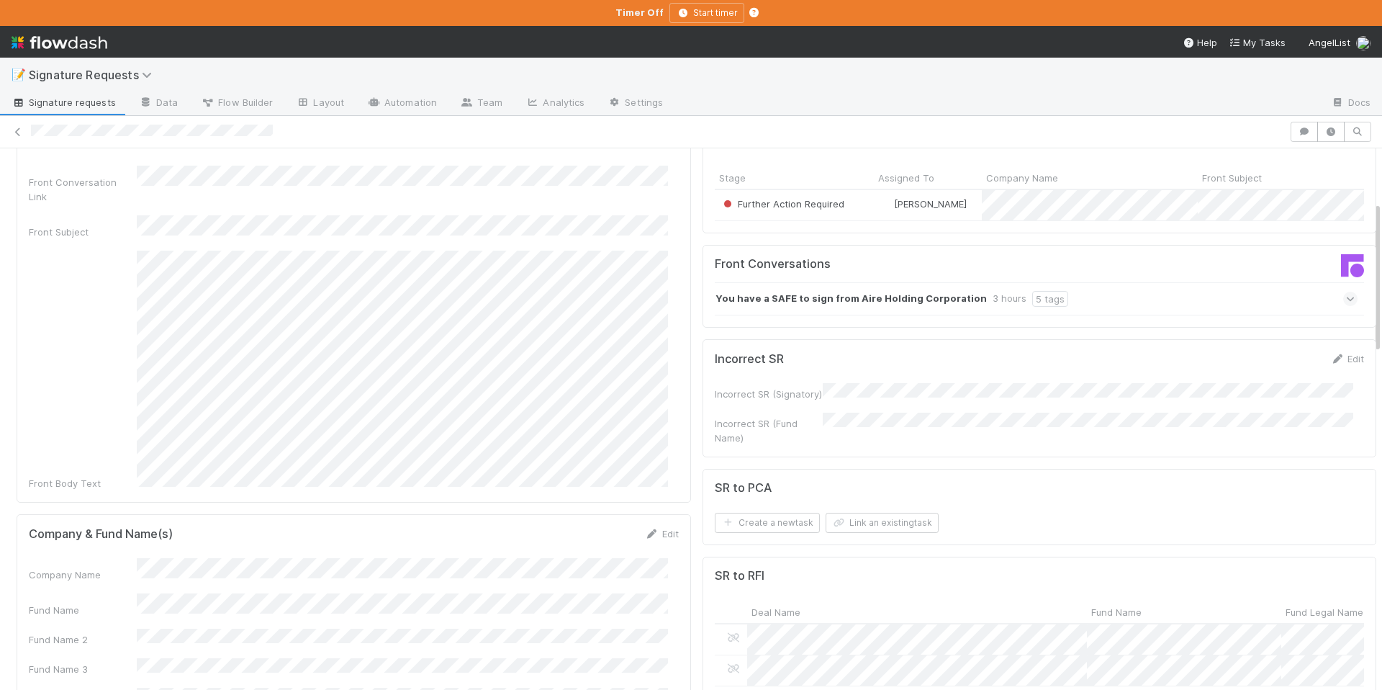
scroll to position [0, 0]
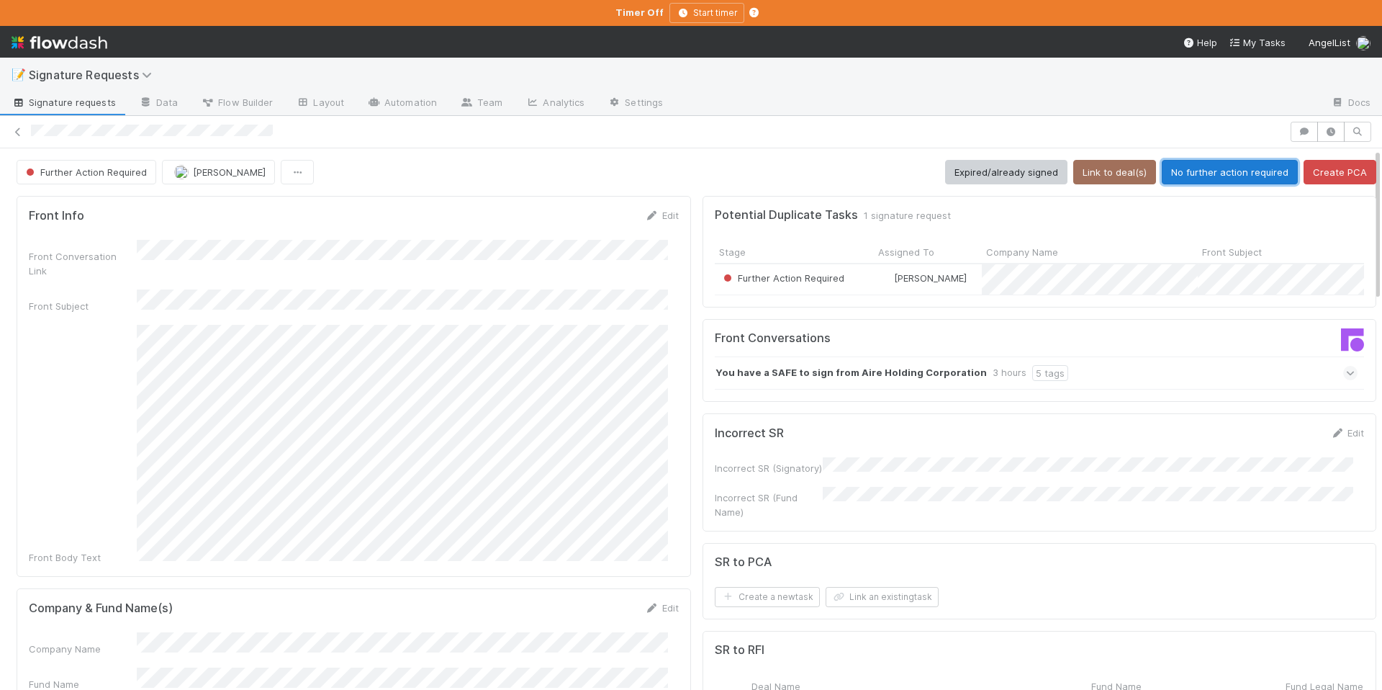
click at [1211, 177] on button "No further action required" at bounding box center [1230, 172] width 136 height 24
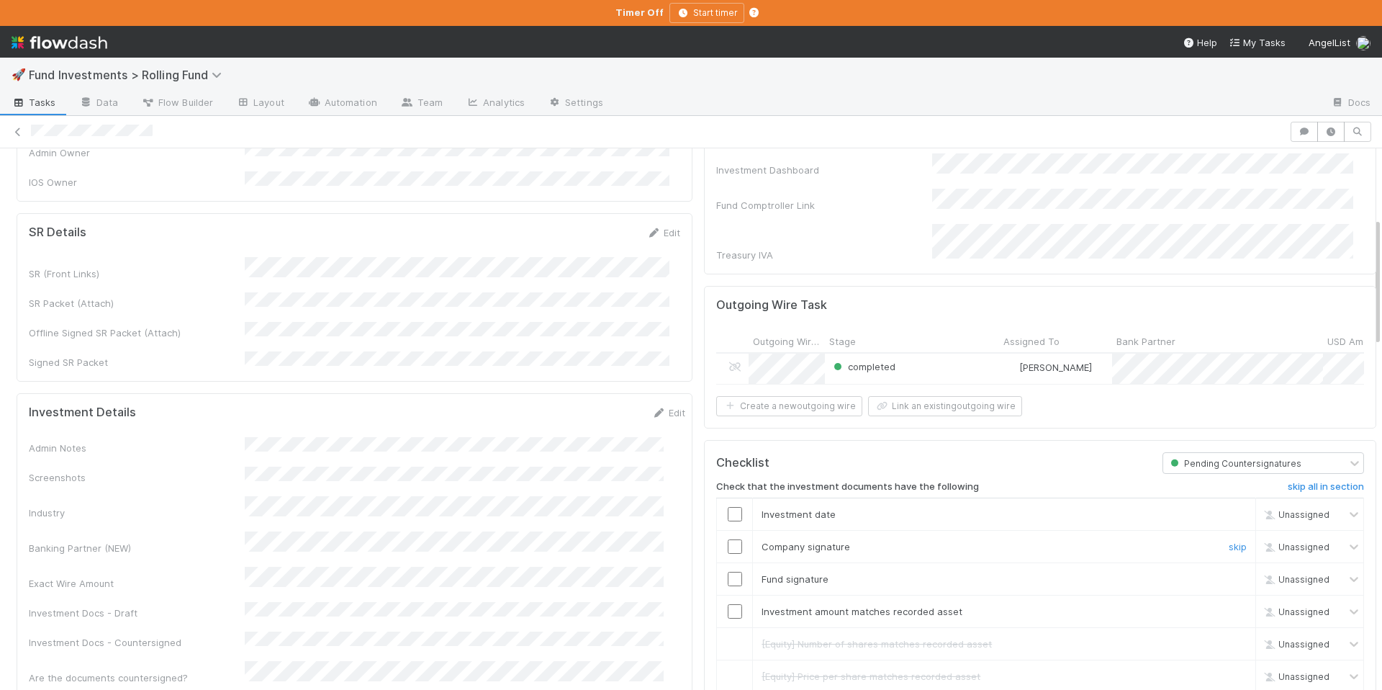
scroll to position [338, 0]
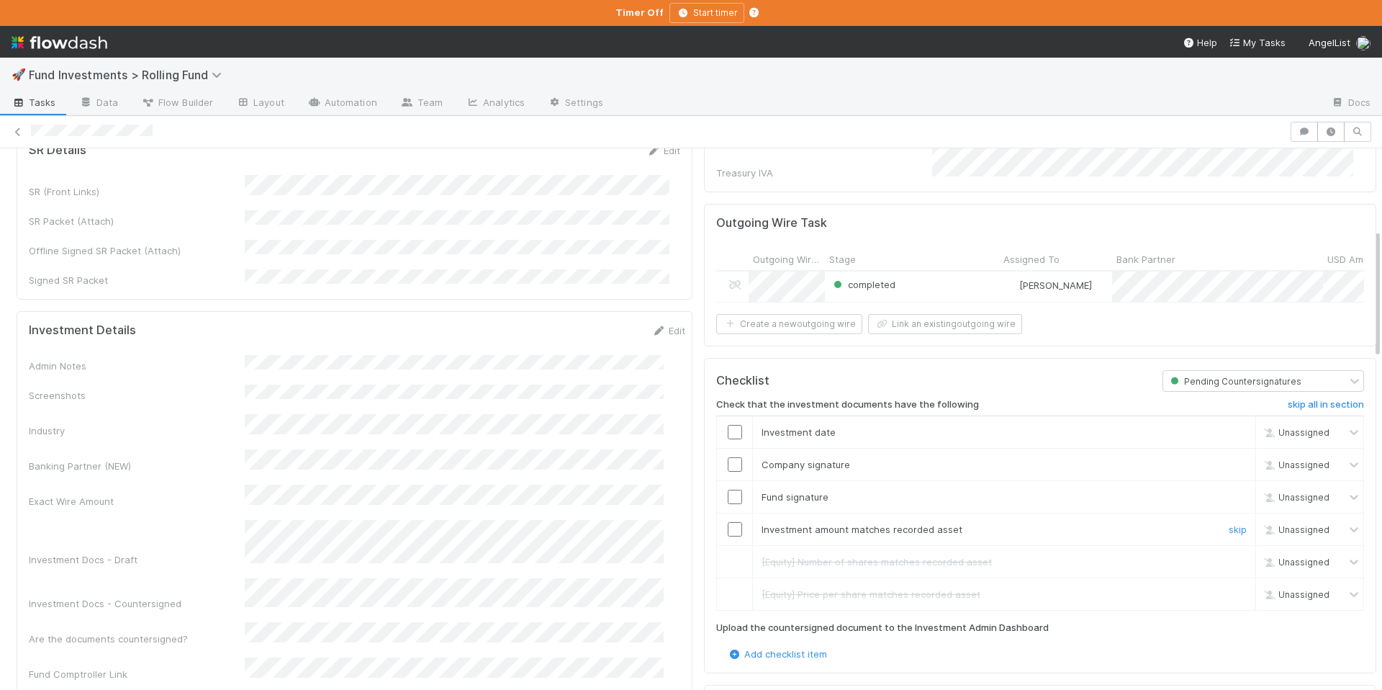
click at [728, 528] on input "checkbox" at bounding box center [735, 529] width 14 height 14
click at [728, 491] on input "checkbox" at bounding box center [735, 496] width 14 height 14
click at [728, 457] on input "checkbox" at bounding box center [735, 464] width 14 height 14
click at [728, 428] on input "checkbox" at bounding box center [735, 432] width 14 height 14
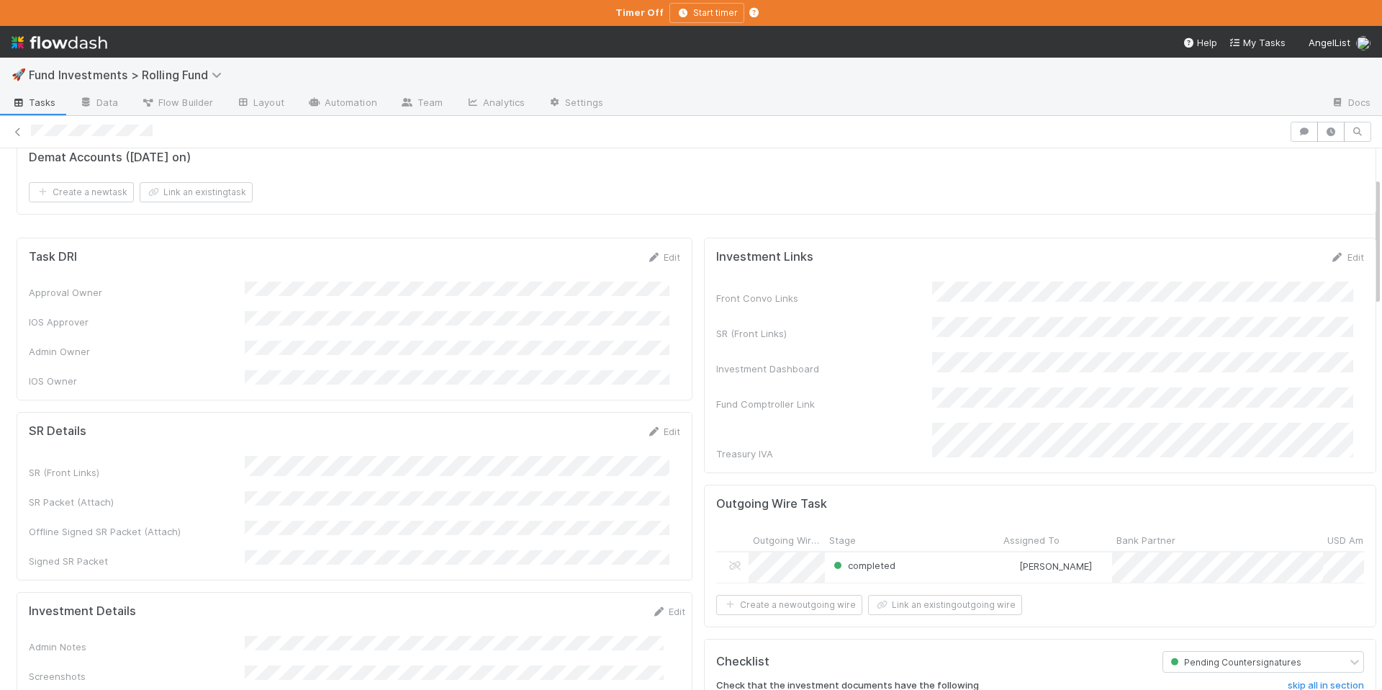
scroll to position [0, 0]
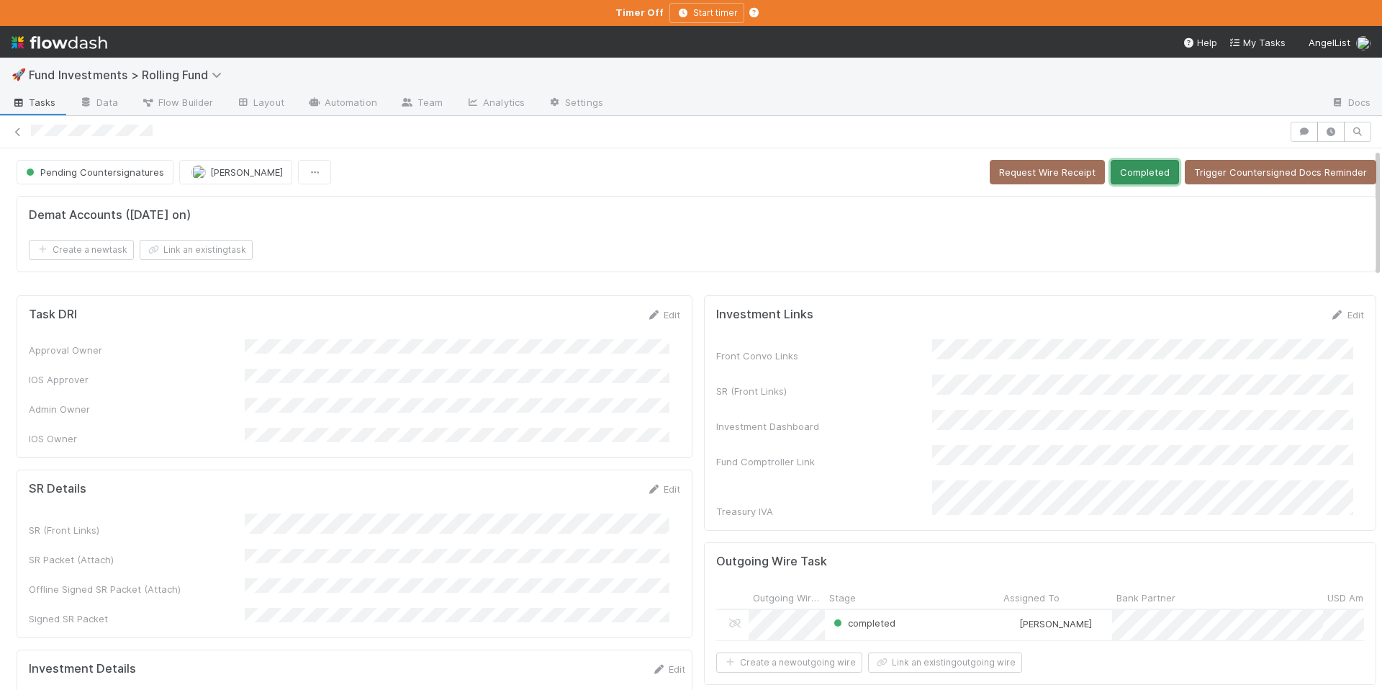
click at [1134, 168] on button "Completed" at bounding box center [1145, 172] width 68 height 24
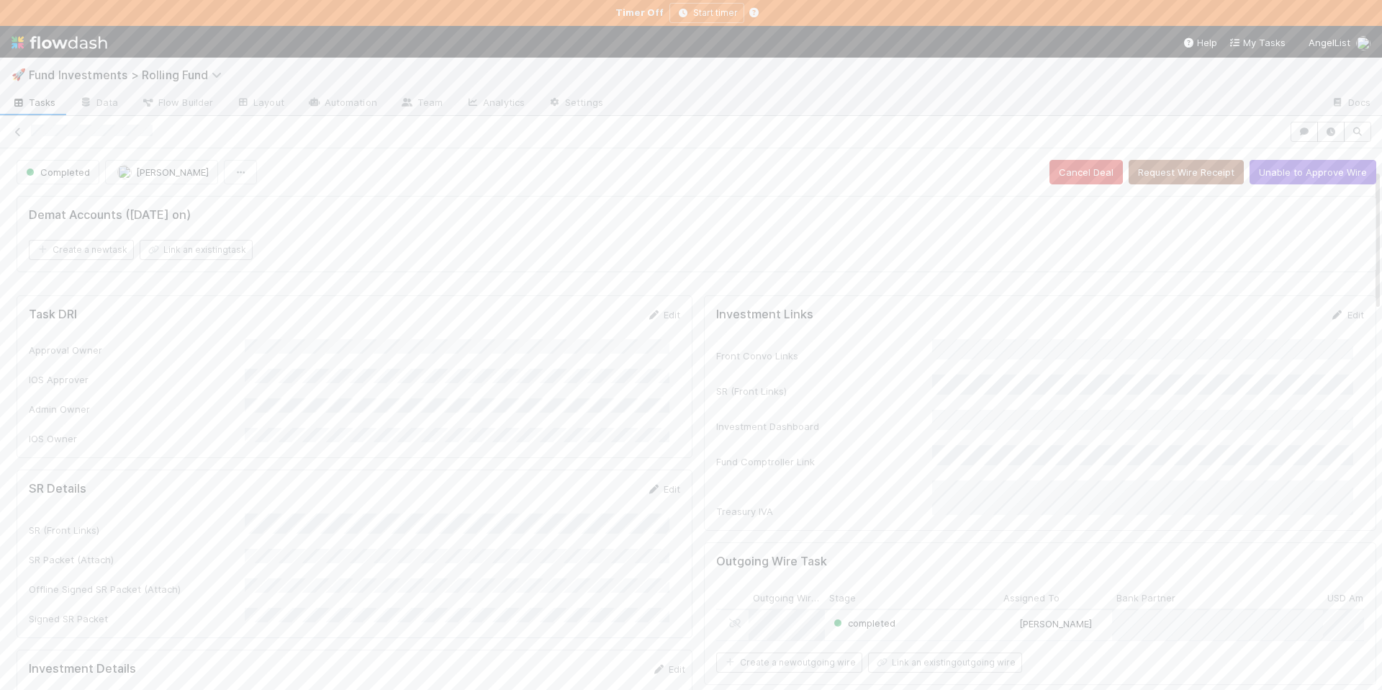
scroll to position [325, 0]
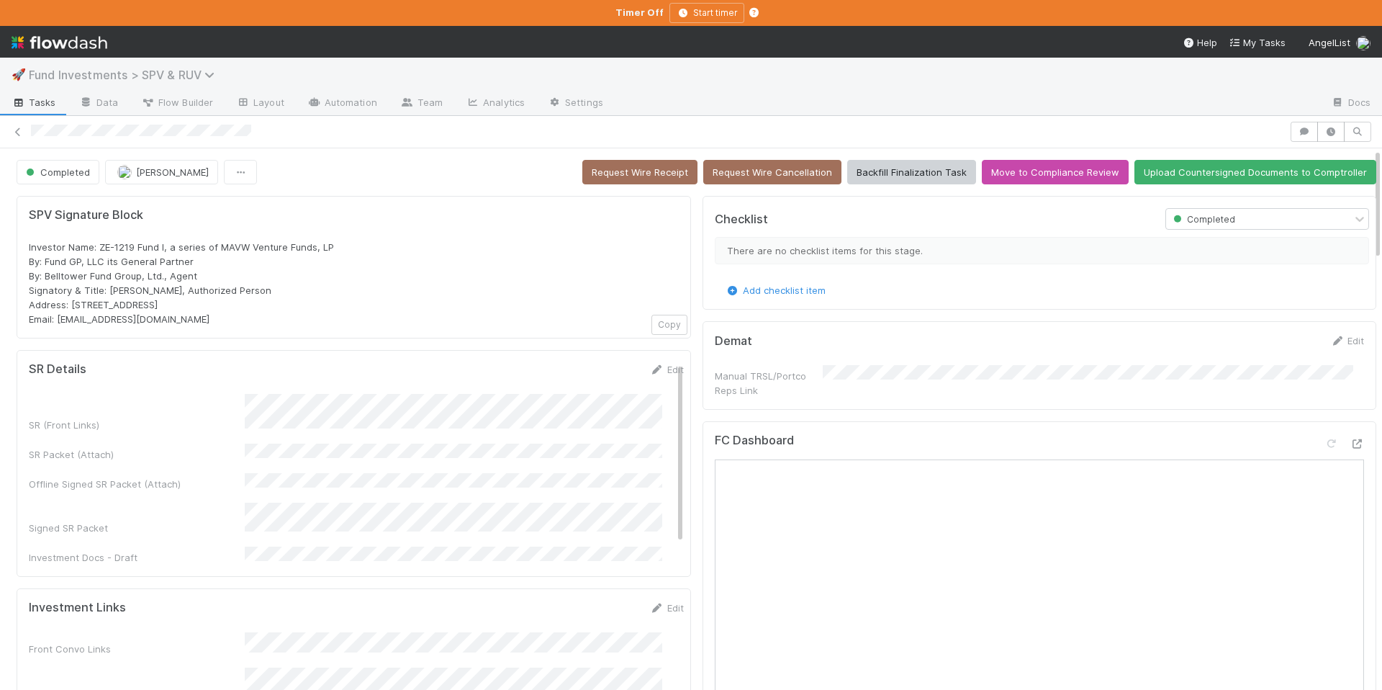
click at [202, 76] on span "Fund Investments > SPV & RUV" at bounding box center [125, 75] width 193 height 14
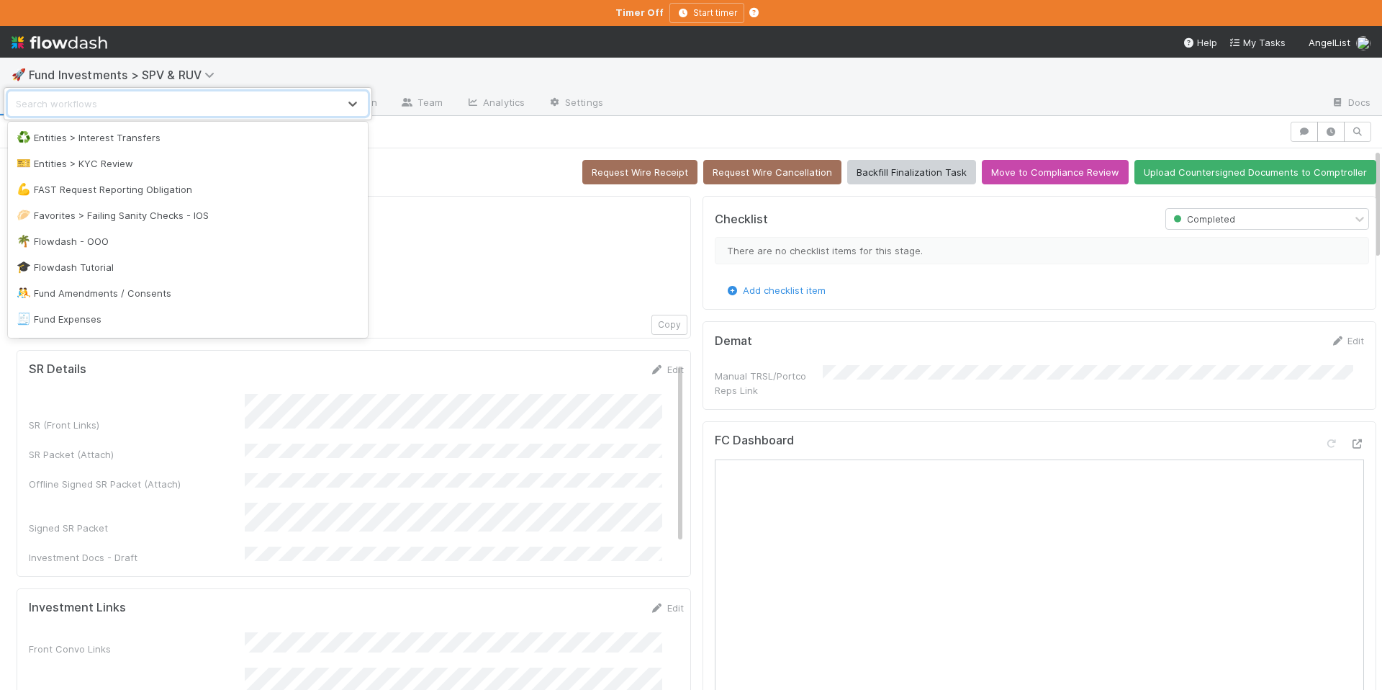
scroll to position [836, 0]
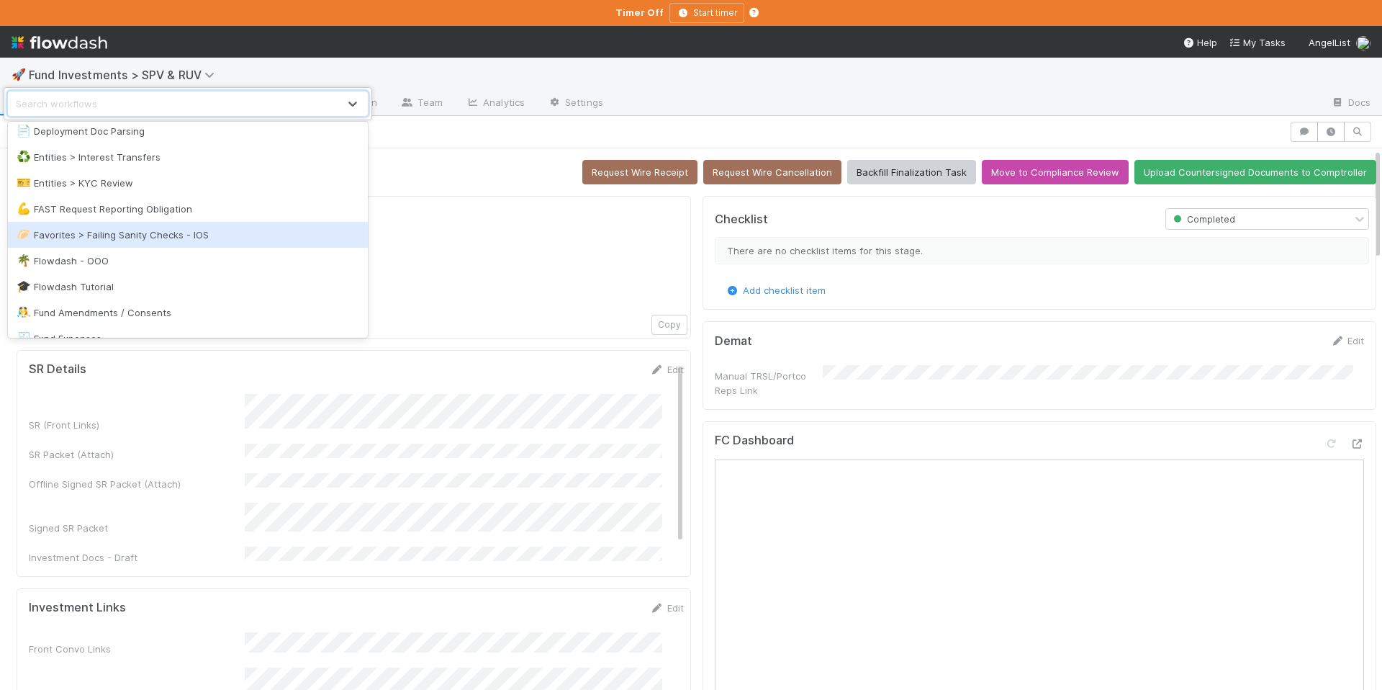
click at [187, 236] on div "🥟 Favorites > Failing Sanity Checks - IOS" at bounding box center [188, 234] width 343 height 14
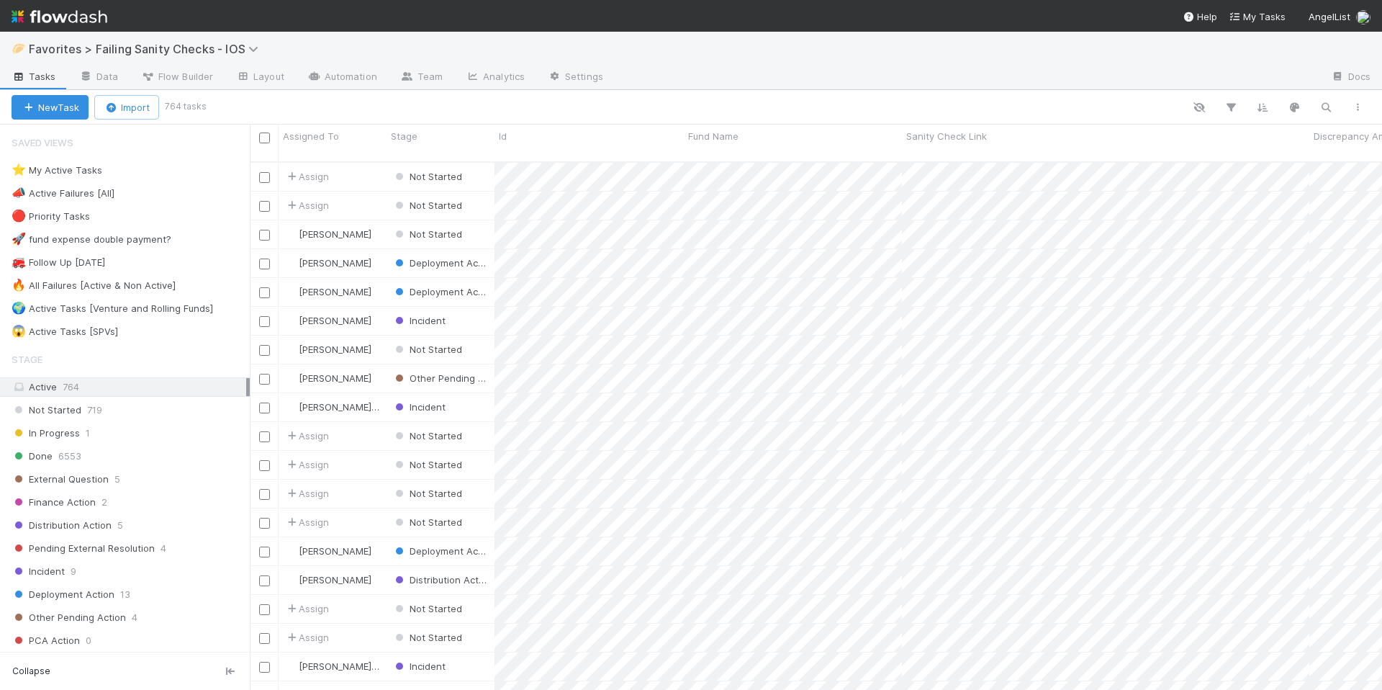
scroll to position [529, 1121]
click at [160, 173] on div "⭐ My Active Tasks 5" at bounding box center [131, 170] width 238 height 18
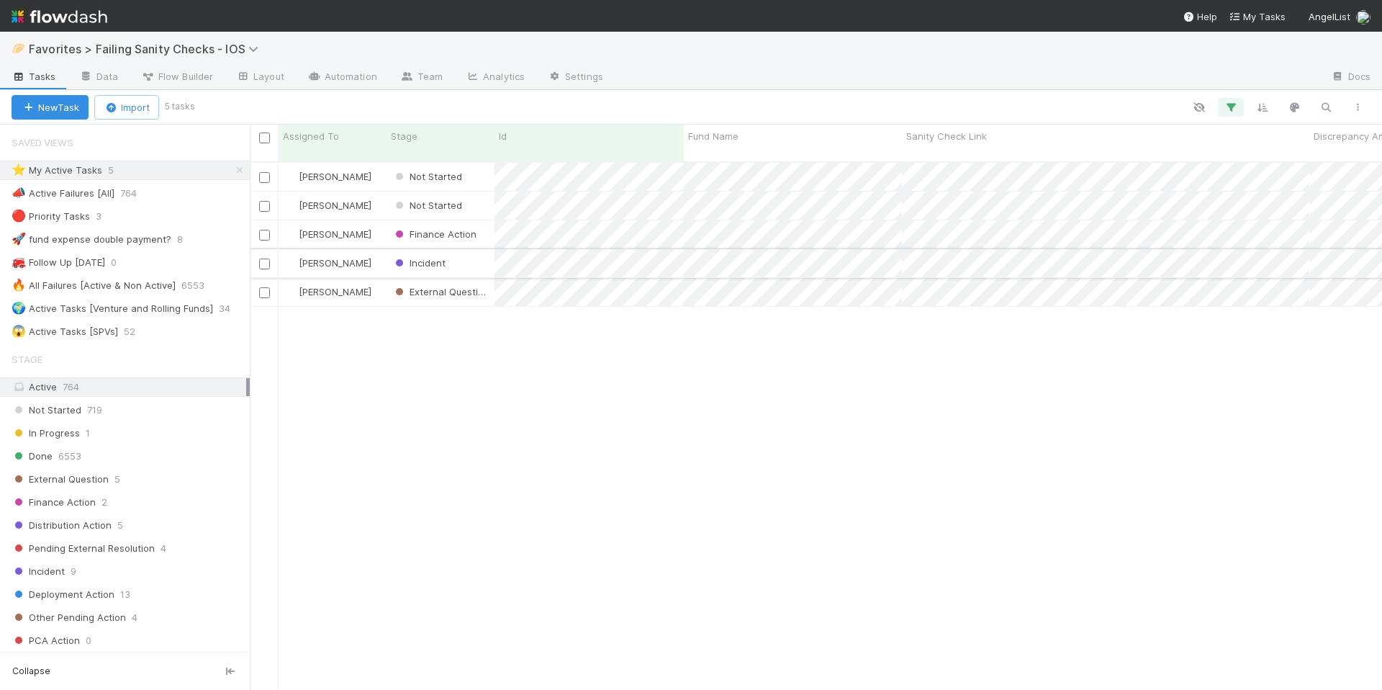
scroll to position [529, 1121]
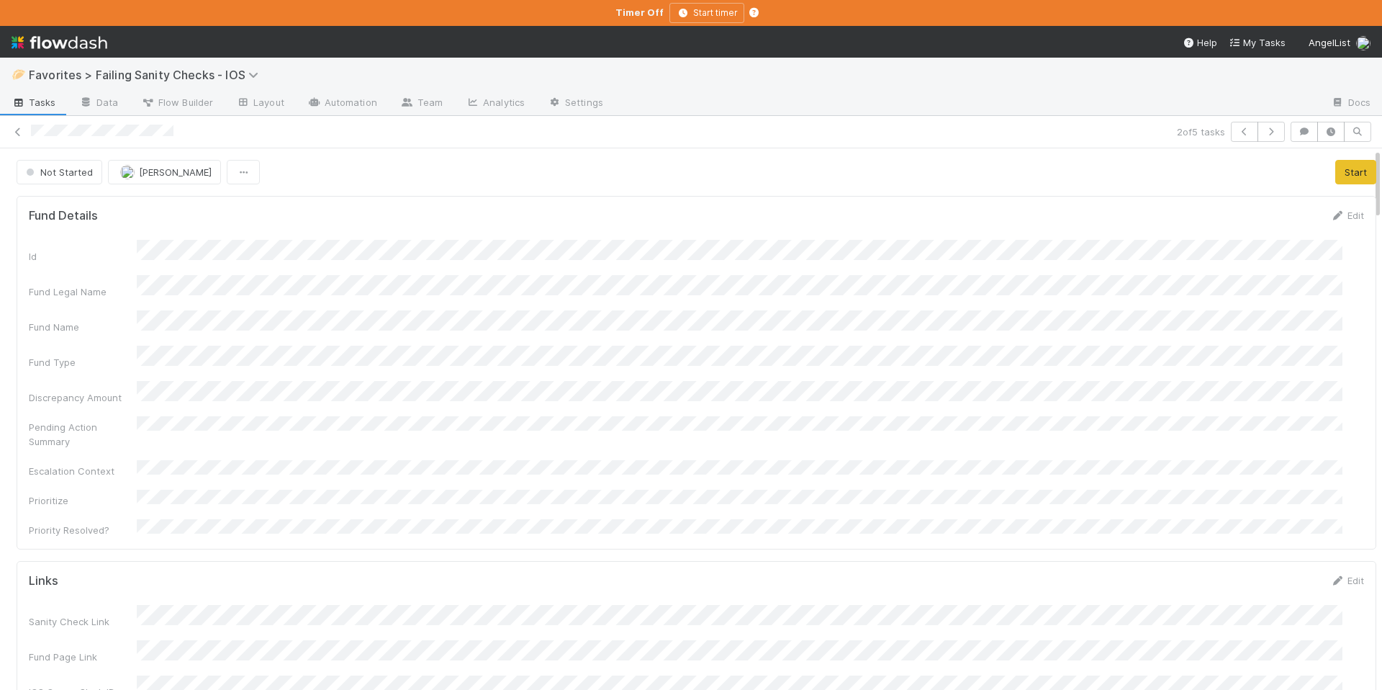
scroll to position [281, 1303]
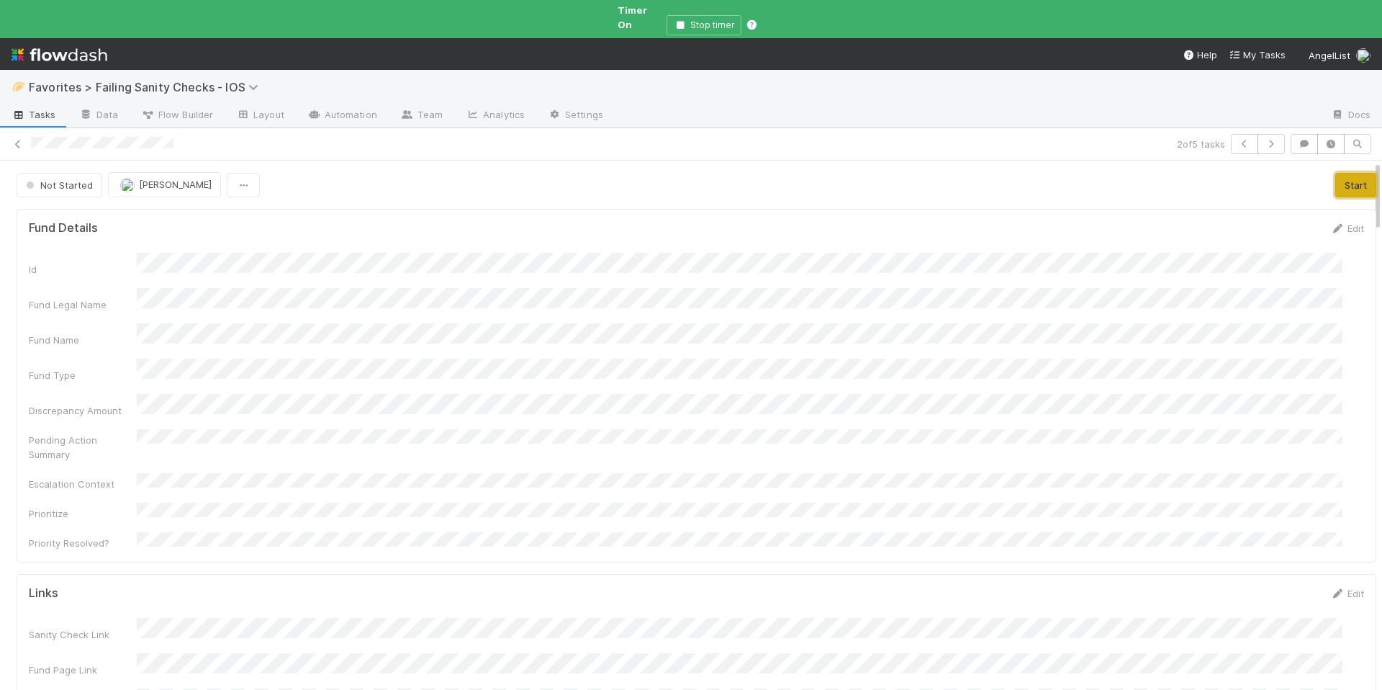
click at [1335, 173] on button "Start" at bounding box center [1355, 185] width 41 height 24
click at [1339, 173] on link "Actions" at bounding box center [1346, 185] width 59 height 24
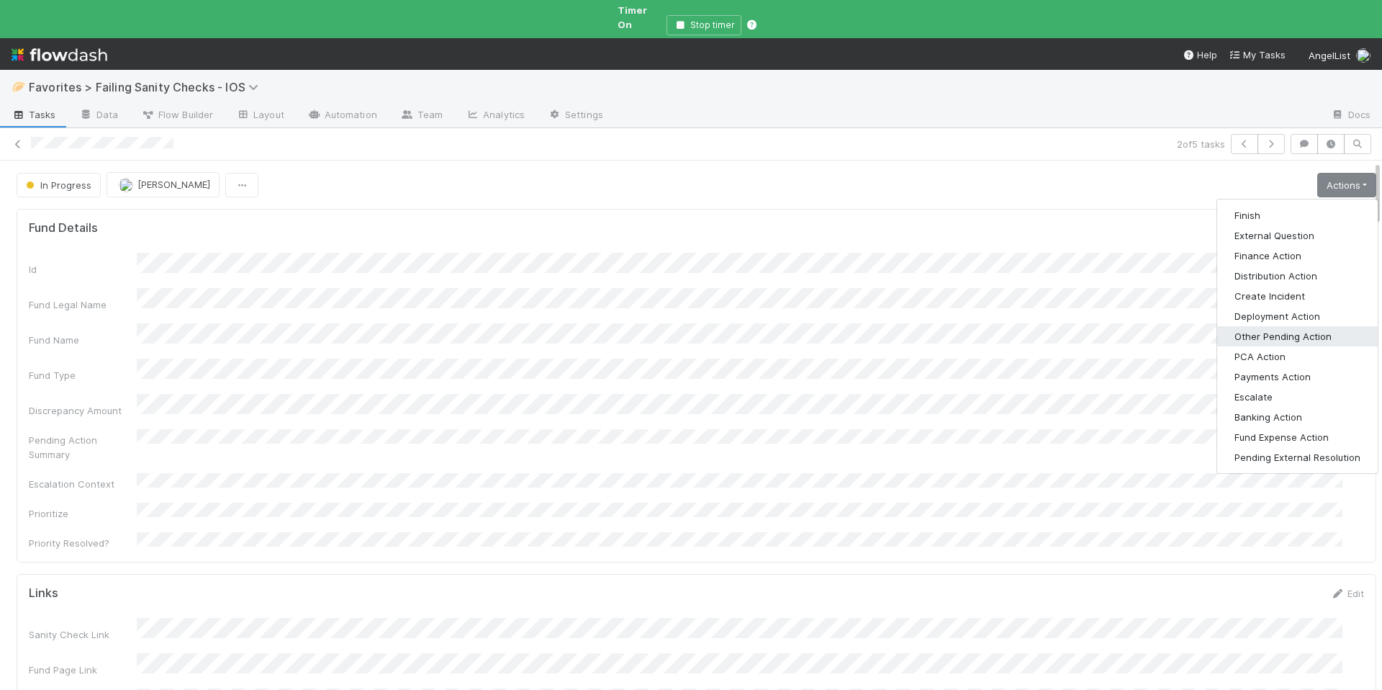
click at [1263, 326] on button "Other Pending Action" at bounding box center [1297, 336] width 161 height 20
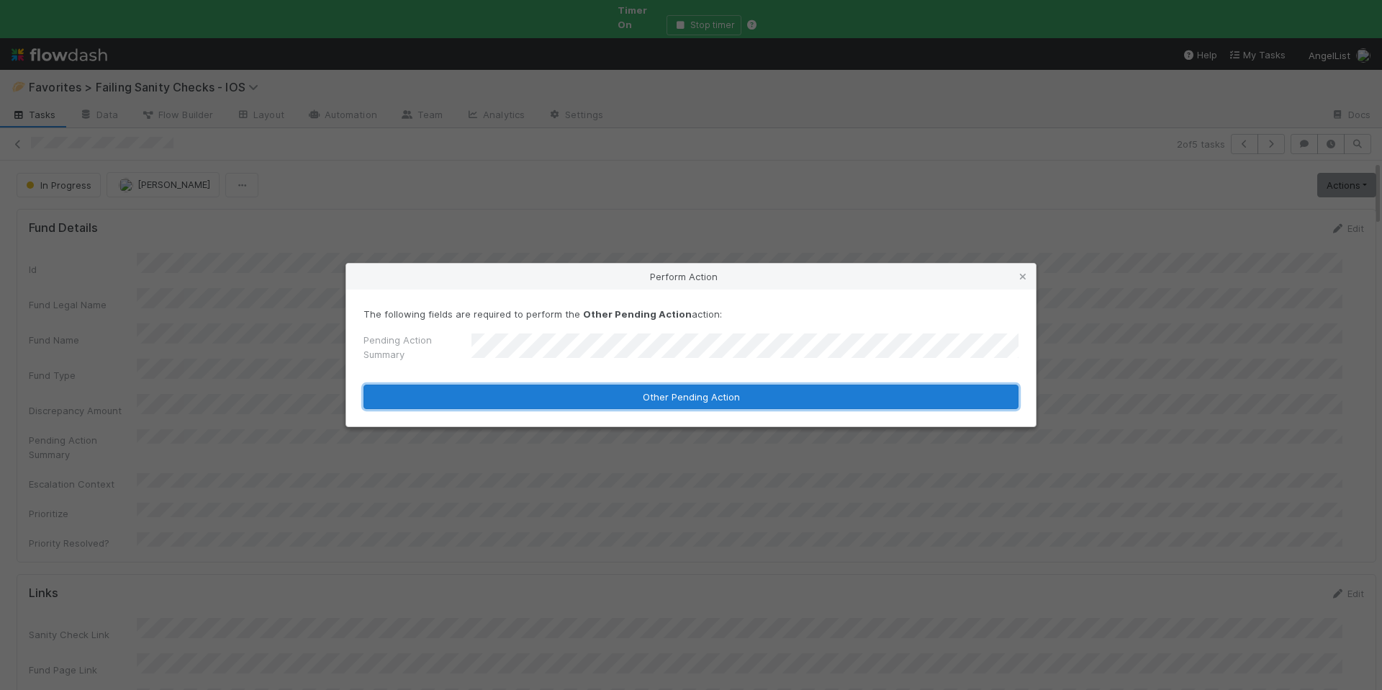
click at [669, 405] on button "Other Pending Action" at bounding box center [690, 396] width 655 height 24
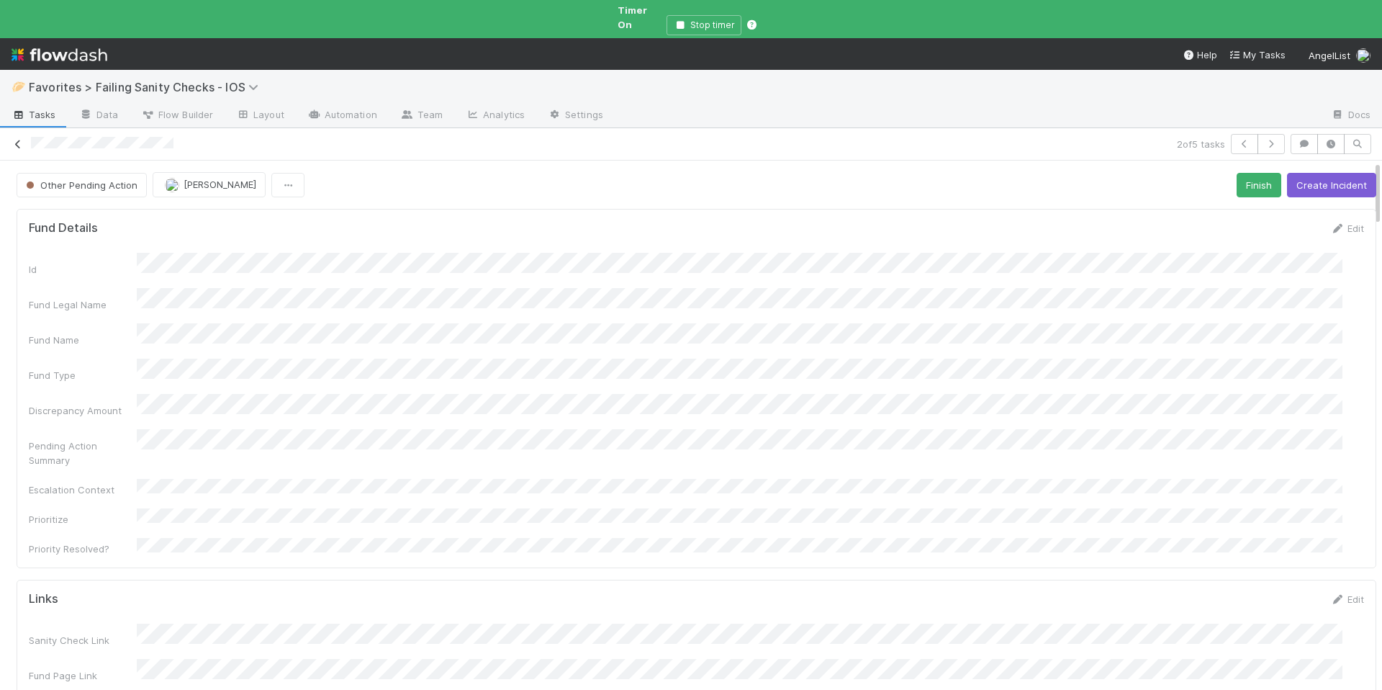
click at [21, 140] on icon at bounding box center [18, 144] width 14 height 9
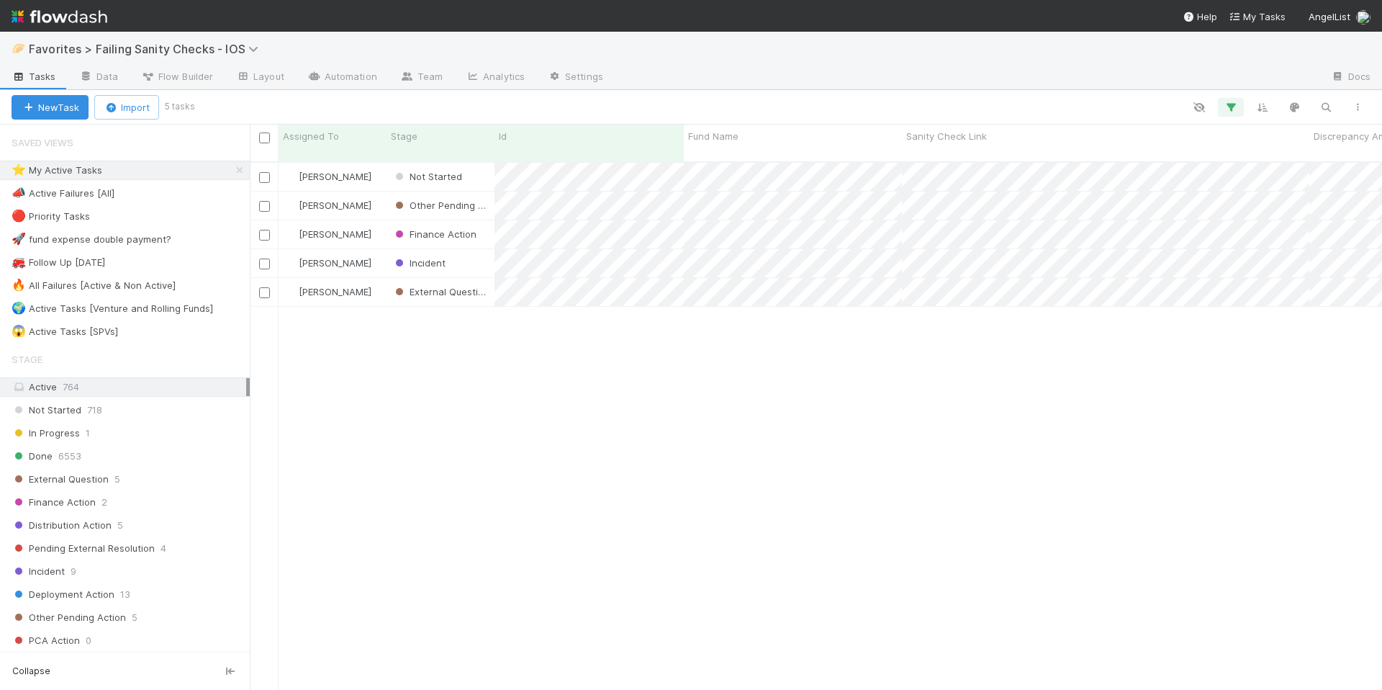
scroll to position [529, 1121]
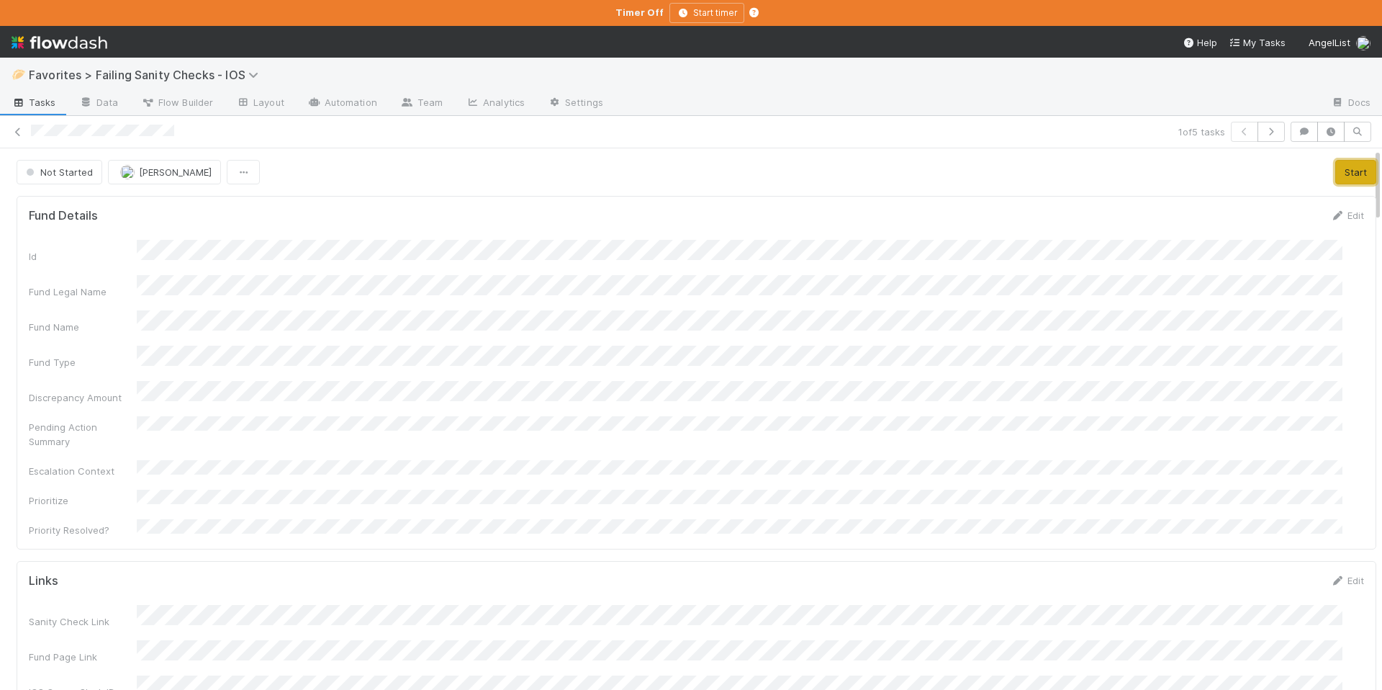
click at [1345, 166] on button "Start" at bounding box center [1355, 172] width 41 height 24
click at [1317, 174] on link "Actions" at bounding box center [1346, 172] width 59 height 24
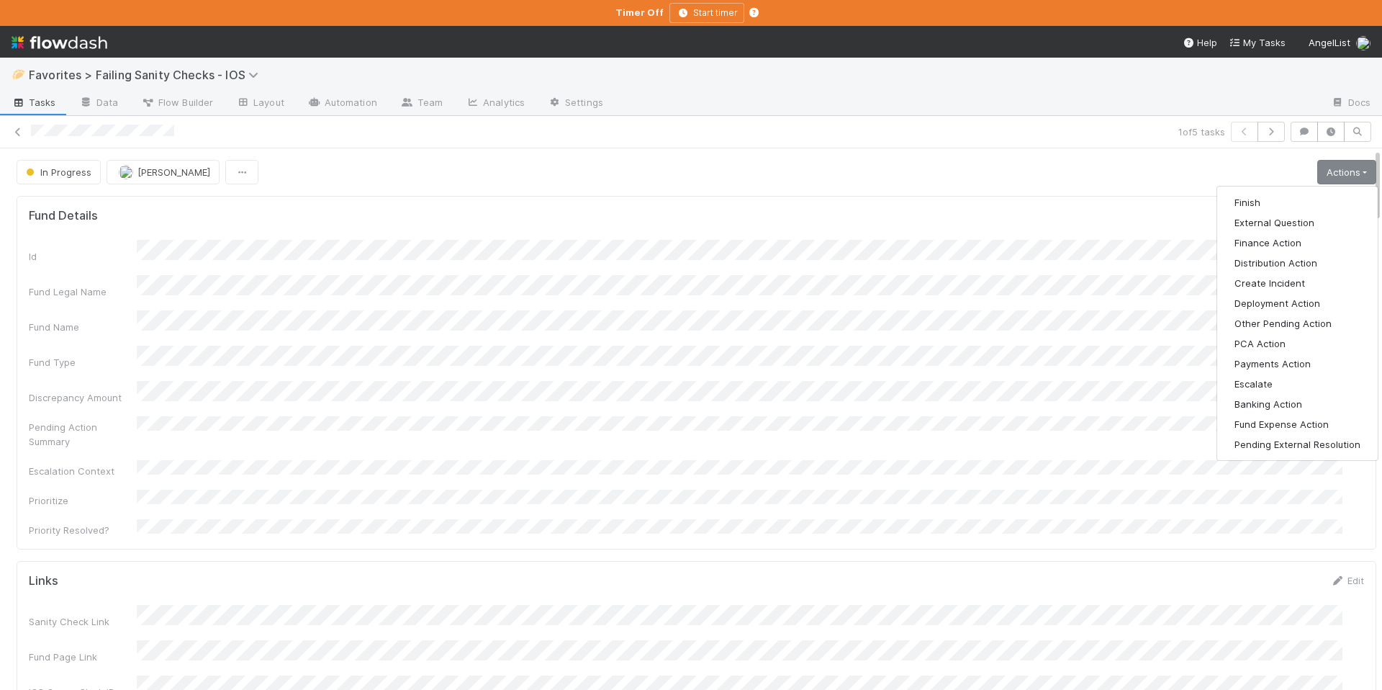
click at [1292, 190] on div "Finish External Question Finance Action Distribution Action Create Incident Dep…" at bounding box center [1297, 323] width 162 height 275
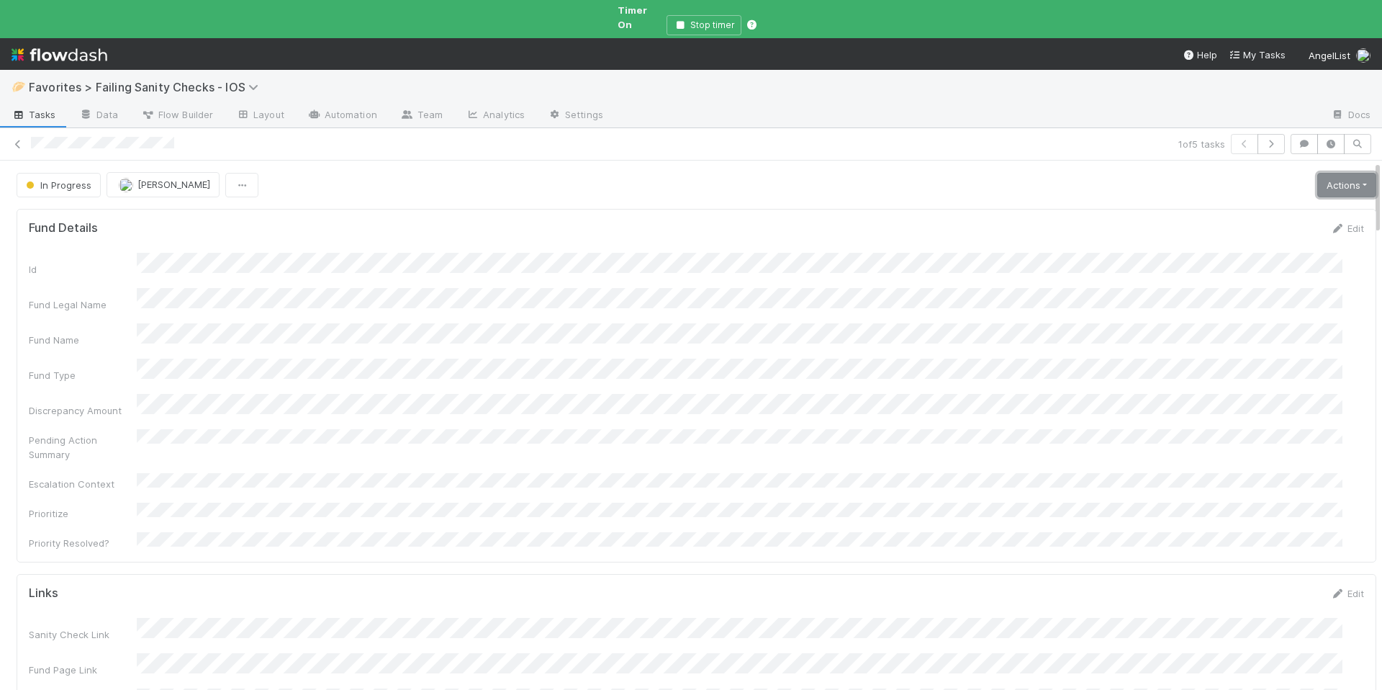
click at [1322, 178] on link "Actions" at bounding box center [1346, 185] width 59 height 24
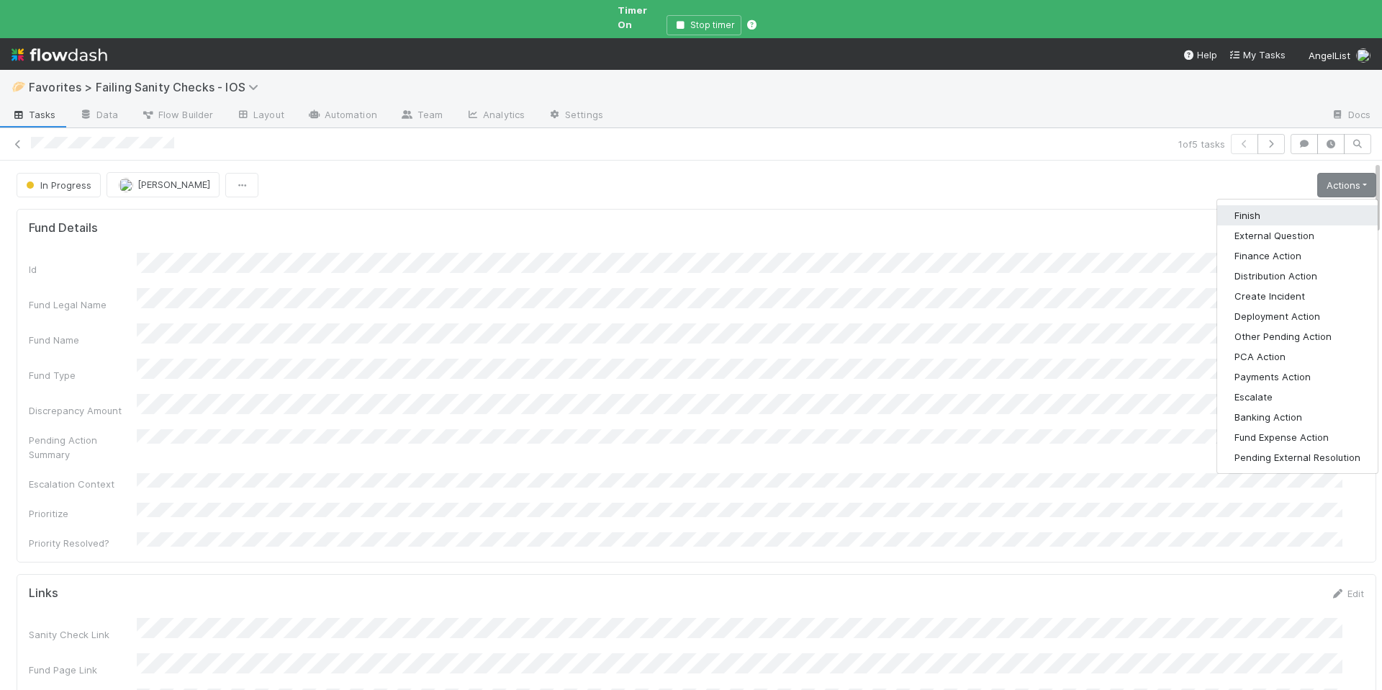
click at [1308, 205] on button "Finish" at bounding box center [1297, 215] width 161 height 20
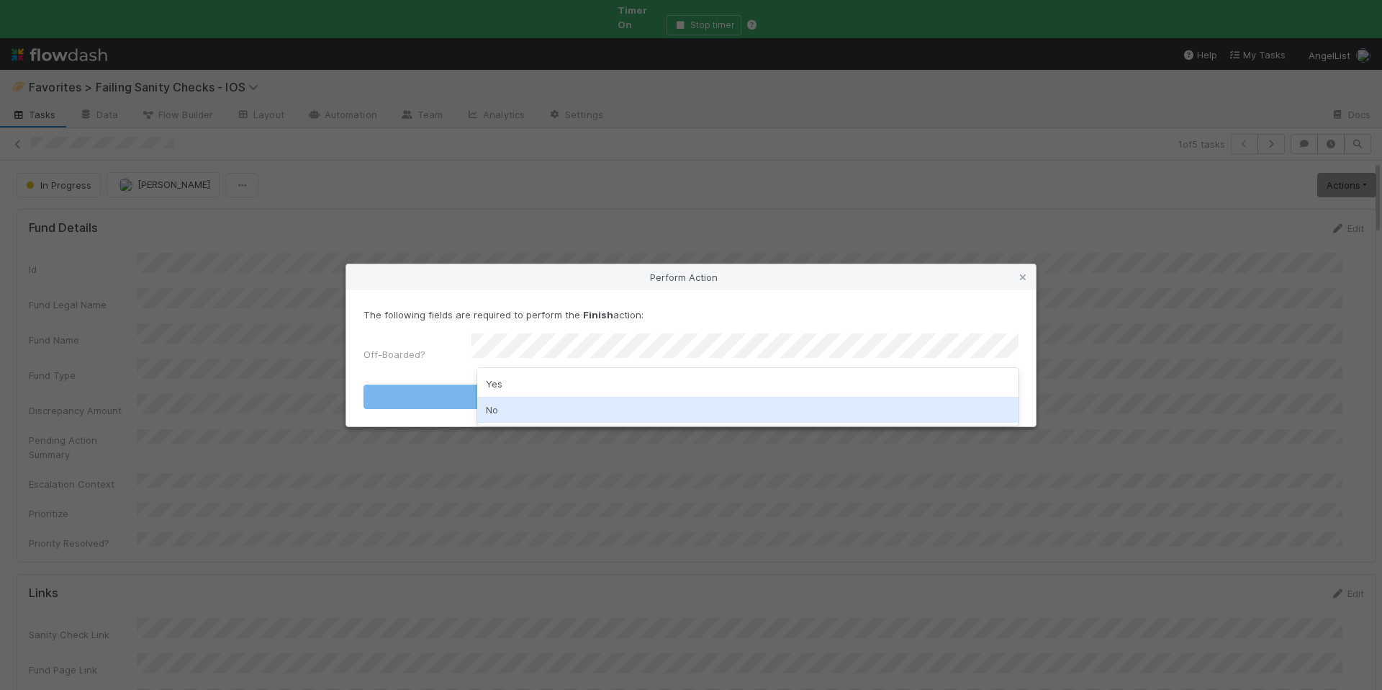
click at [520, 412] on div "No" at bounding box center [747, 410] width 541 height 26
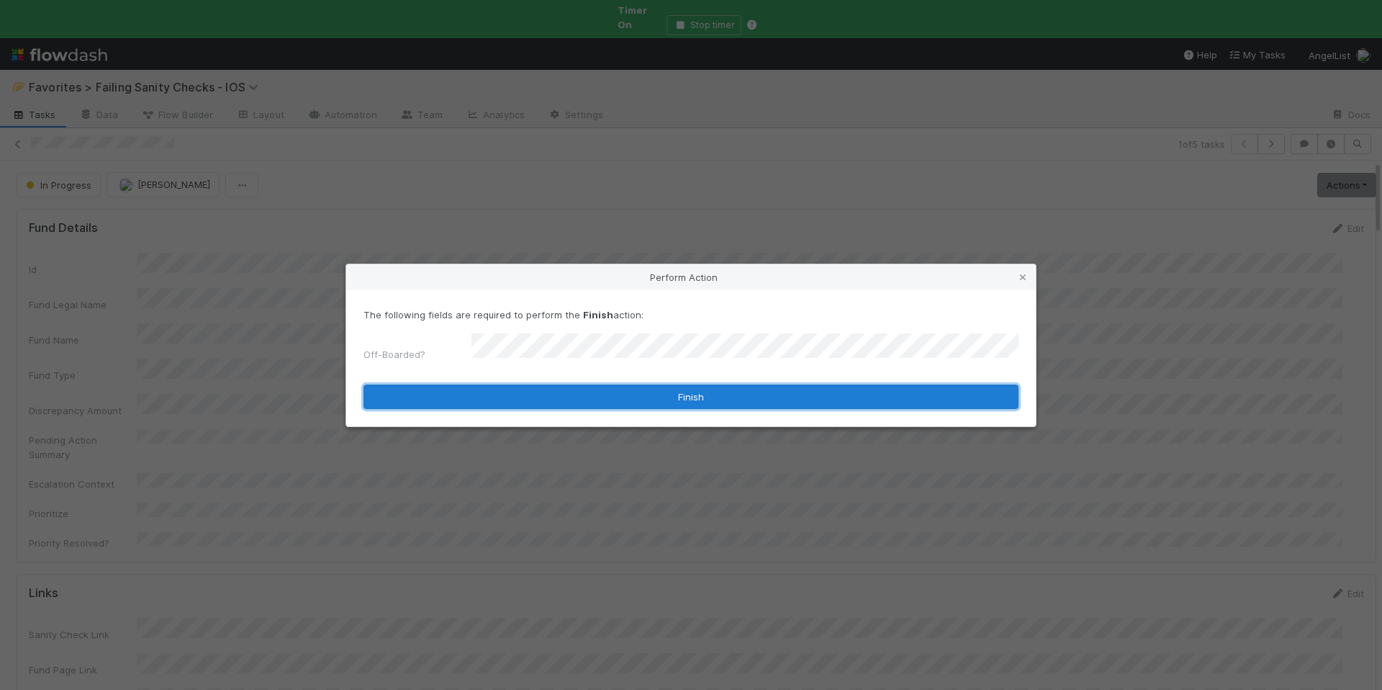
click at [613, 390] on button "Finish" at bounding box center [690, 396] width 655 height 24
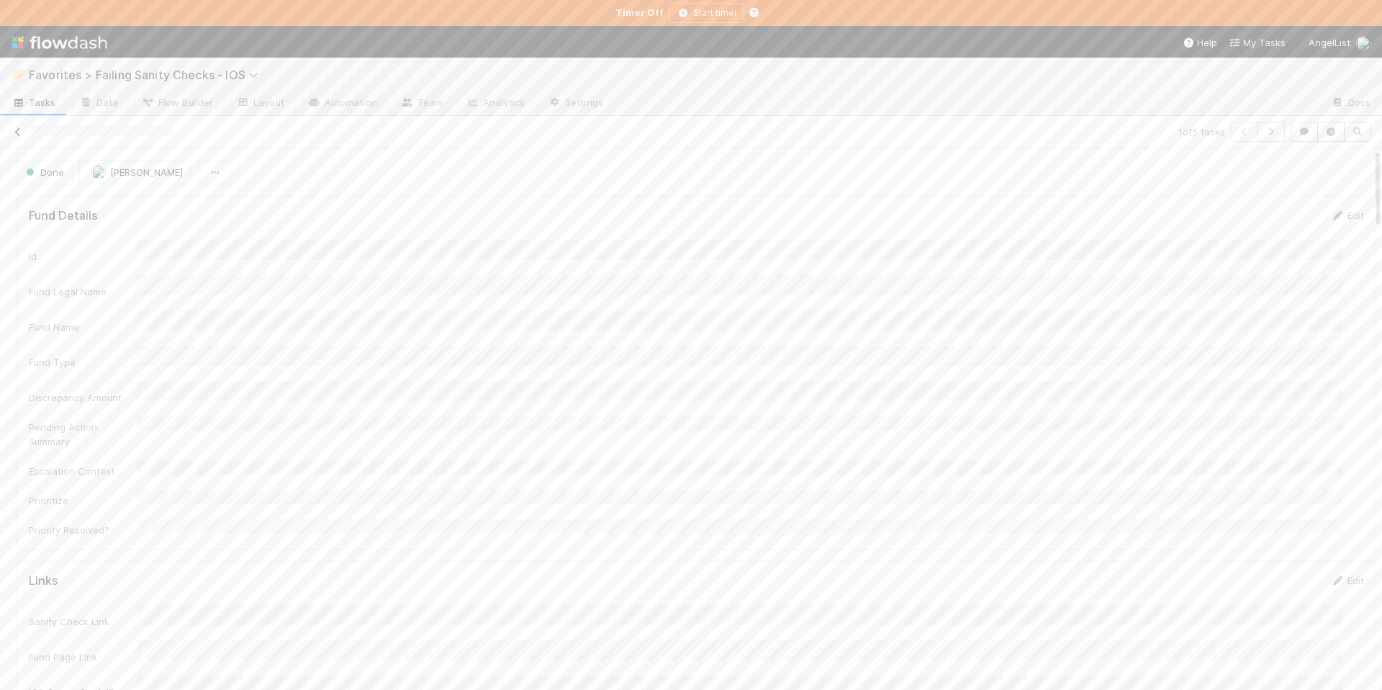
click at [14, 133] on icon at bounding box center [18, 131] width 14 height 9
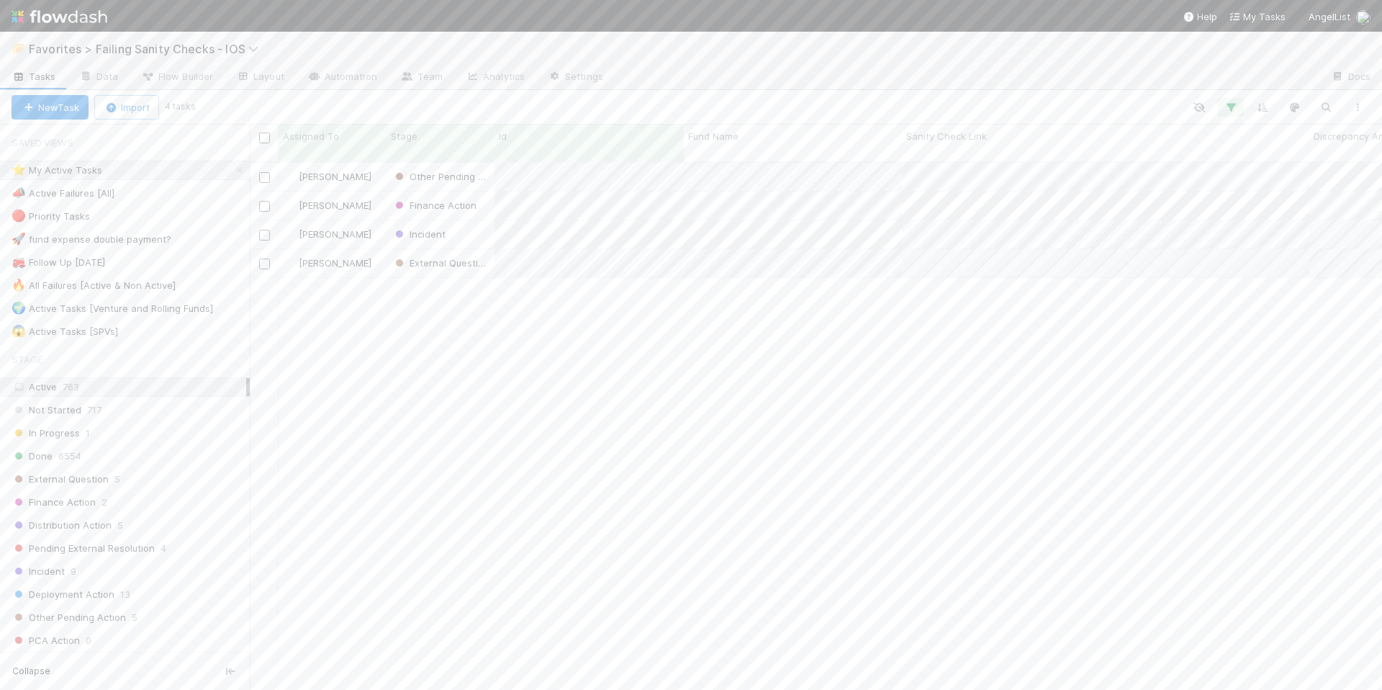
scroll to position [529, 1121]
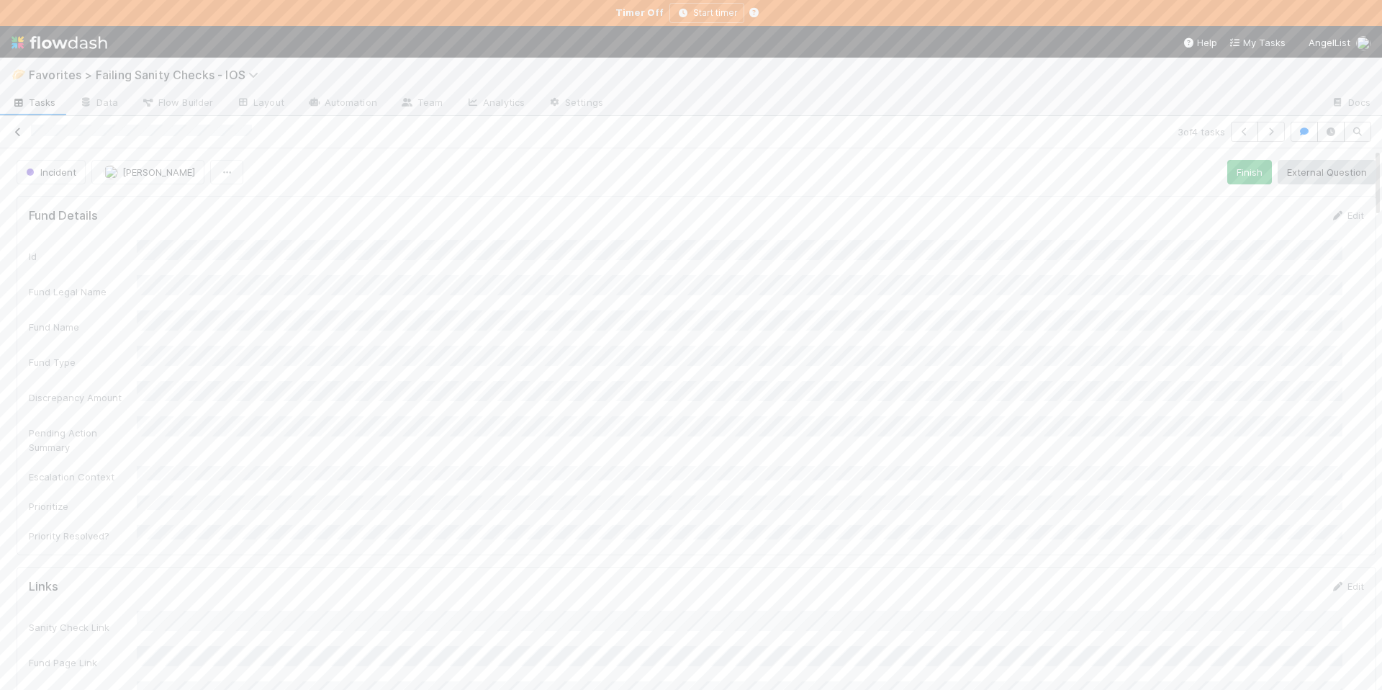
click at [16, 127] on icon at bounding box center [18, 131] width 14 height 9
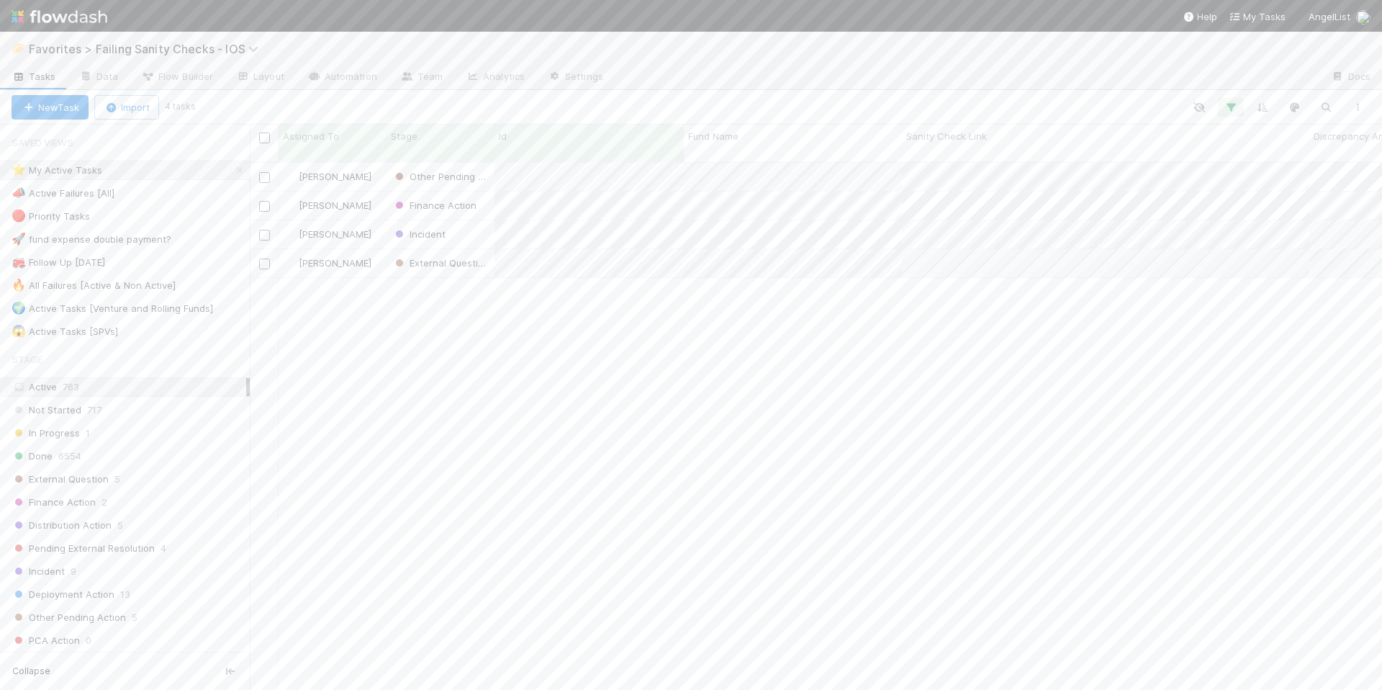
scroll to position [529, 1121]
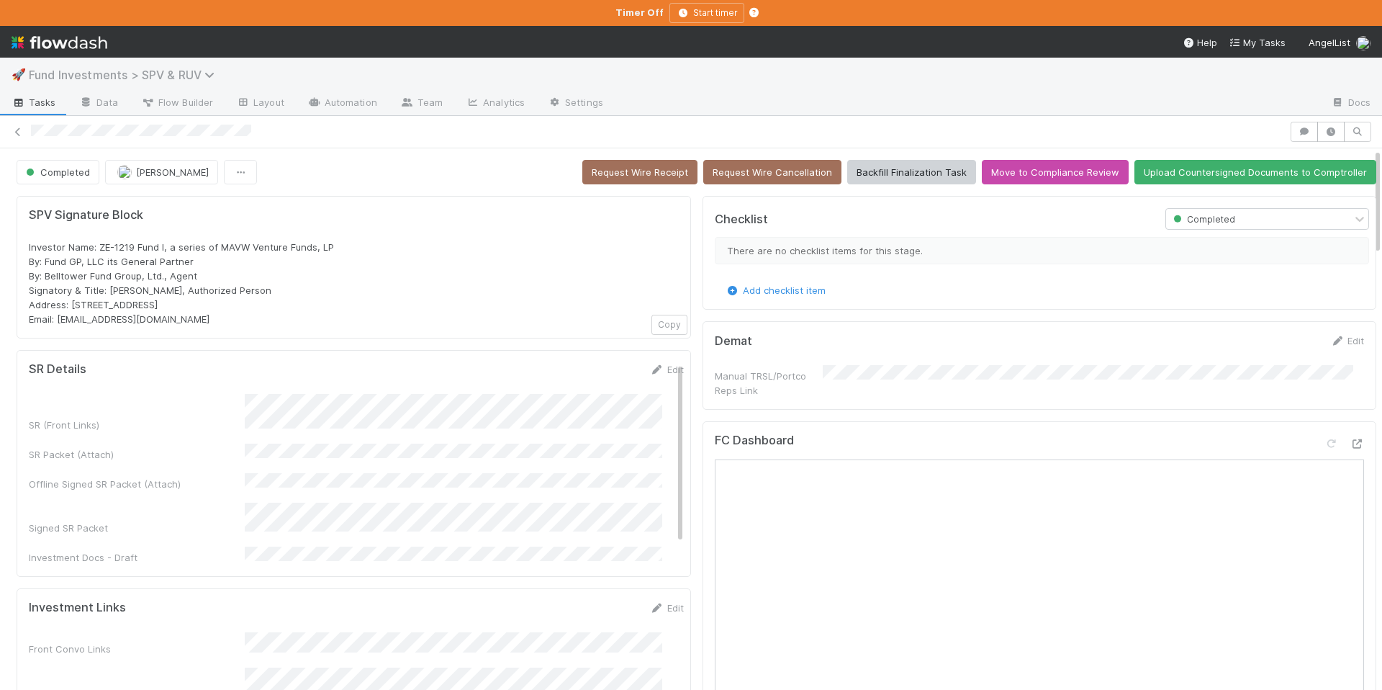
click at [212, 71] on icon at bounding box center [211, 75] width 14 height 12
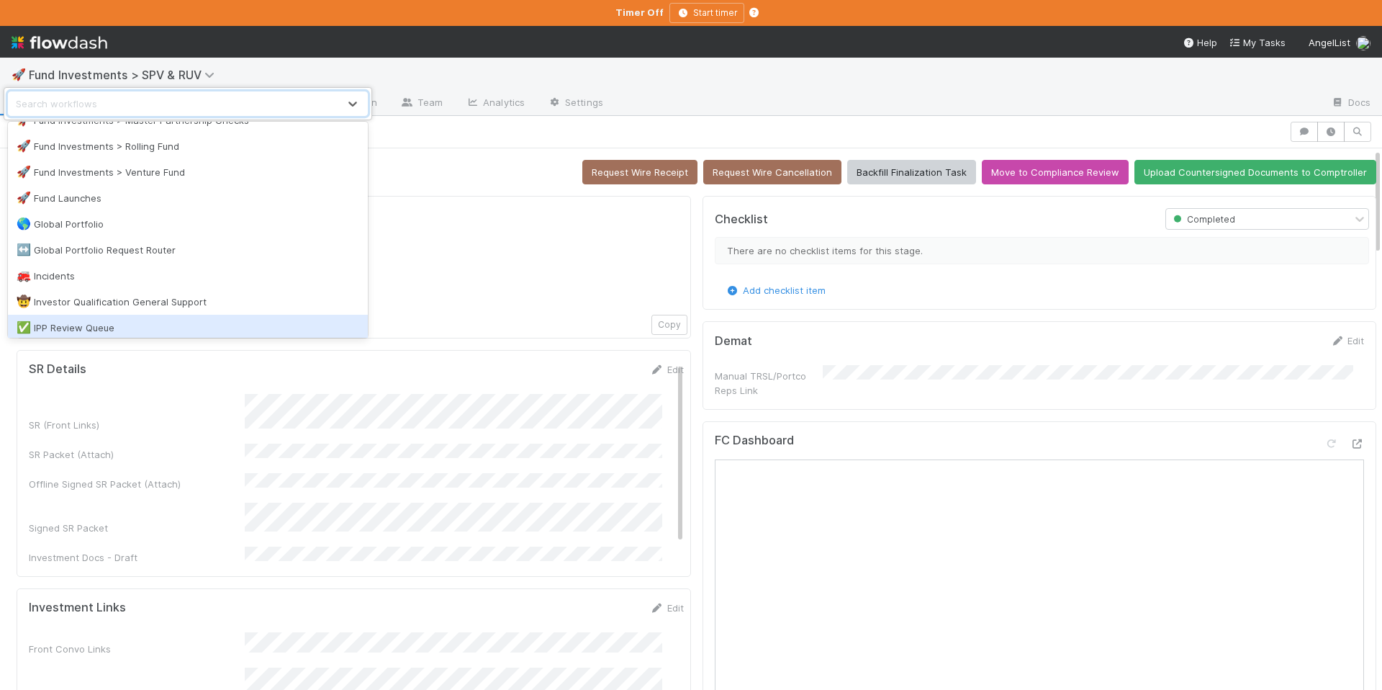
scroll to position [1155, 0]
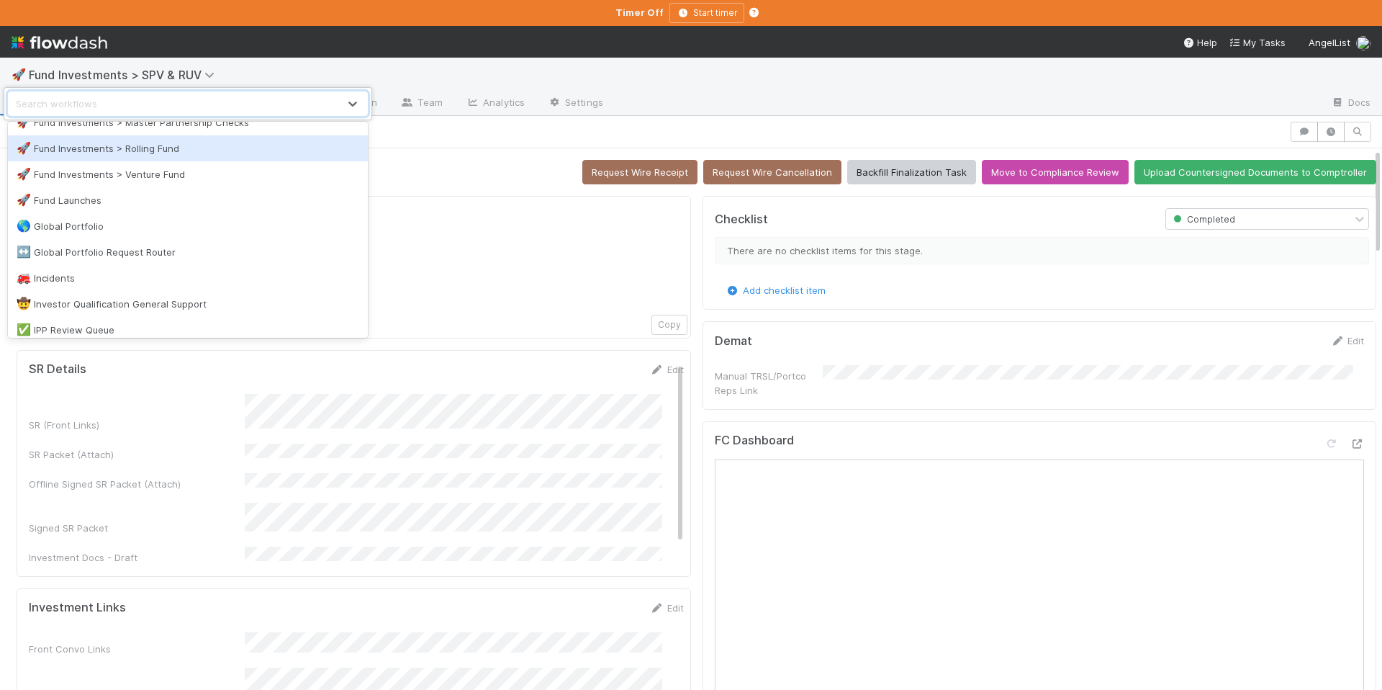
click at [193, 152] on div "🚀 Fund Investments > Rolling Fund" at bounding box center [188, 148] width 343 height 14
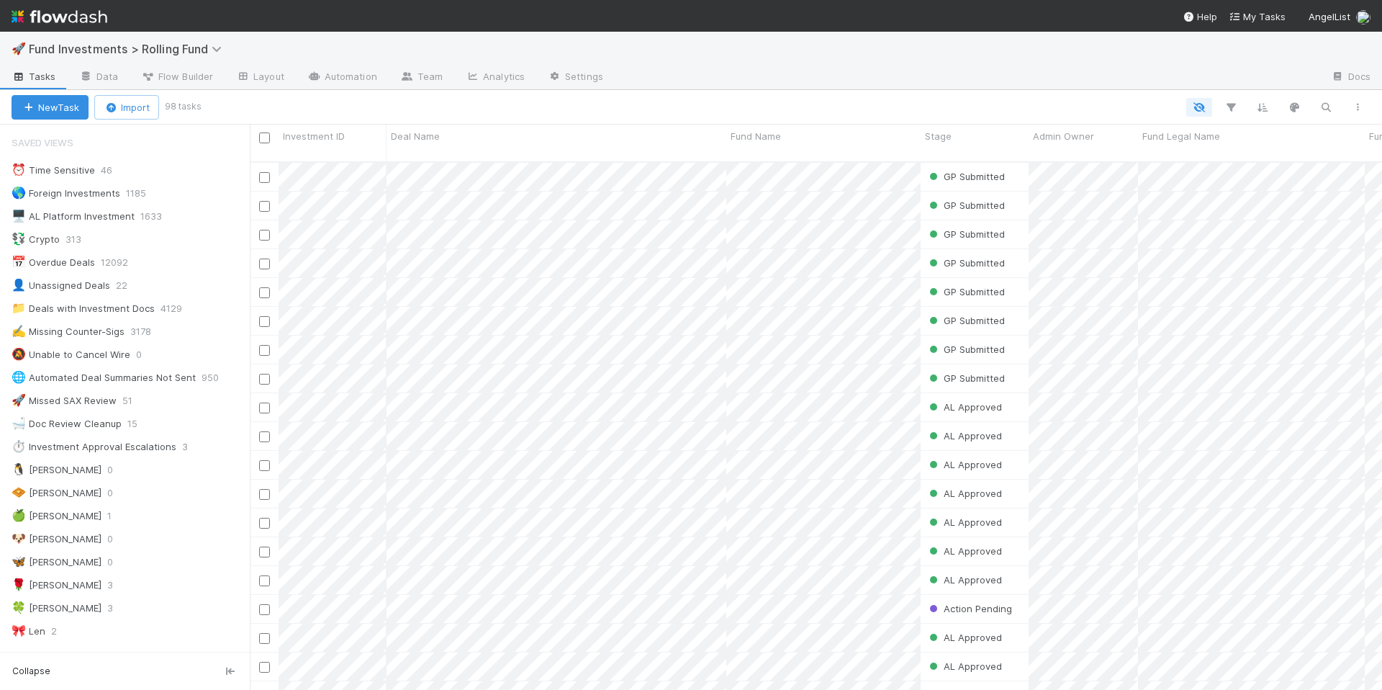
scroll to position [107, 0]
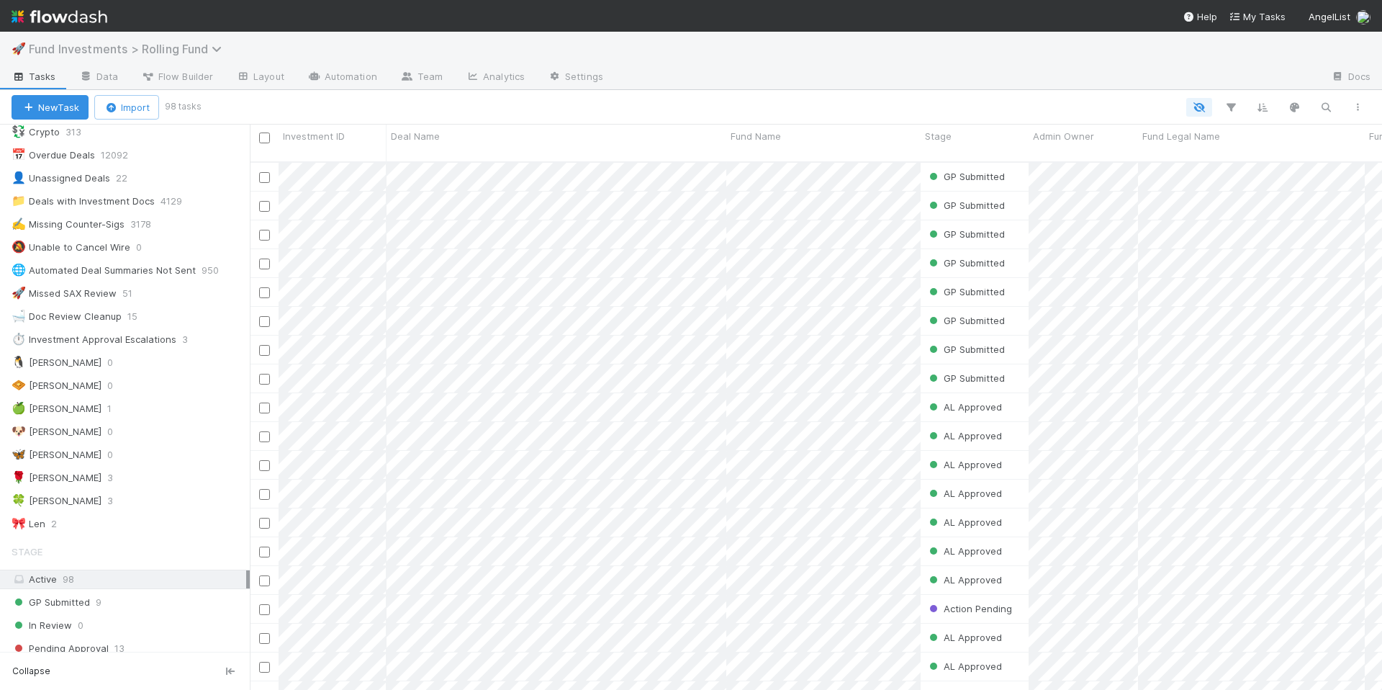
click at [207, 52] on span "Fund Investments > Rolling Fund" at bounding box center [129, 49] width 200 height 14
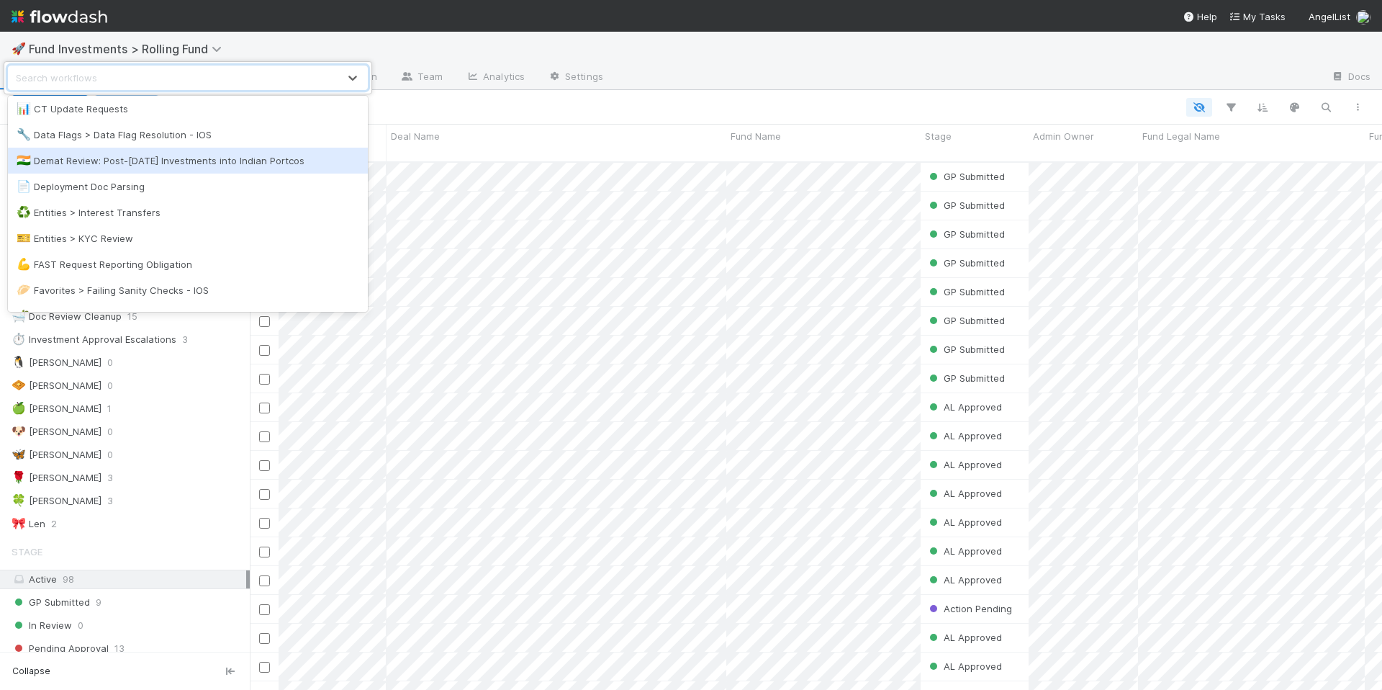
scroll to position [1064, 0]
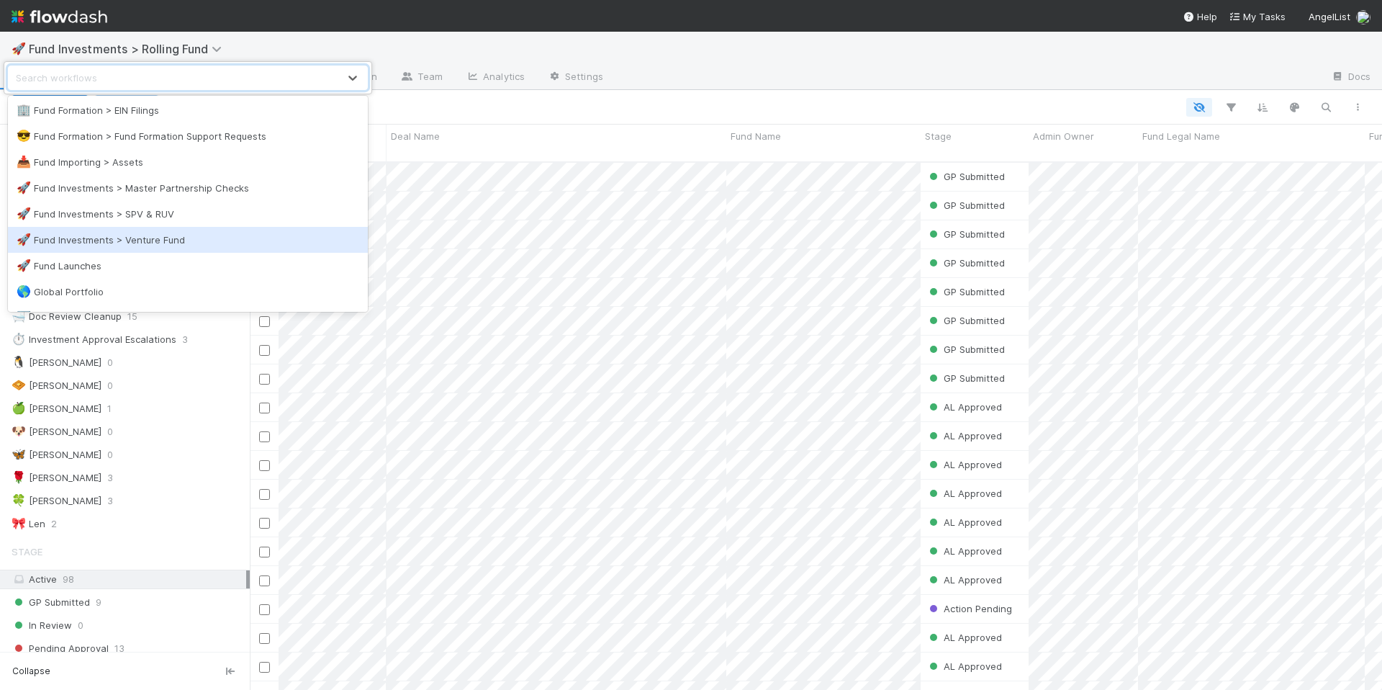
click at [184, 237] on div "🚀 Fund Investments > Venture Fund" at bounding box center [188, 239] width 343 height 14
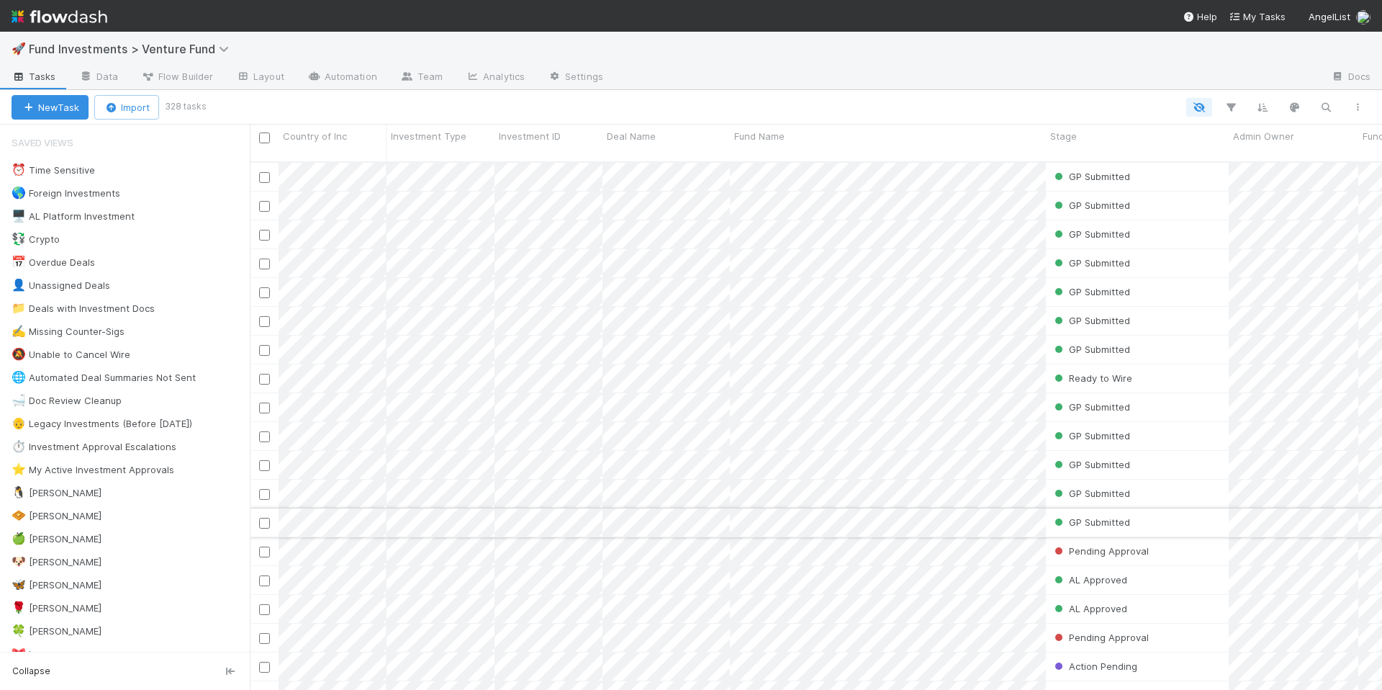
scroll to position [529, 1121]
click at [149, 496] on div "🐧 Chloe 11" at bounding box center [131, 493] width 238 height 18
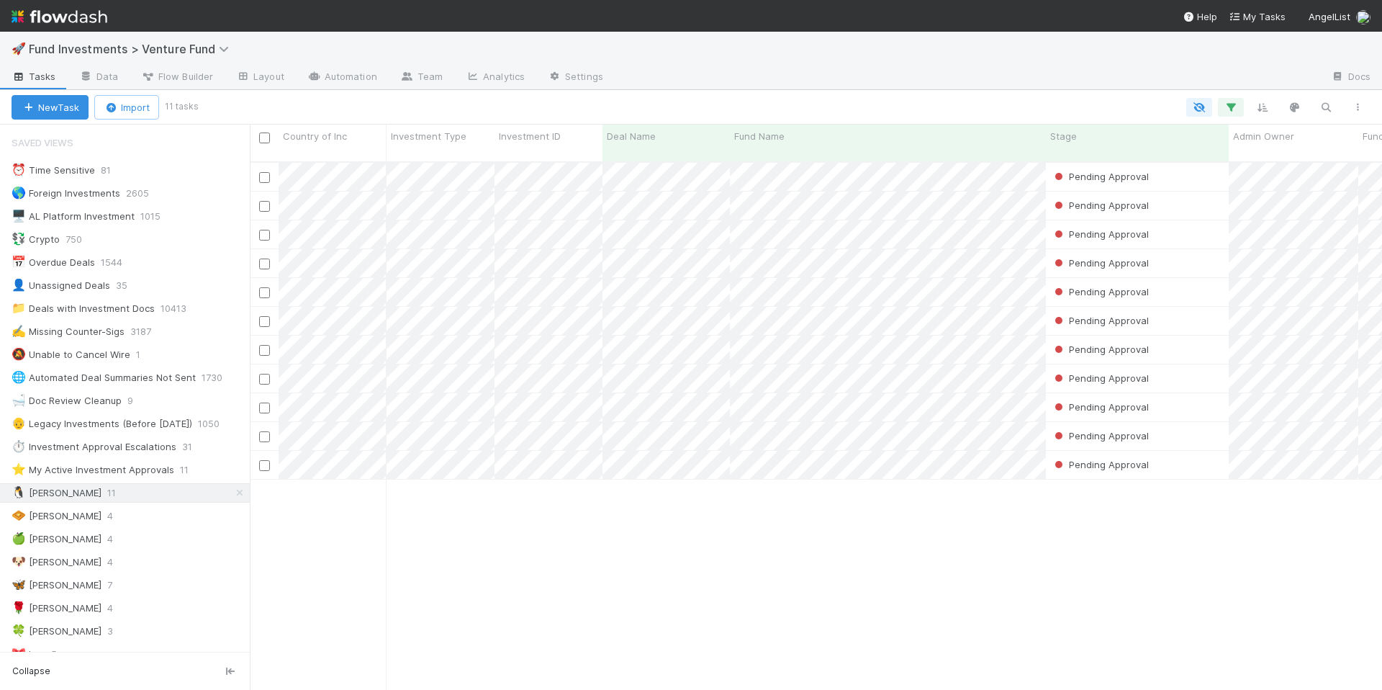
scroll to position [529, 1121]
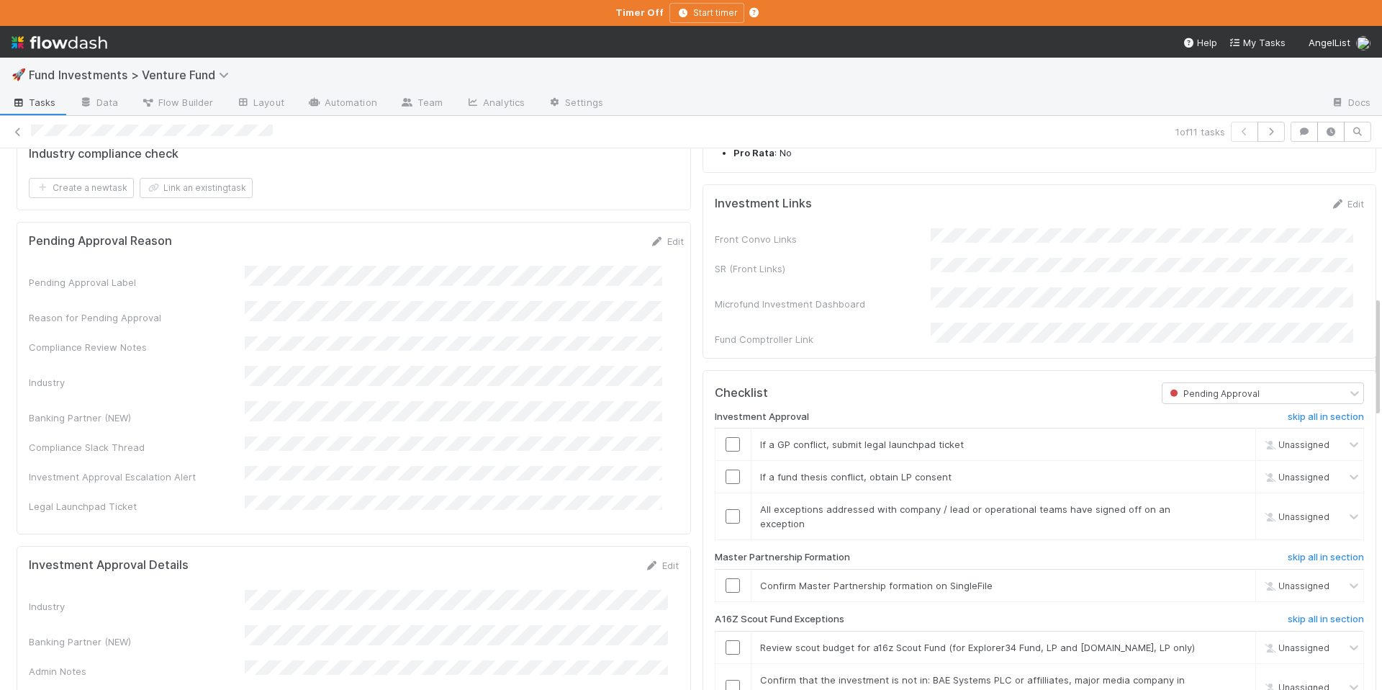
scroll to position [659, 0]
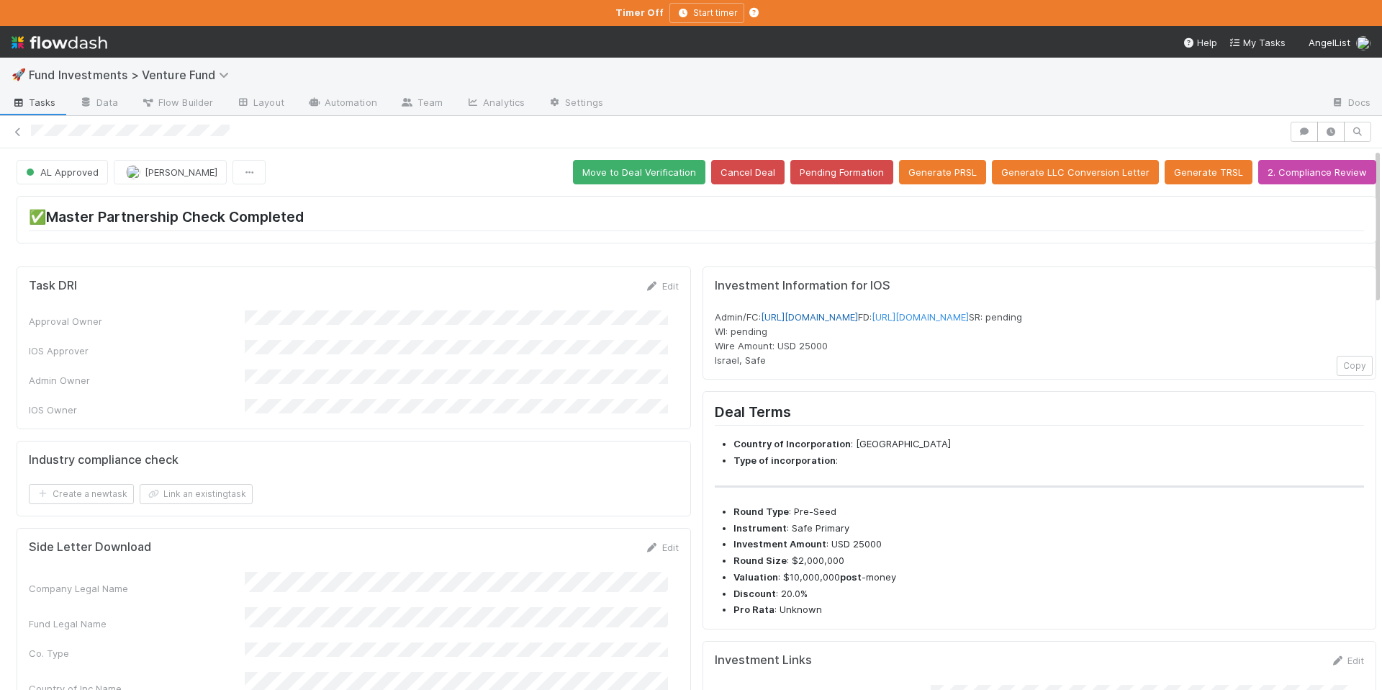
click at [858, 311] on link "https://venture.angellist.com/v/admin/funds/investment/29280" at bounding box center [809, 317] width 97 height 12
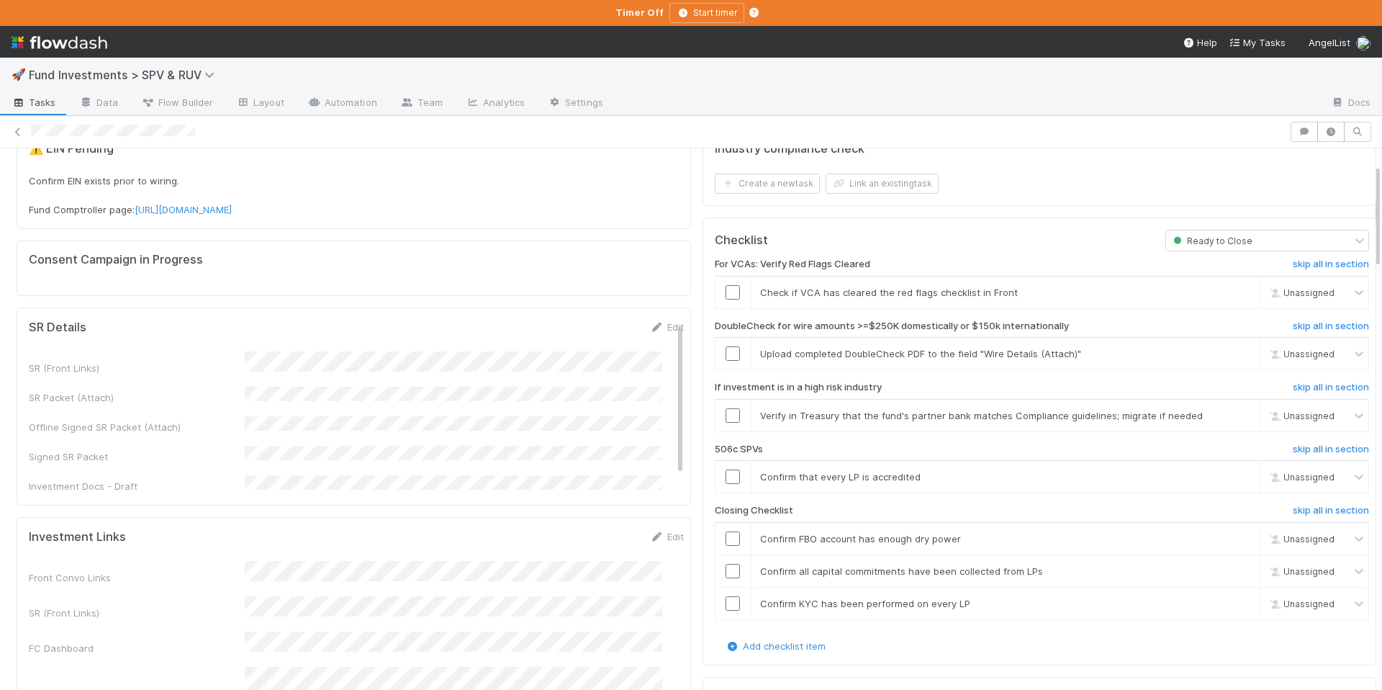
scroll to position [96, 0]
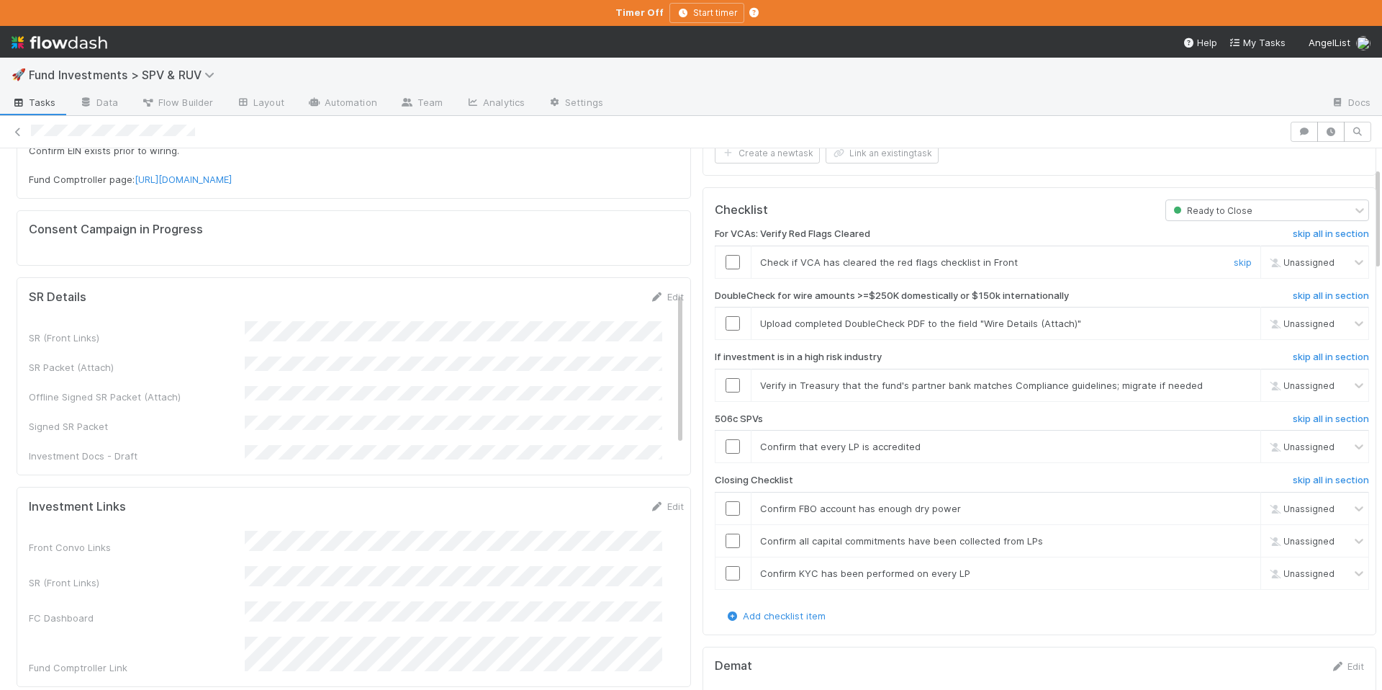
click at [722, 250] on td at bounding box center [733, 261] width 36 height 32
click at [726, 261] on input "checkbox" at bounding box center [733, 262] width 14 height 14
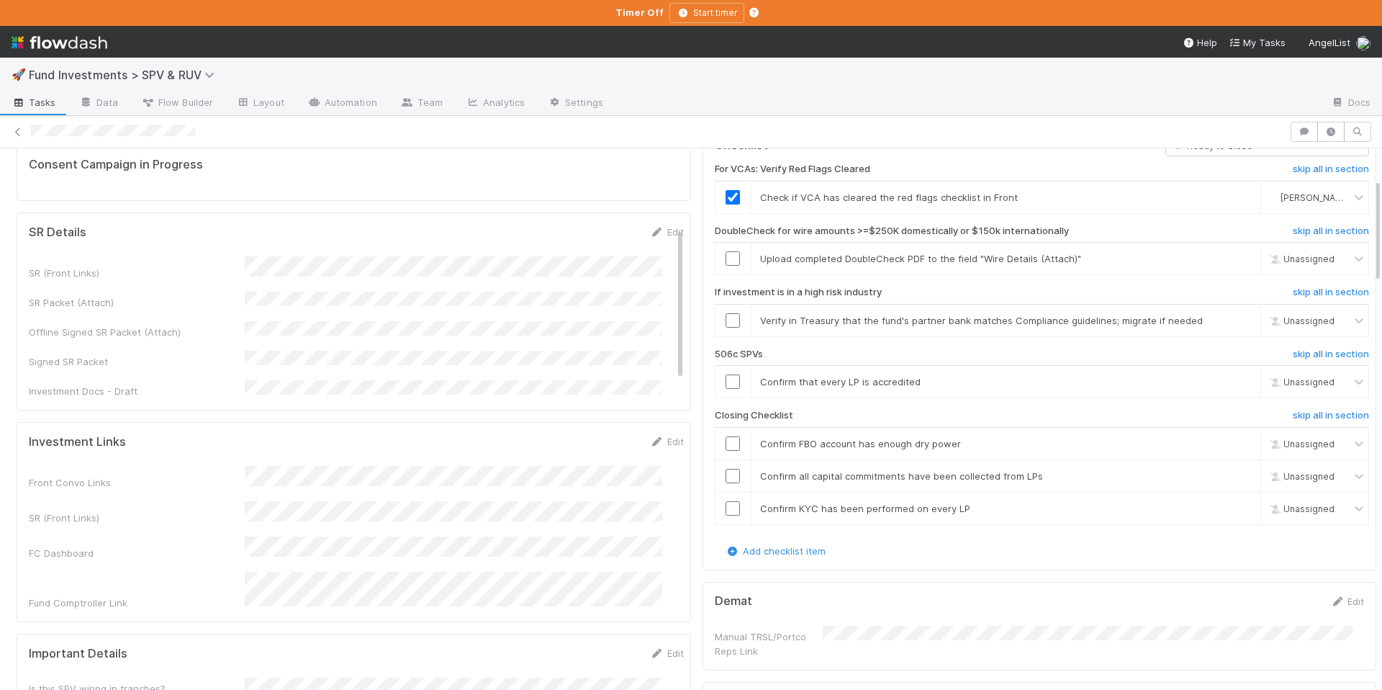
scroll to position [158, 0]
click at [1285, 201] on span "[PERSON_NAME]" at bounding box center [1316, 199] width 71 height 11
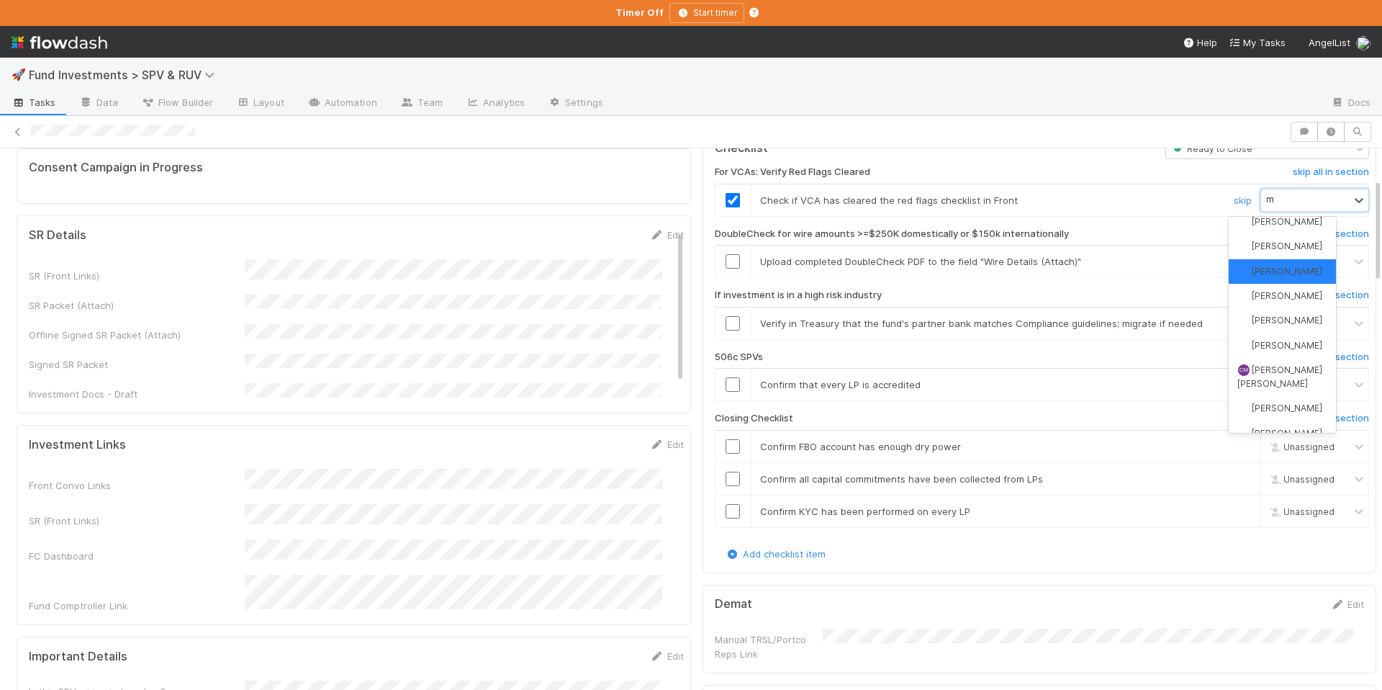
scroll to position [33, 0]
type input "man"
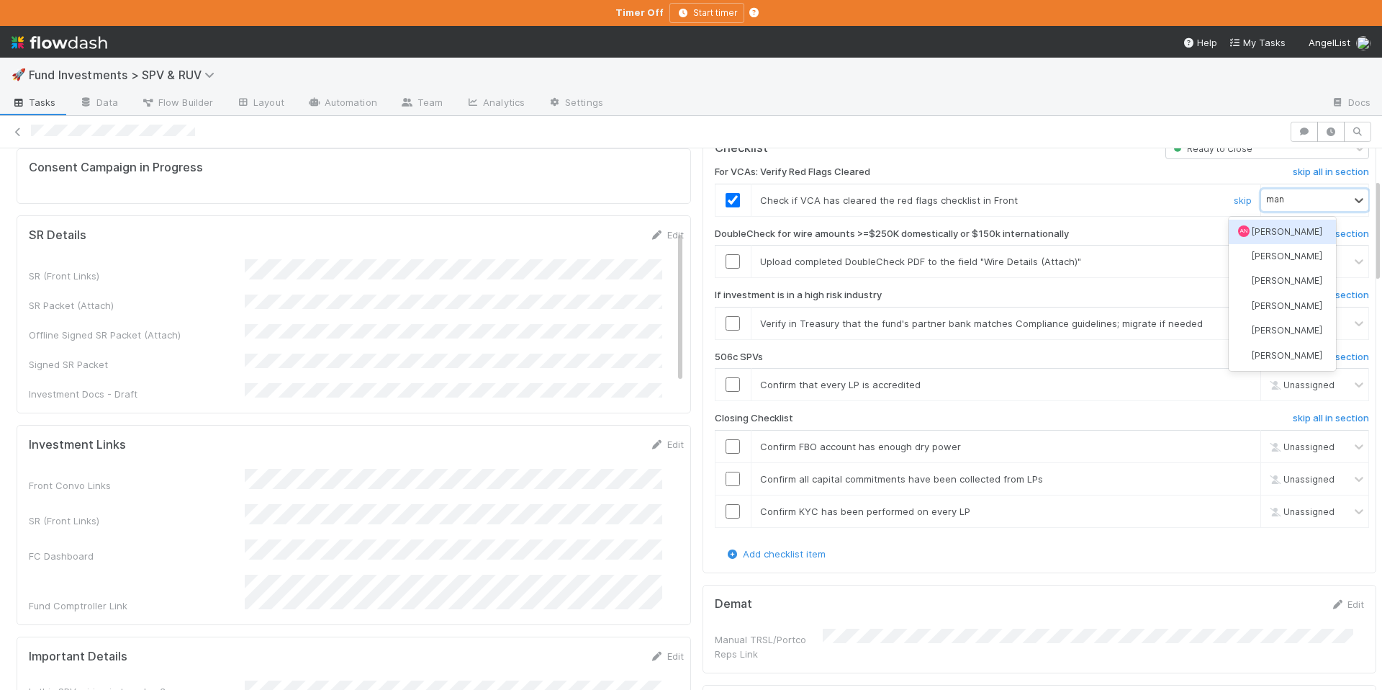
scroll to position [0, 0]
click at [1281, 340] on div "[PERSON_NAME]" at bounding box center [1282, 330] width 107 height 24
click at [726, 260] on input "checkbox" at bounding box center [733, 261] width 14 height 14
click at [726, 318] on input "checkbox" at bounding box center [733, 323] width 14 height 14
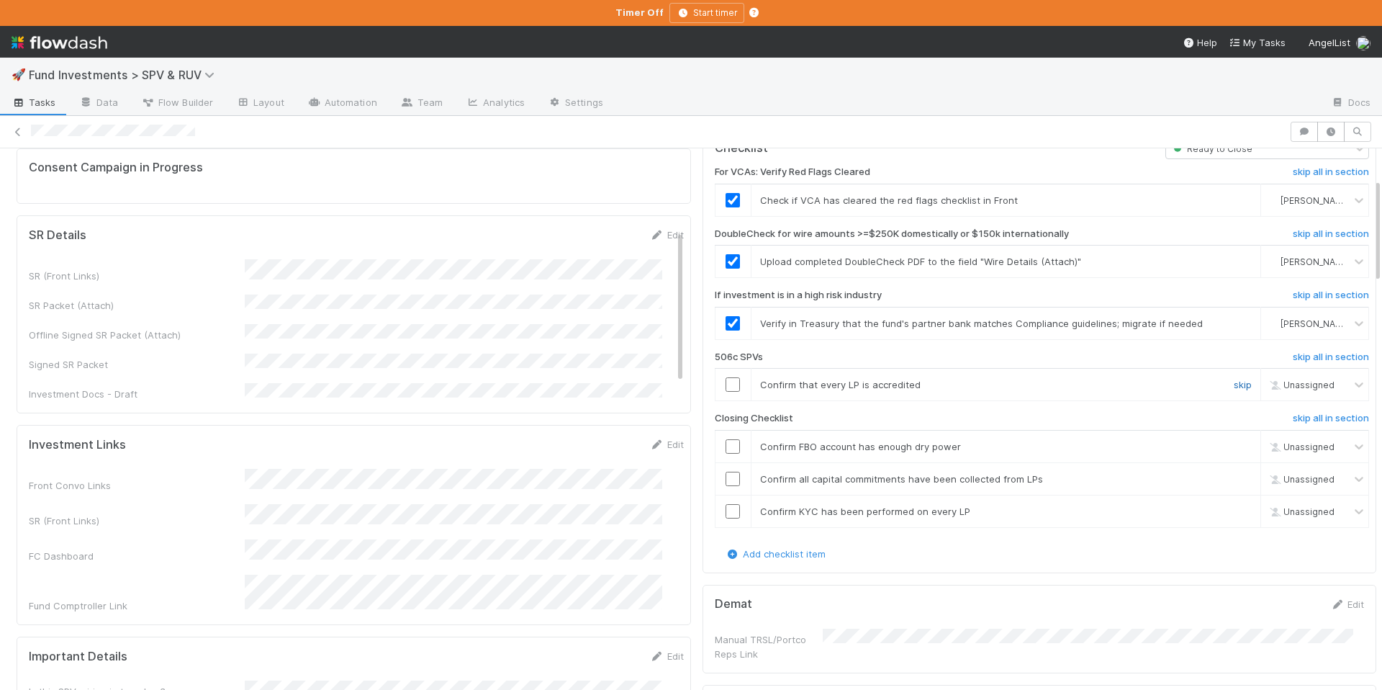
click at [1234, 384] on link "skip" at bounding box center [1243, 385] width 18 height 12
click at [726, 445] on input "checkbox" at bounding box center [733, 446] width 14 height 14
click at [726, 443] on input "checkbox" at bounding box center [733, 446] width 14 height 14
checkbox input "true"
click at [726, 483] on input "checkbox" at bounding box center [733, 478] width 14 height 14
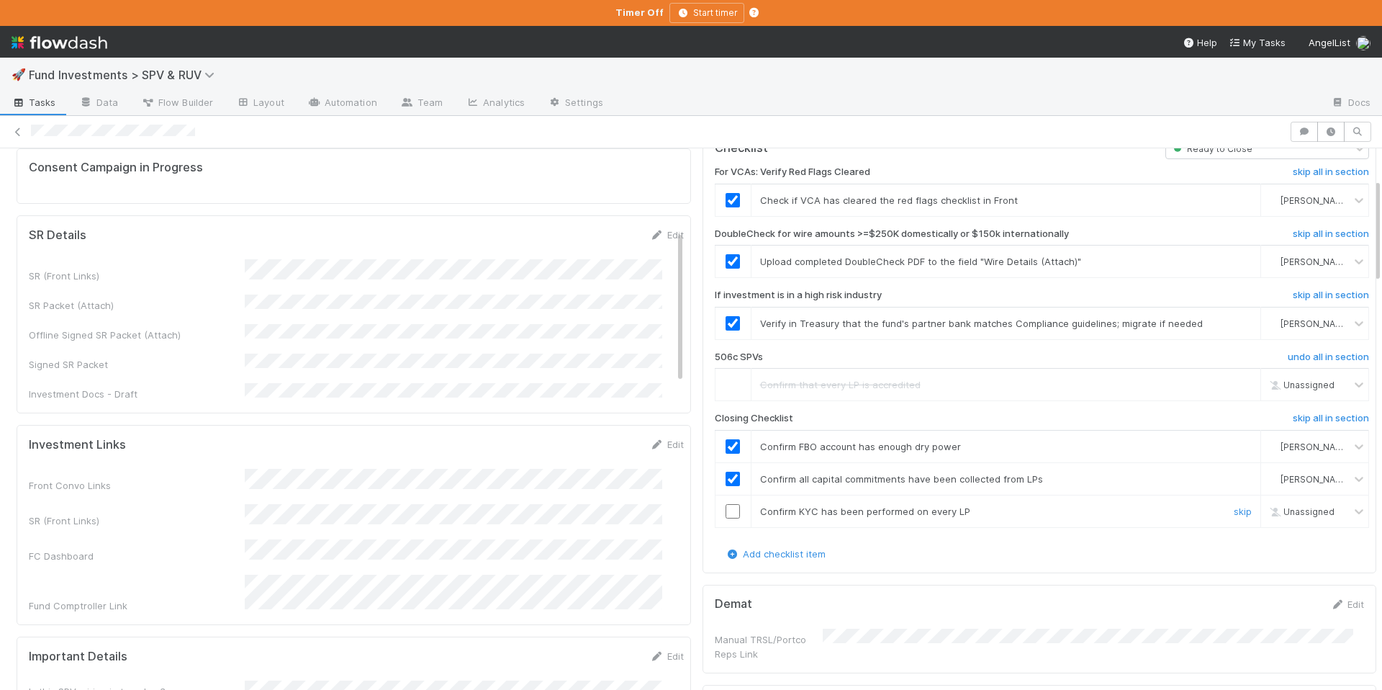
click at [726, 511] on input "checkbox" at bounding box center [733, 511] width 14 height 14
click at [726, 510] on input "checkbox" at bounding box center [733, 511] width 14 height 14
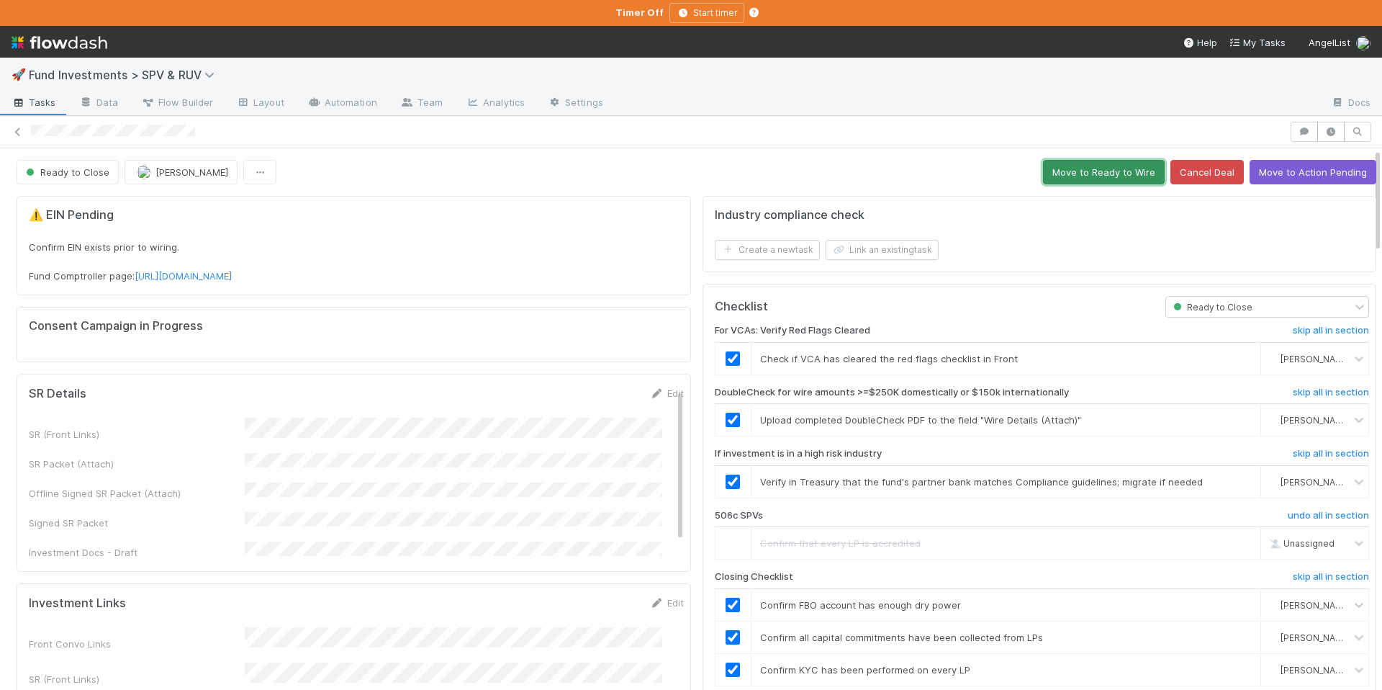
click at [1077, 171] on button "Move to Ready to Wire" at bounding box center [1104, 172] width 122 height 24
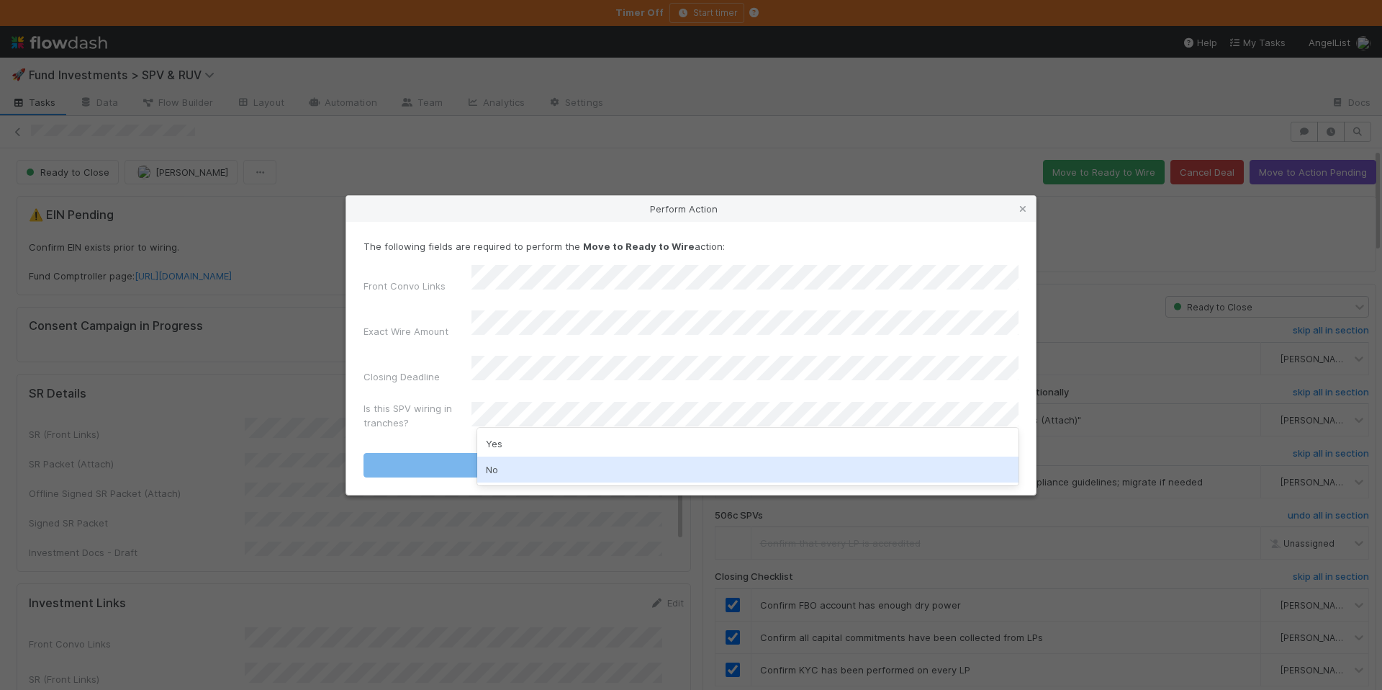
click at [547, 464] on div "No" at bounding box center [747, 469] width 541 height 26
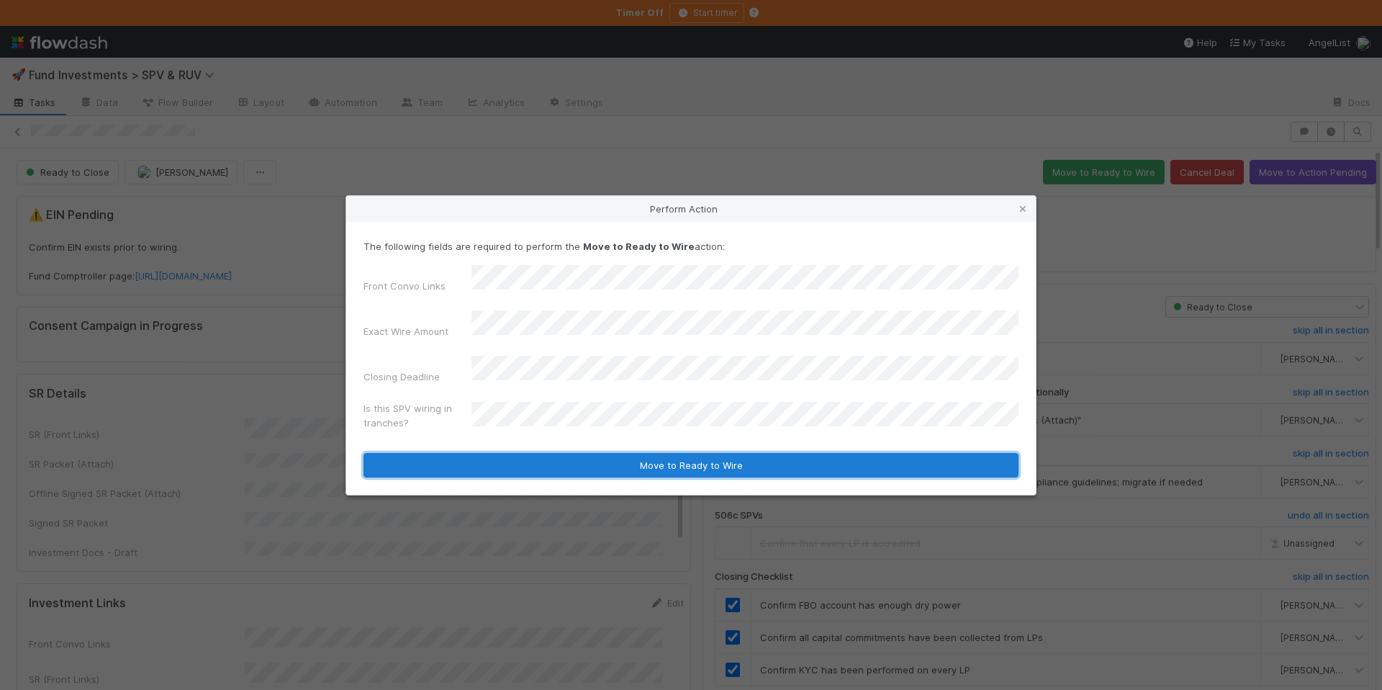
click at [574, 453] on button "Move to Ready to Wire" at bounding box center [690, 465] width 655 height 24
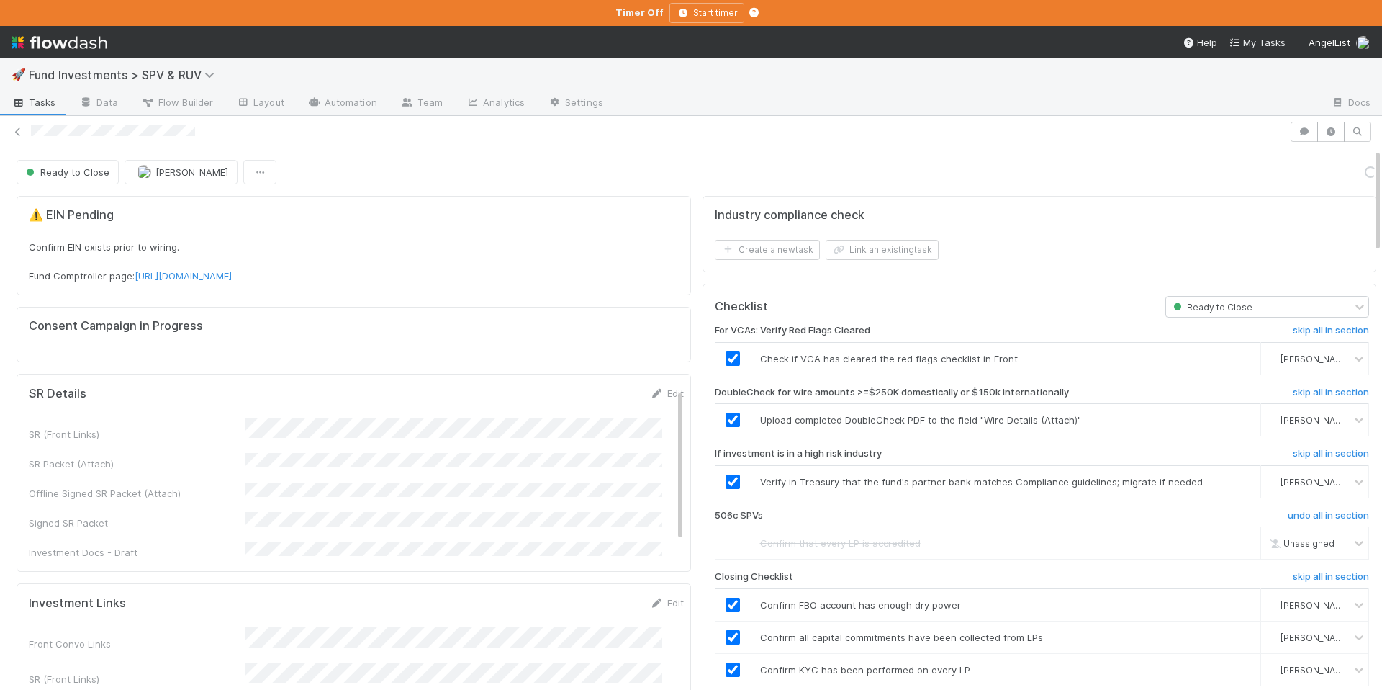
scroll to position [145, 0]
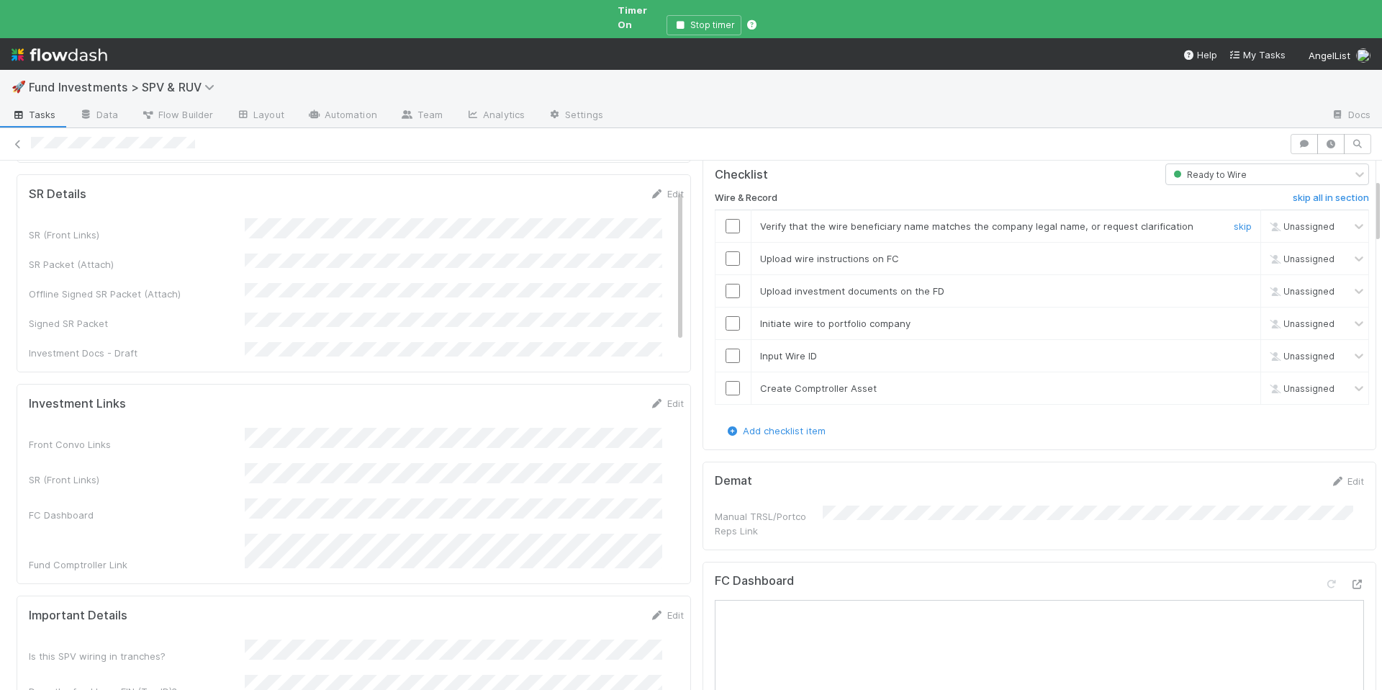
click at [726, 219] on input "checkbox" at bounding box center [733, 226] width 14 height 14
checkbox input "true"
click at [726, 251] on input "checkbox" at bounding box center [733, 258] width 14 height 14
checkbox input "true"
click at [715, 284] on div at bounding box center [732, 291] width 35 height 14
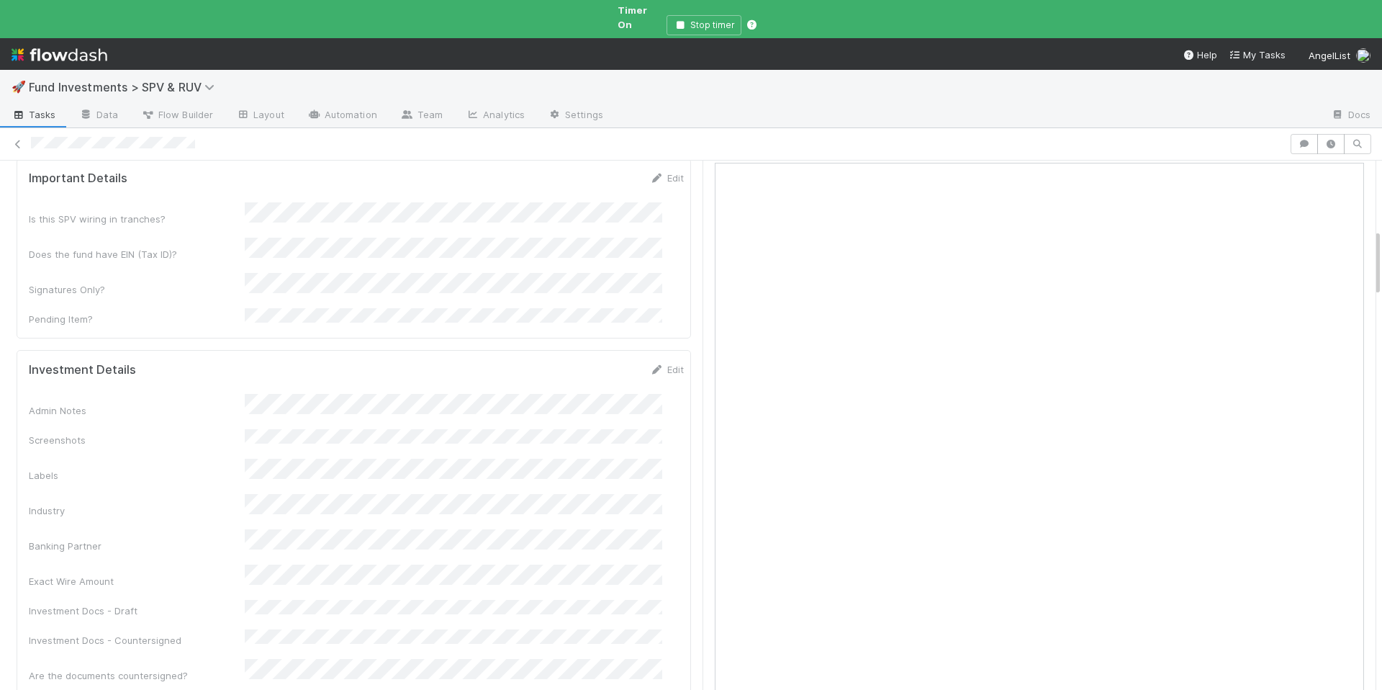
scroll to position [360, 0]
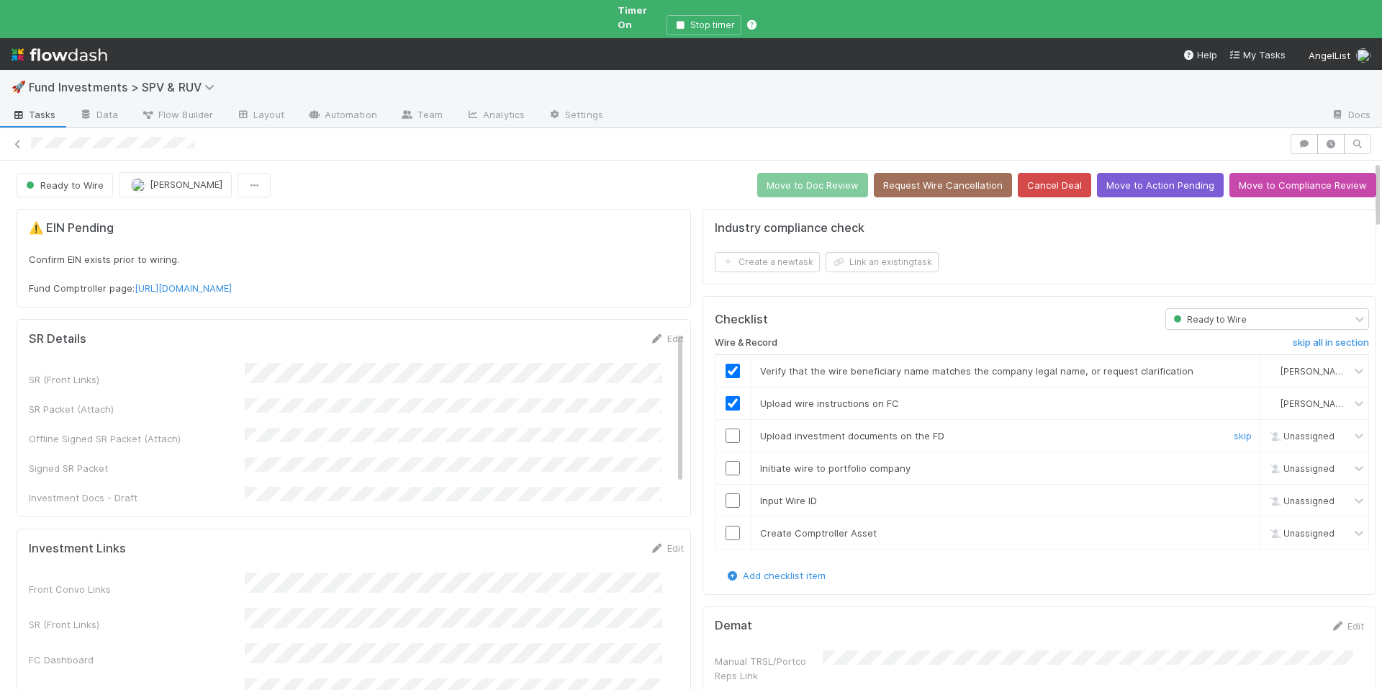
click at [715, 428] on div at bounding box center [732, 435] width 35 height 14
click at [726, 428] on input "checkbox" at bounding box center [733, 435] width 14 height 14
click at [726, 462] on input "checkbox" at bounding box center [733, 468] width 14 height 14
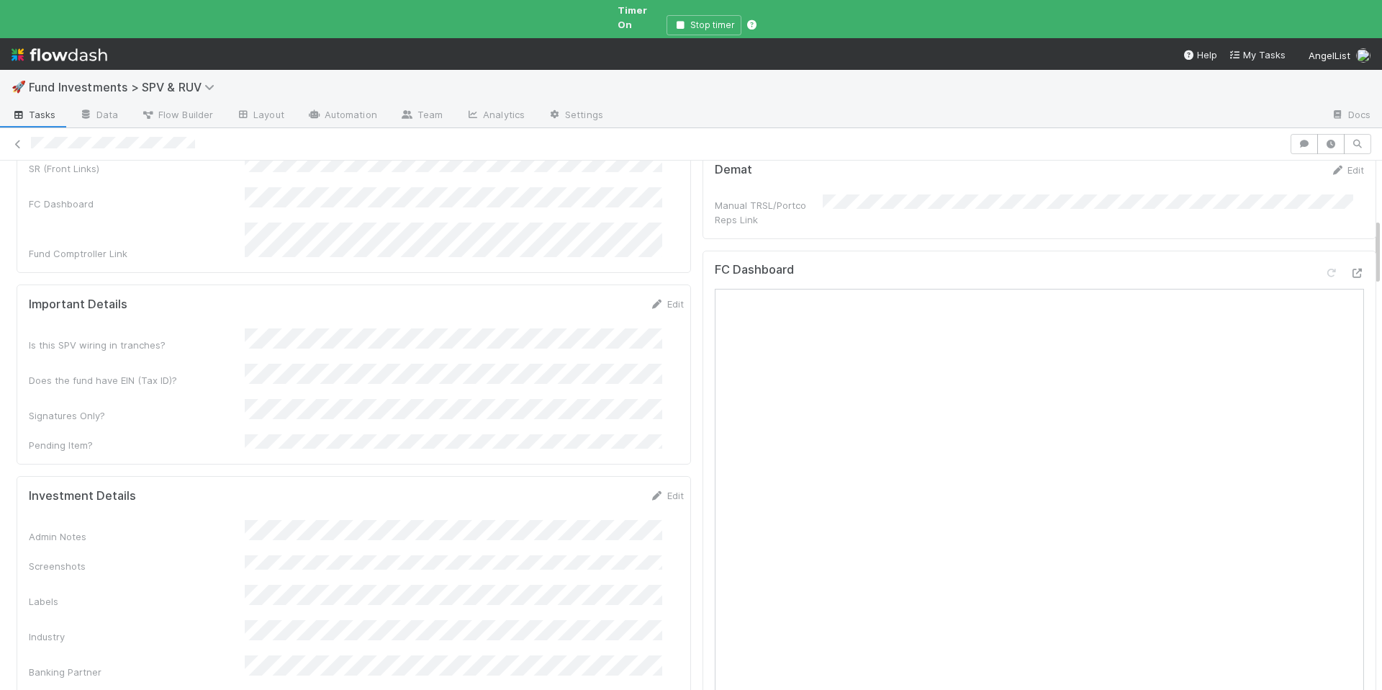
scroll to position [222, 0]
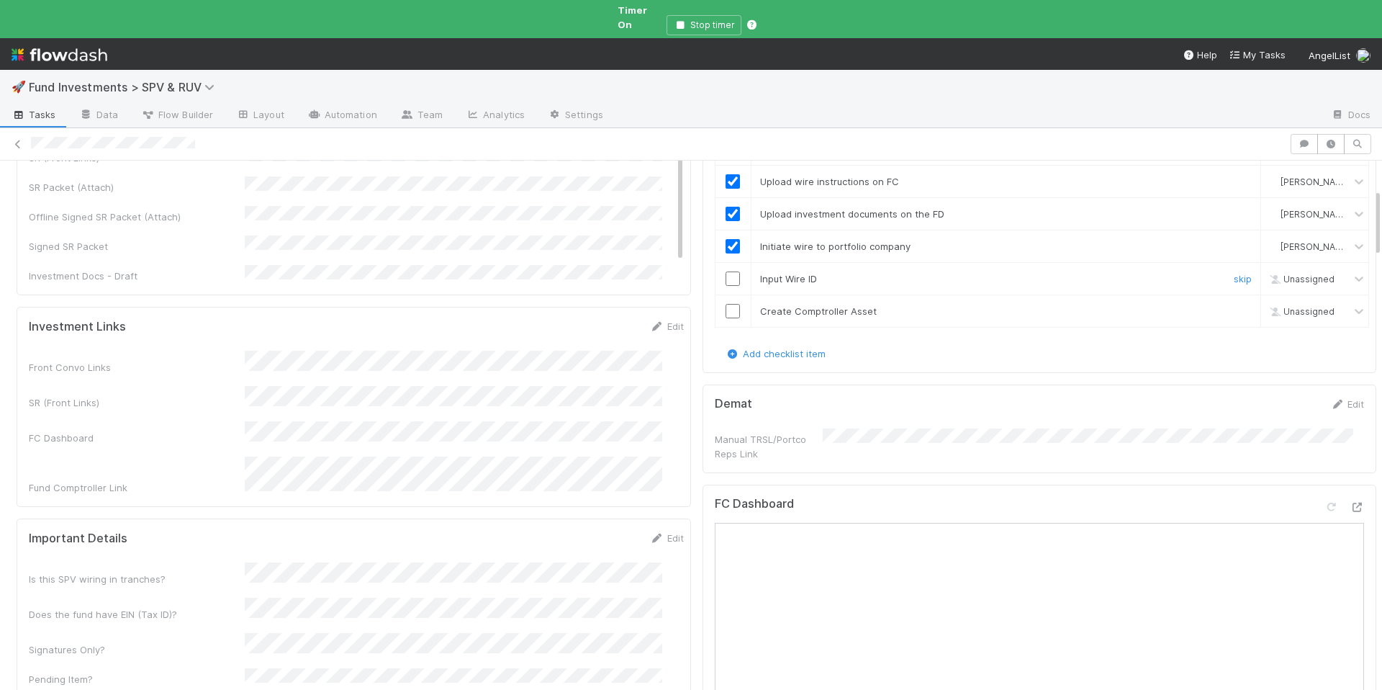
click at [726, 271] on input "checkbox" at bounding box center [733, 278] width 14 height 14
click at [726, 304] on input "checkbox" at bounding box center [733, 311] width 14 height 14
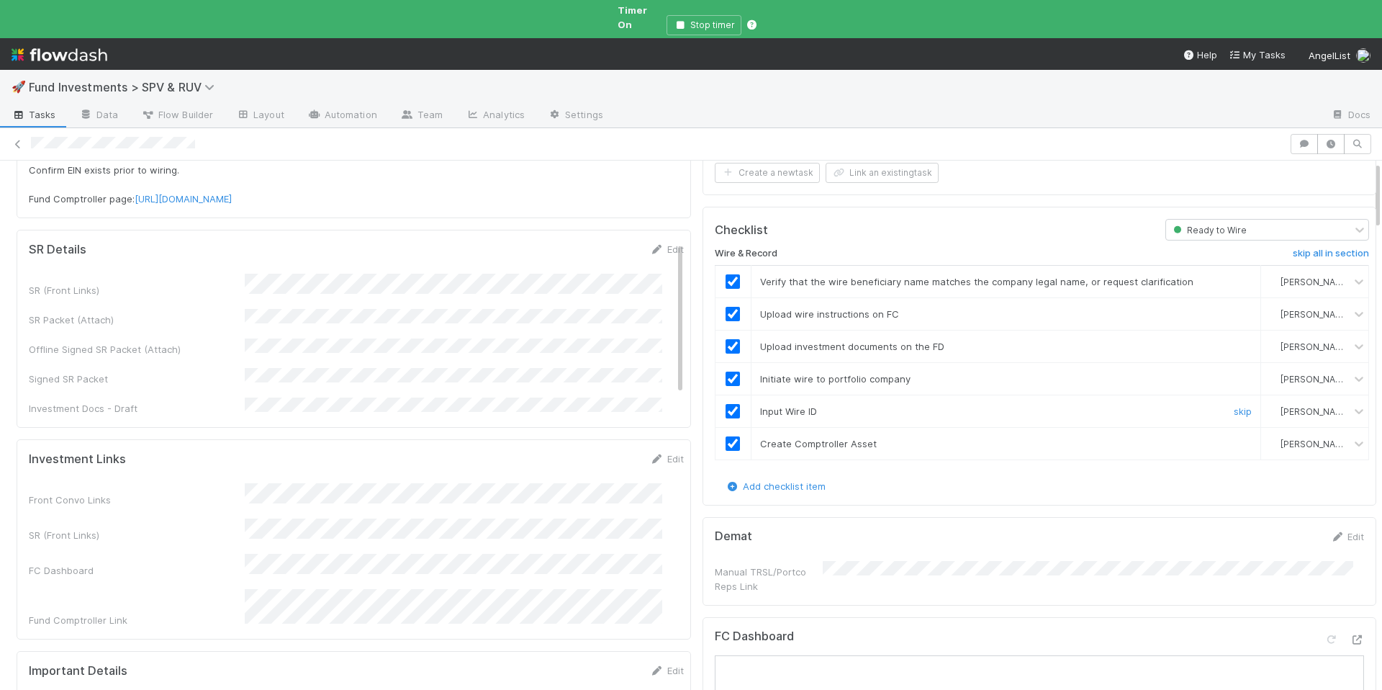
scroll to position [0, 0]
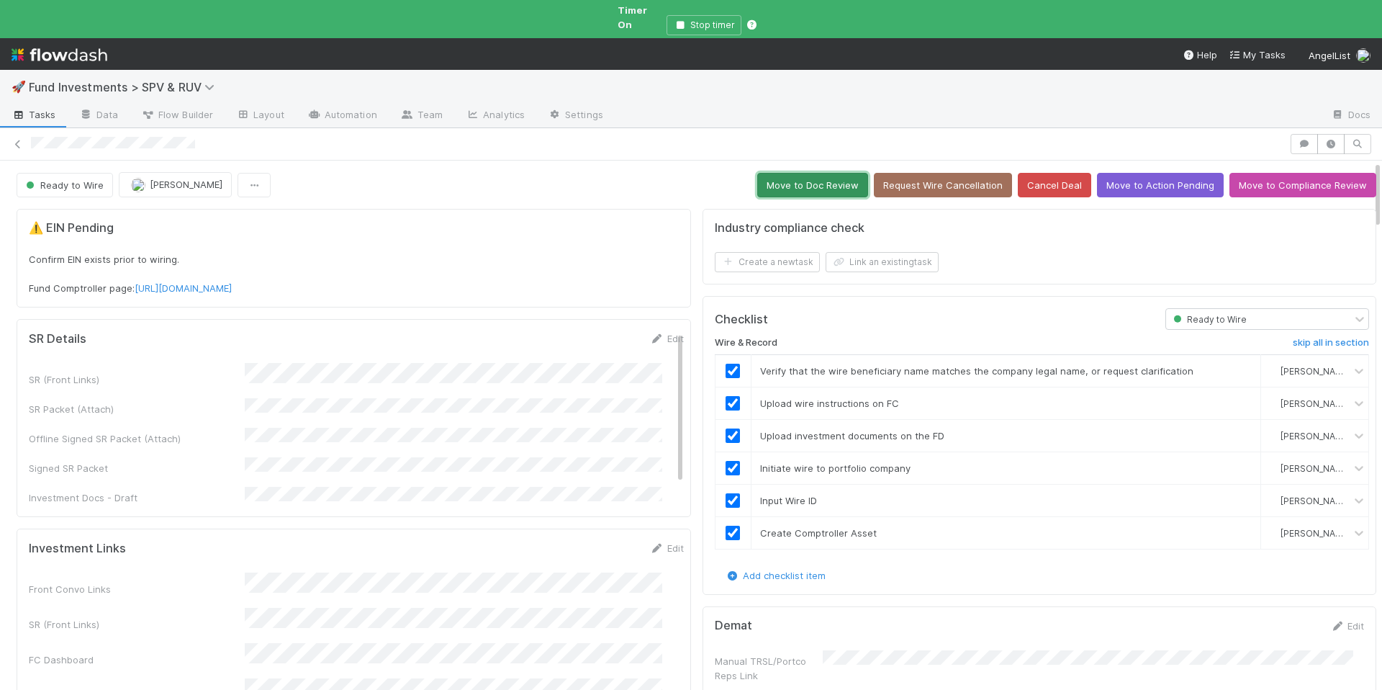
click at [777, 180] on button "Move to Doc Review" at bounding box center [812, 185] width 111 height 24
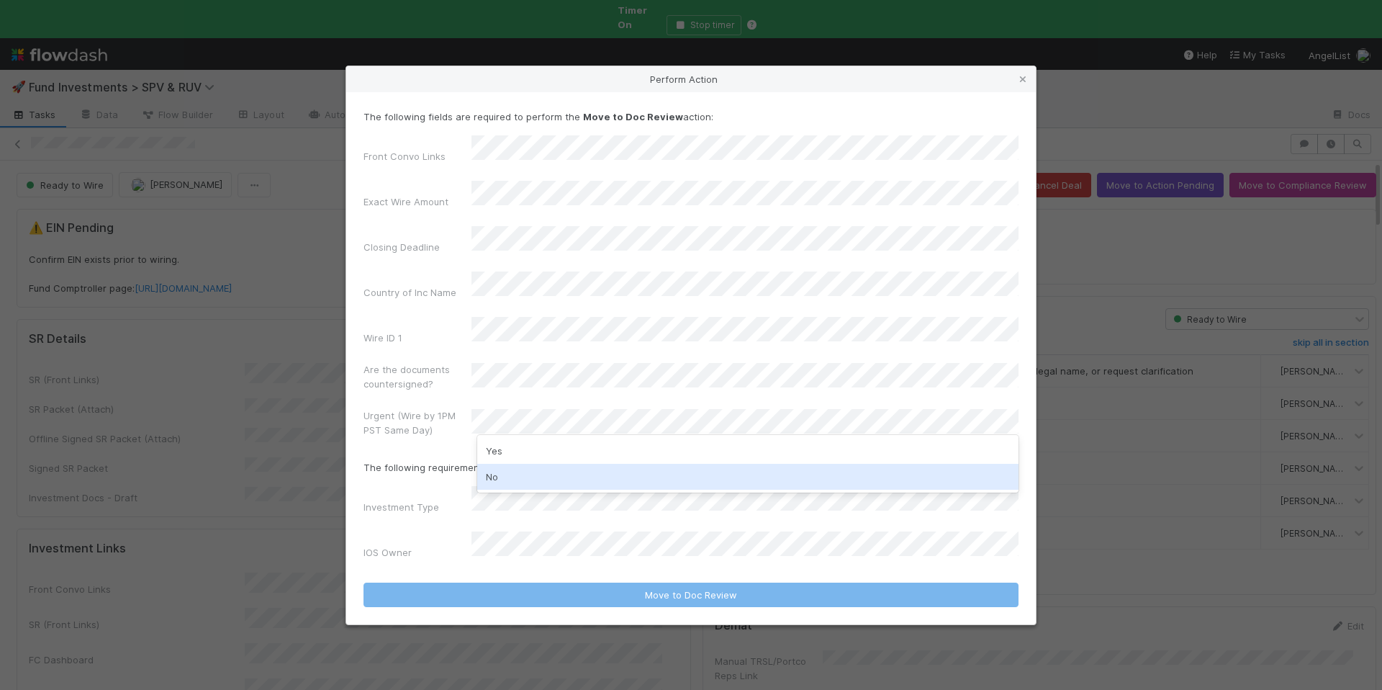
click at [590, 466] on div "No" at bounding box center [747, 477] width 541 height 26
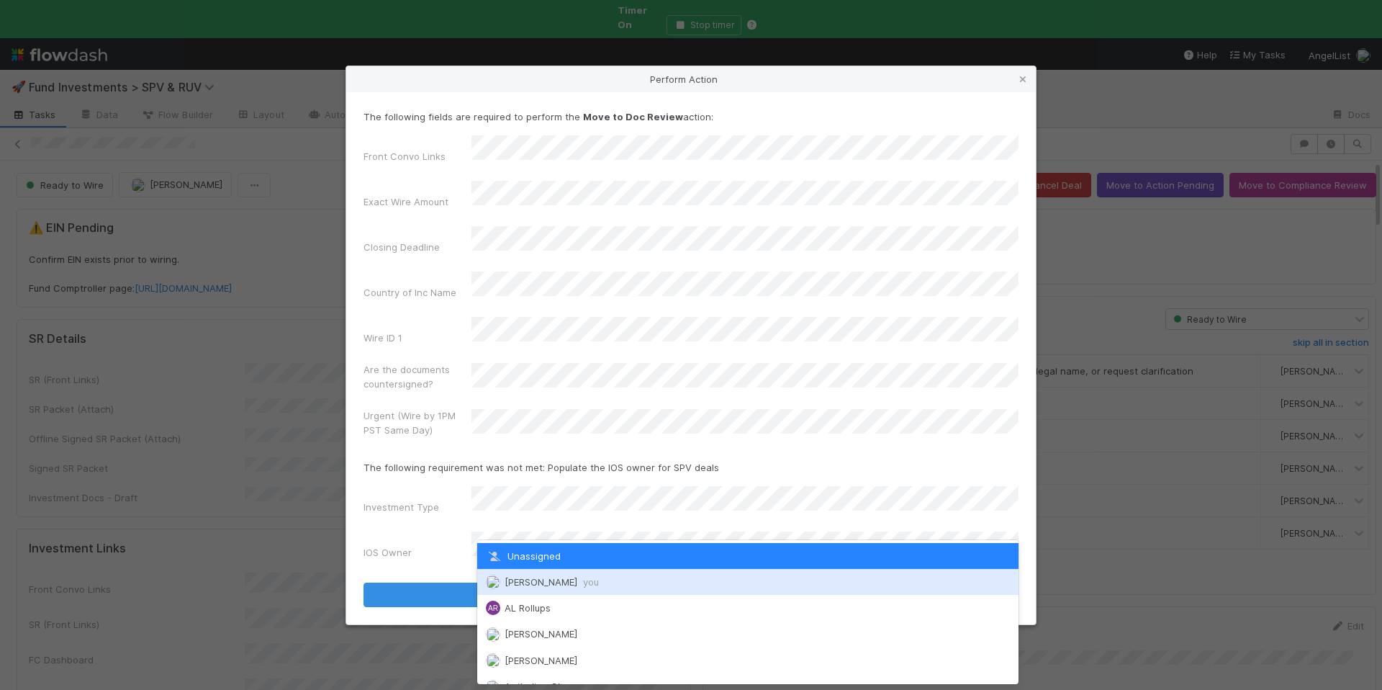
click at [603, 580] on div "[PERSON_NAME] you" at bounding box center [747, 582] width 541 height 26
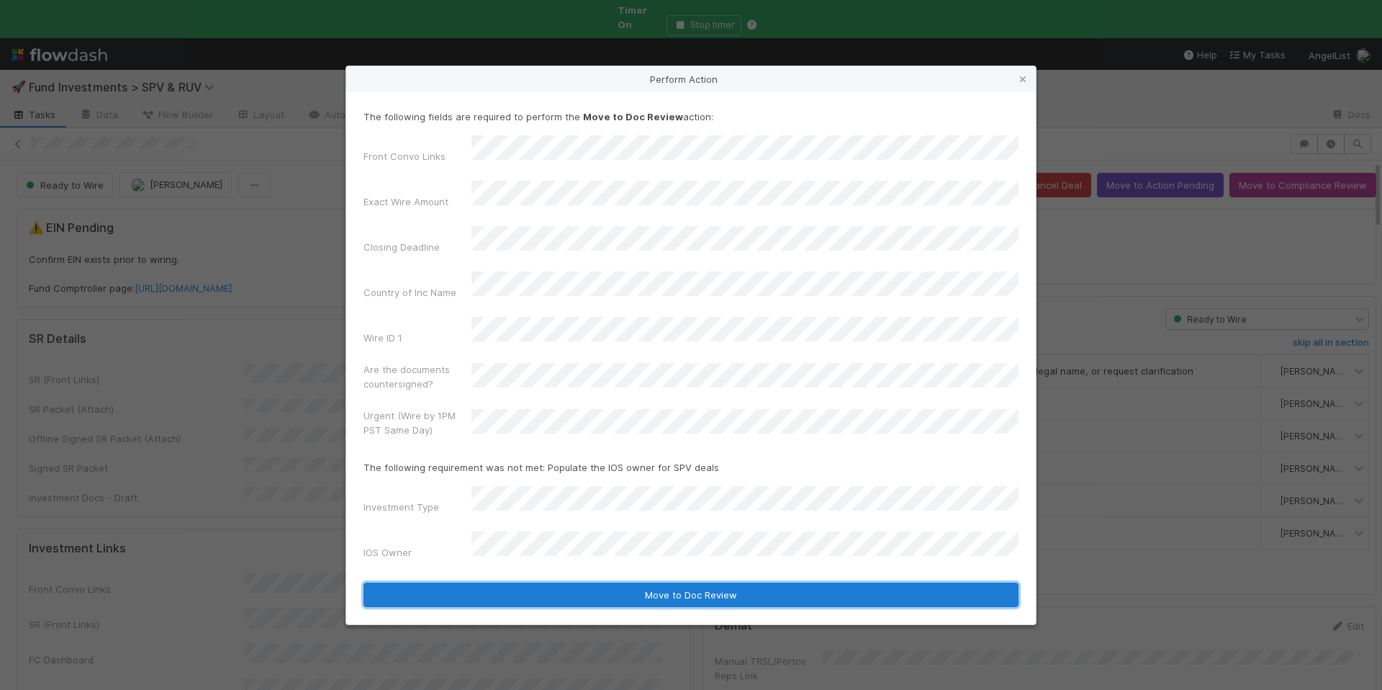
click at [631, 582] on button "Move to Doc Review" at bounding box center [690, 594] width 655 height 24
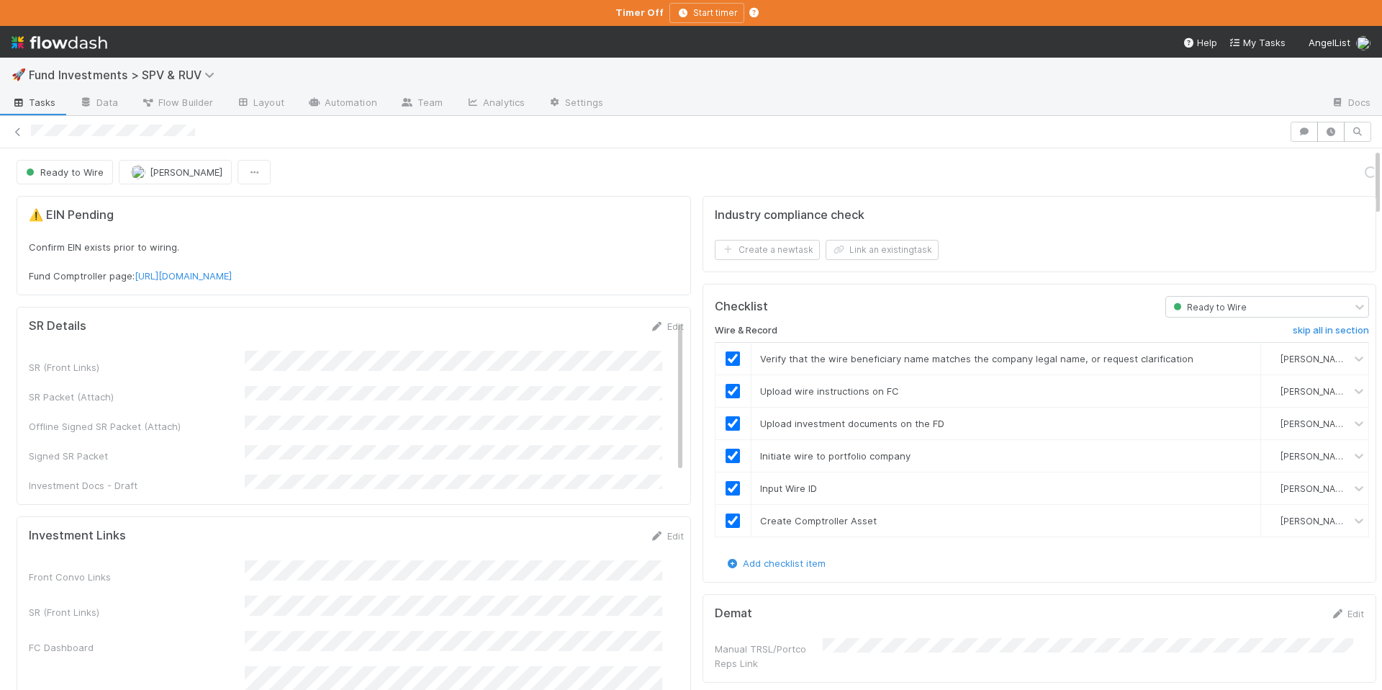
scroll to position [3, 0]
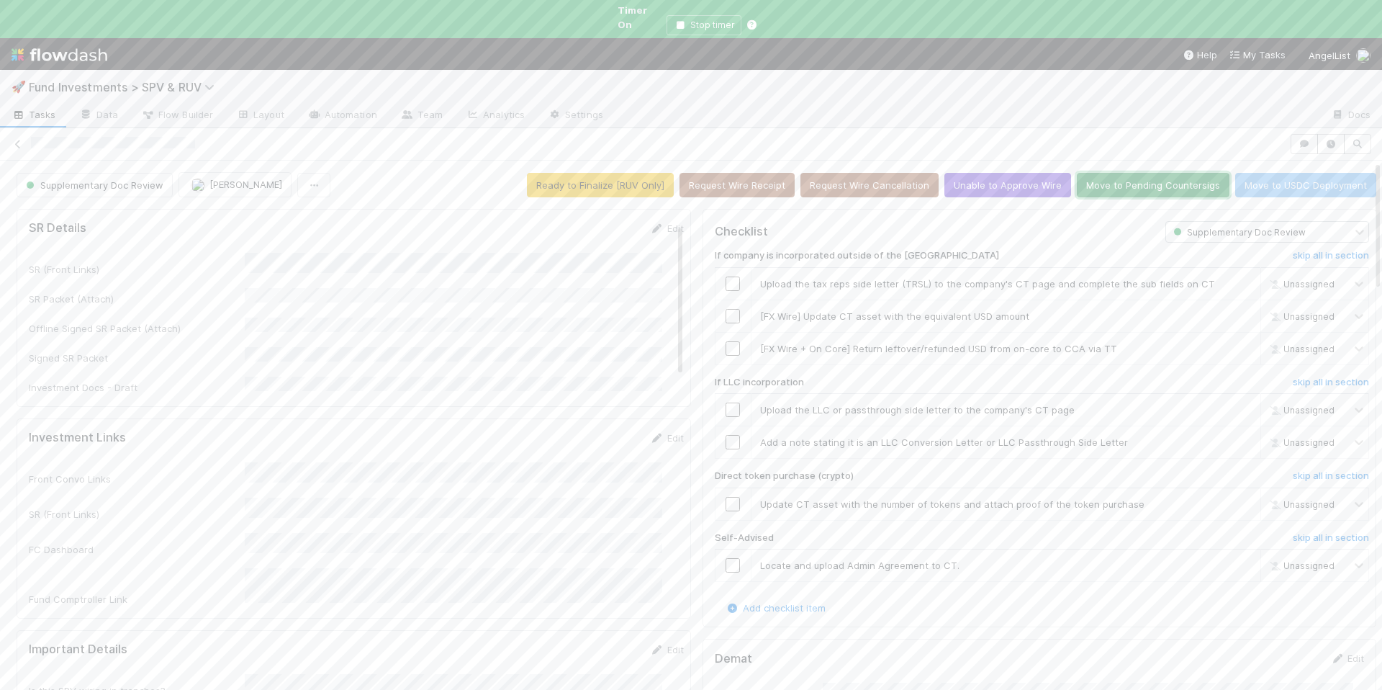
click at [1126, 173] on button "Move to Pending Countersigs" at bounding box center [1153, 185] width 153 height 24
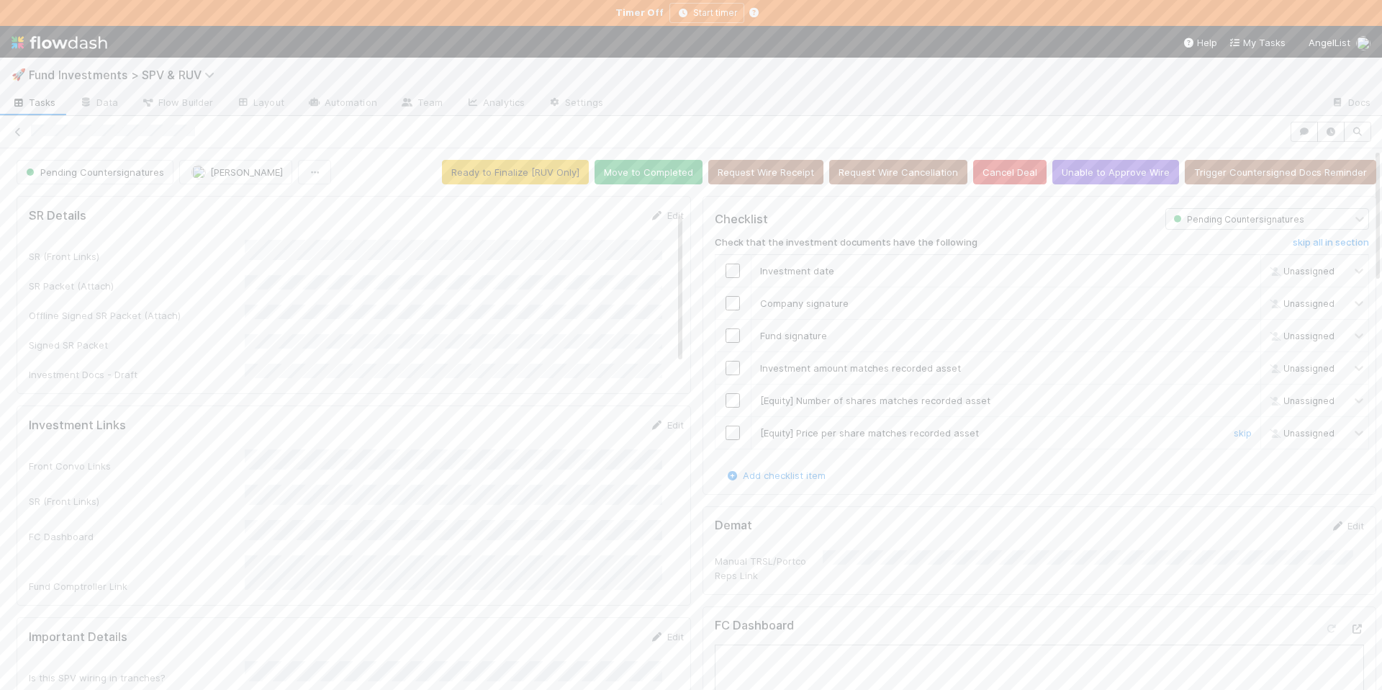
drag, startPoint x: 1207, startPoint y: 432, endPoint x: 1212, endPoint y: 407, distance: 25.7
click at [1234, 431] on link "skip" at bounding box center [1243, 433] width 18 height 12
click at [1234, 399] on link "skip" at bounding box center [1243, 400] width 18 height 12
click at [1234, 402] on link "skip" at bounding box center [1243, 400] width 18 height 12
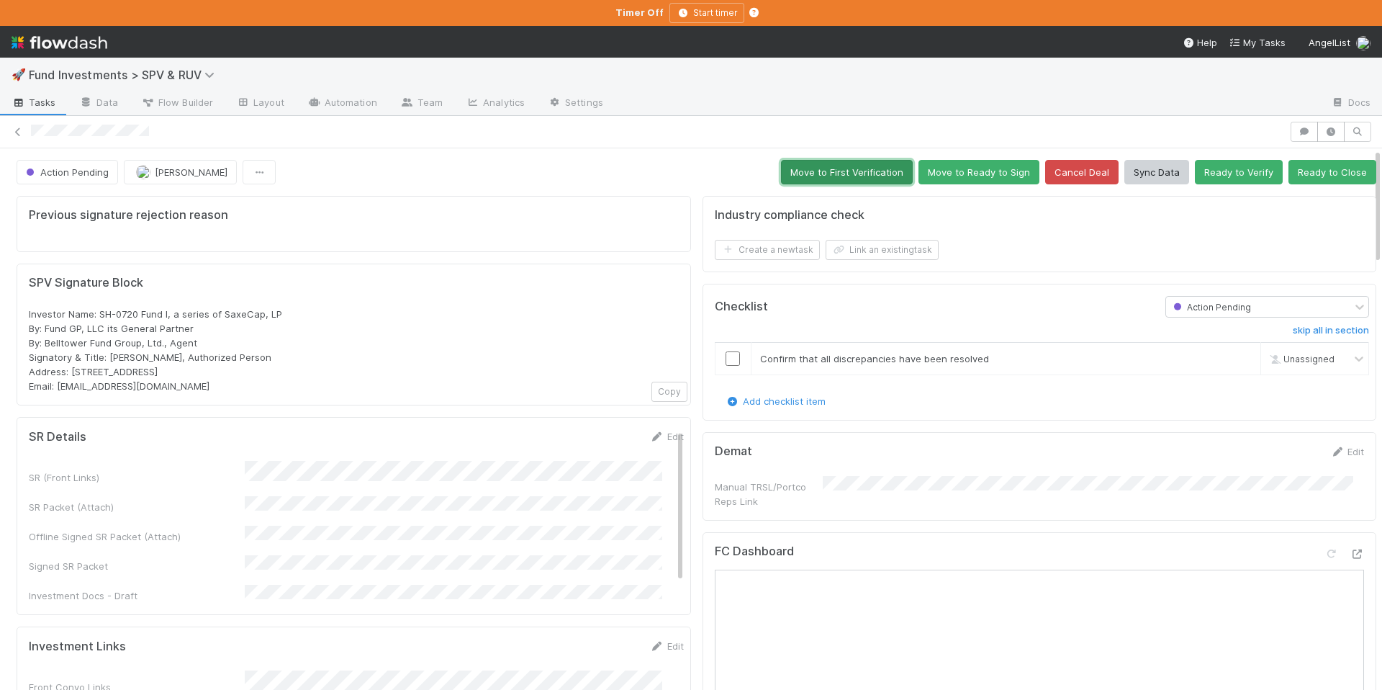
click at [813, 170] on button "Move to First Verification" at bounding box center [847, 172] width 132 height 24
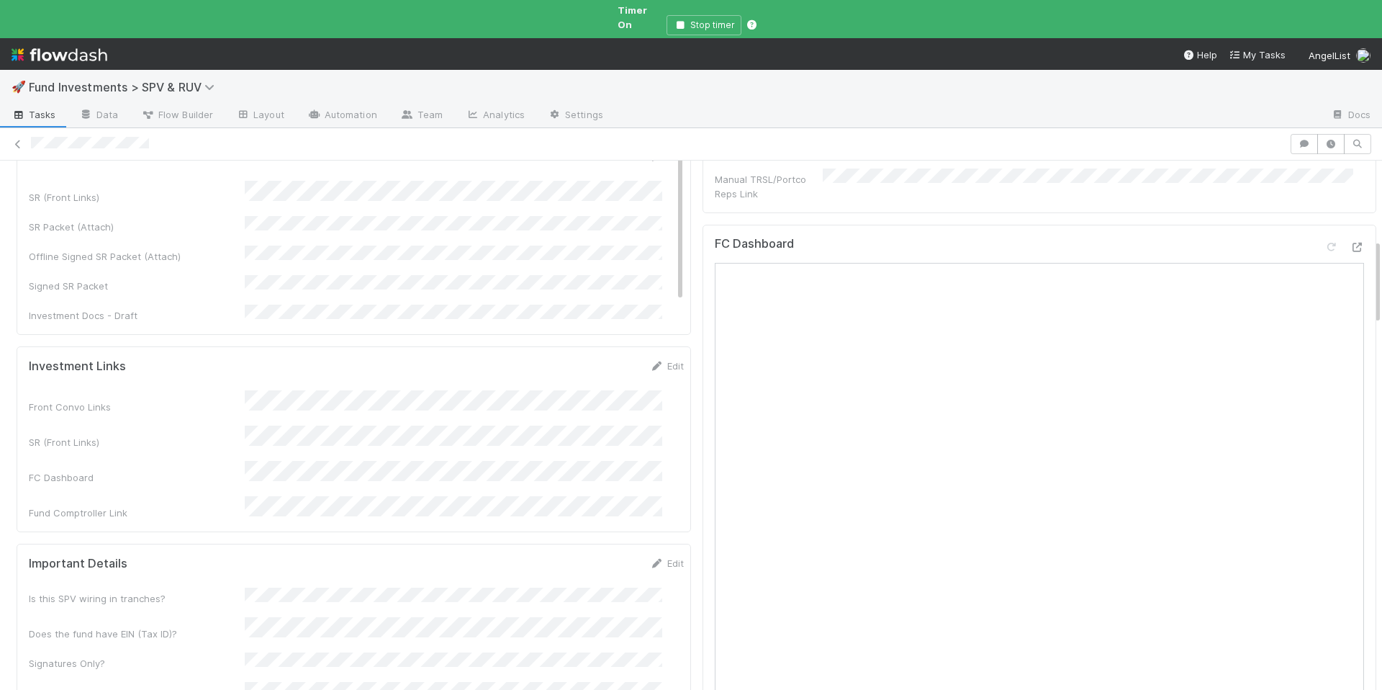
scroll to position [491, 0]
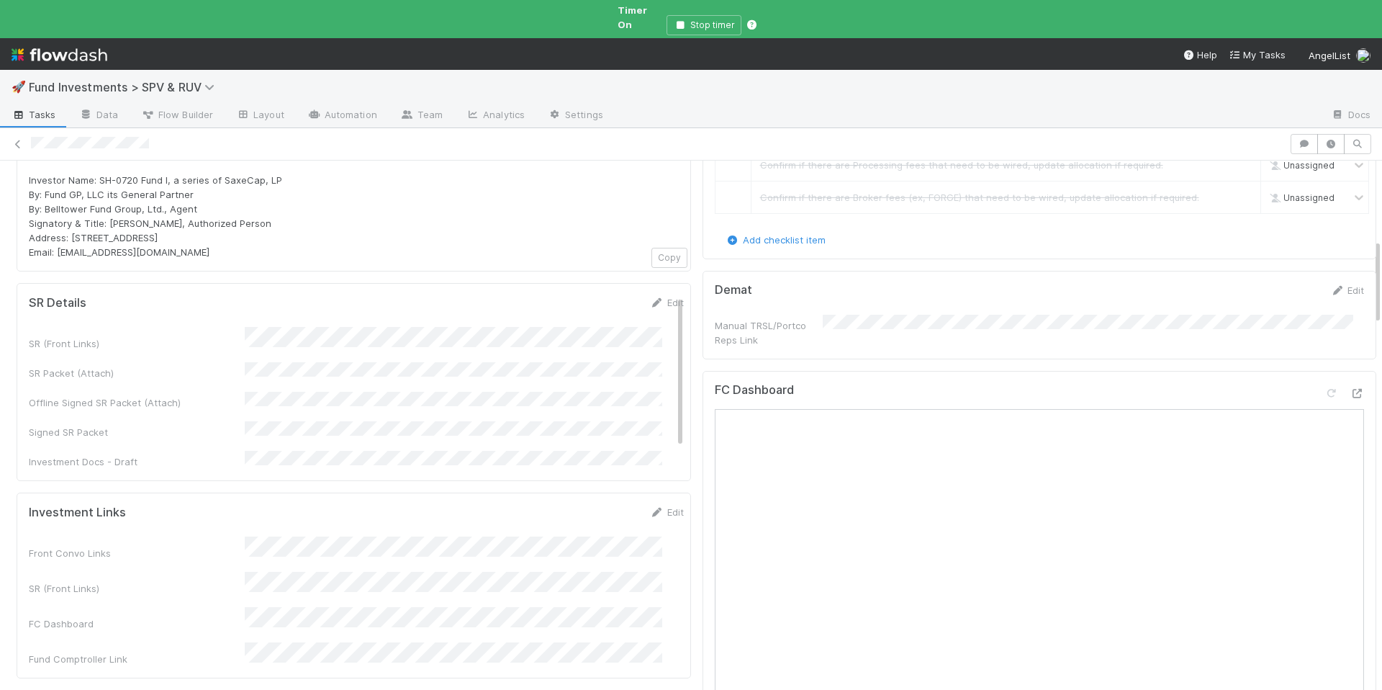
drag, startPoint x: 634, startPoint y: 274, endPoint x: 602, endPoint y: 299, distance: 40.5
click at [650, 298] on icon at bounding box center [657, 302] width 14 height 9
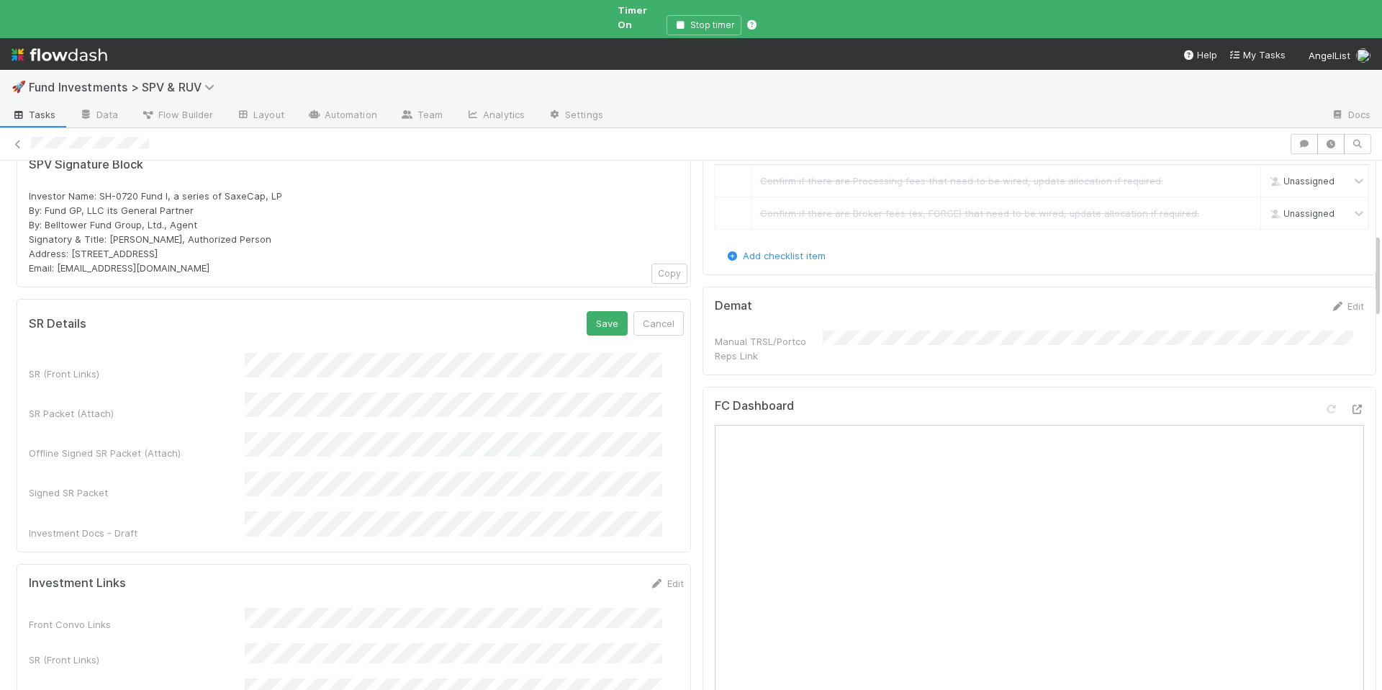
scroll to position [464, 0]
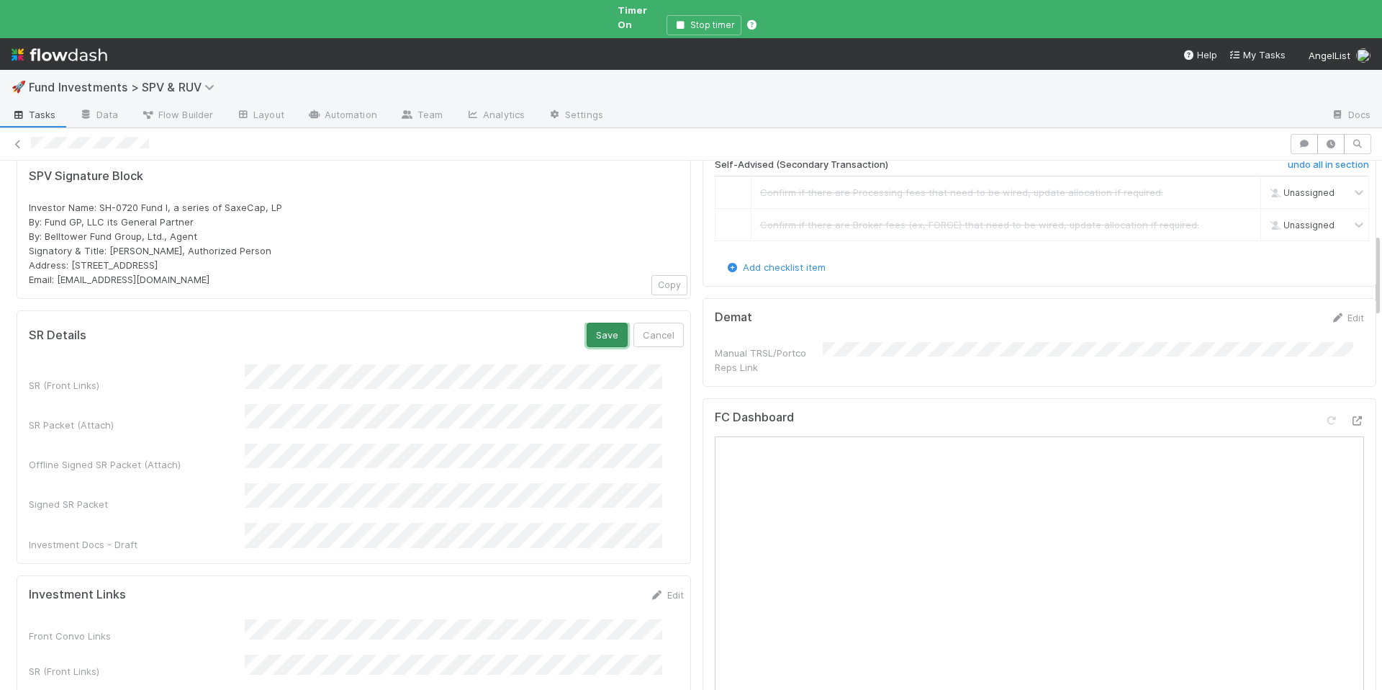
click at [592, 322] on button "Save" at bounding box center [607, 334] width 41 height 24
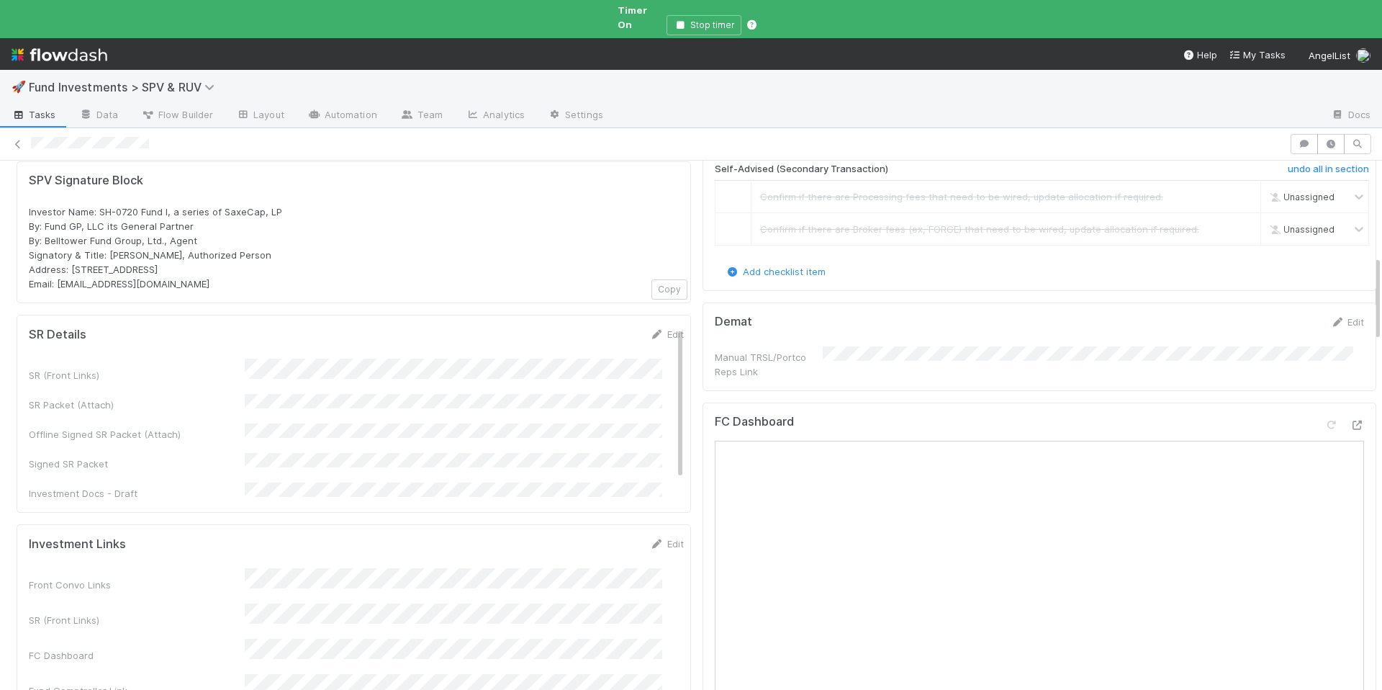
scroll to position [597, 0]
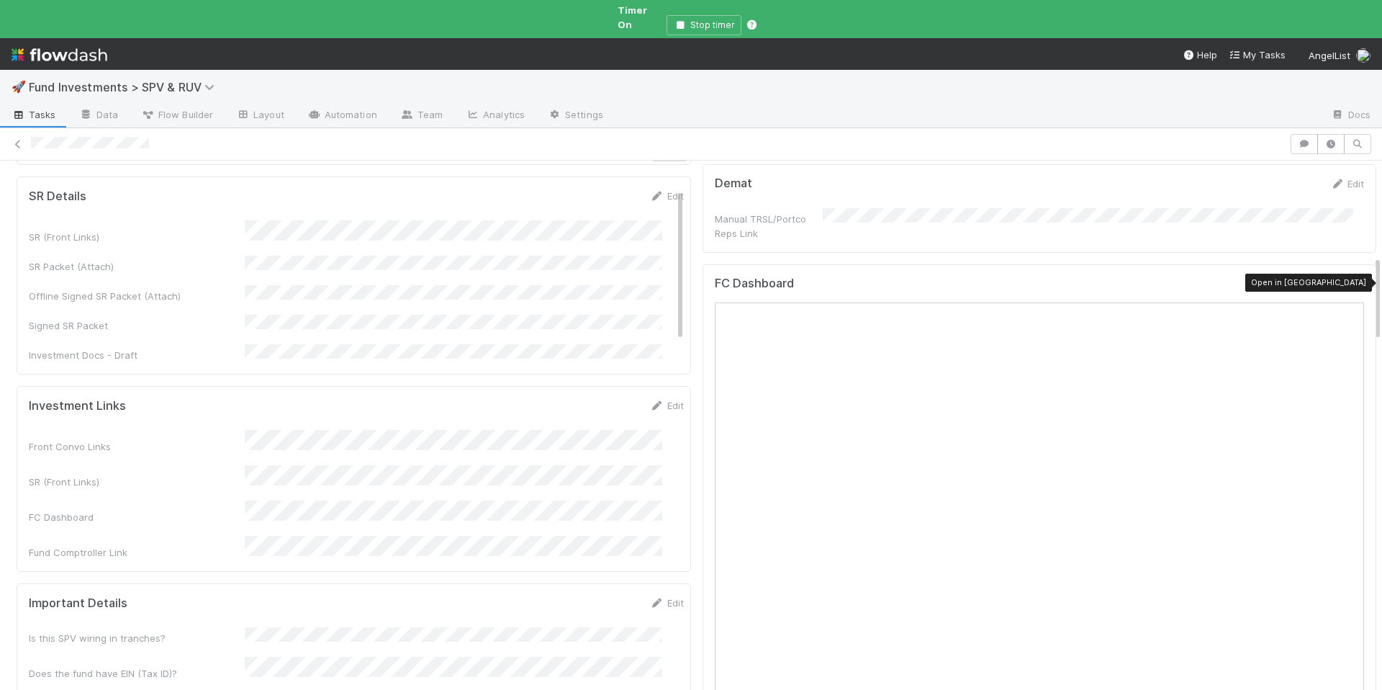
click at [1350, 282] on icon at bounding box center [1357, 286] width 14 height 9
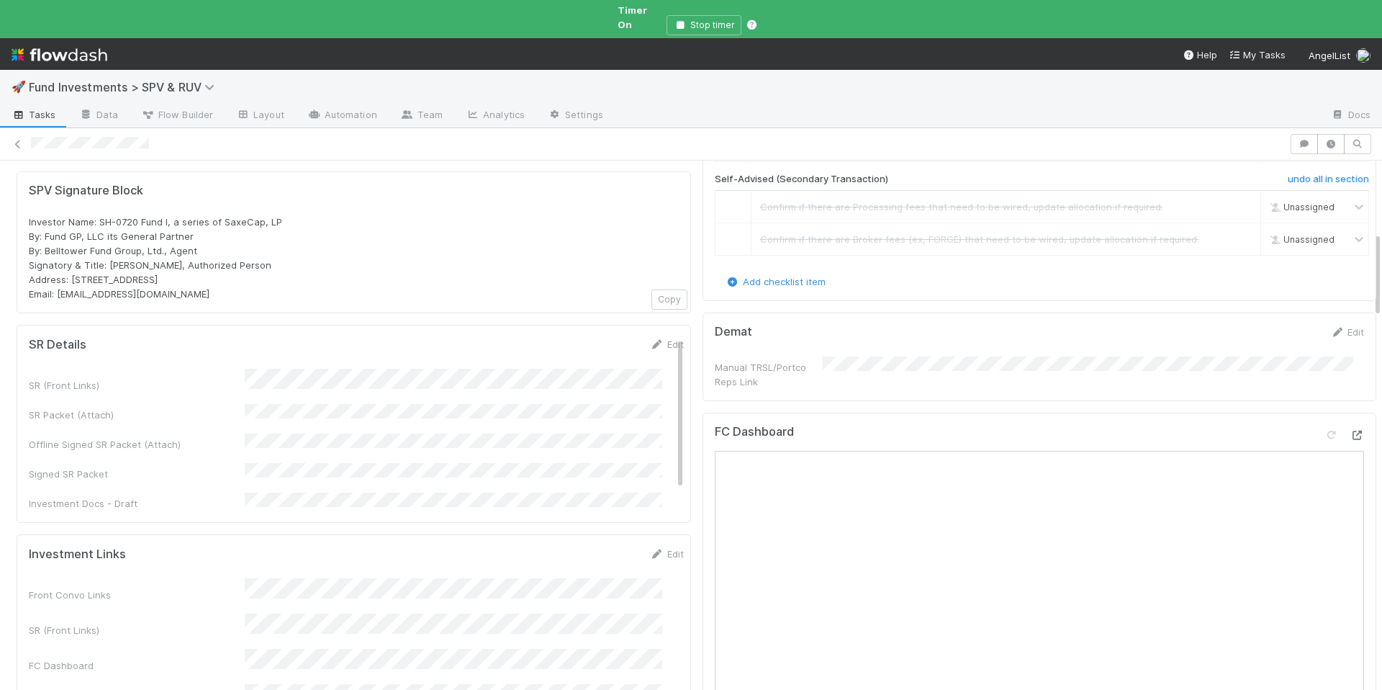
scroll to position [166, 0]
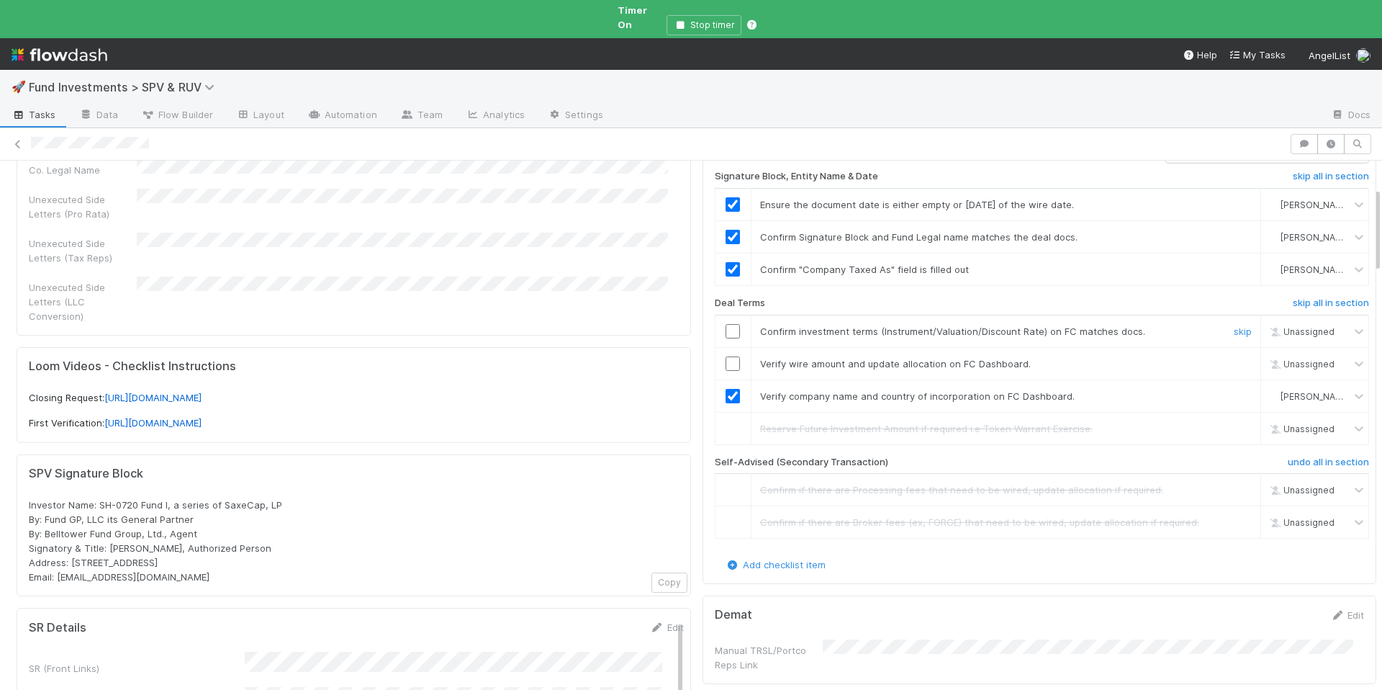
click at [726, 324] on input "checkbox" at bounding box center [733, 331] width 14 height 14
click at [726, 356] on input "checkbox" at bounding box center [733, 363] width 14 height 14
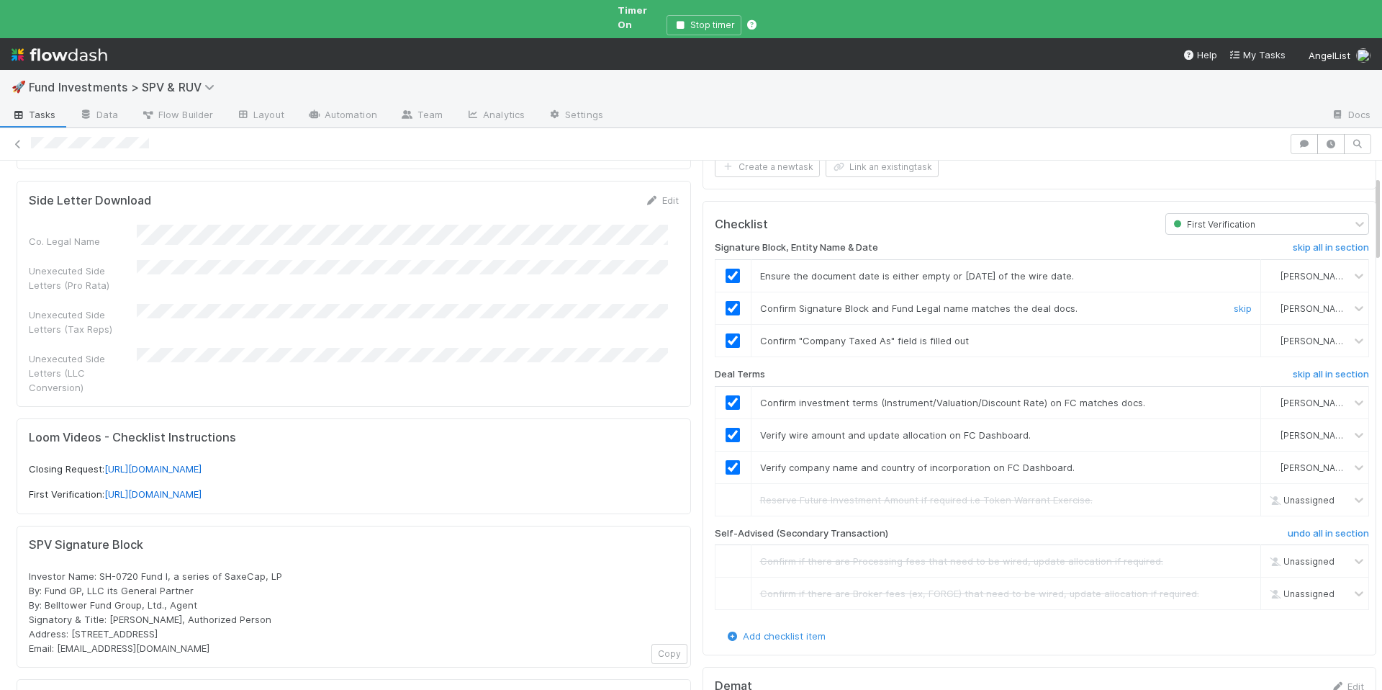
scroll to position [0, 0]
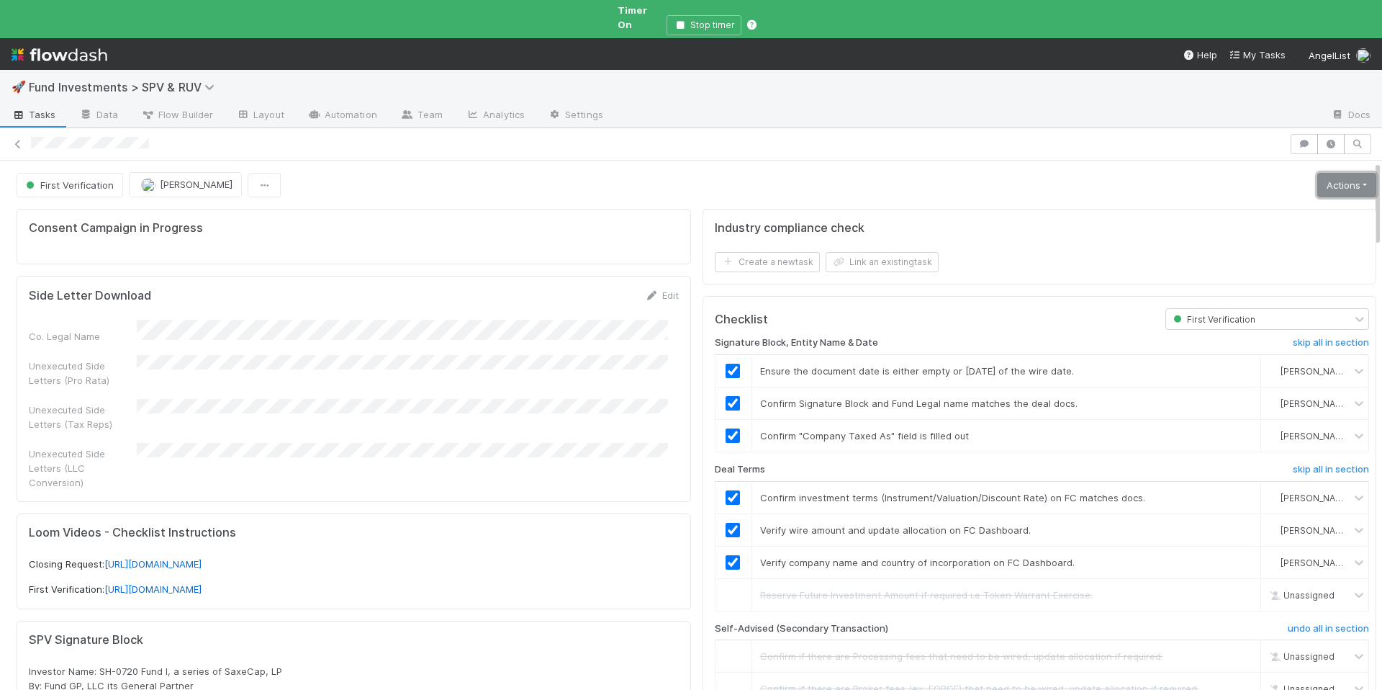
click at [1320, 173] on link "Actions" at bounding box center [1346, 185] width 59 height 24
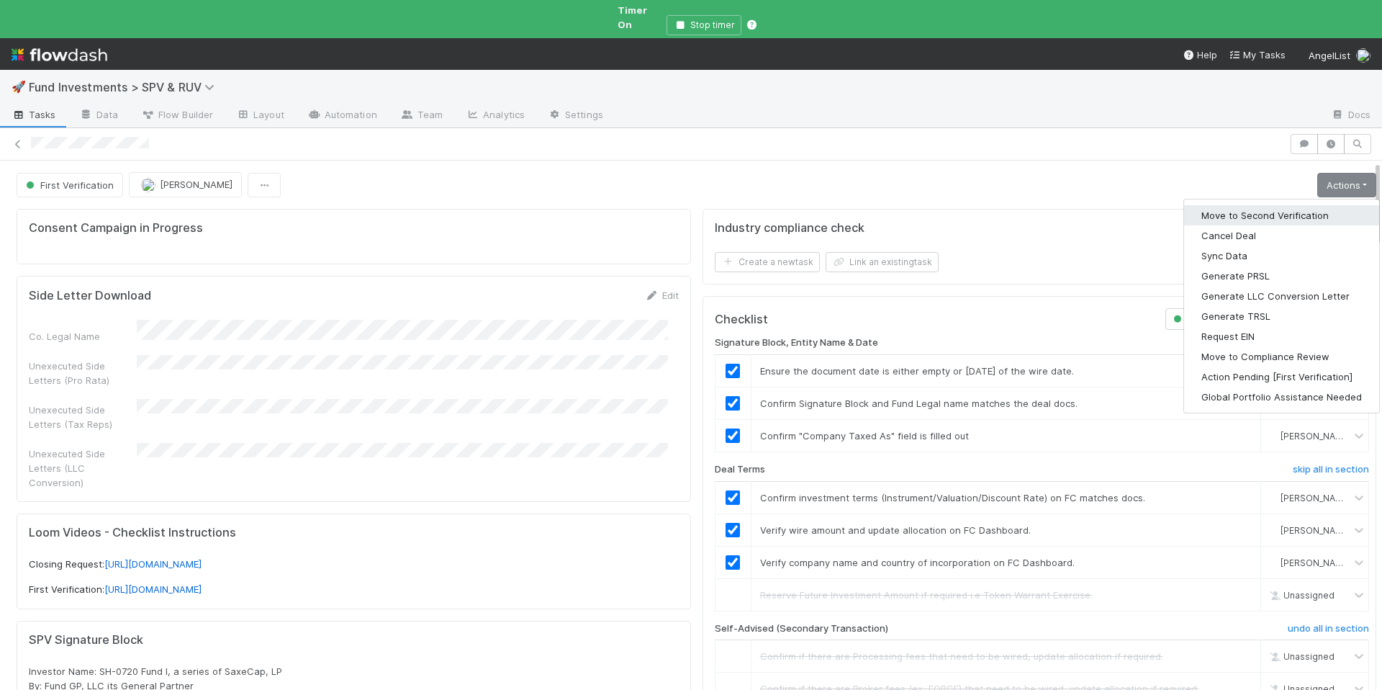
click at [1273, 205] on button "Move to Second Verification" at bounding box center [1281, 215] width 195 height 20
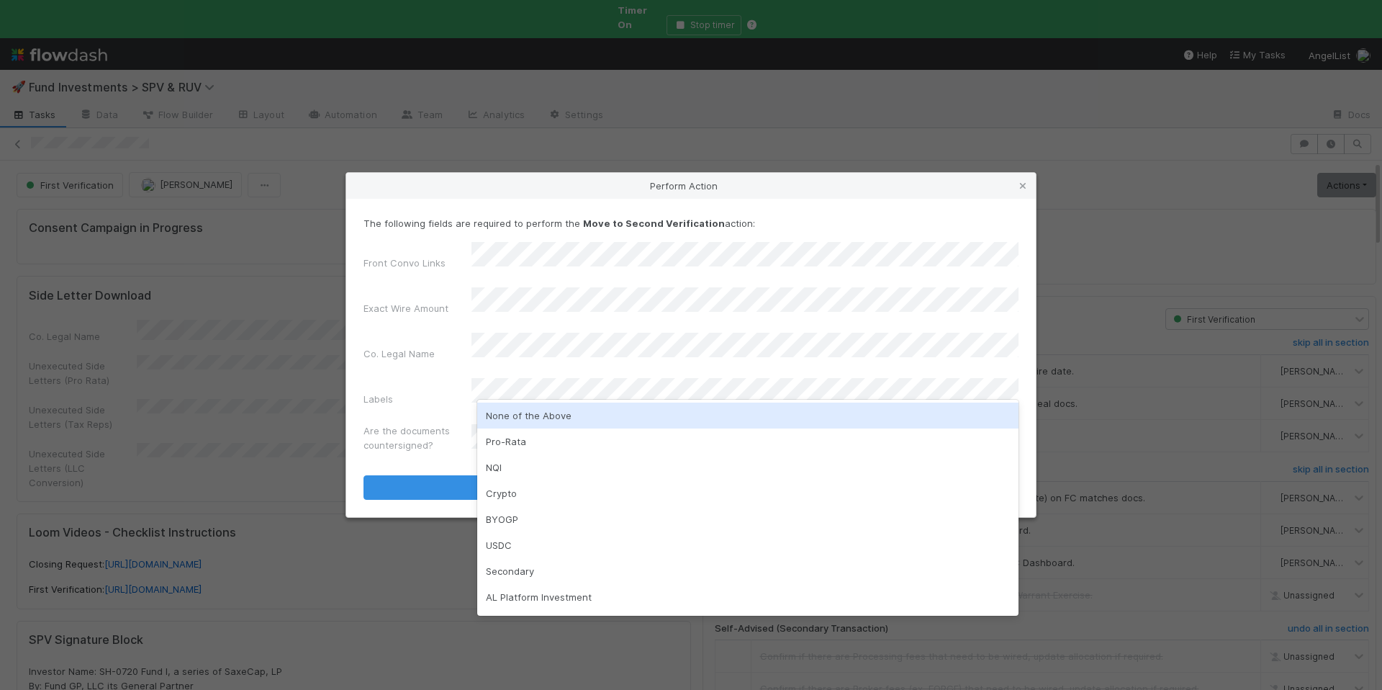
click at [585, 415] on div "None of the Above" at bounding box center [747, 415] width 541 height 26
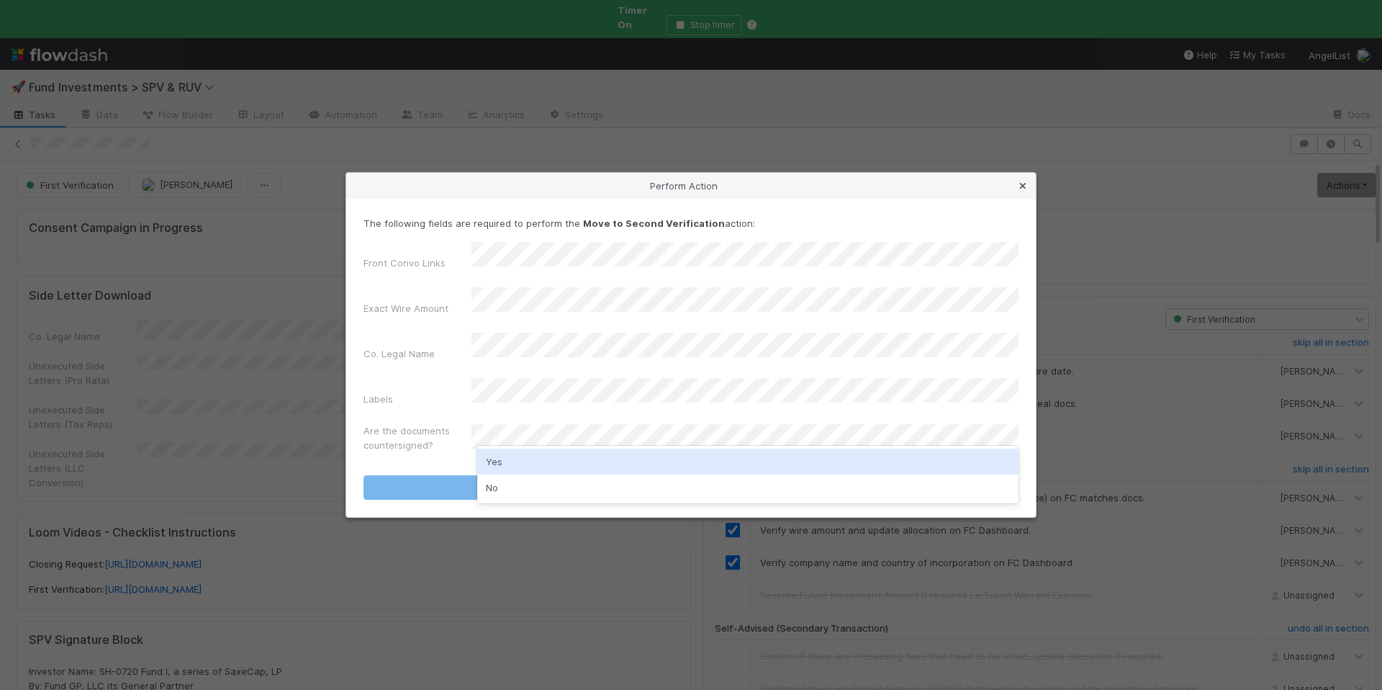
click at [1020, 193] on link at bounding box center [1023, 186] width 14 height 14
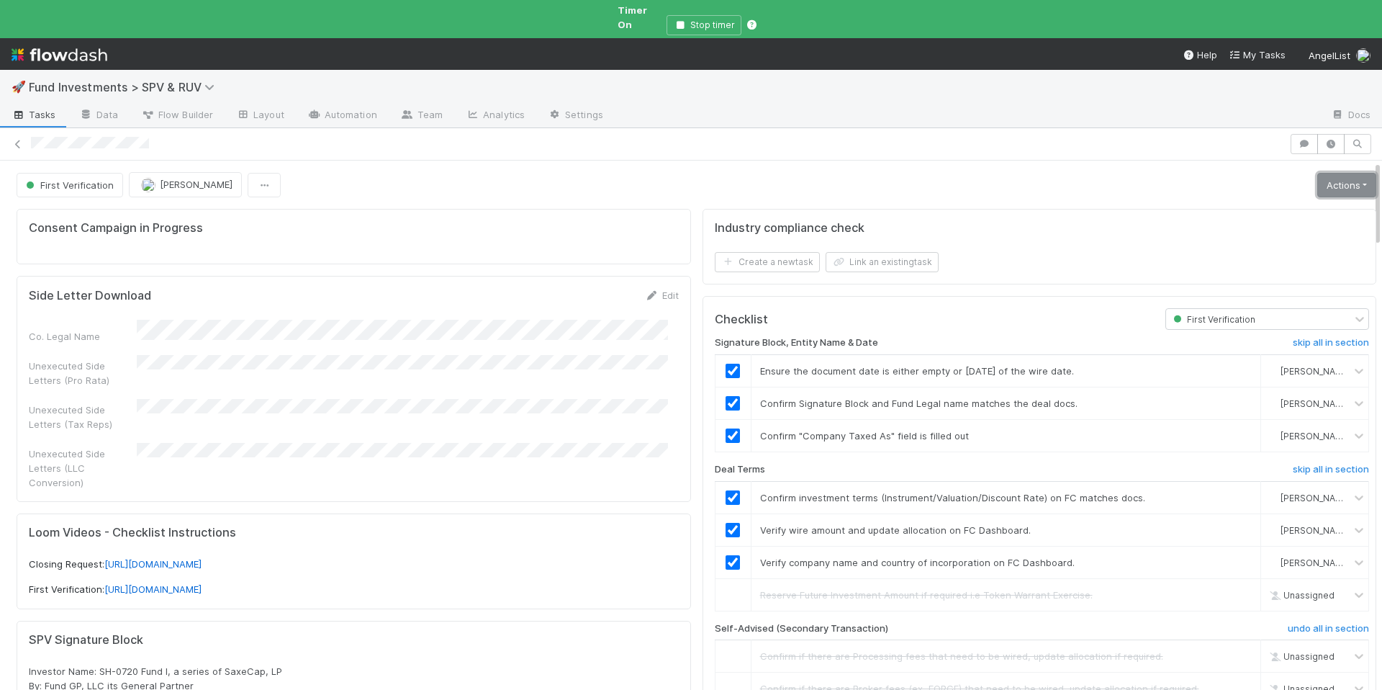
click at [1329, 178] on link "Actions" at bounding box center [1346, 185] width 59 height 24
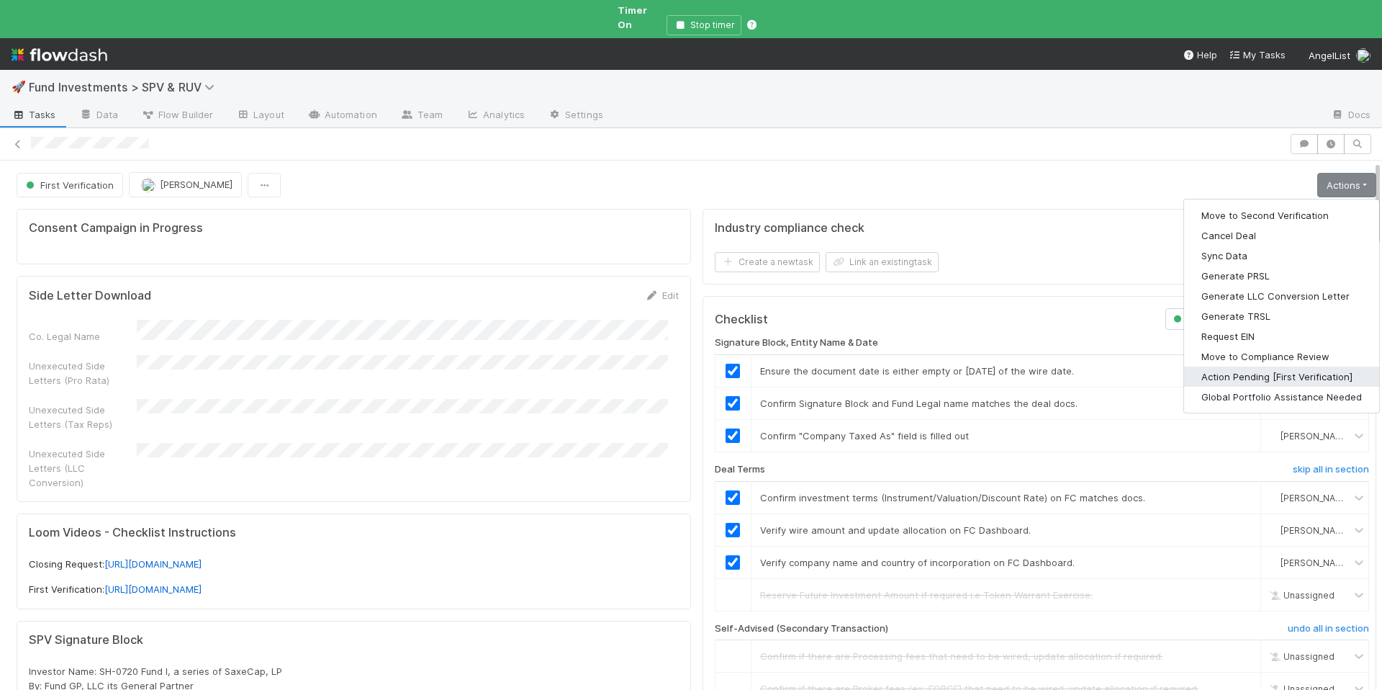
click at [1232, 366] on button "Action Pending [First Verification]" at bounding box center [1281, 376] width 195 height 20
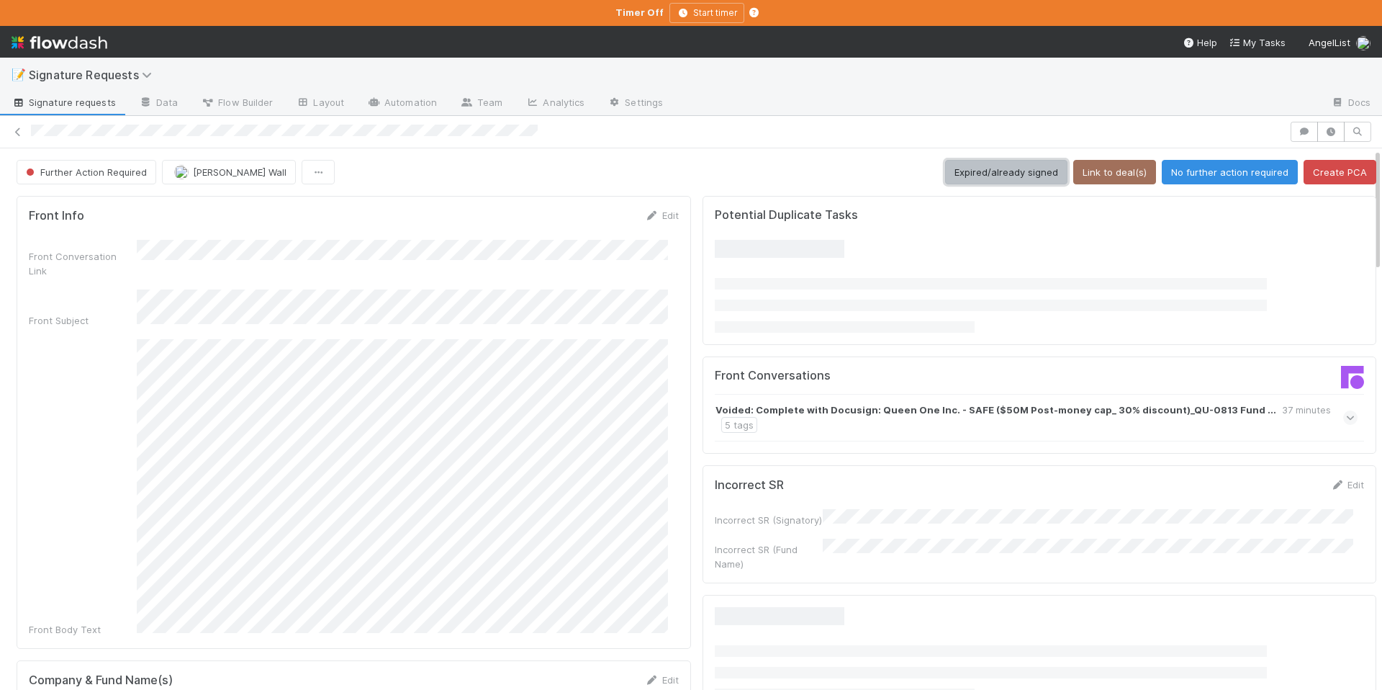
click at [1015, 169] on button "Expired/already signed" at bounding box center [1006, 172] width 122 height 24
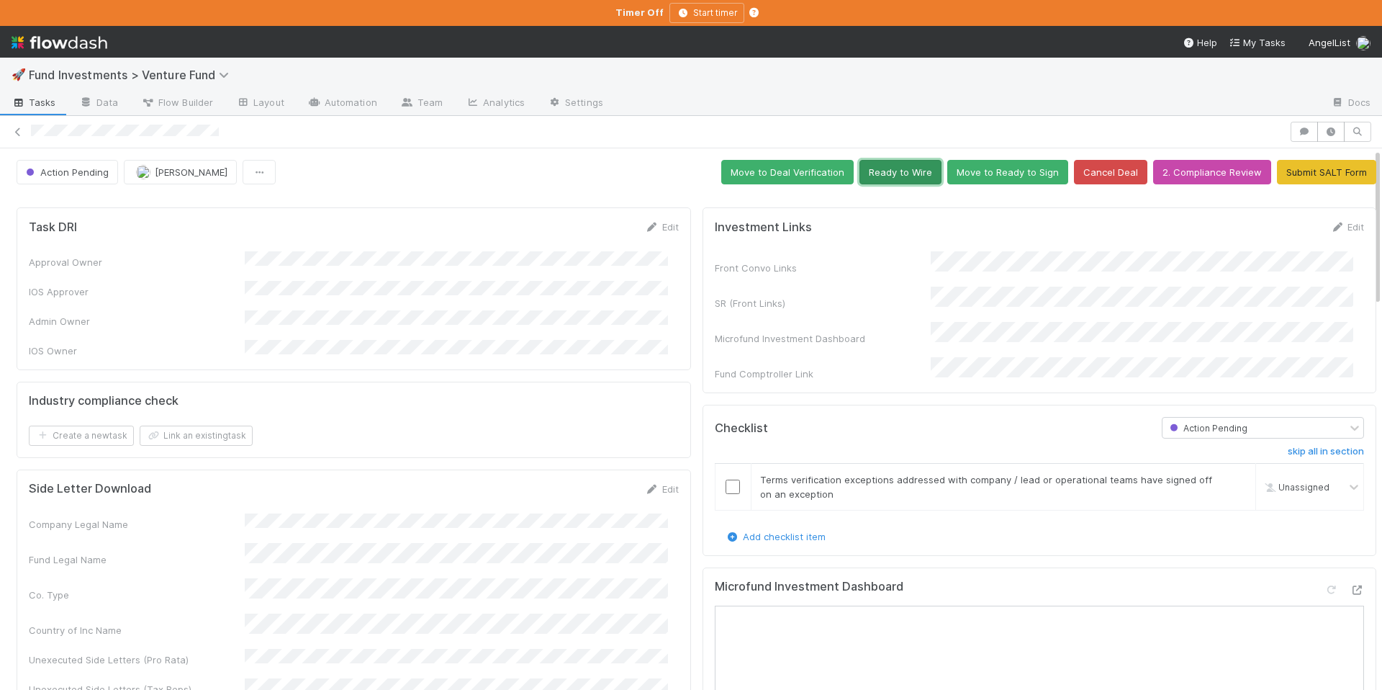
click at [903, 174] on button "Ready to Wire" at bounding box center [900, 172] width 82 height 24
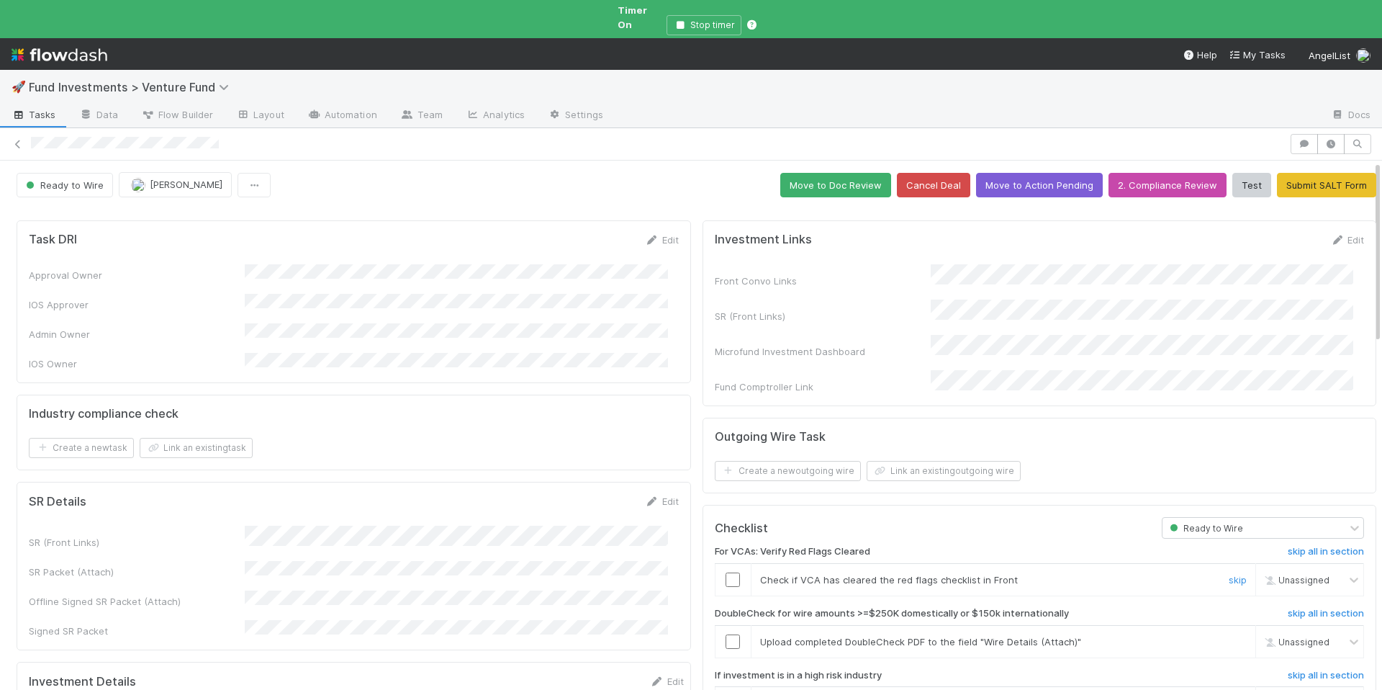
click at [726, 572] on input "checkbox" at bounding box center [733, 579] width 14 height 14
click at [1275, 574] on span "[PERSON_NAME]" at bounding box center [1310, 579] width 71 height 11
type input "tar"
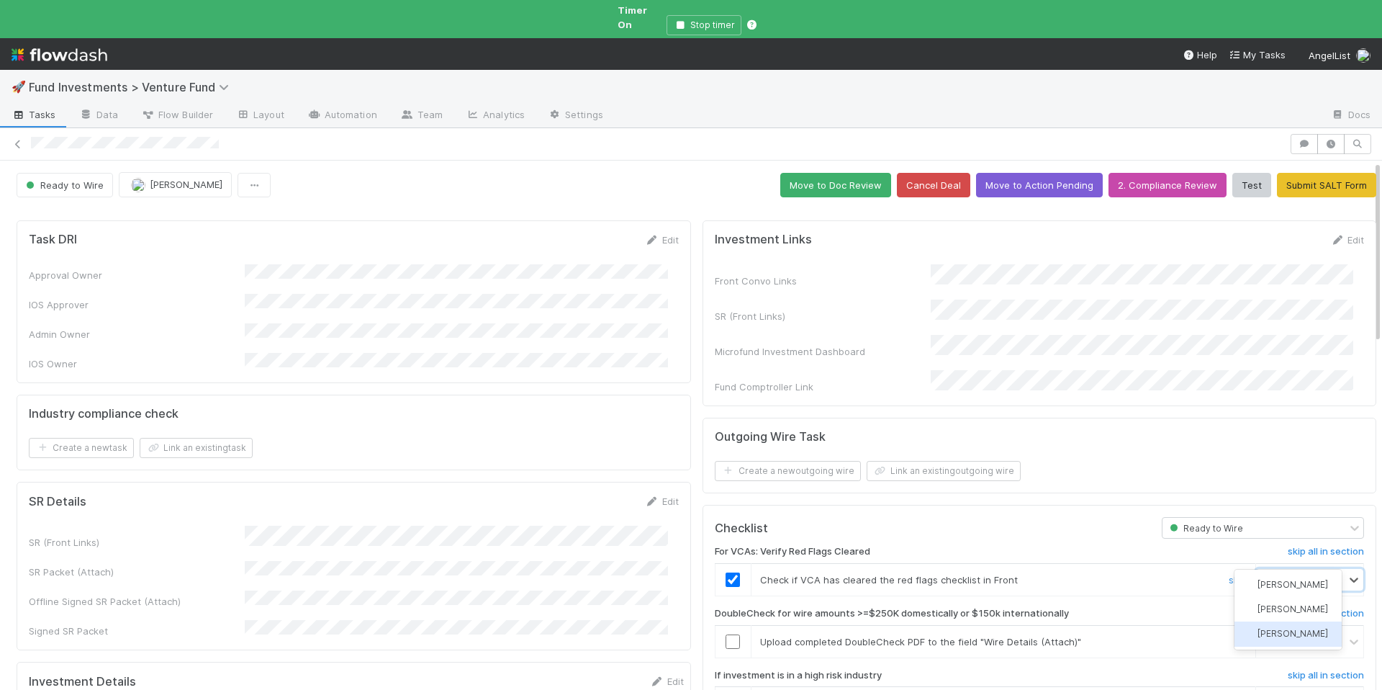
click at [1293, 634] on span "Tarina Touret" at bounding box center [1292, 633] width 71 height 11
click at [1229, 636] on link "skip" at bounding box center [1238, 642] width 18 height 12
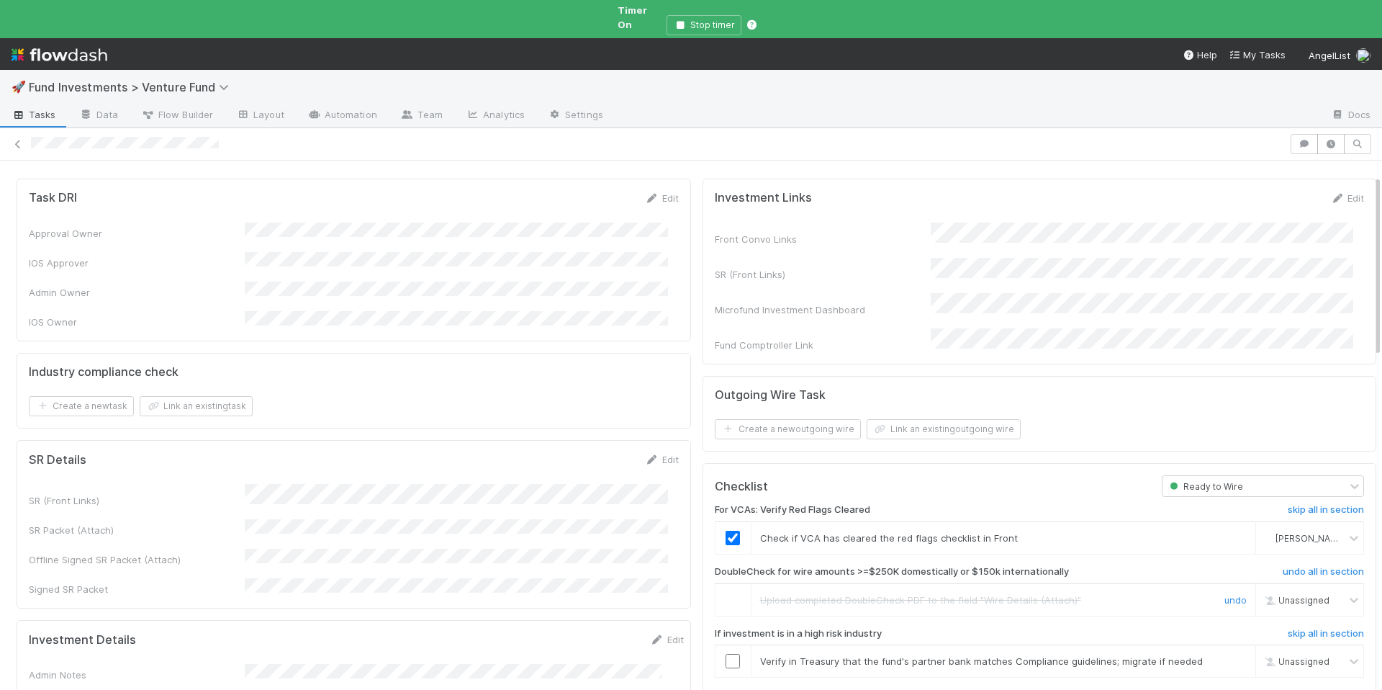
scroll to position [42, 0]
click at [1229, 654] on link "skip" at bounding box center [1238, 660] width 18 height 12
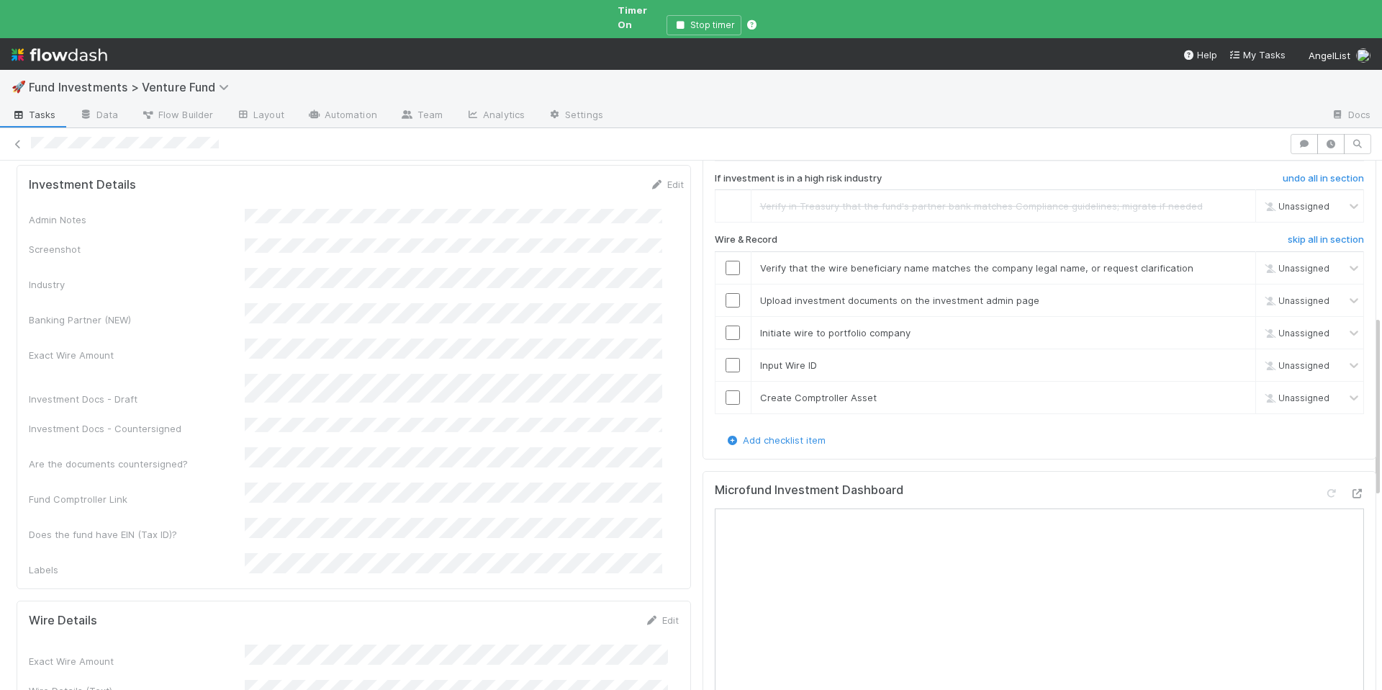
scroll to position [438, 0]
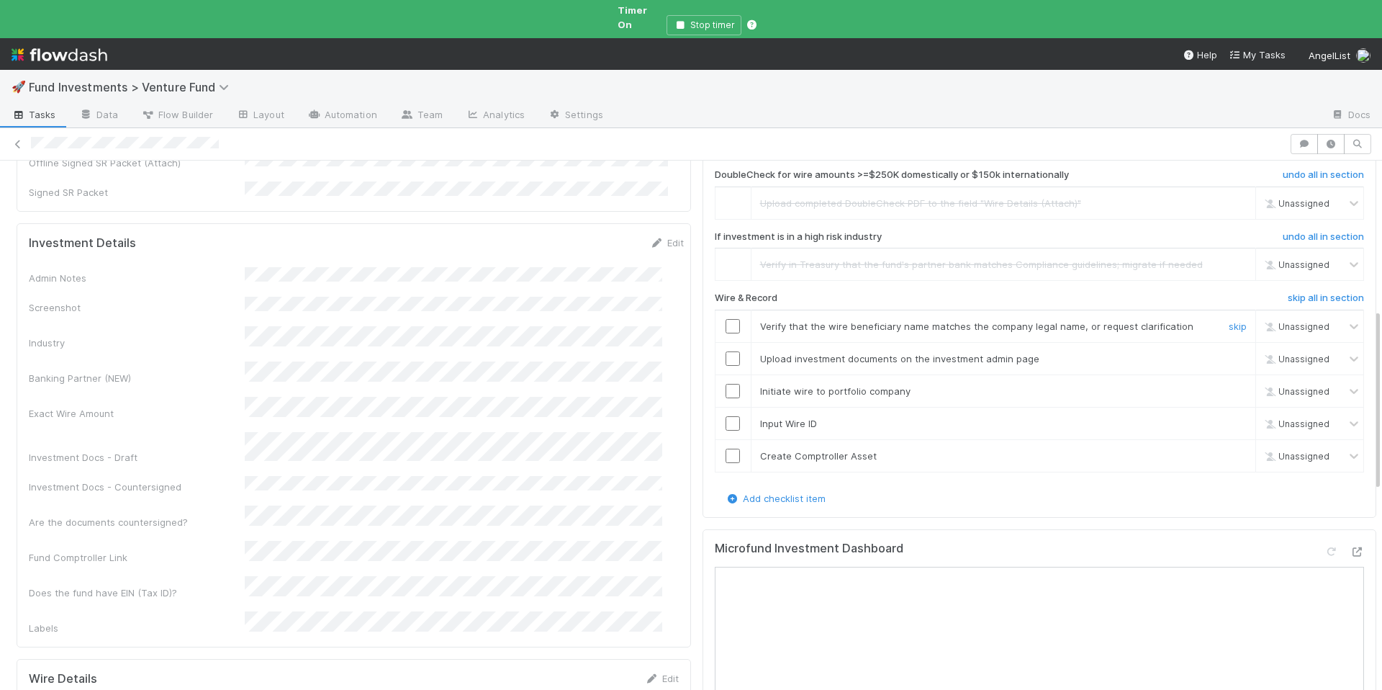
click at [726, 319] on input "checkbox" at bounding box center [733, 326] width 14 height 14
click at [726, 351] on input "checkbox" at bounding box center [733, 358] width 14 height 14
click at [726, 384] on input "checkbox" at bounding box center [733, 391] width 14 height 14
click at [726, 416] on input "checkbox" at bounding box center [733, 423] width 14 height 14
click at [727, 448] on input "checkbox" at bounding box center [733, 455] width 14 height 14
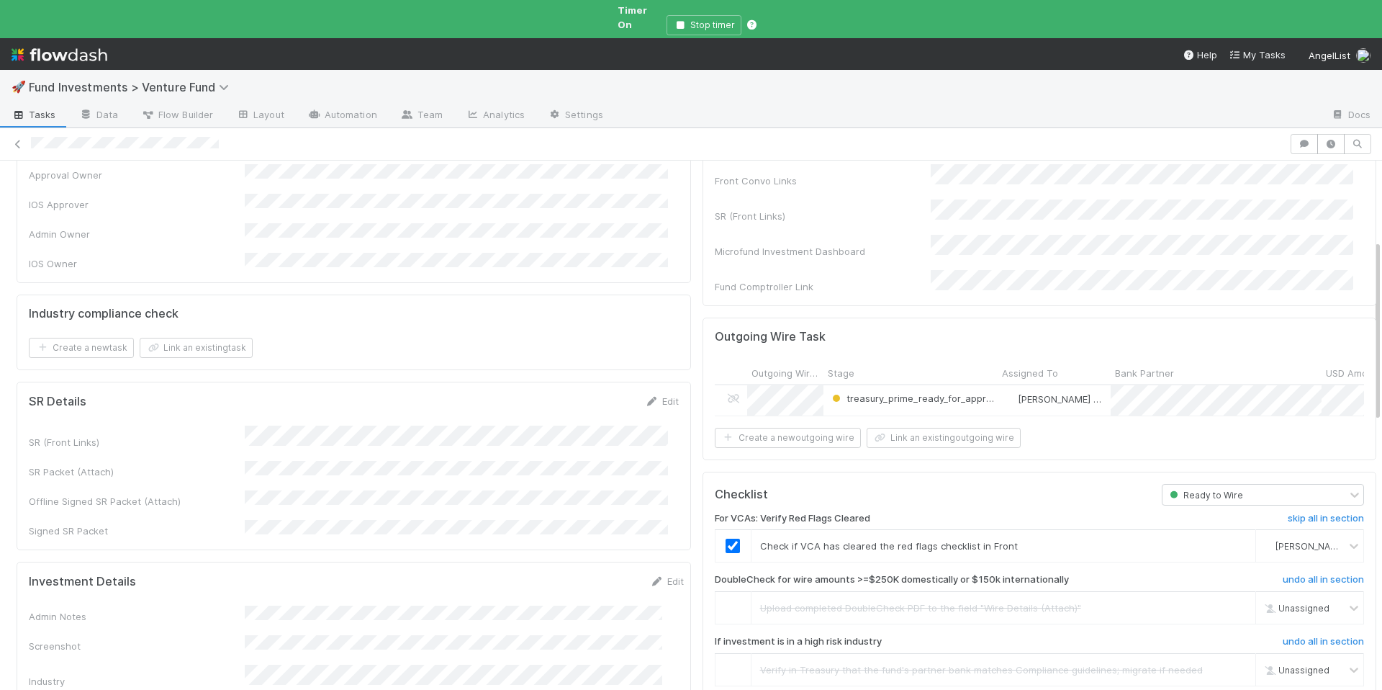
scroll to position [0, 0]
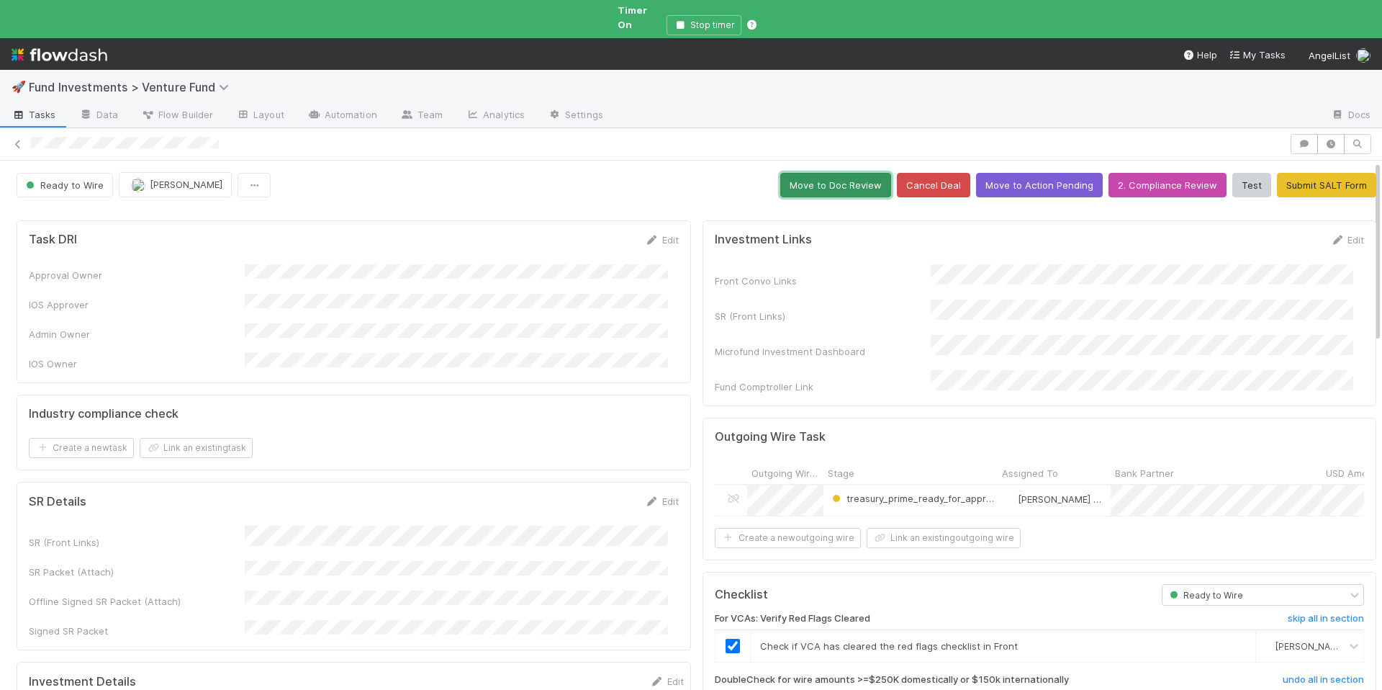
click at [807, 173] on button "Move to Doc Review" at bounding box center [835, 185] width 111 height 24
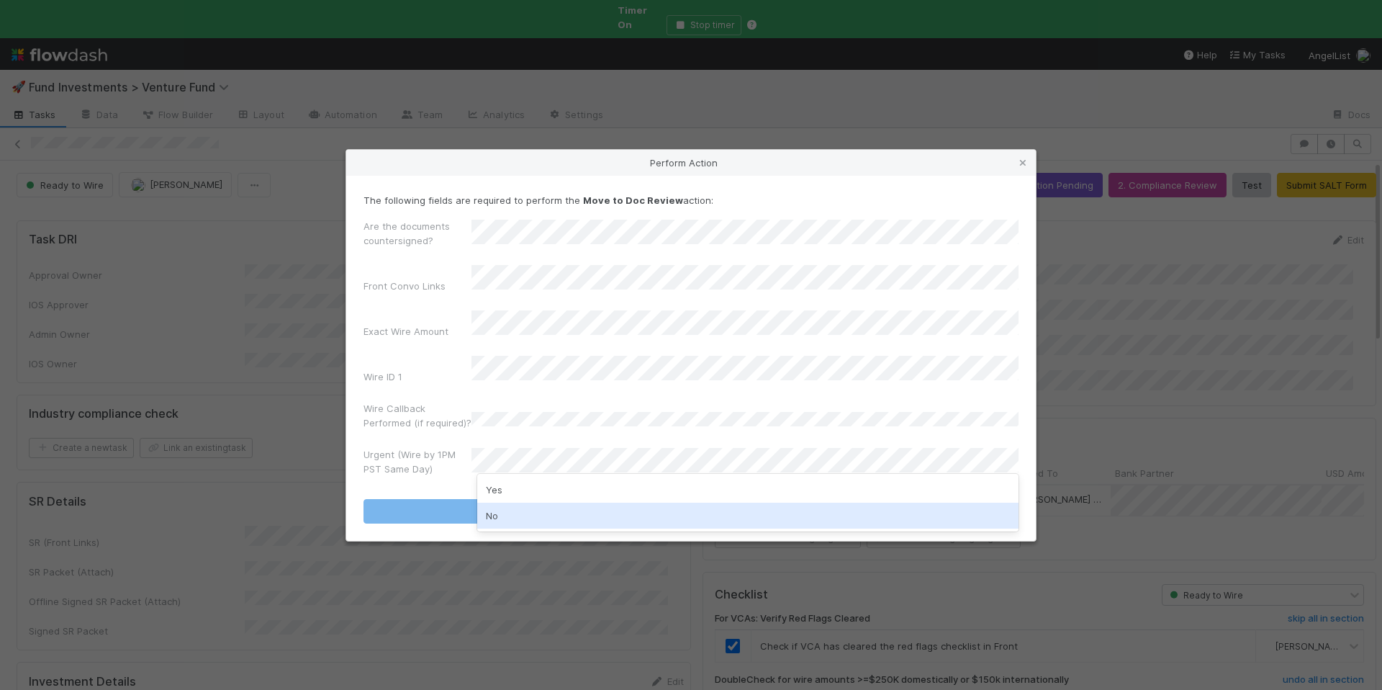
click at [528, 510] on div "No" at bounding box center [747, 515] width 541 height 26
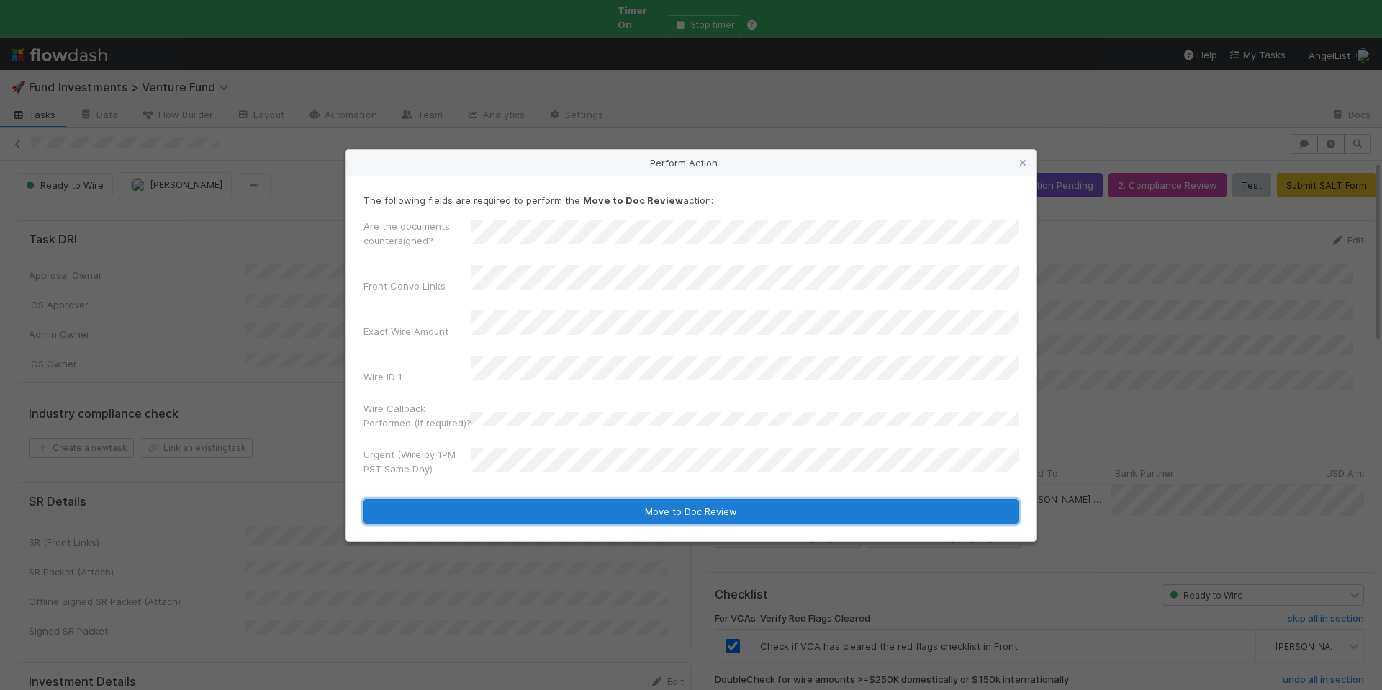
click at [590, 499] on button "Move to Doc Review" at bounding box center [690, 511] width 655 height 24
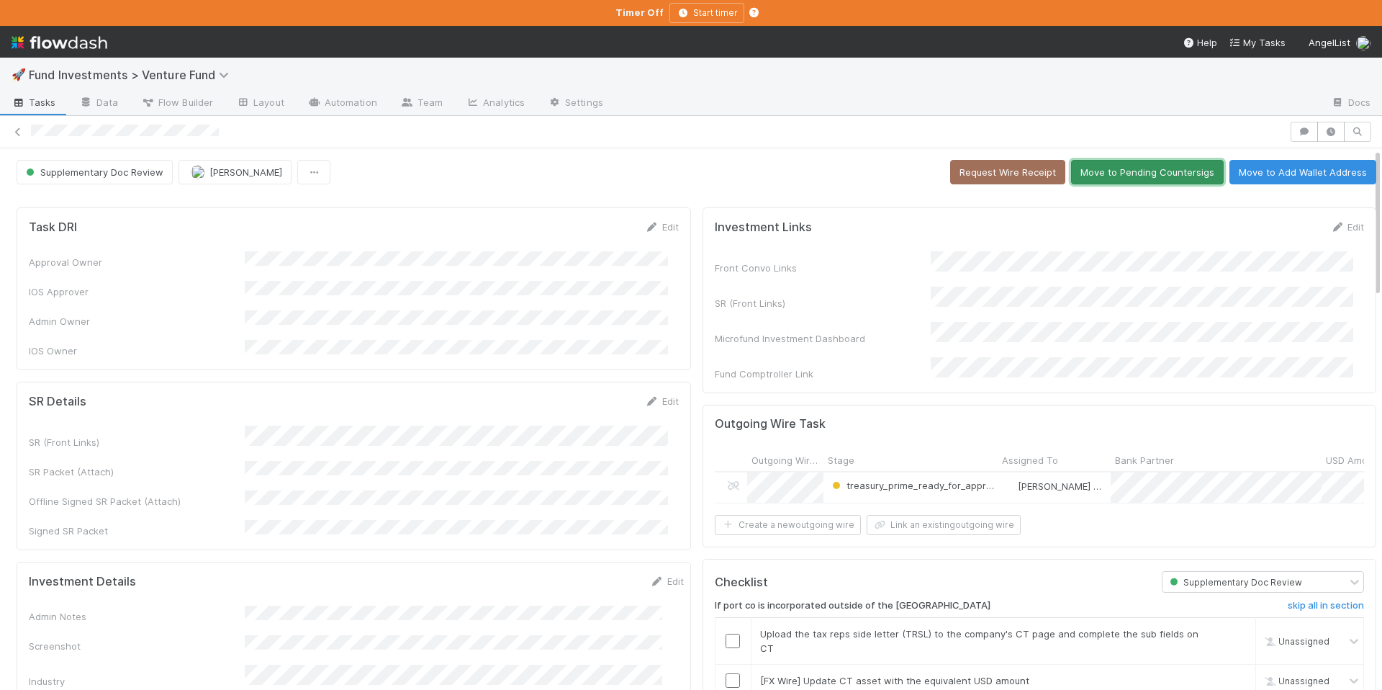
click at [1132, 173] on button "Move to Pending Countersigs" at bounding box center [1147, 172] width 153 height 24
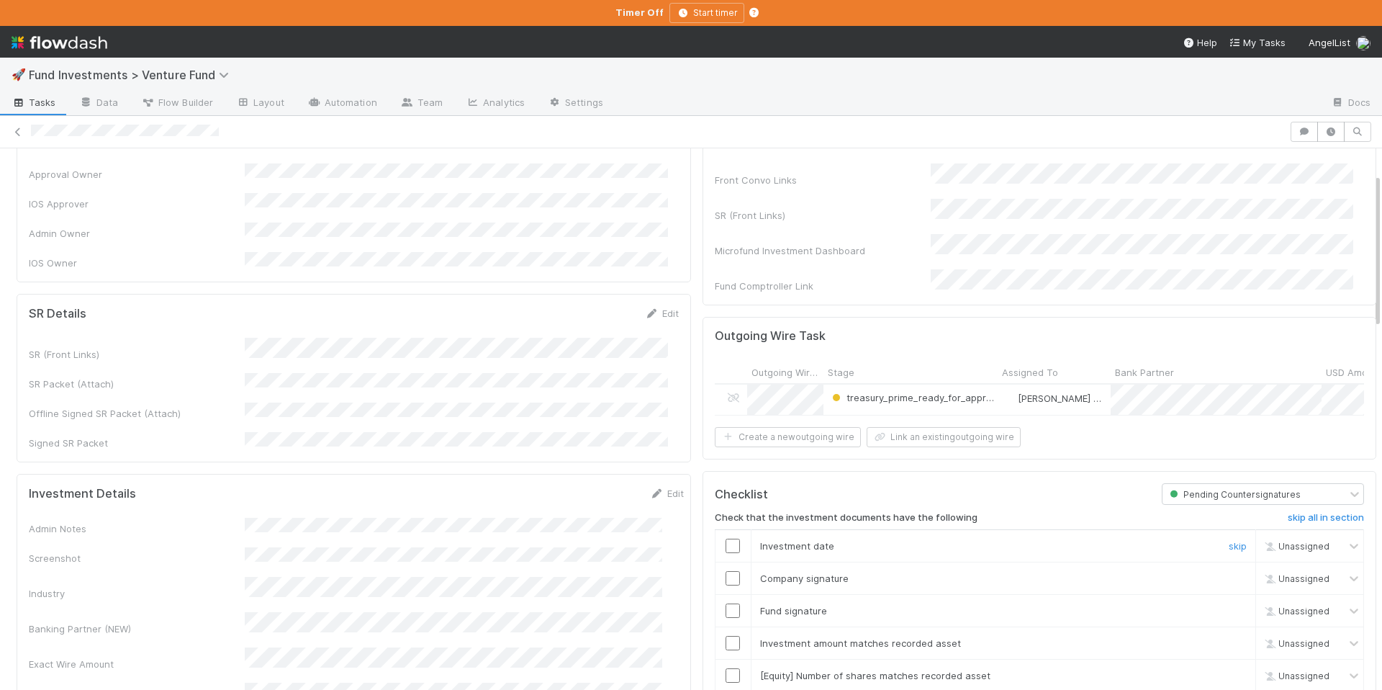
scroll to position [234, 0]
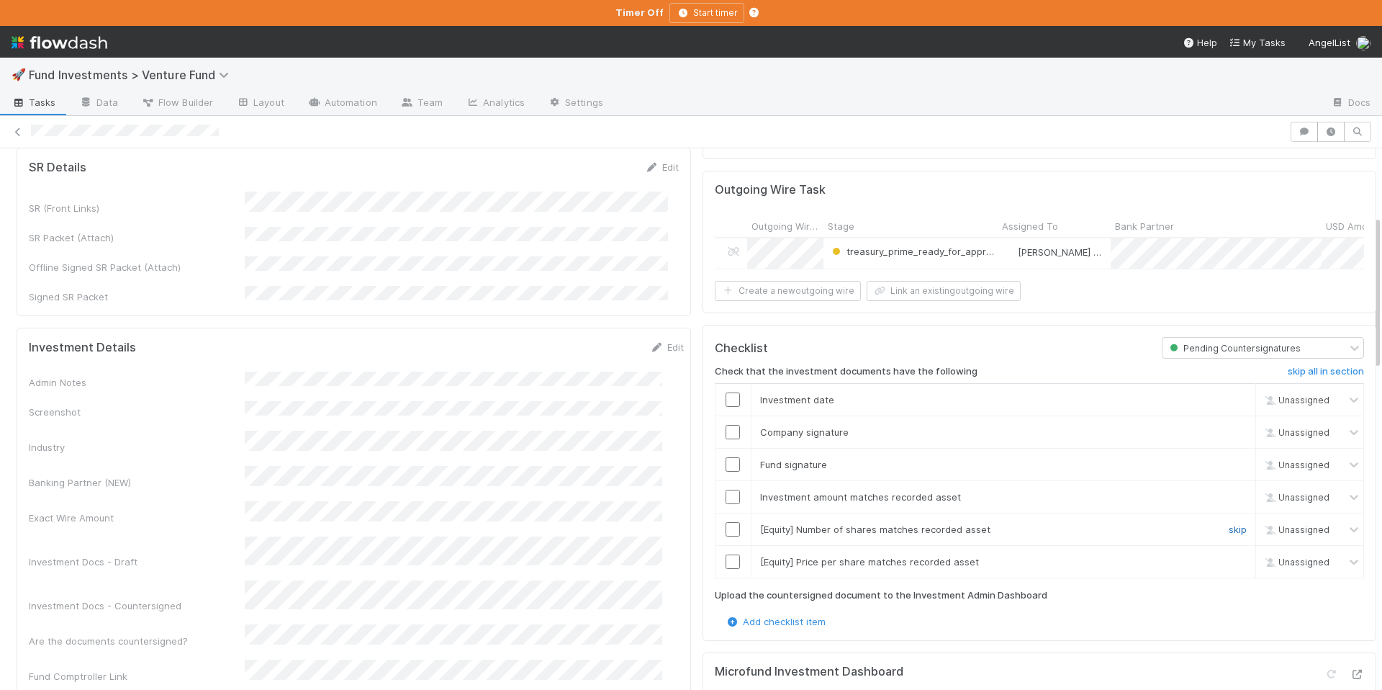
click at [1229, 529] on link "skip" at bounding box center [1238, 529] width 18 height 12
drag, startPoint x: 1214, startPoint y: 554, endPoint x: 1168, endPoint y: 548, distance: 47.2
click at [1229, 556] on link "skip" at bounding box center [1238, 562] width 18 height 12
click at [726, 489] on input "checkbox" at bounding box center [733, 496] width 14 height 14
click at [726, 457] on input "checkbox" at bounding box center [733, 464] width 14 height 14
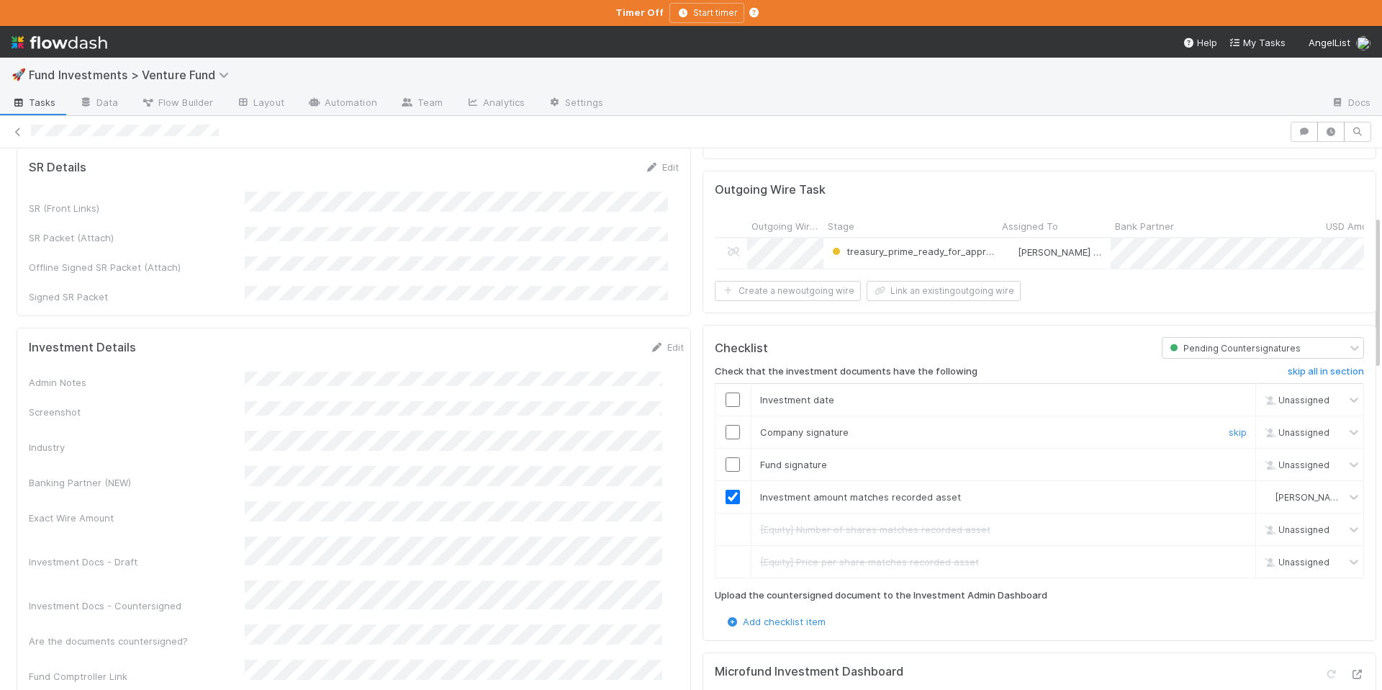
click at [726, 435] on input "checkbox" at bounding box center [733, 432] width 14 height 14
click at [726, 392] on input "checkbox" at bounding box center [733, 399] width 14 height 14
click at [726, 425] on input "checkbox" at bounding box center [733, 432] width 14 height 14
click at [726, 462] on input "checkbox" at bounding box center [733, 464] width 14 height 14
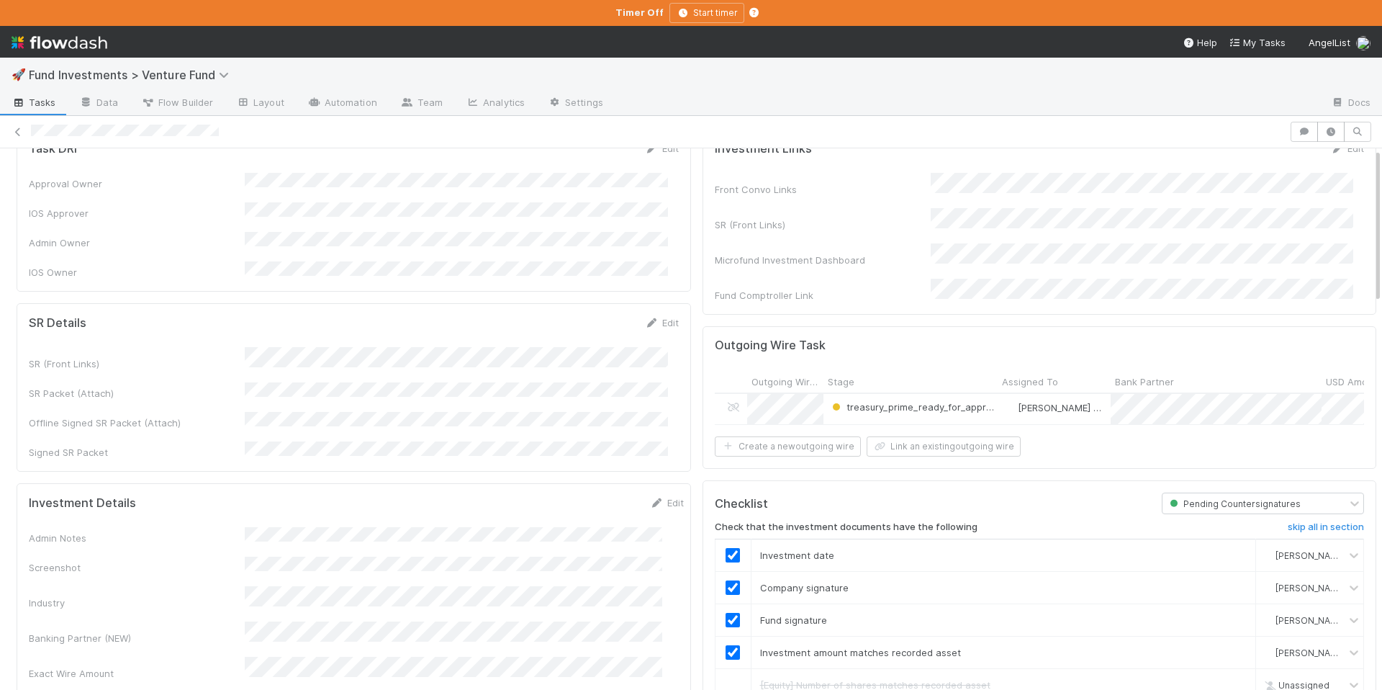
scroll to position [0, 0]
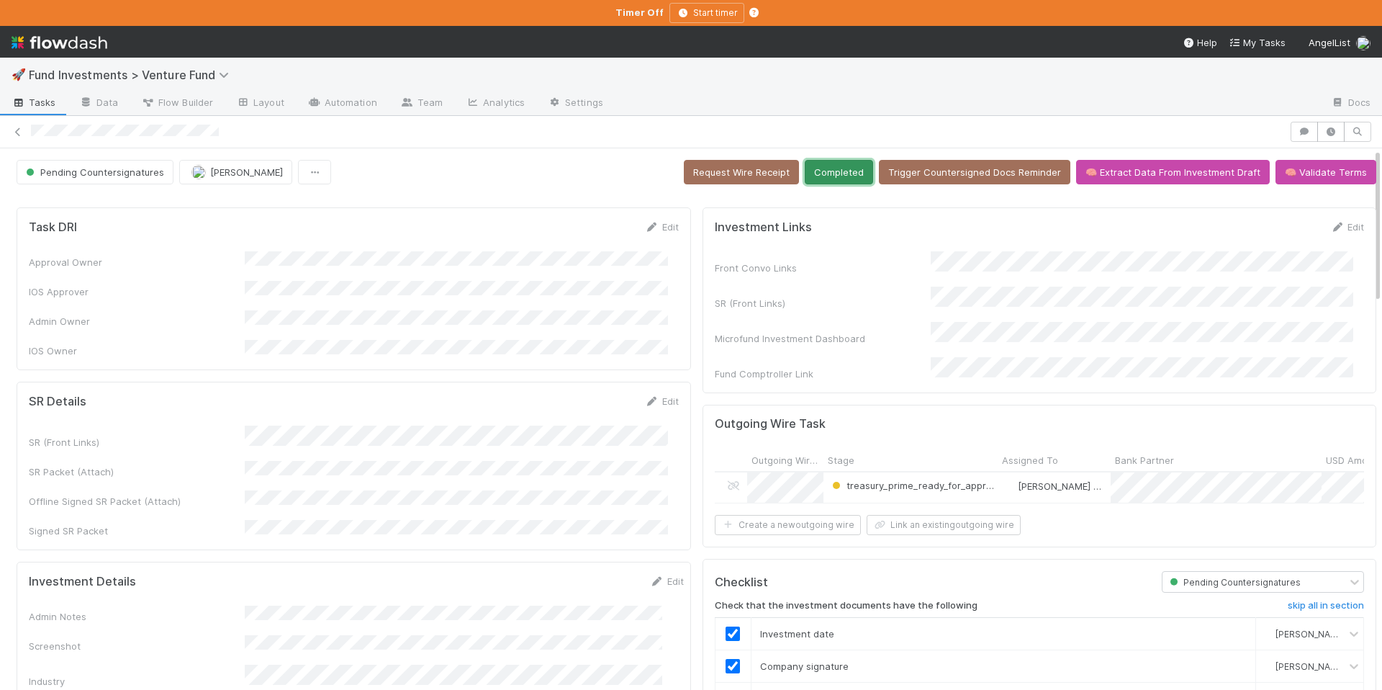
click at [831, 164] on button "Completed" at bounding box center [839, 172] width 68 height 24
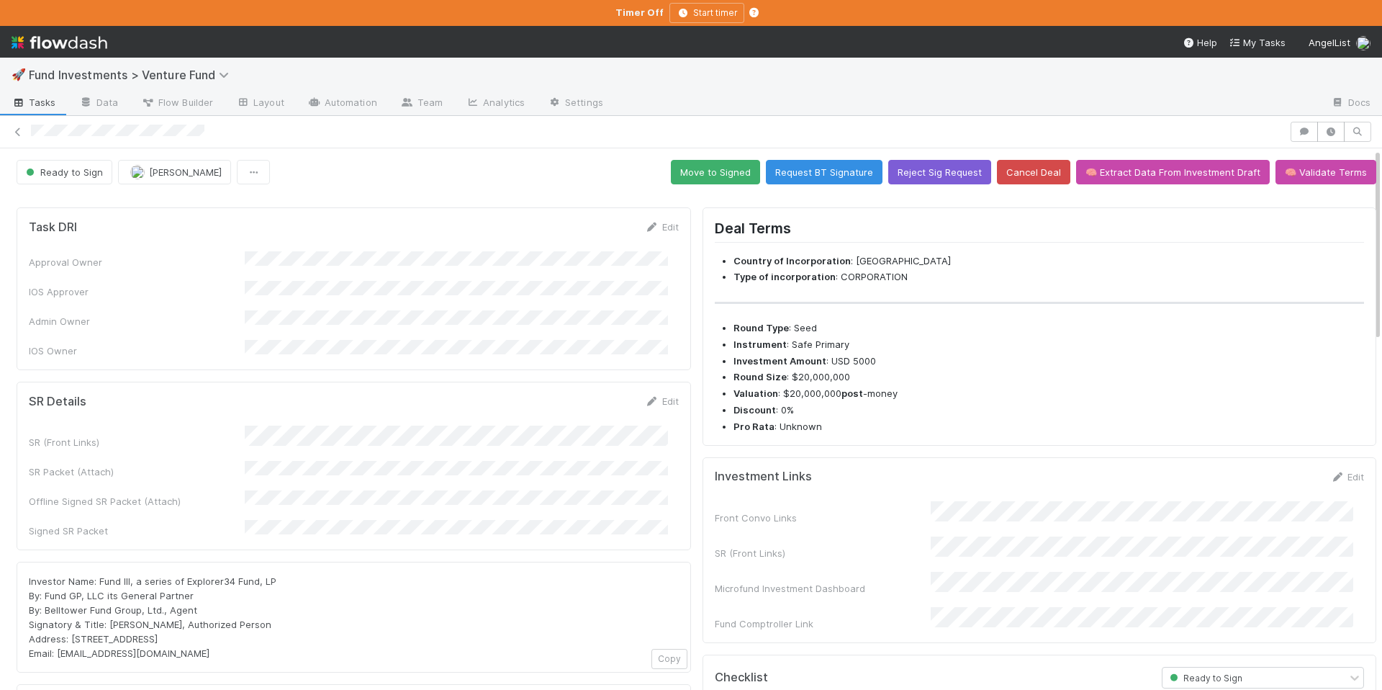
click at [651, 381] on div "SR Details Edit SR (Front Links) SR Packet (Attach) Offline Signed SR Packet (A…" at bounding box center [354, 465] width 674 height 168
click at [653, 395] on link "Edit" at bounding box center [662, 401] width 34 height 12
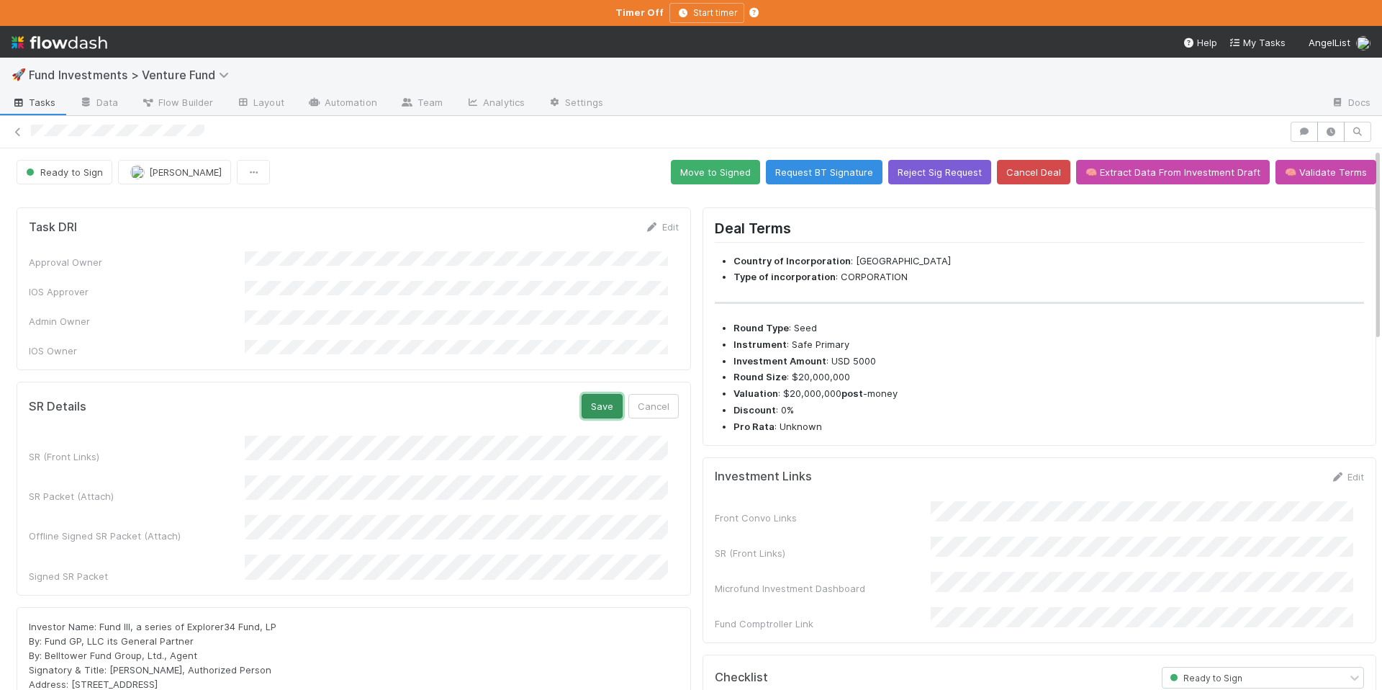
click at [590, 398] on button "Save" at bounding box center [602, 406] width 41 height 24
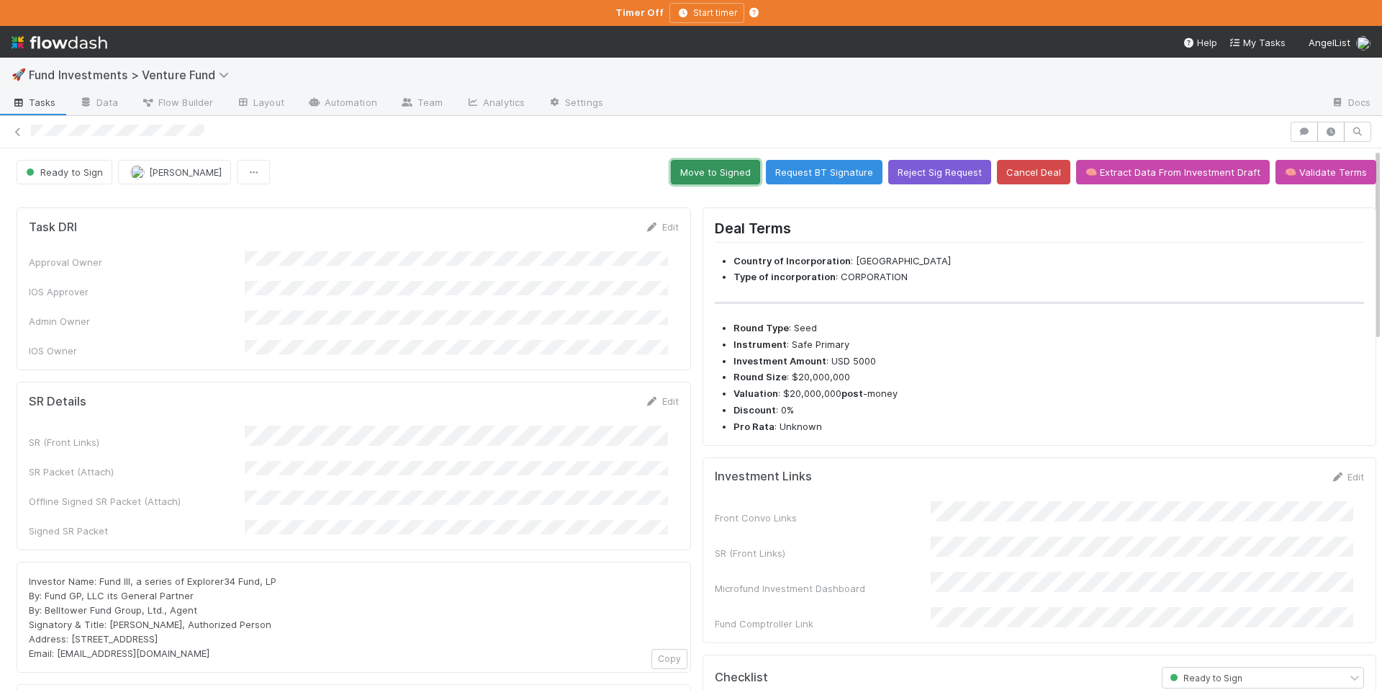
click at [685, 173] on button "Move to Signed" at bounding box center [715, 172] width 89 height 24
